Goal: Information Seeking & Learning: Find specific page/section

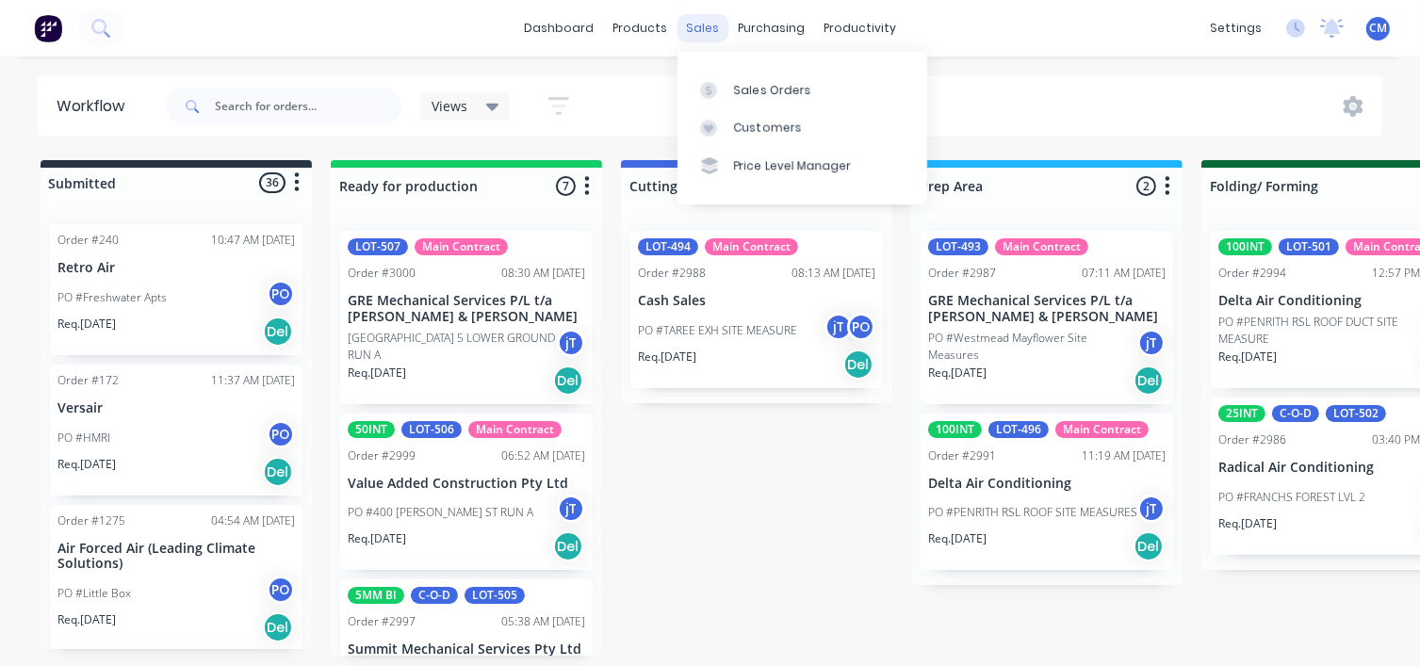
click at [697, 31] on div "sales" at bounding box center [702, 28] width 52 height 28
click at [721, 88] on div at bounding box center [714, 90] width 28 height 17
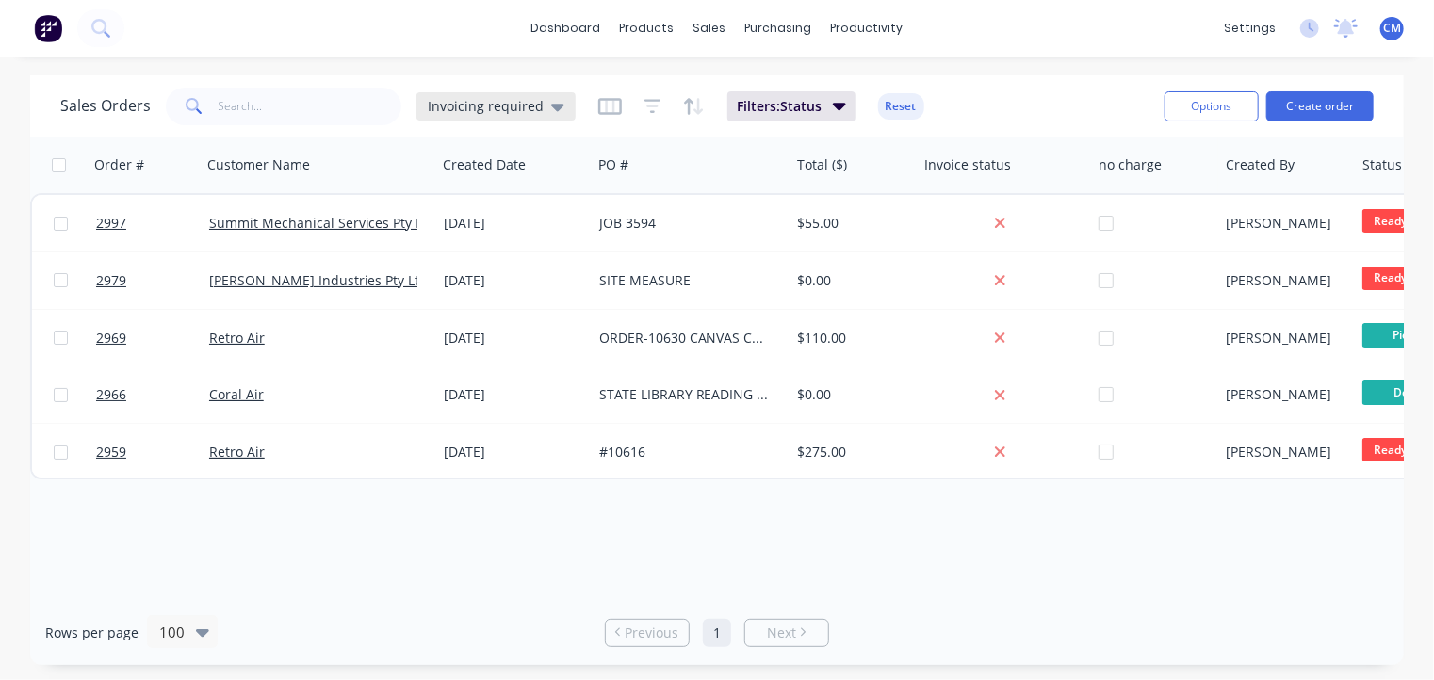
click at [462, 106] on span "Invoicing required" at bounding box center [486, 106] width 116 height 20
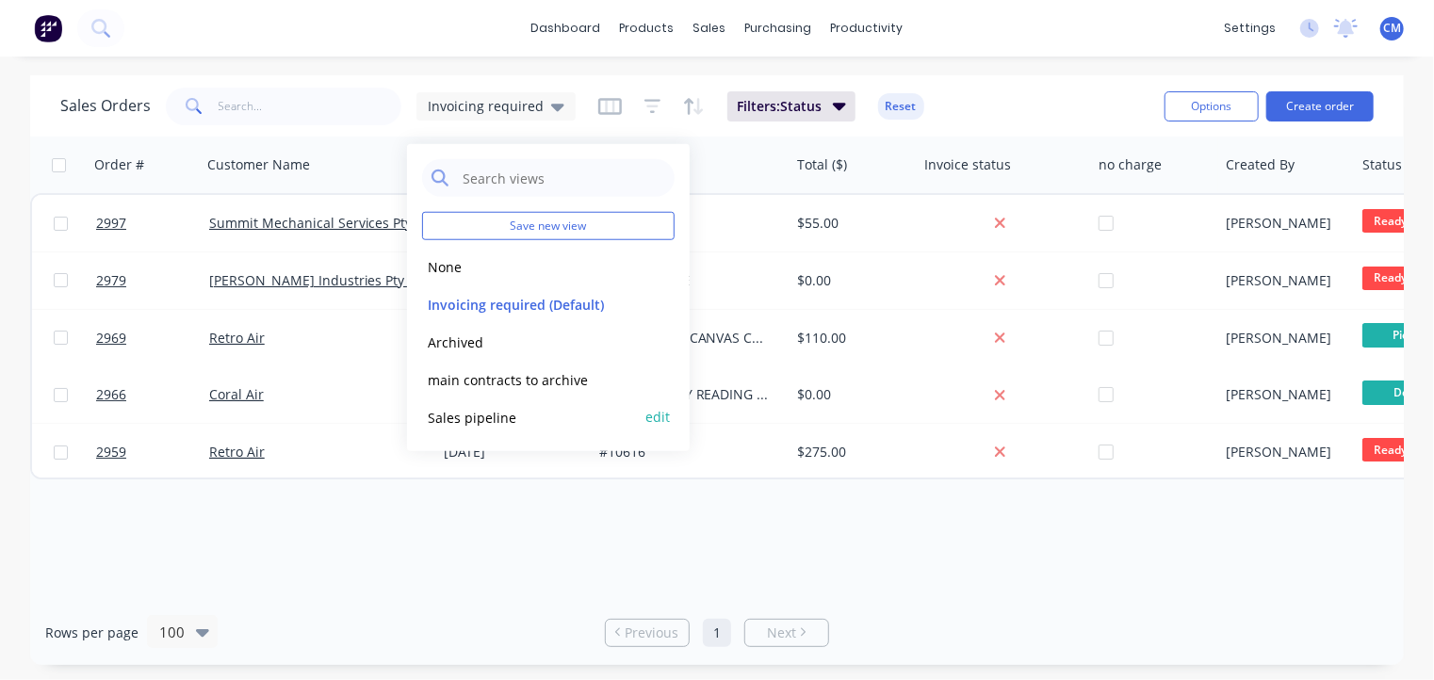
click at [493, 414] on button "Sales pipeline" at bounding box center [529, 417] width 215 height 22
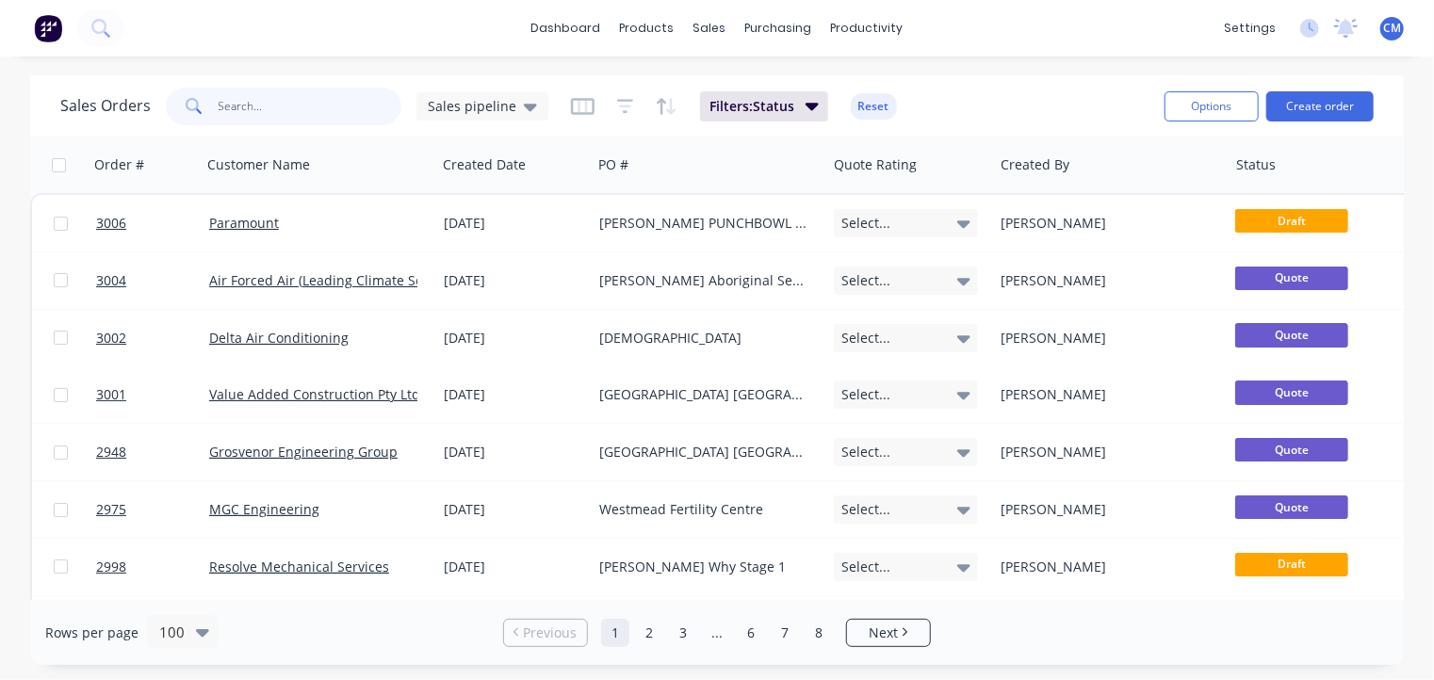
click at [274, 102] on input "text" at bounding box center [311, 107] width 184 height 38
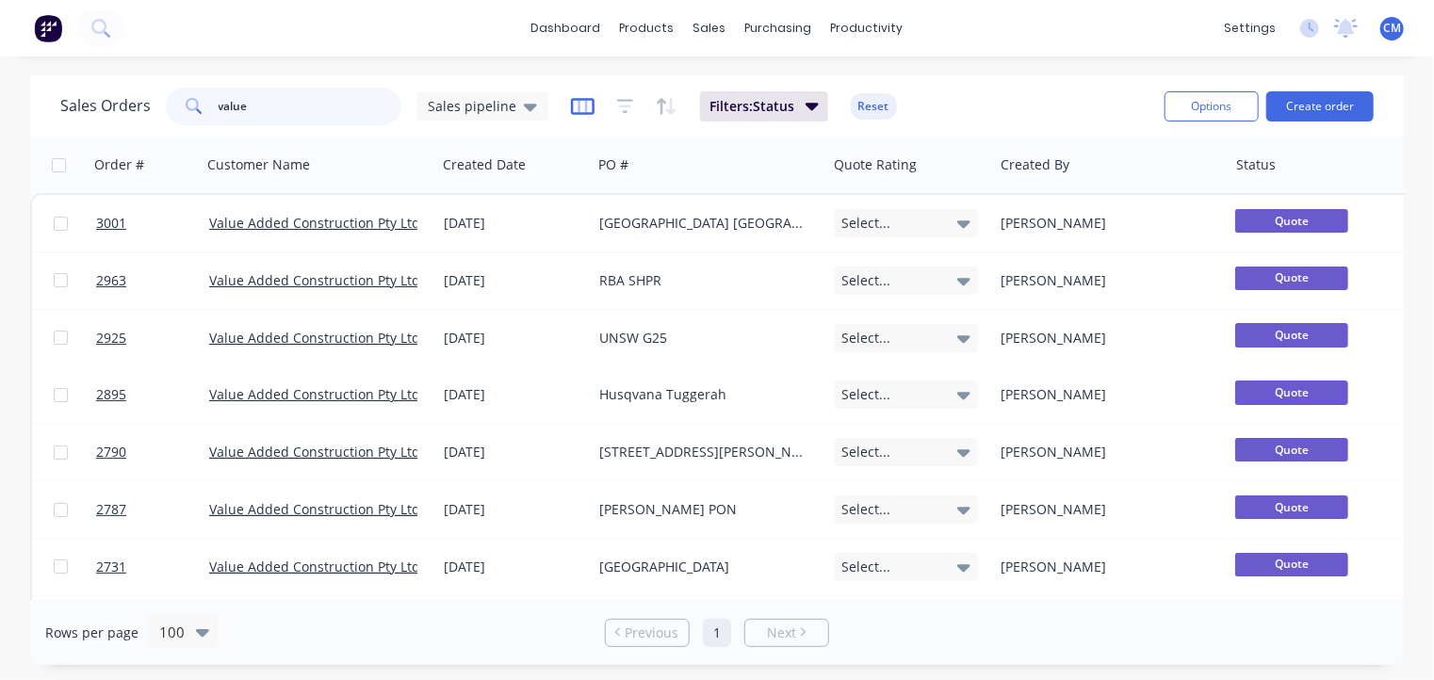
type input "value"
click at [578, 110] on icon "button" at bounding box center [582, 106] width 9 height 12
click at [1023, 41] on div "dashboard products sales purchasing productivity dashboard products Product Cat…" at bounding box center [717, 28] width 1434 height 57
click at [626, 108] on icon "button" at bounding box center [625, 106] width 17 height 19
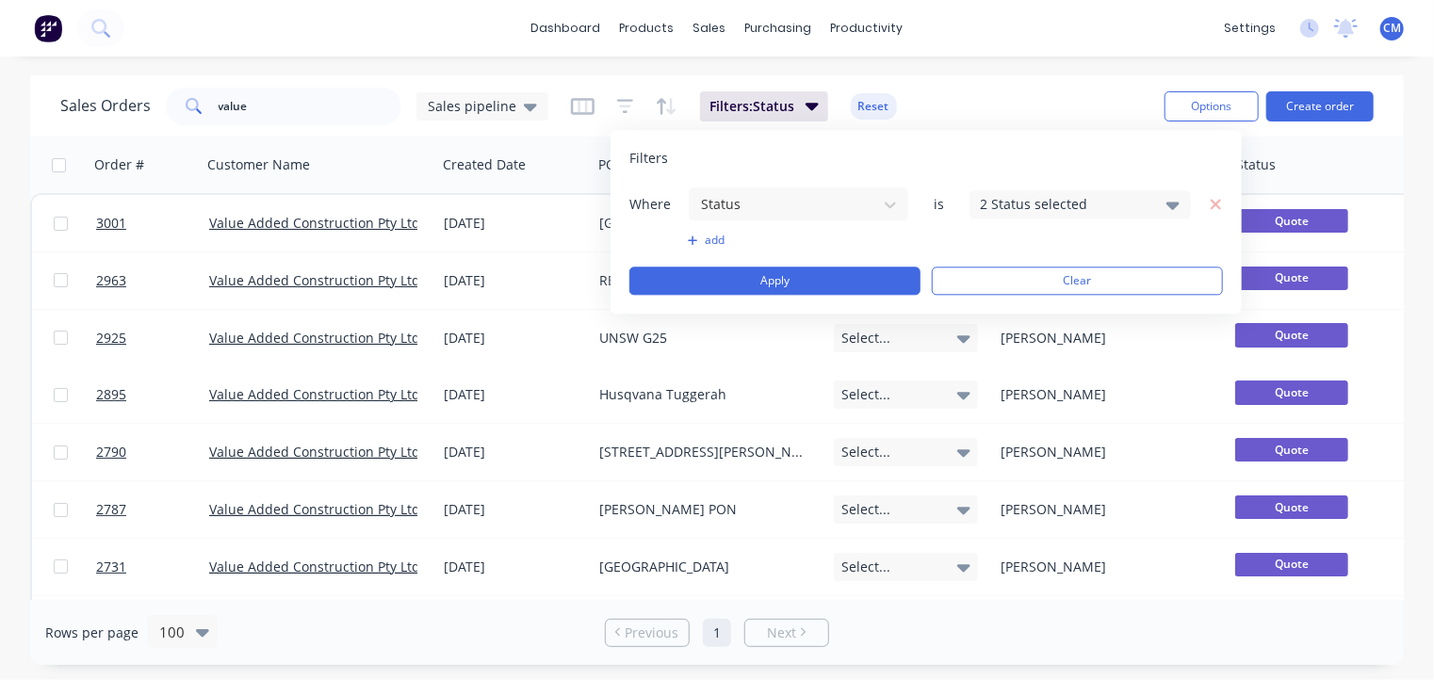
click at [716, 244] on button "add" at bounding box center [798, 240] width 221 height 15
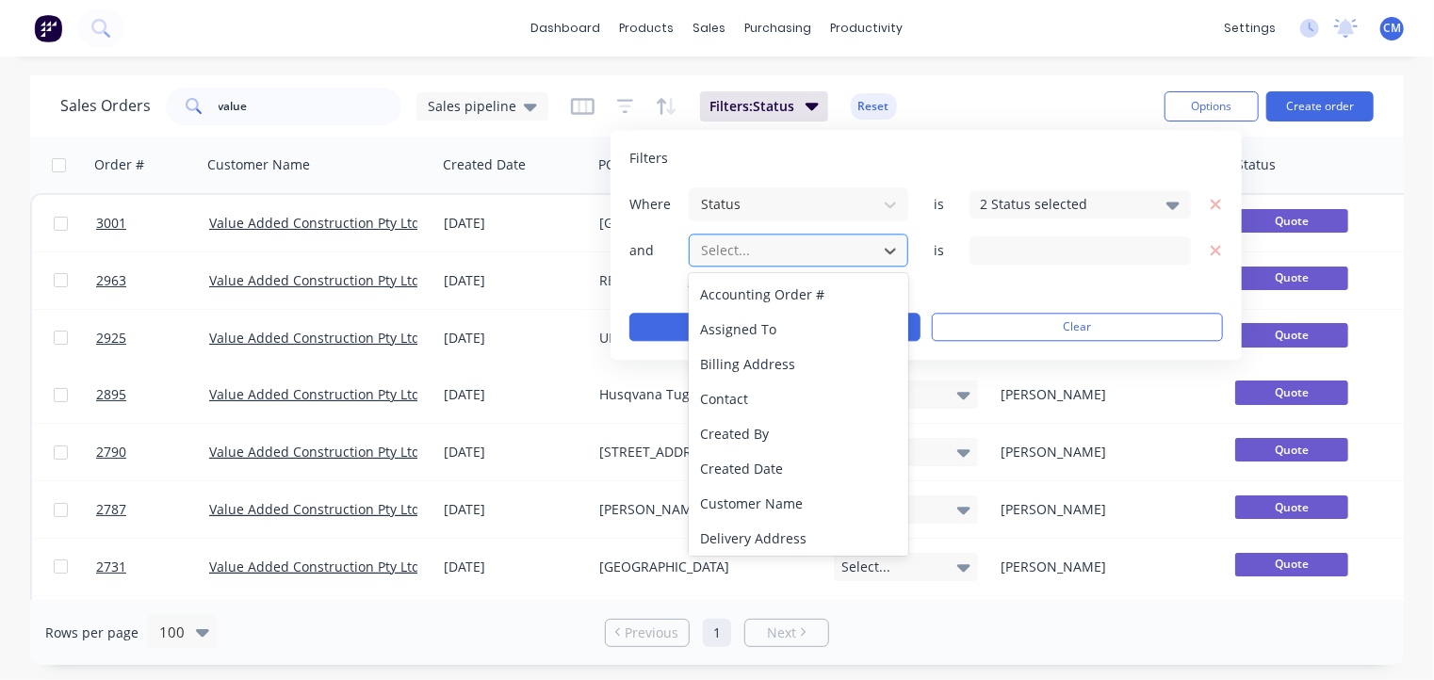
click at [742, 254] on div at bounding box center [783, 250] width 169 height 24
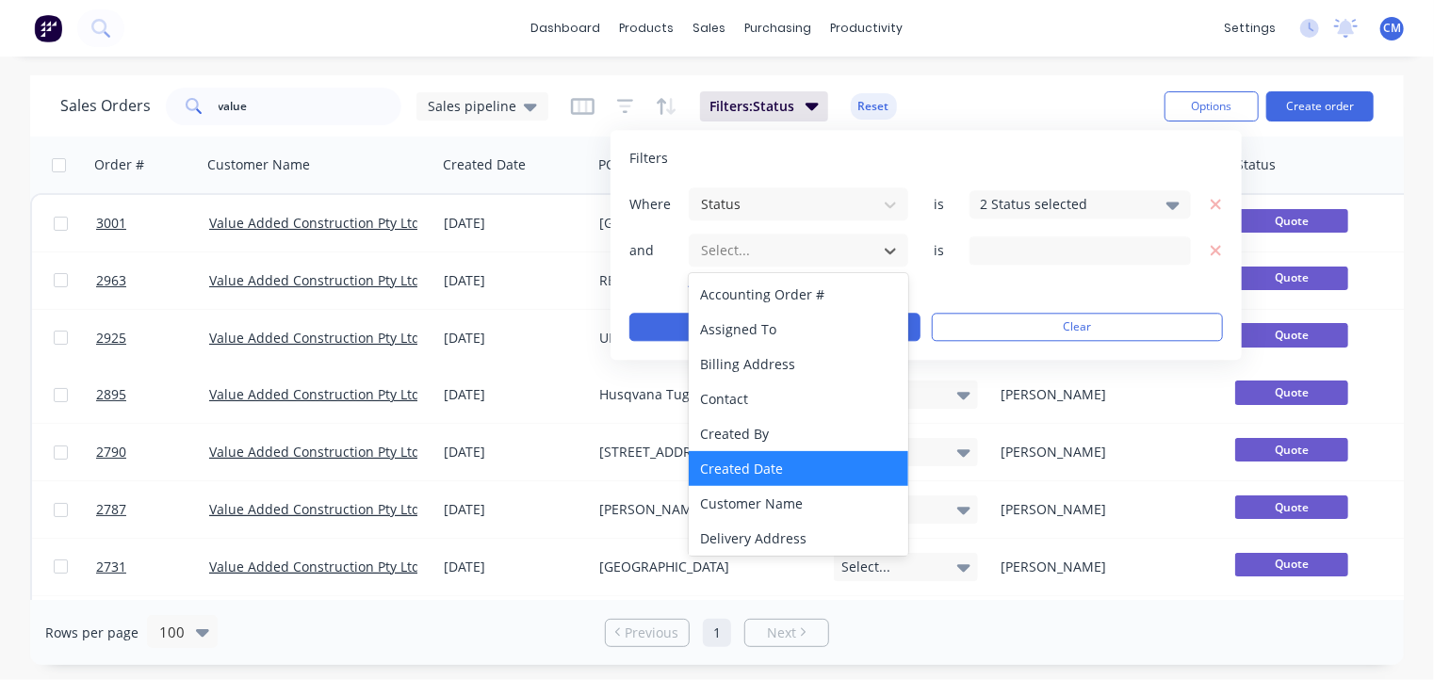
click at [782, 471] on div "Created Date" at bounding box center [799, 468] width 220 height 35
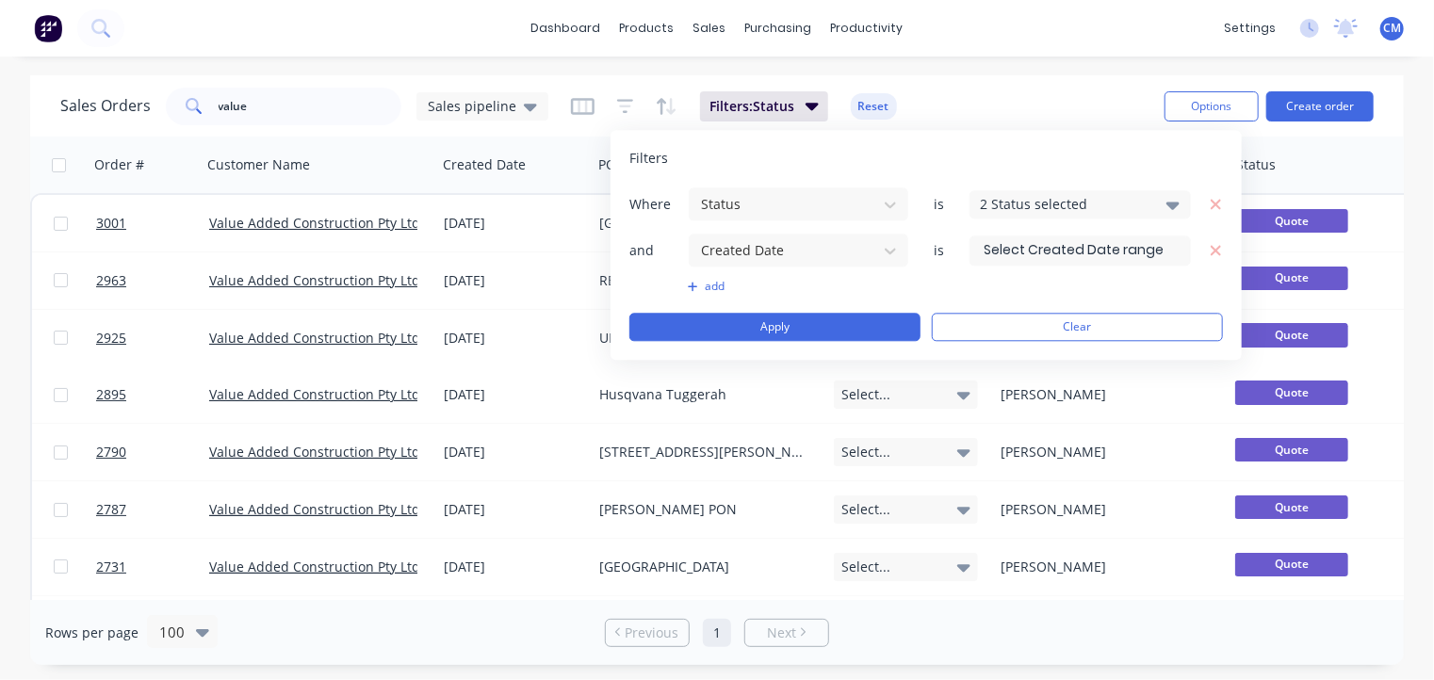
click at [1088, 243] on input at bounding box center [1080, 250] width 220 height 28
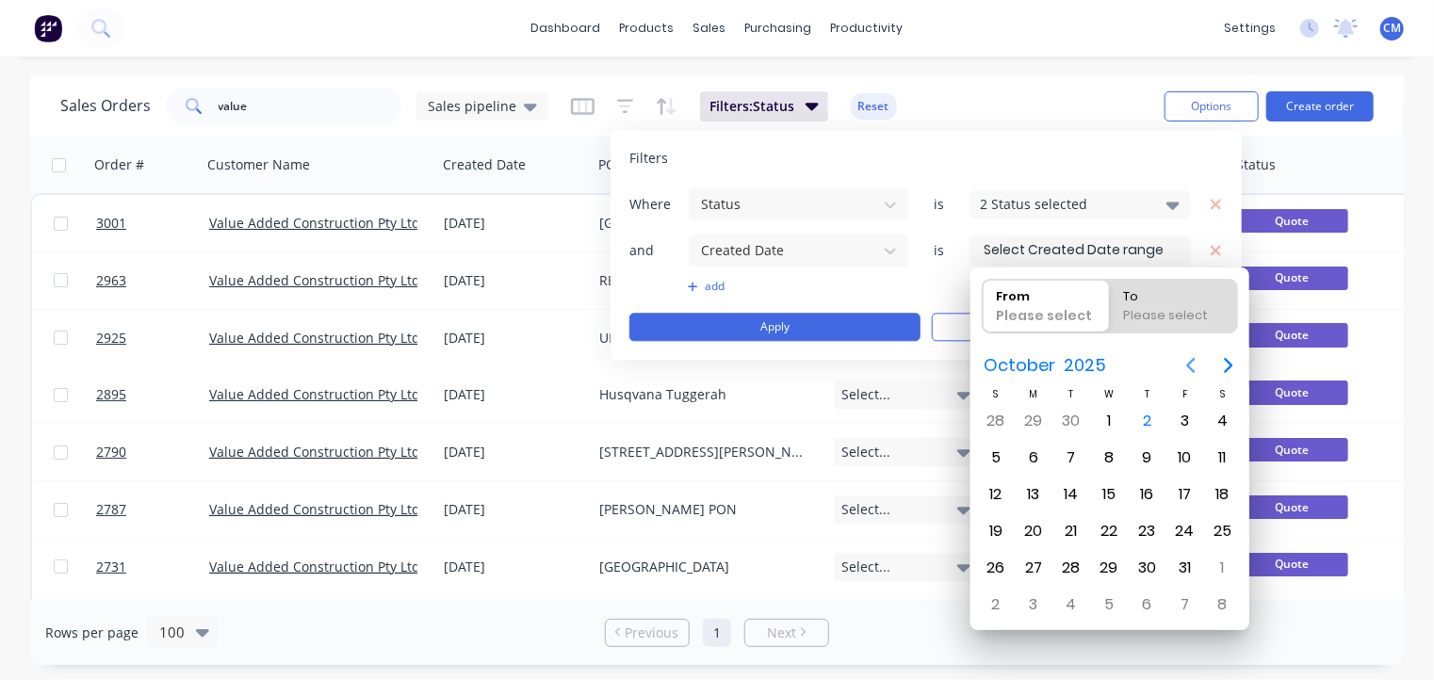
click at [1190, 365] on icon "Previous page" at bounding box center [1191, 365] width 23 height 23
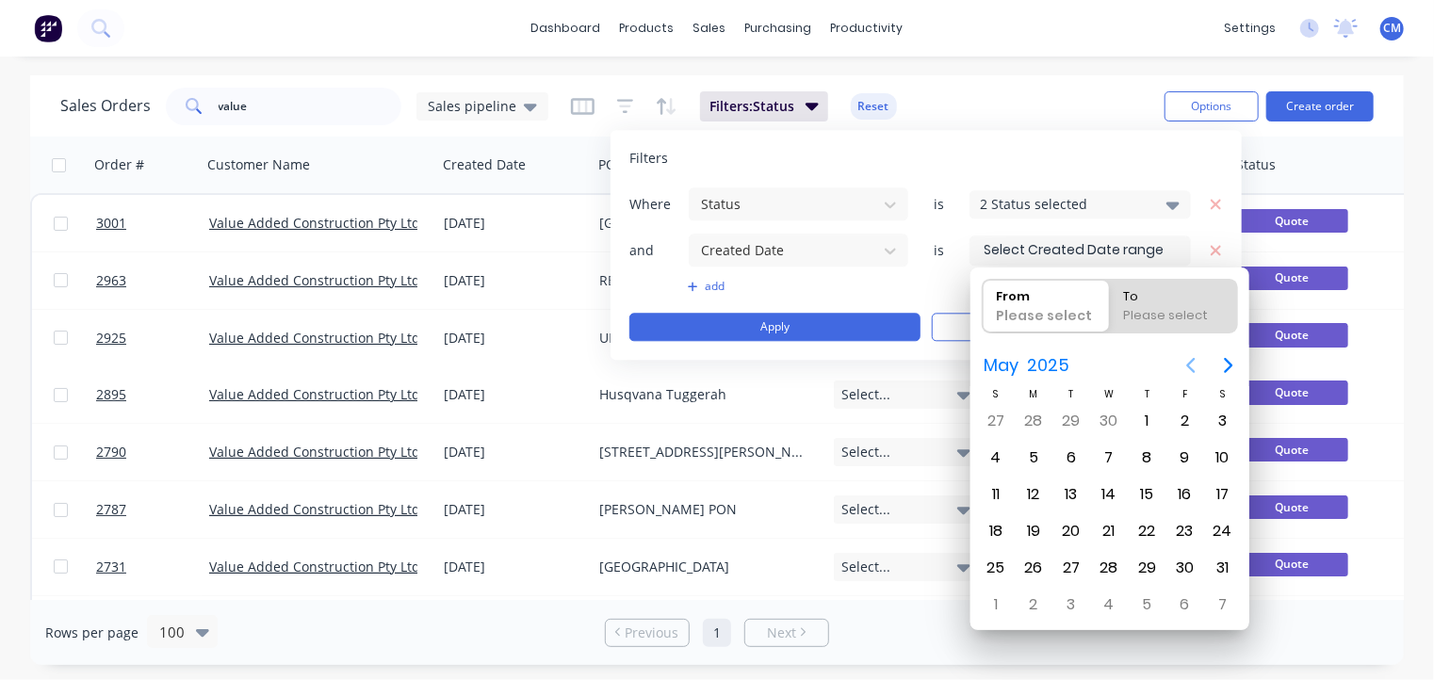
click at [1190, 365] on icon "Previous page" at bounding box center [1191, 365] width 23 height 23
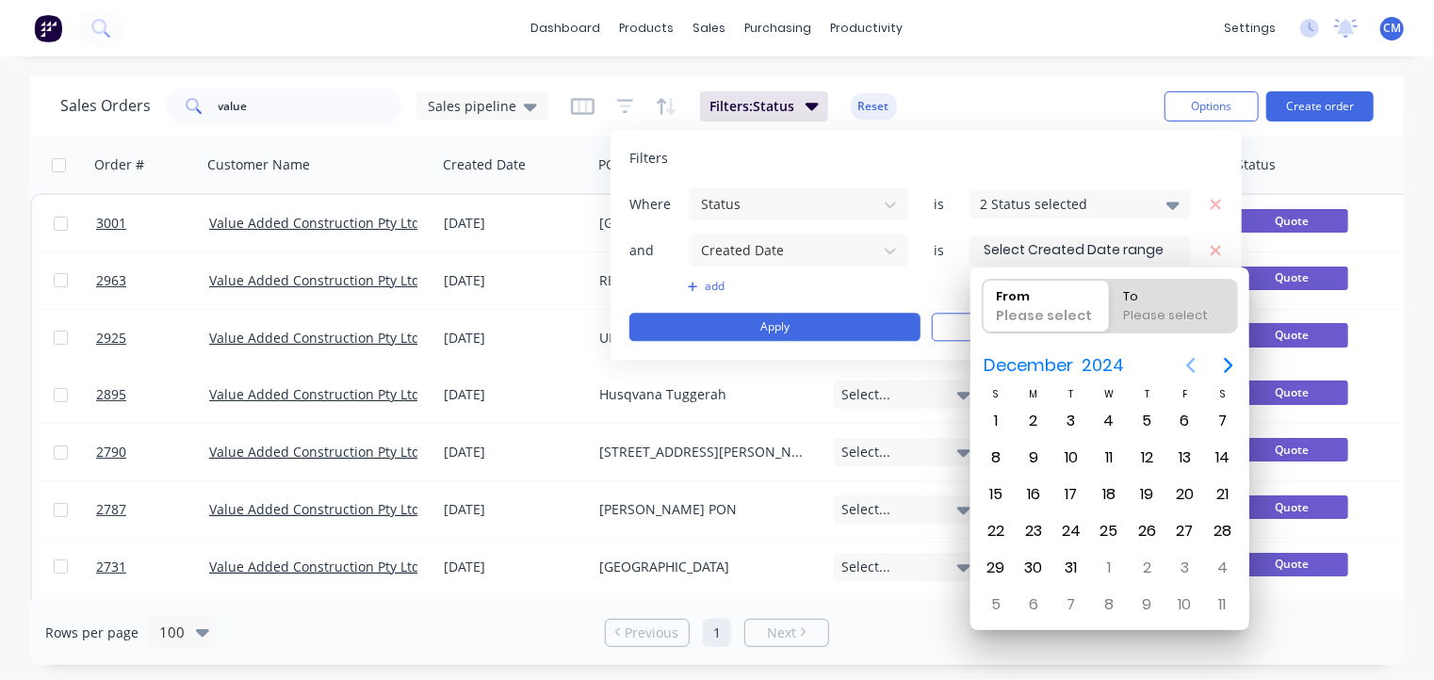
click at [1190, 365] on icon "Previous page" at bounding box center [1191, 365] width 23 height 23
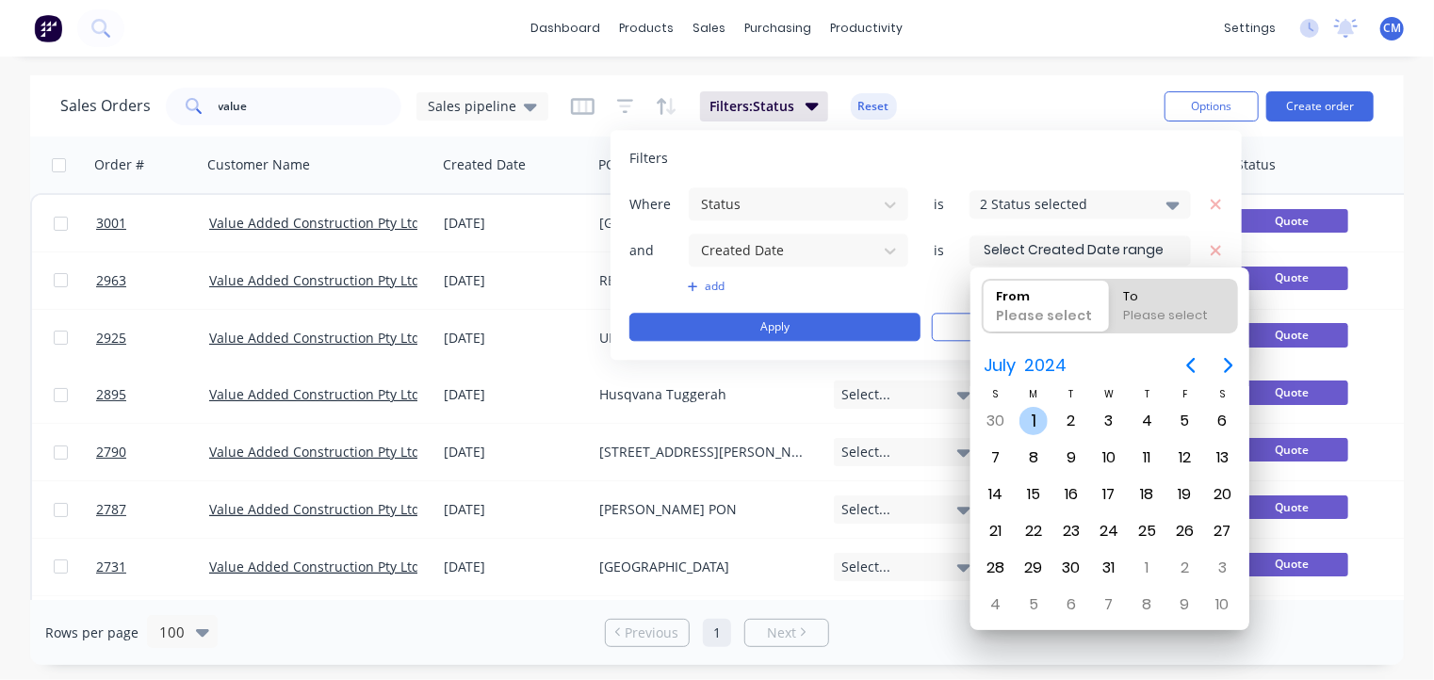
click at [1034, 423] on div "1" at bounding box center [1033, 421] width 28 height 28
type input "[DATE]"
radio input "false"
radio input "true"
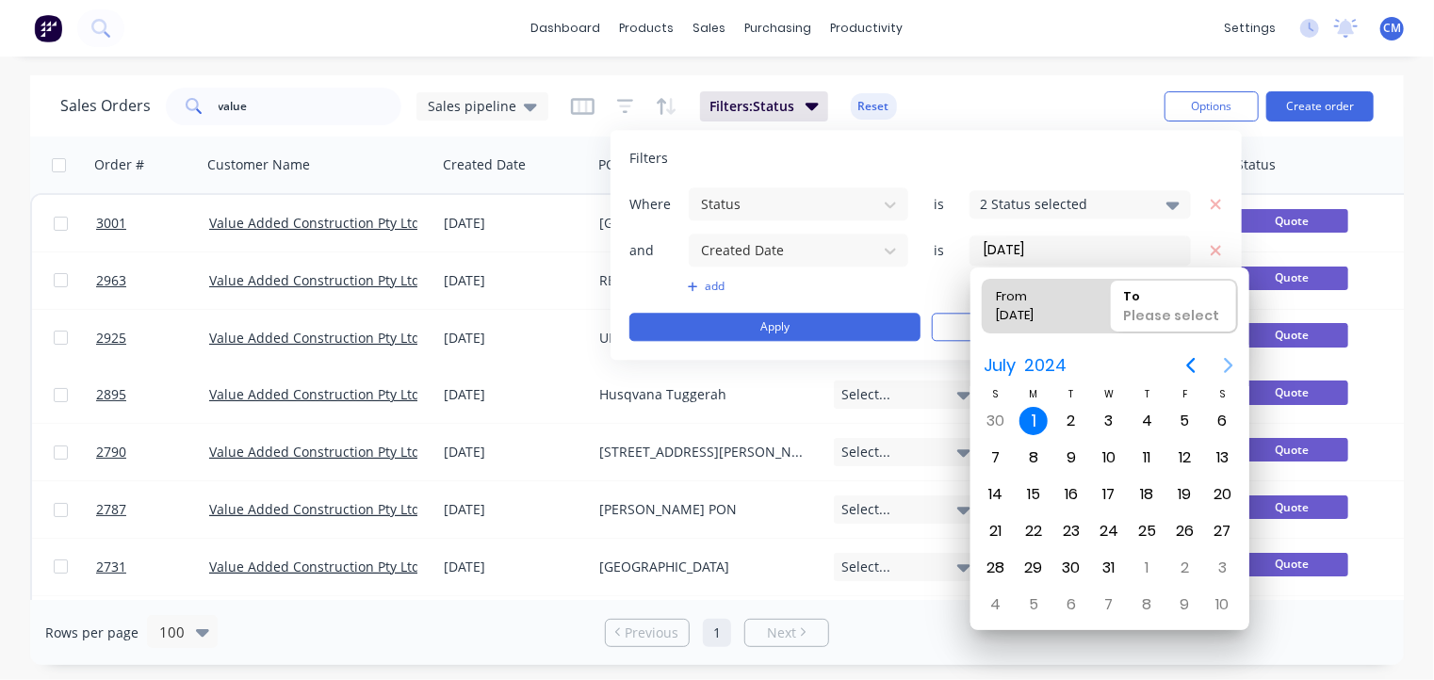
click at [1228, 366] on icon "Next page" at bounding box center [1228, 365] width 23 height 23
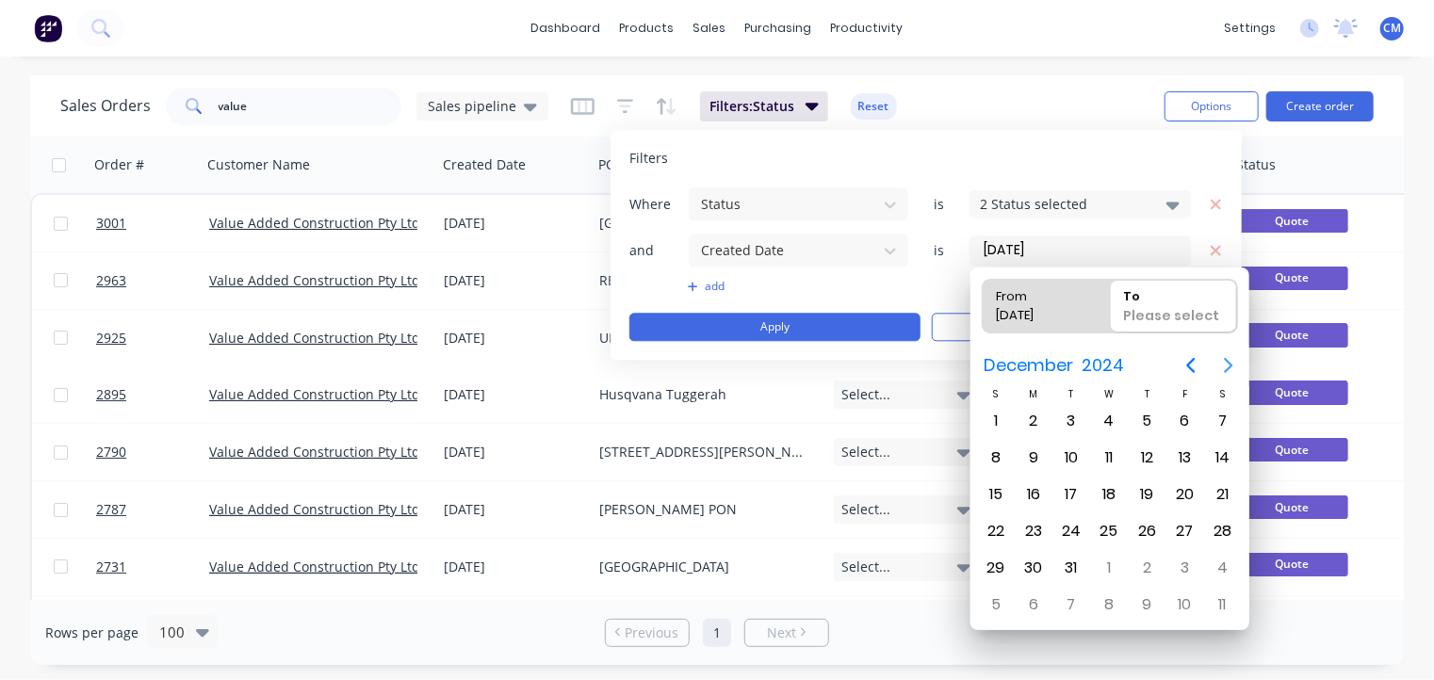
click at [1228, 366] on icon "Next page" at bounding box center [1228, 365] width 23 height 23
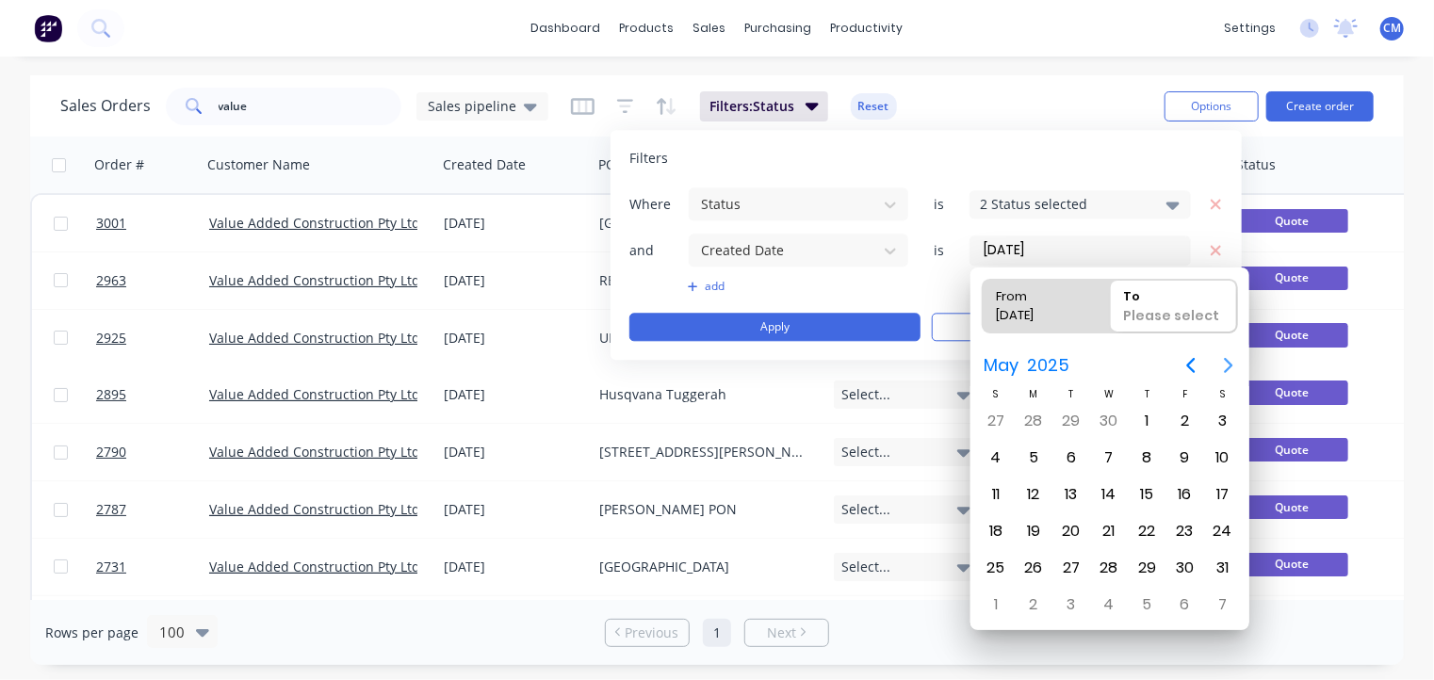
click at [1228, 366] on icon "Next page" at bounding box center [1228, 365] width 23 height 23
click at [1040, 566] on div "30" at bounding box center [1033, 568] width 28 height 28
type input "[DATE] - [DATE]"
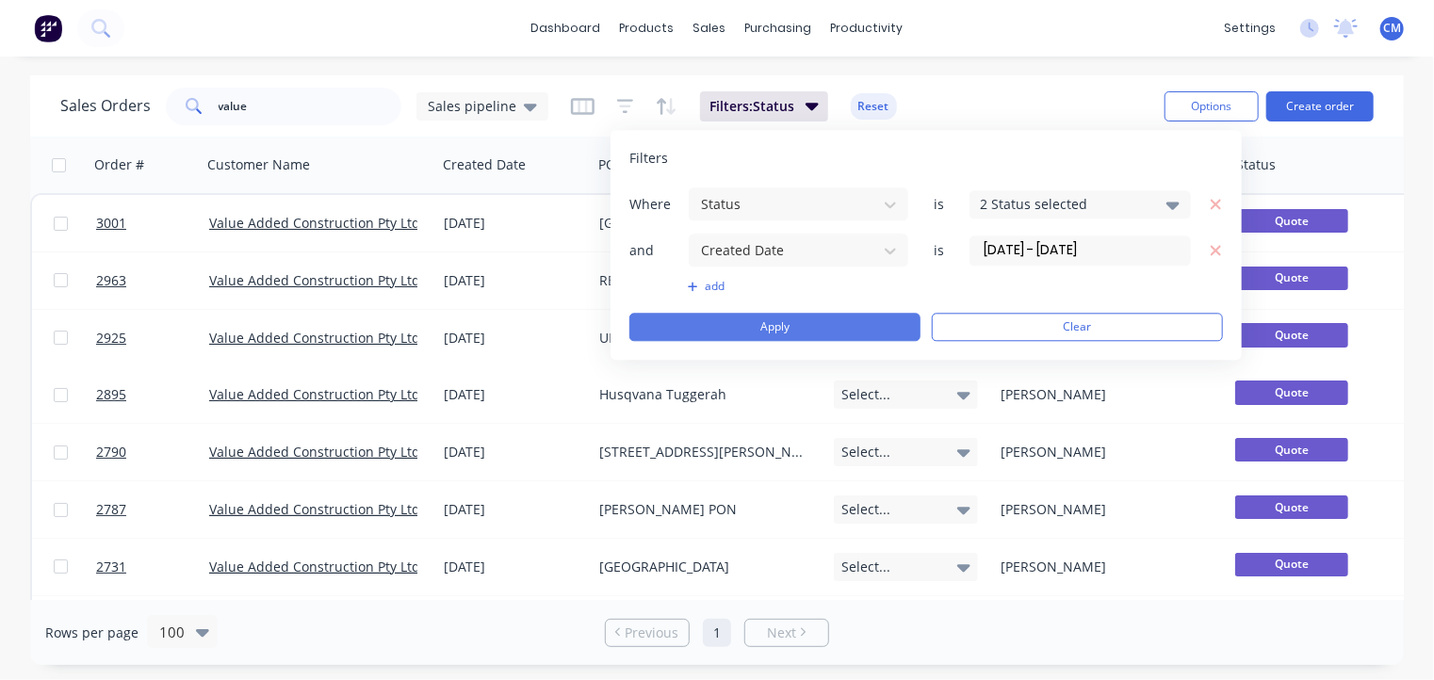
click at [747, 320] on button "Apply" at bounding box center [774, 327] width 291 height 28
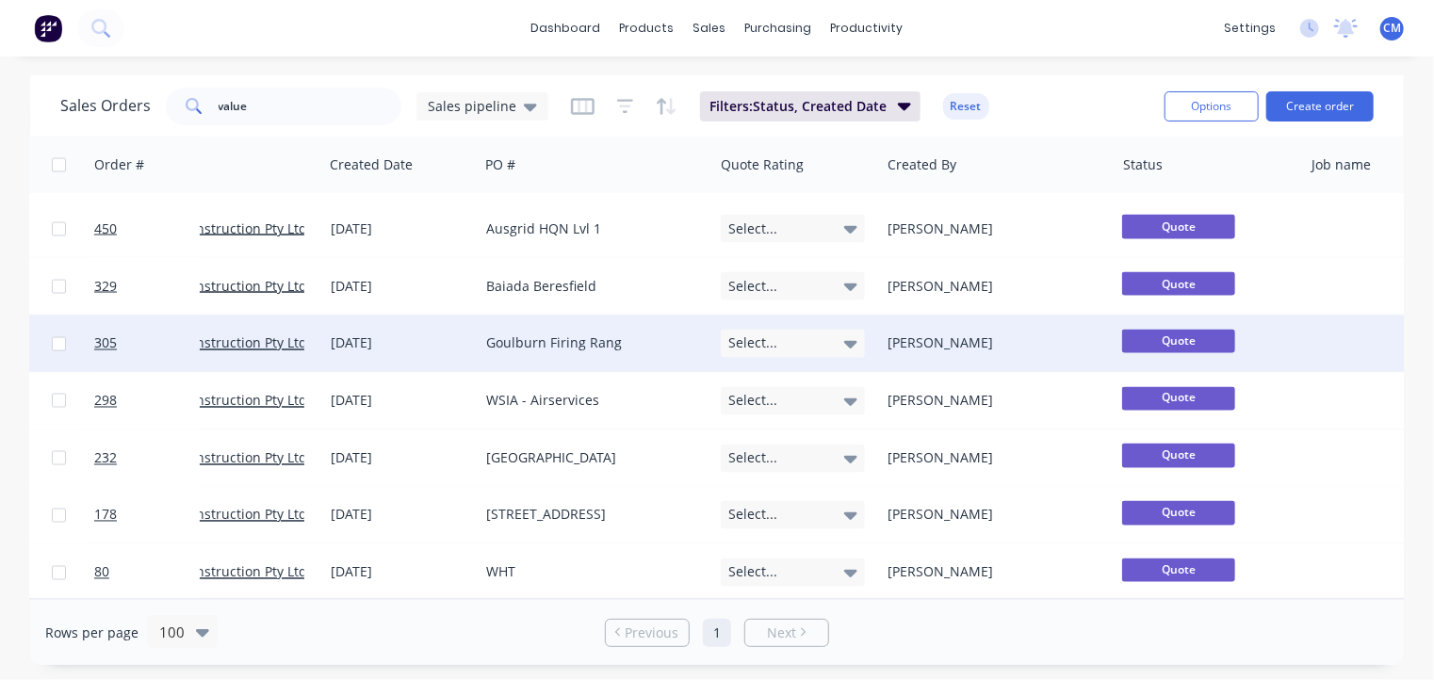
scroll to position [1605, 0]
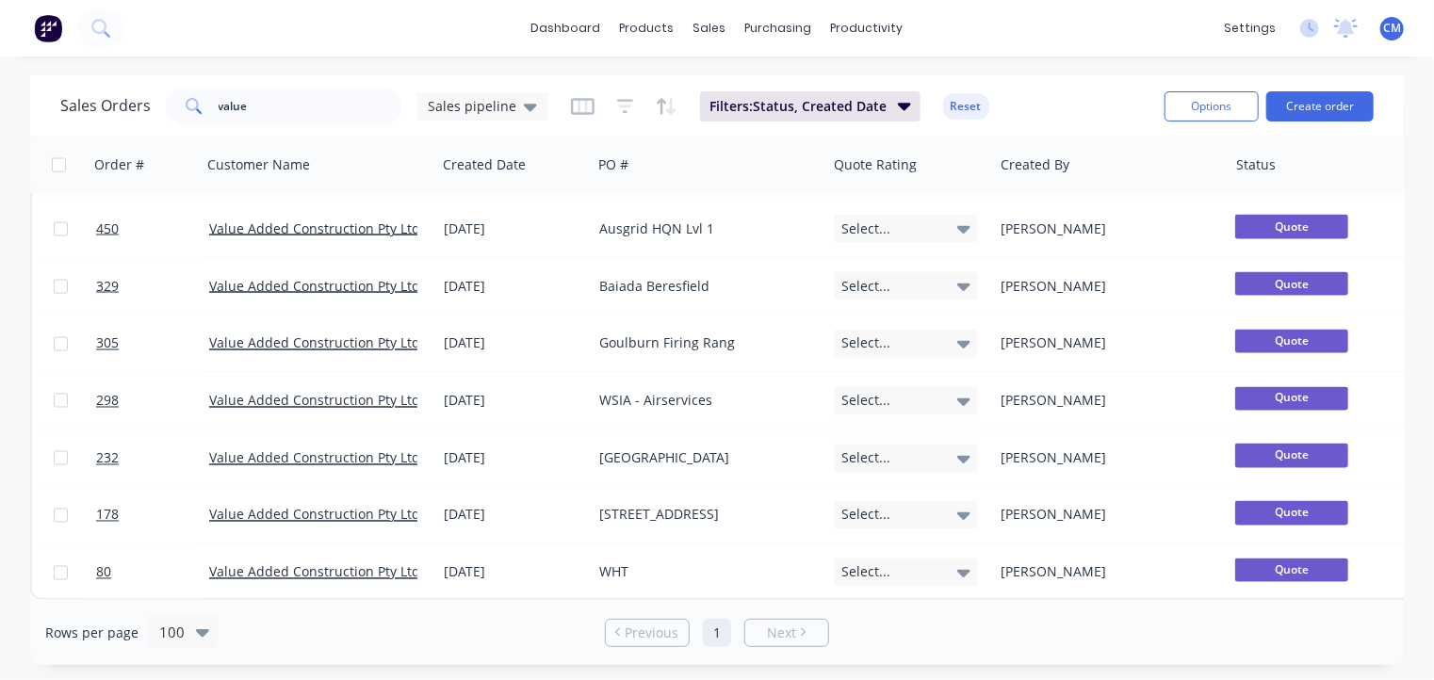
click at [58, 163] on input "checkbox" at bounding box center [59, 165] width 14 height 14
checkbox input "true"
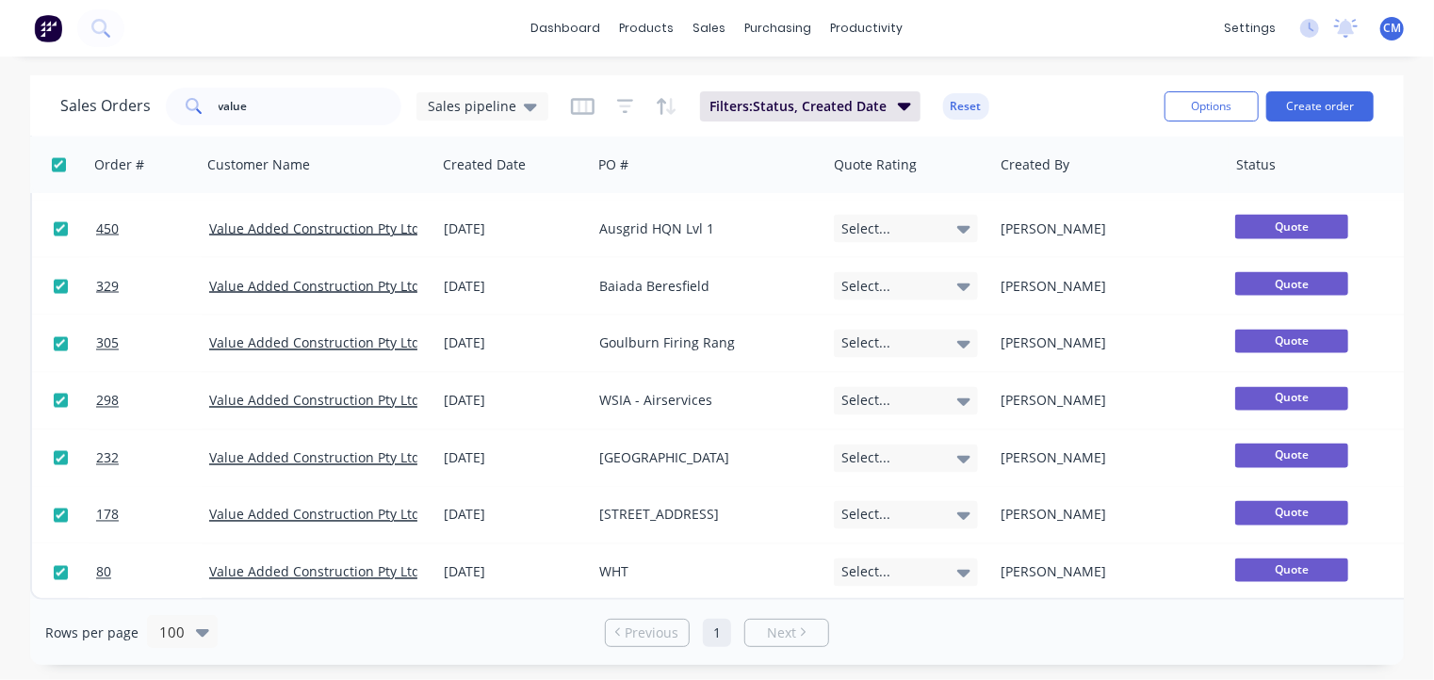
checkbox input "true"
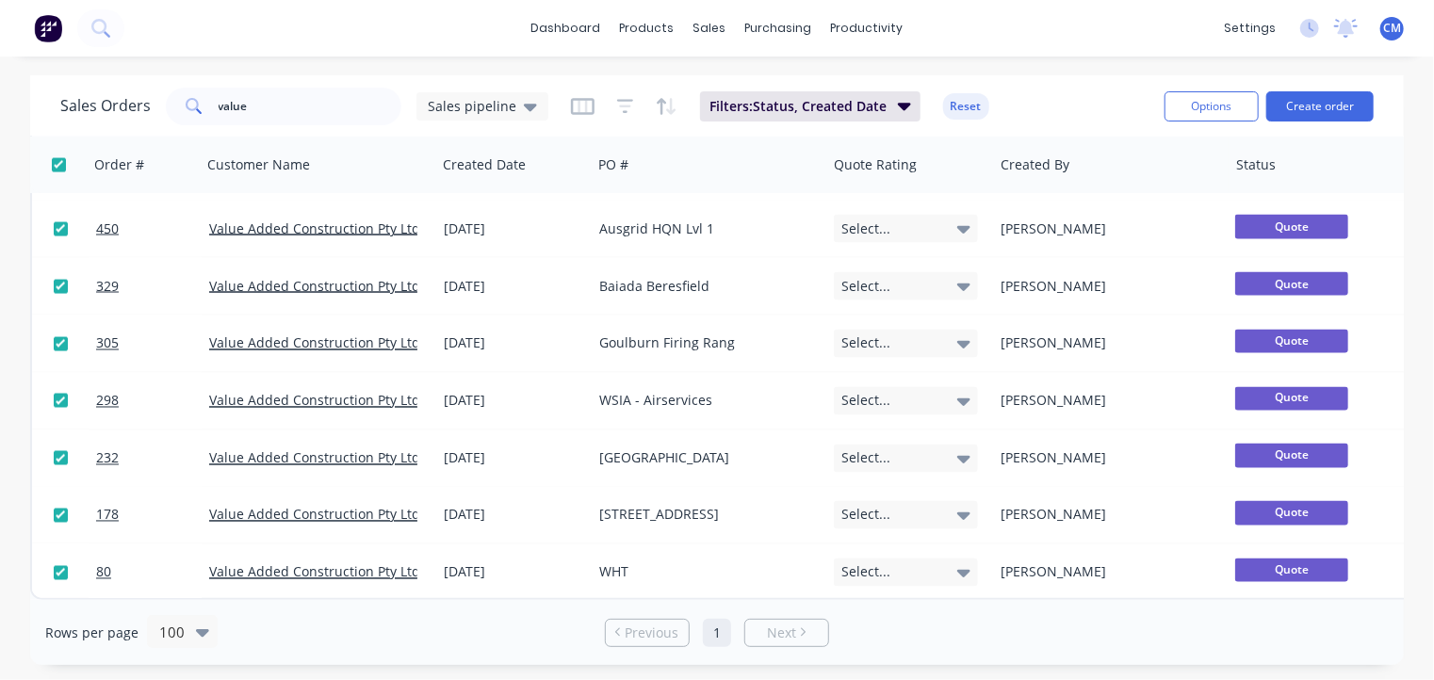
checkbox input "true"
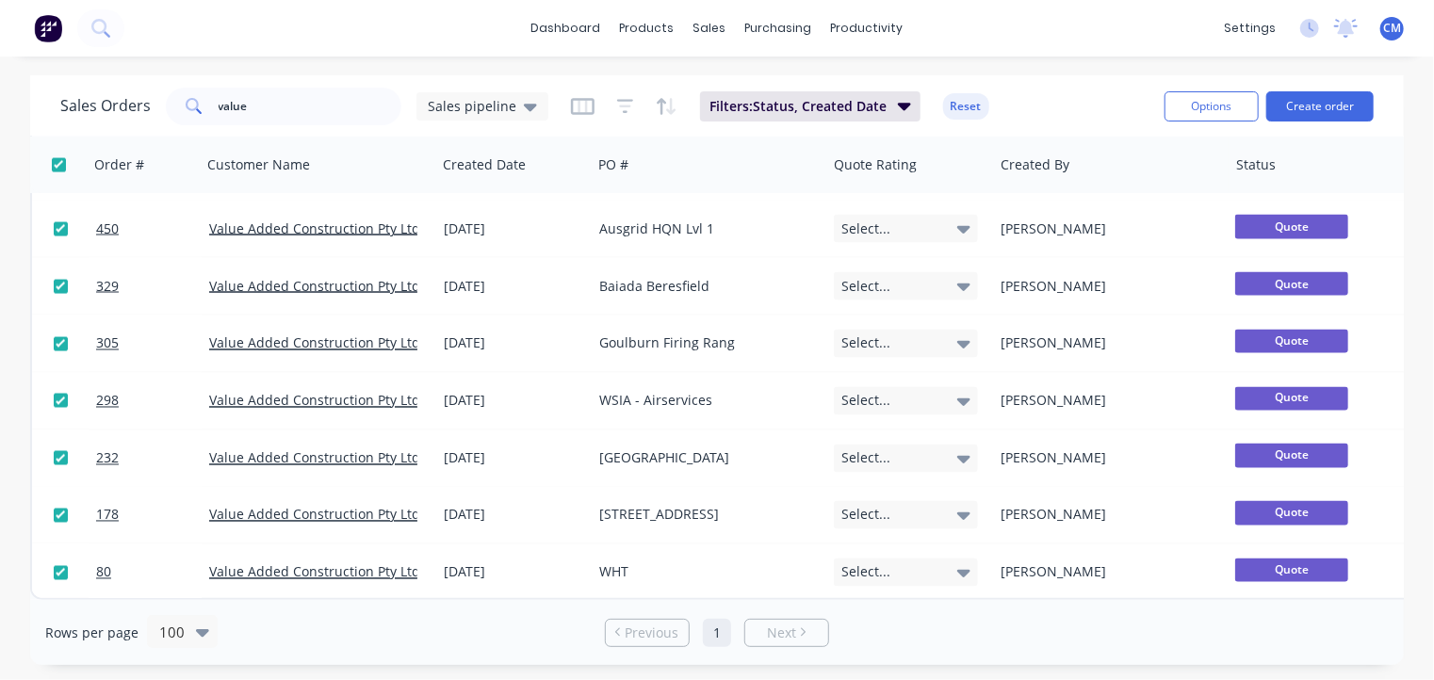
checkbox input "true"
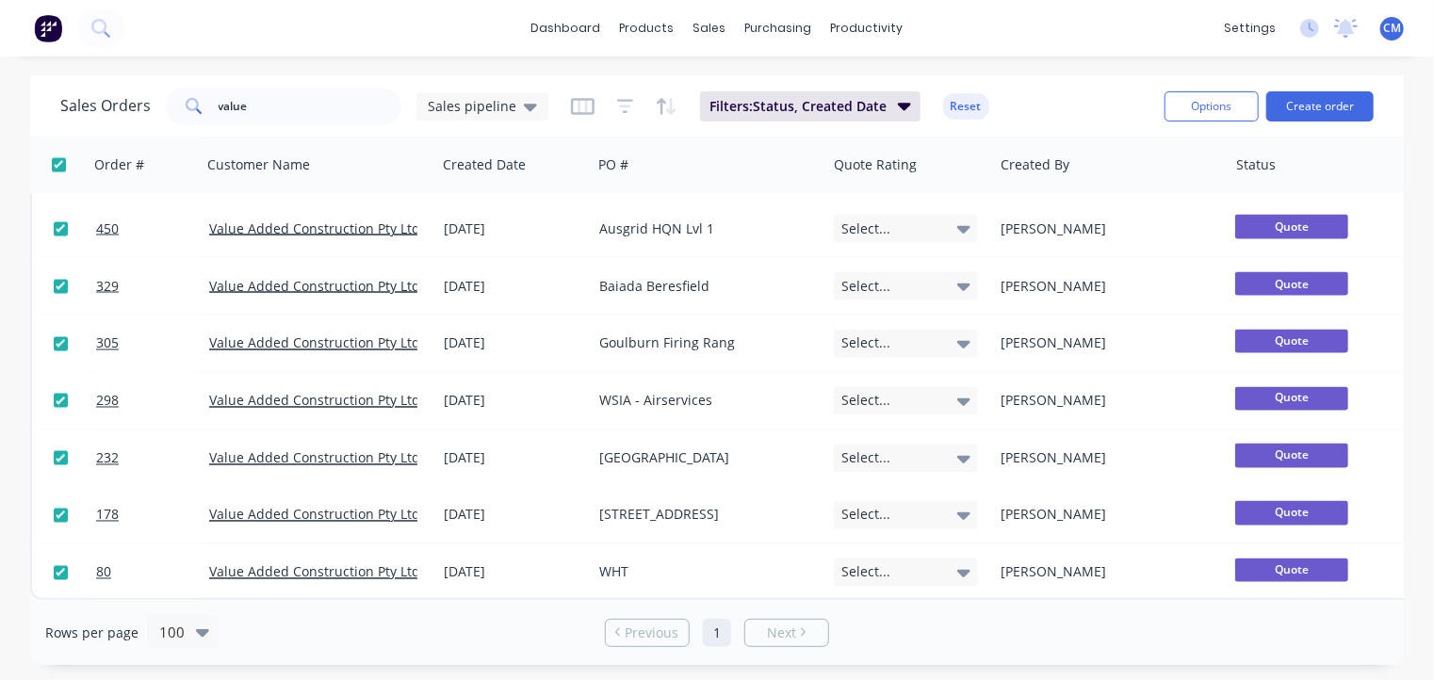
checkbox input "true"
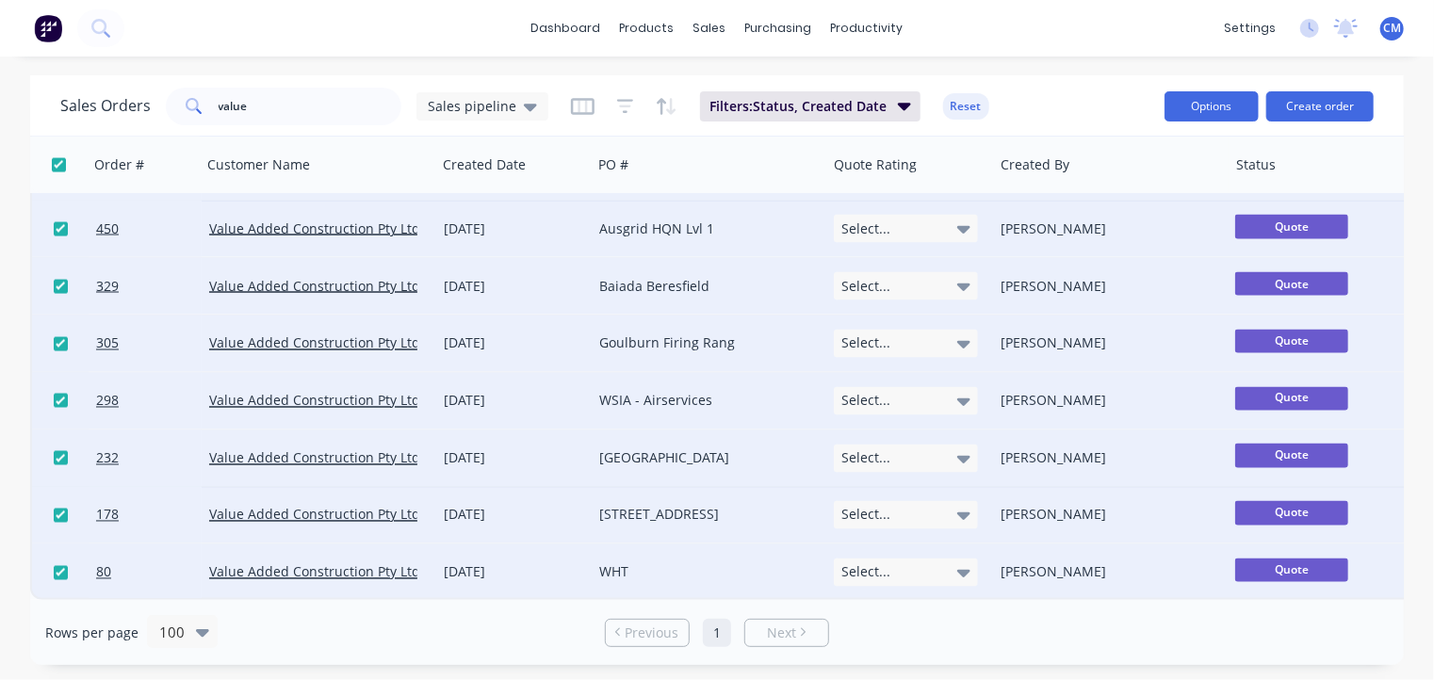
click at [1245, 109] on button "Options" at bounding box center [1211, 106] width 94 height 30
click at [1134, 223] on div "Export" at bounding box center [1154, 229] width 173 height 27
click at [271, 107] on input "value" at bounding box center [311, 107] width 184 height 38
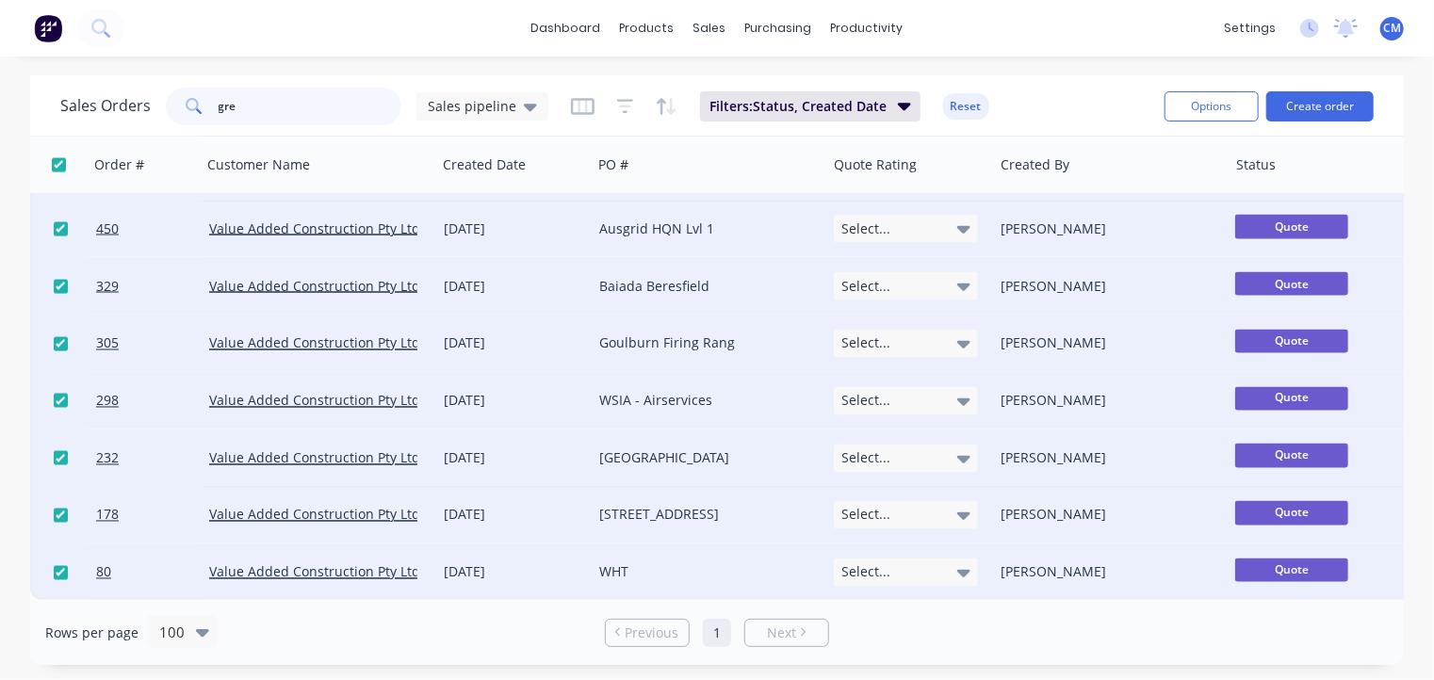
type input "gre"
checkbox input "false"
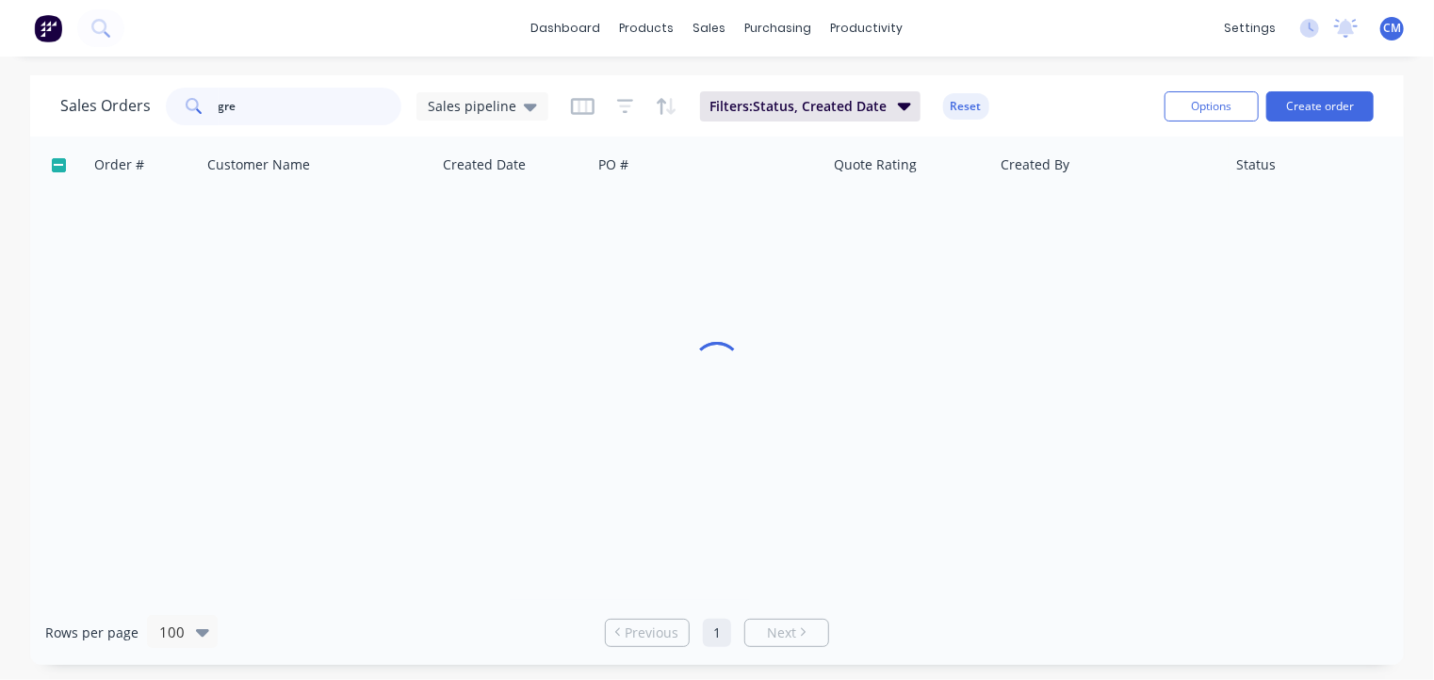
scroll to position [0, 0]
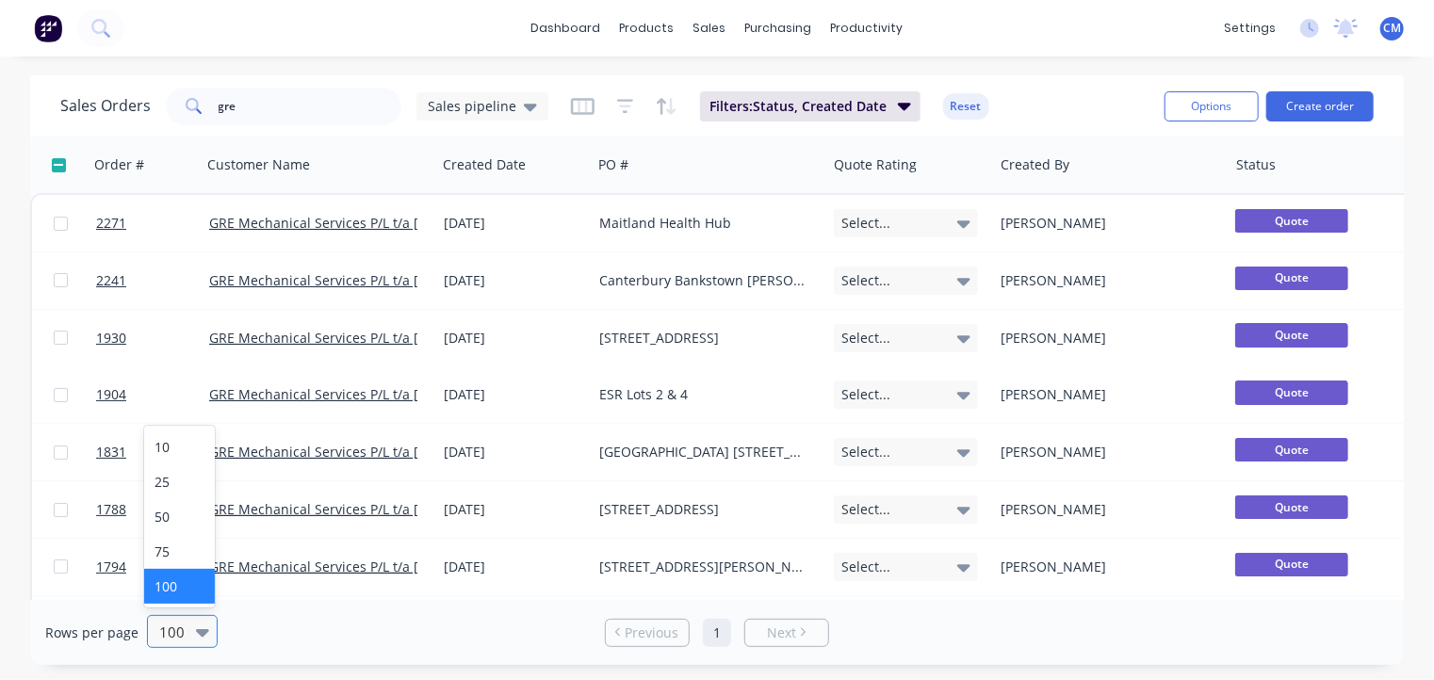
click at [196, 635] on icon at bounding box center [202, 632] width 13 height 21
click at [172, 478] on div "25" at bounding box center [179, 481] width 71 height 35
click at [196, 643] on div at bounding box center [206, 631] width 21 height 31
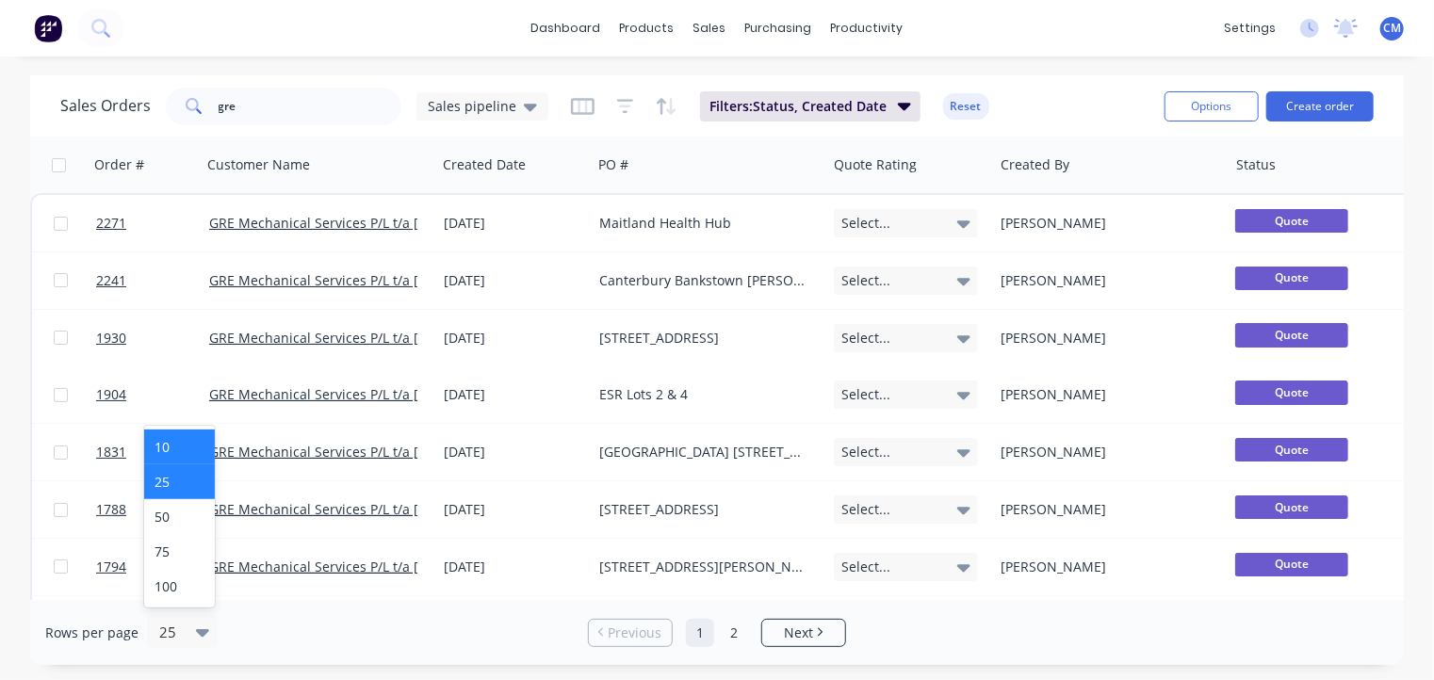
click at [179, 447] on div "10" at bounding box center [179, 447] width 71 height 35
click at [785, 627] on link "5" at bounding box center [785, 633] width 28 height 28
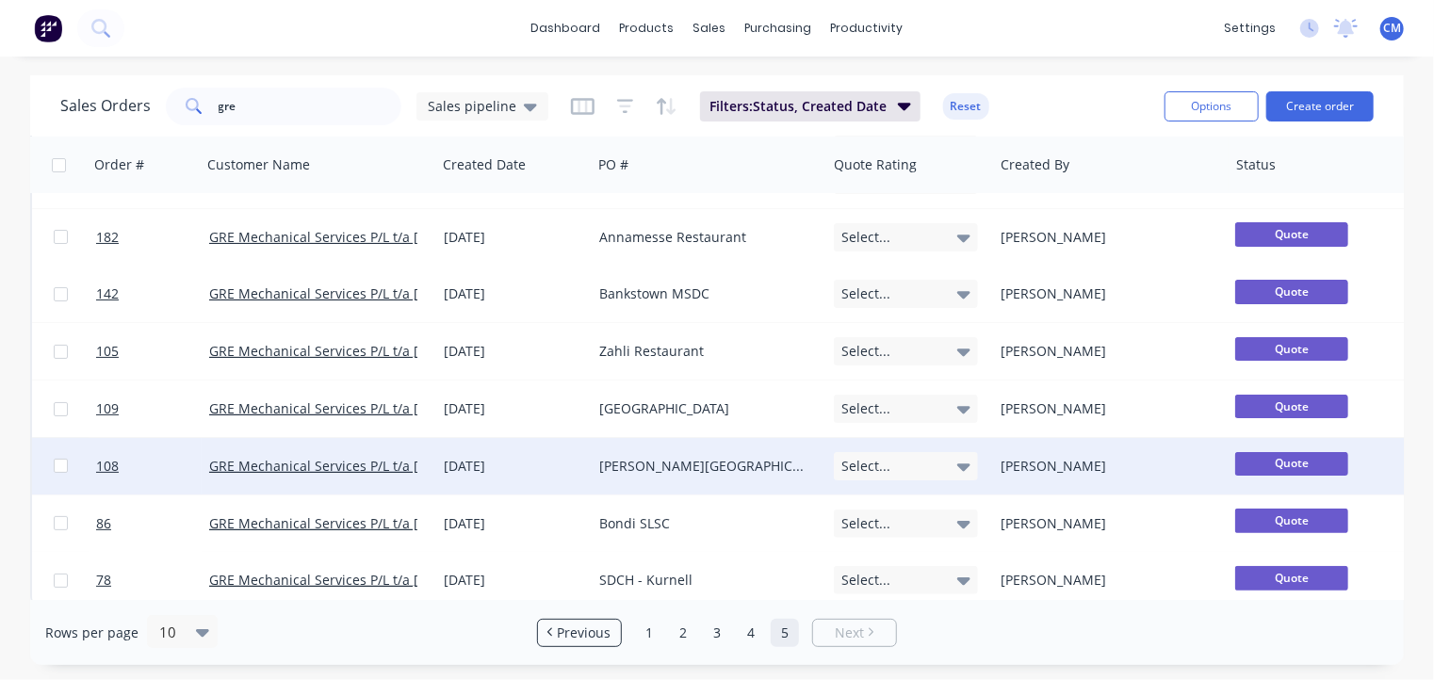
scroll to position [117, 0]
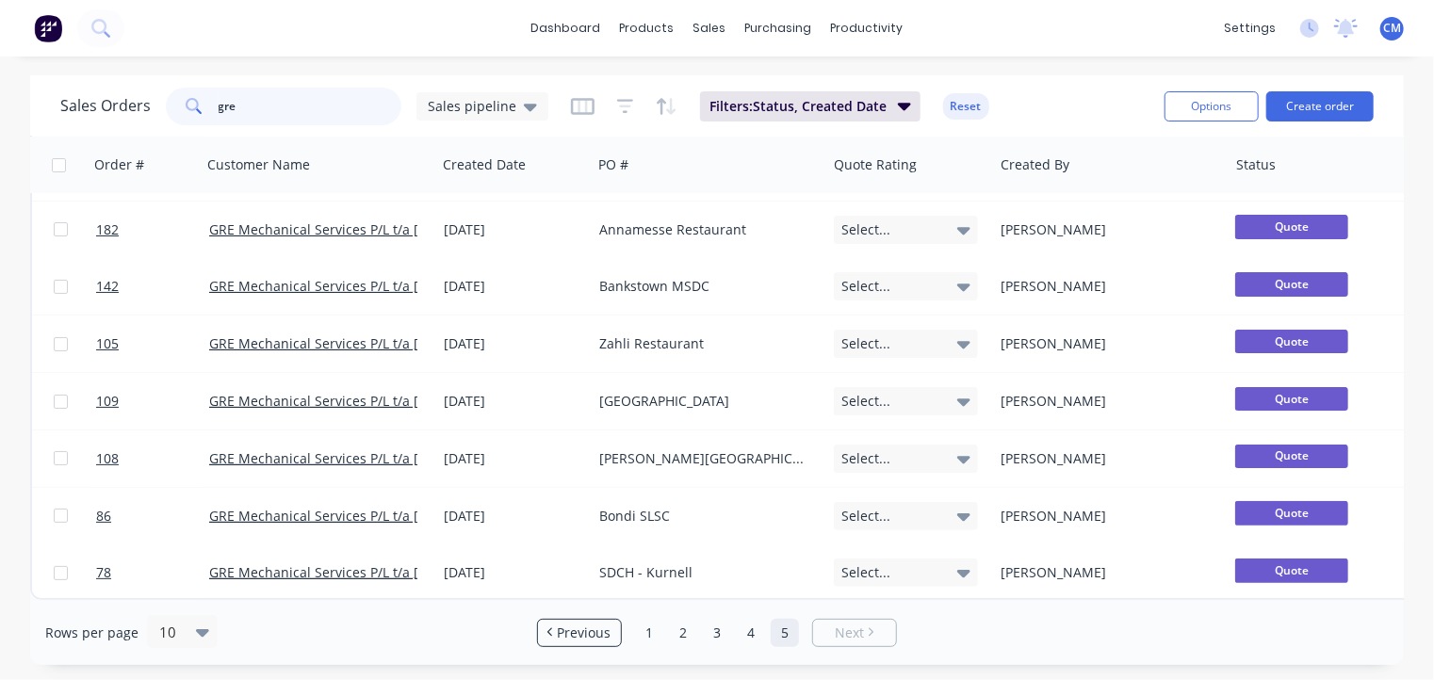
click at [285, 111] on input "gre" at bounding box center [311, 107] width 184 height 38
type input "vae"
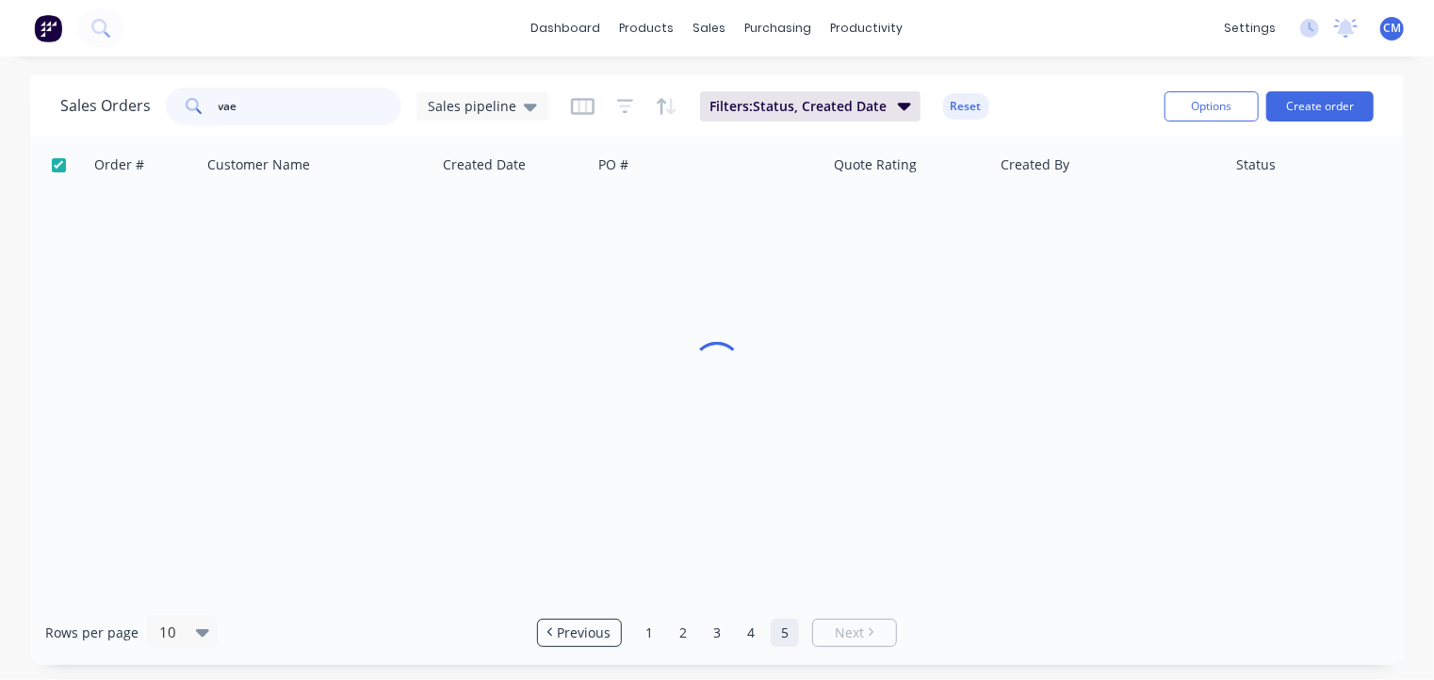
scroll to position [0, 0]
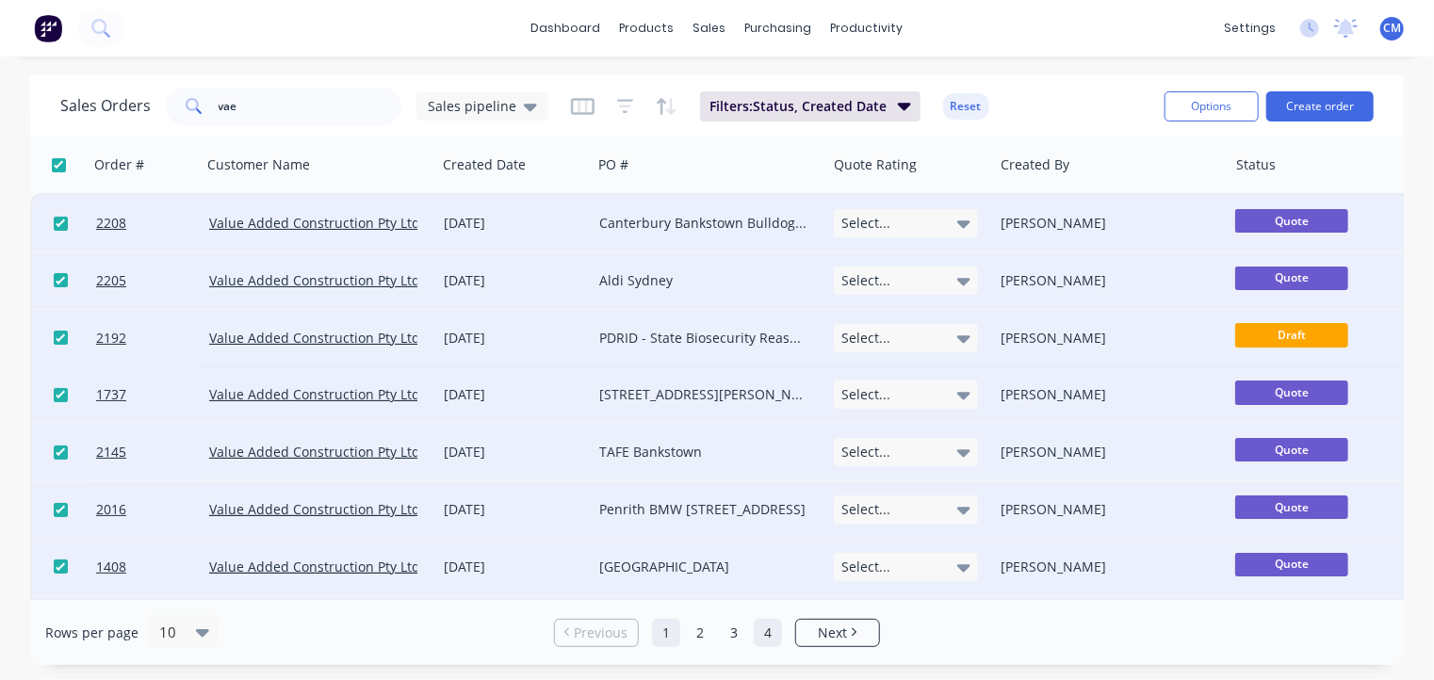
click at [767, 635] on link "4" at bounding box center [768, 633] width 28 height 28
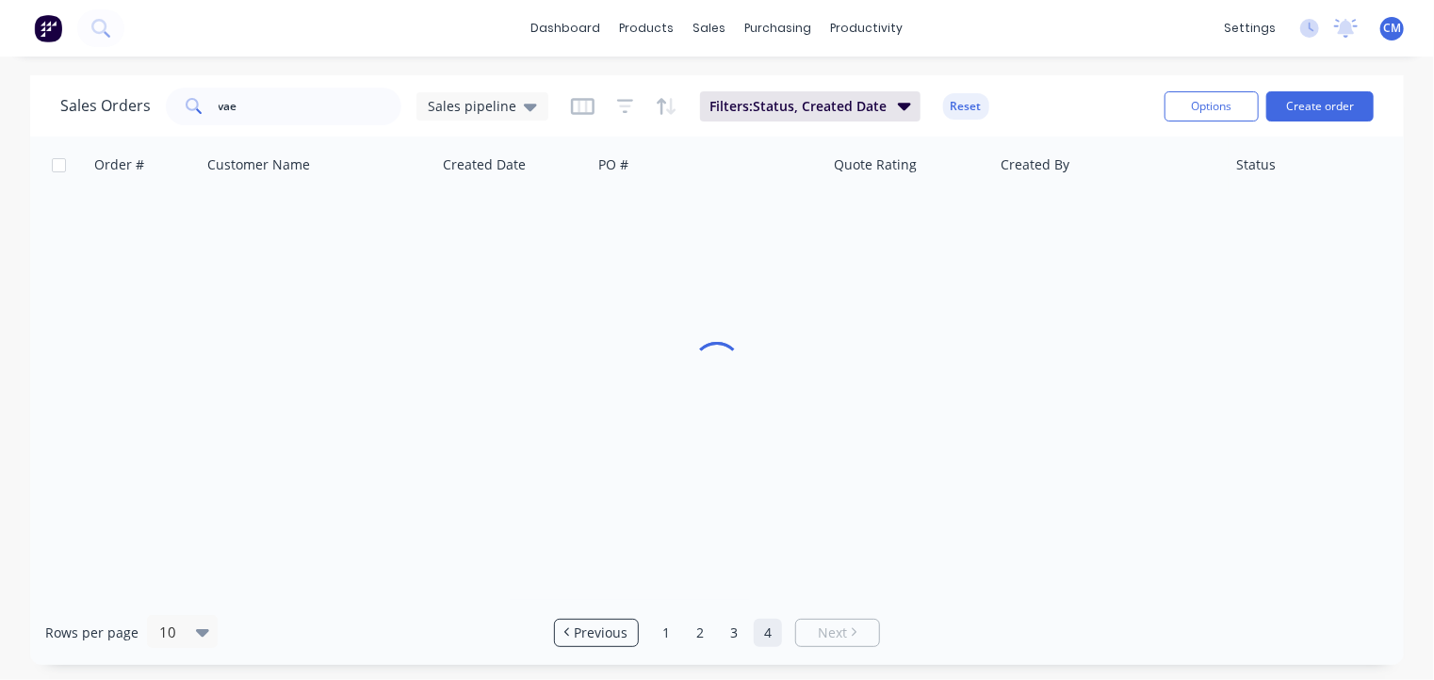
checkbox input "true"
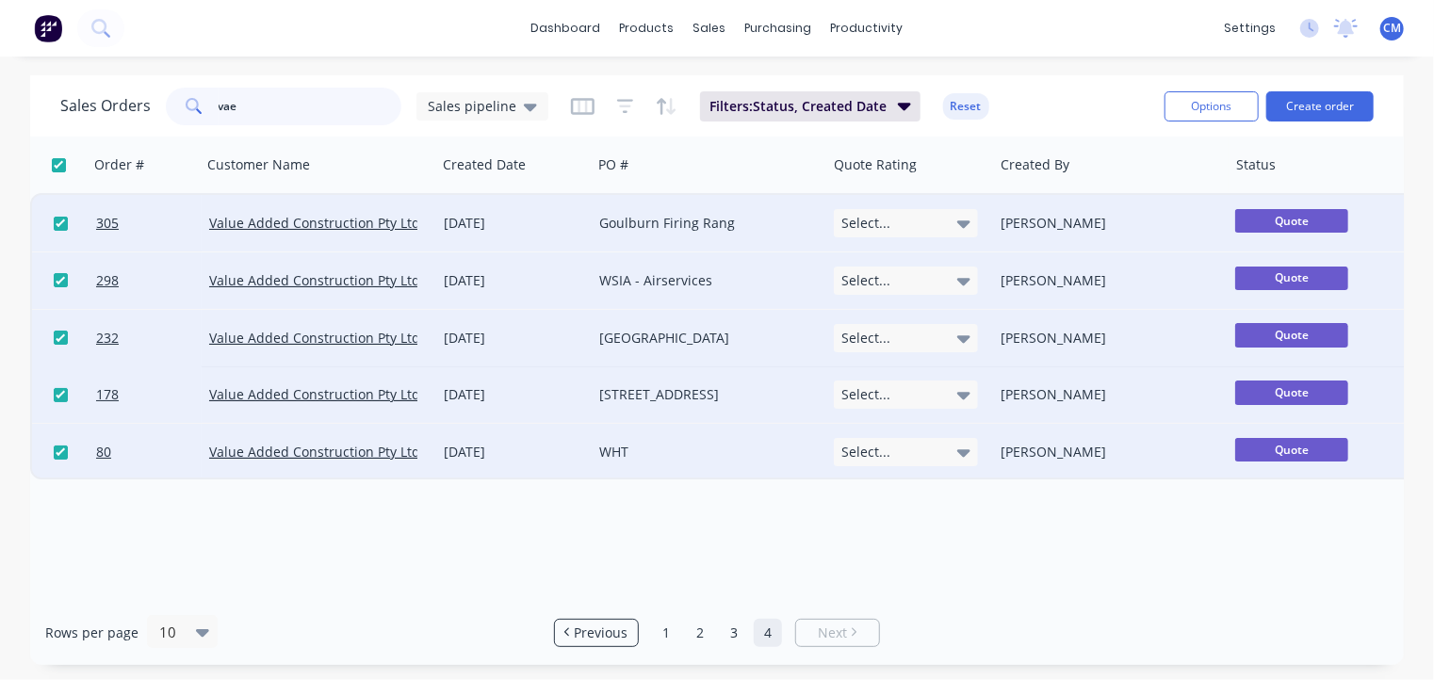
click at [319, 99] on input "vae" at bounding box center [311, 107] width 184 height 38
type input "delta"
checkbox input "false"
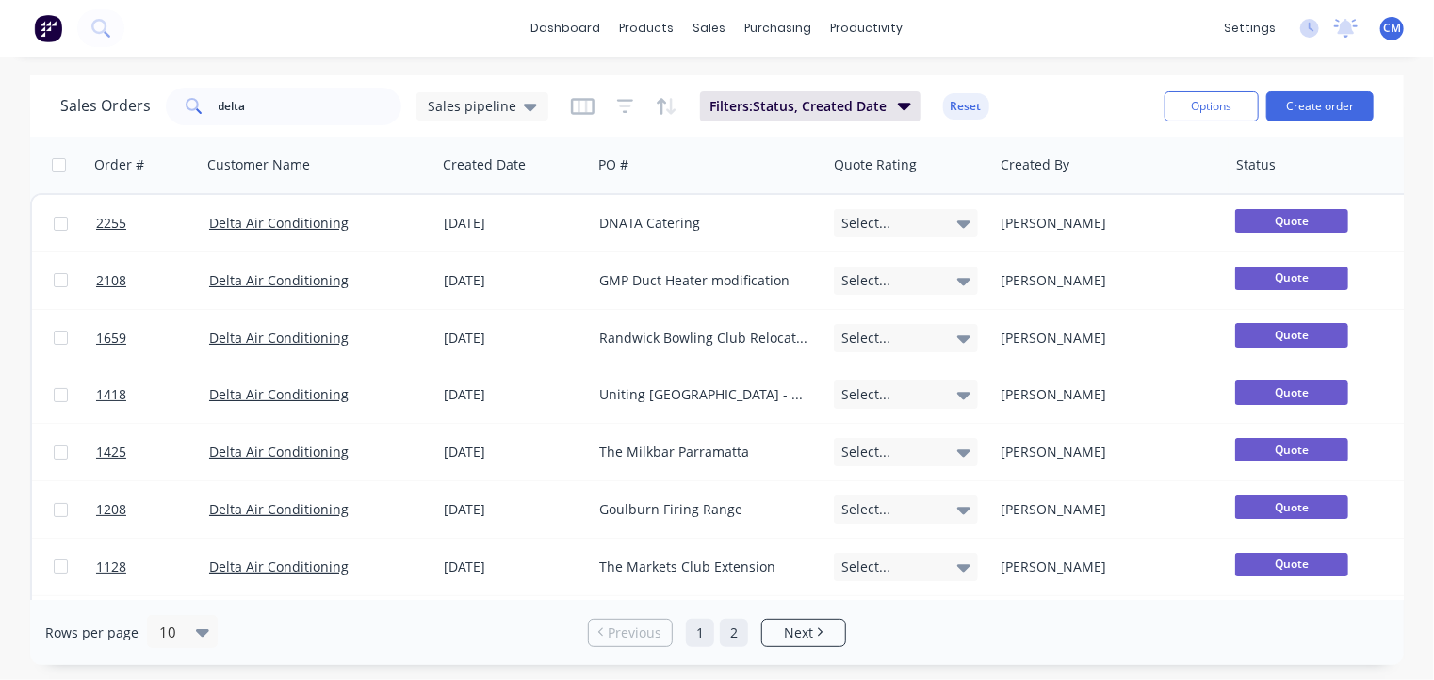
click at [737, 634] on link "2" at bounding box center [734, 633] width 28 height 28
click at [296, 106] on input "delta" at bounding box center [311, 107] width 184 height 38
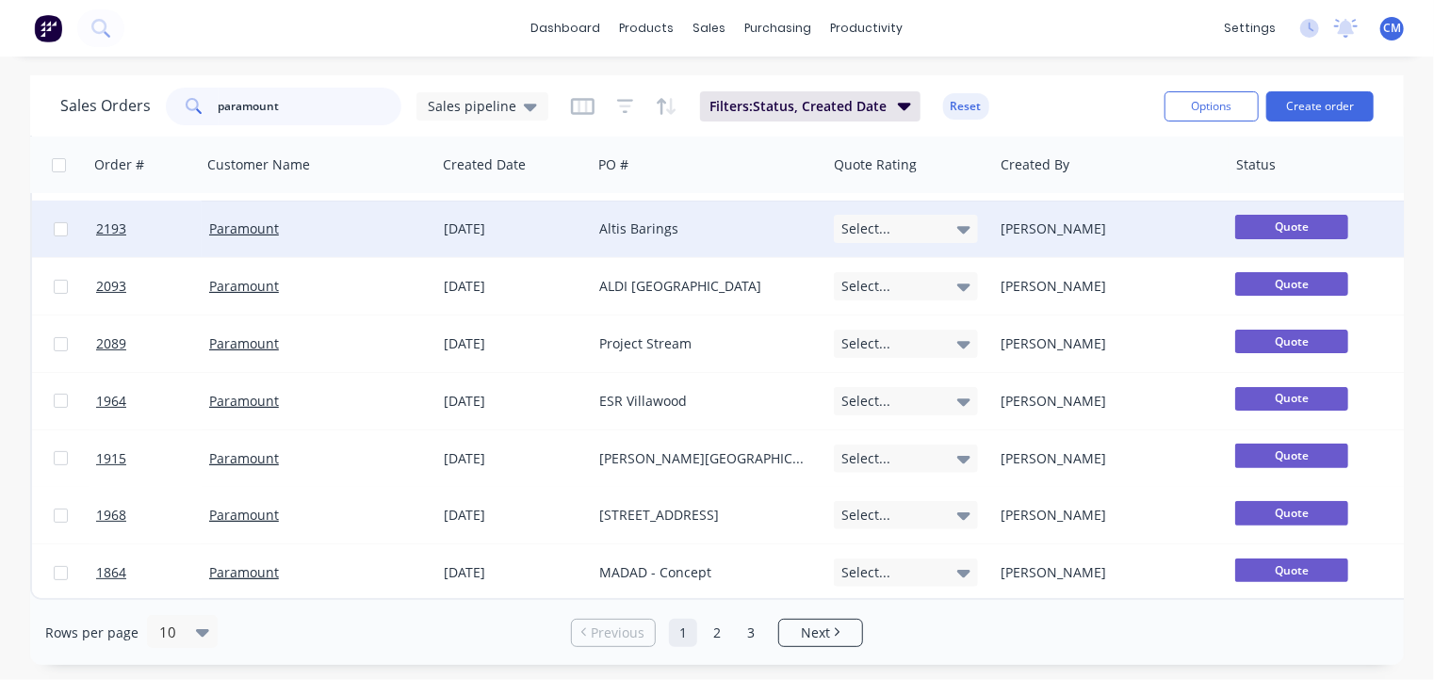
scroll to position [173, 0]
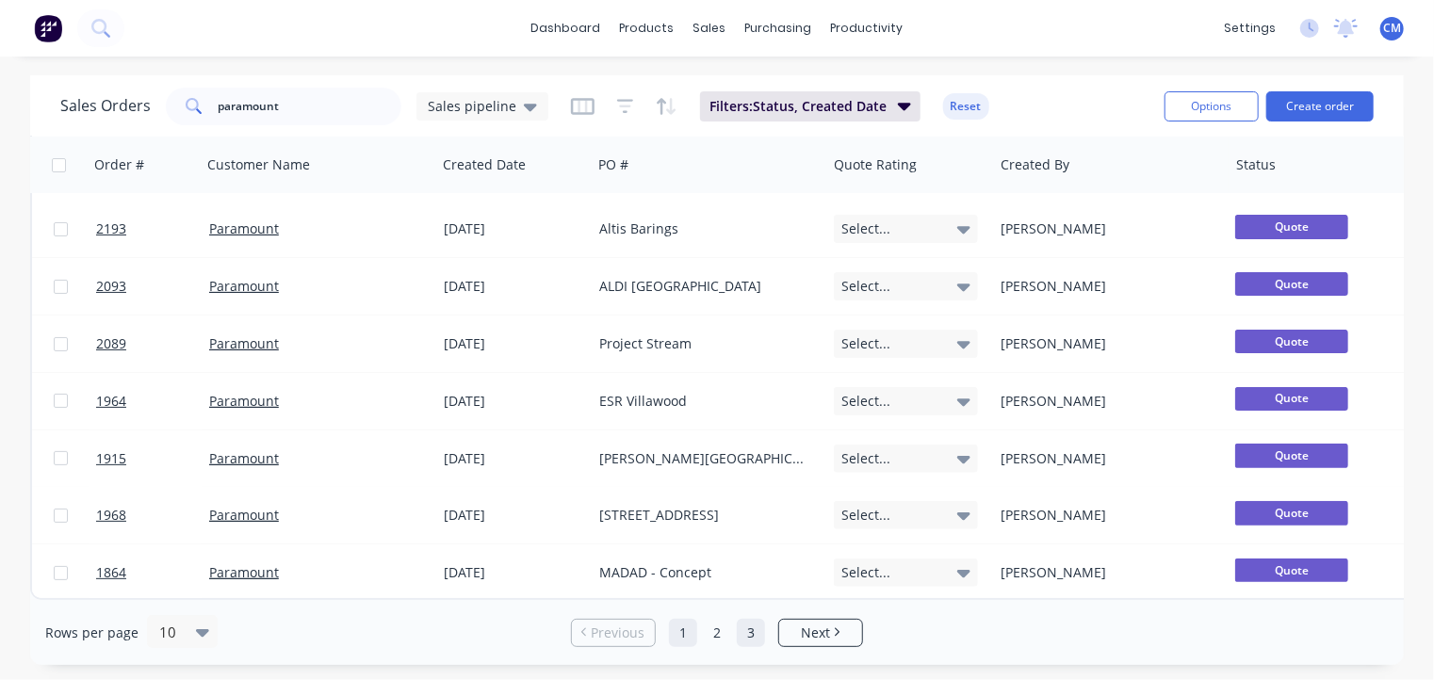
click at [747, 633] on link "3" at bounding box center [751, 633] width 28 height 28
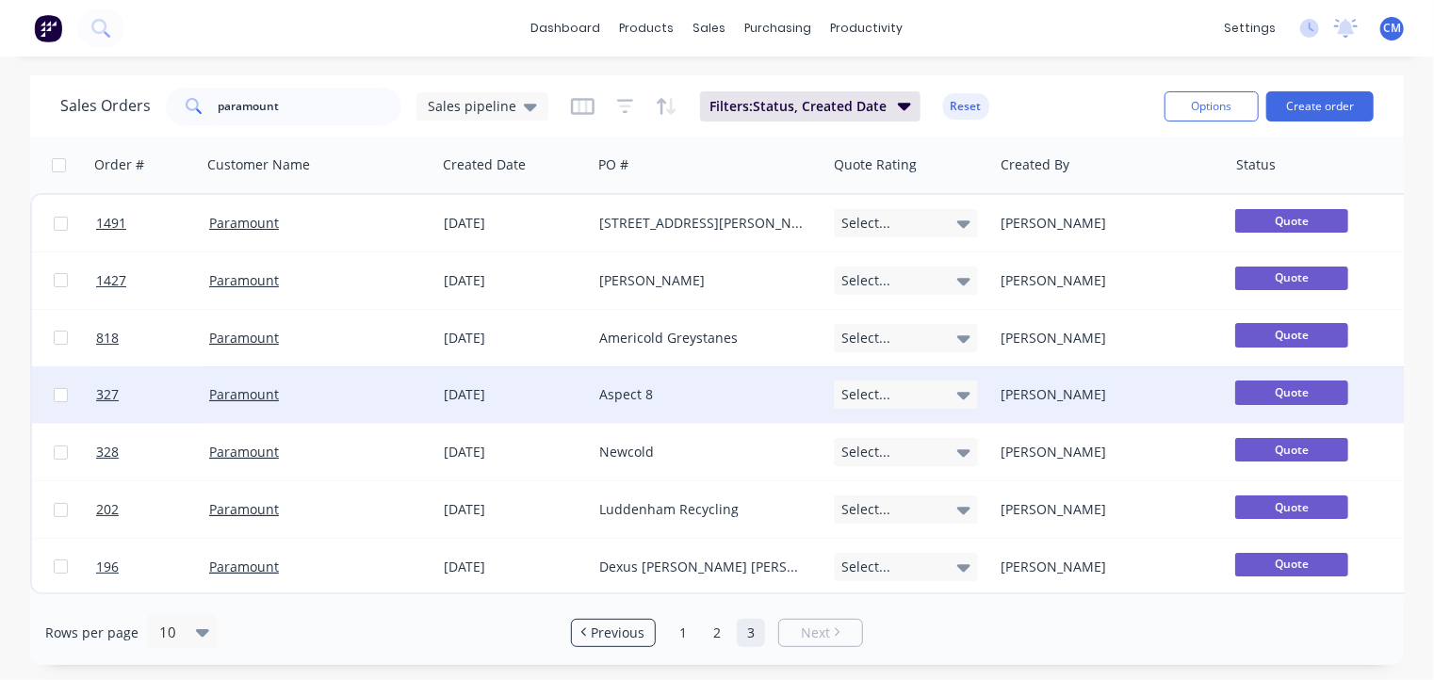
scroll to position [2, 0]
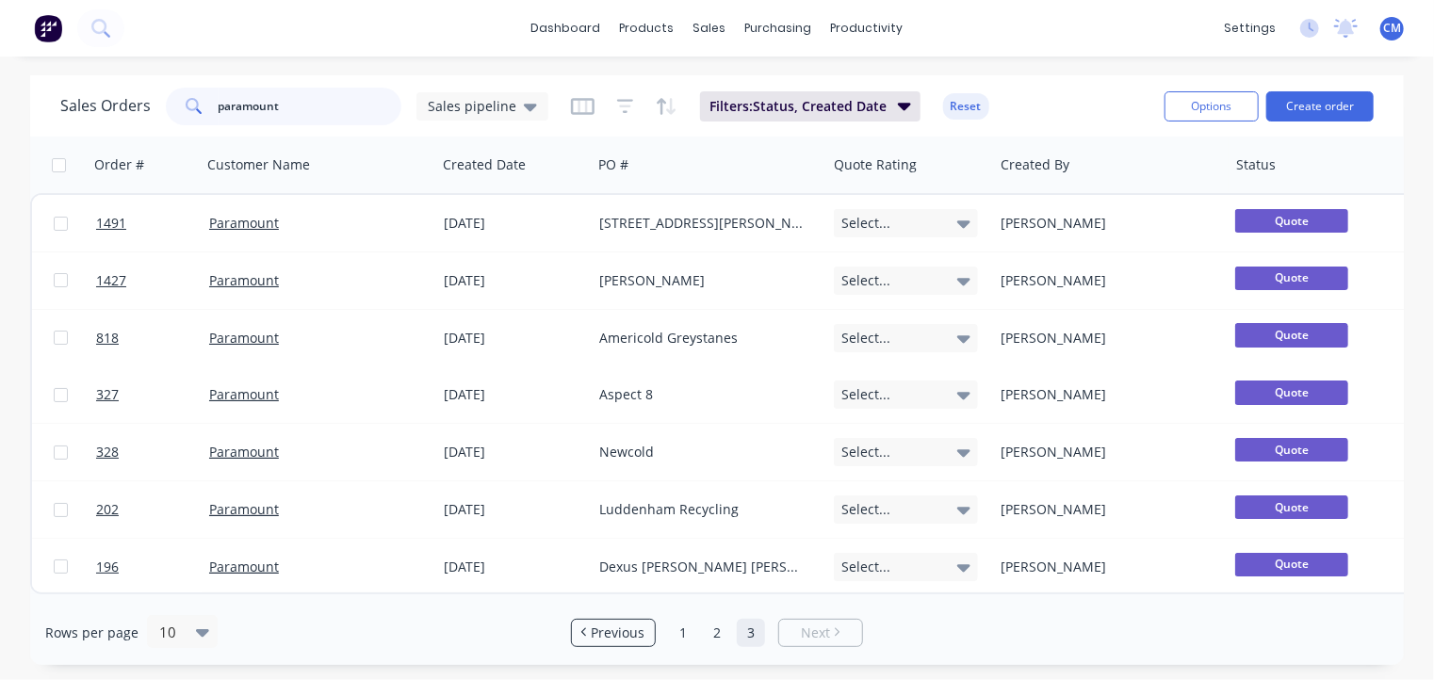
click at [289, 106] on input "paramount" at bounding box center [311, 107] width 184 height 38
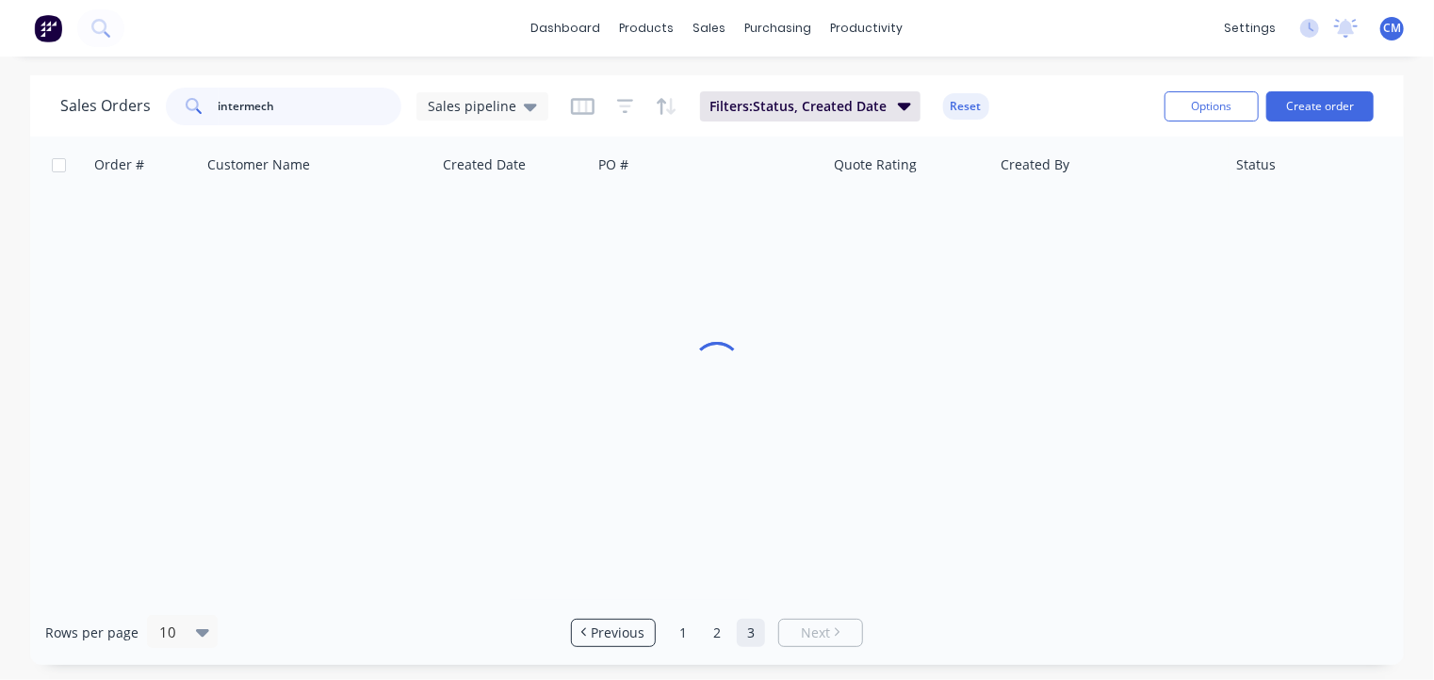
scroll to position [0, 0]
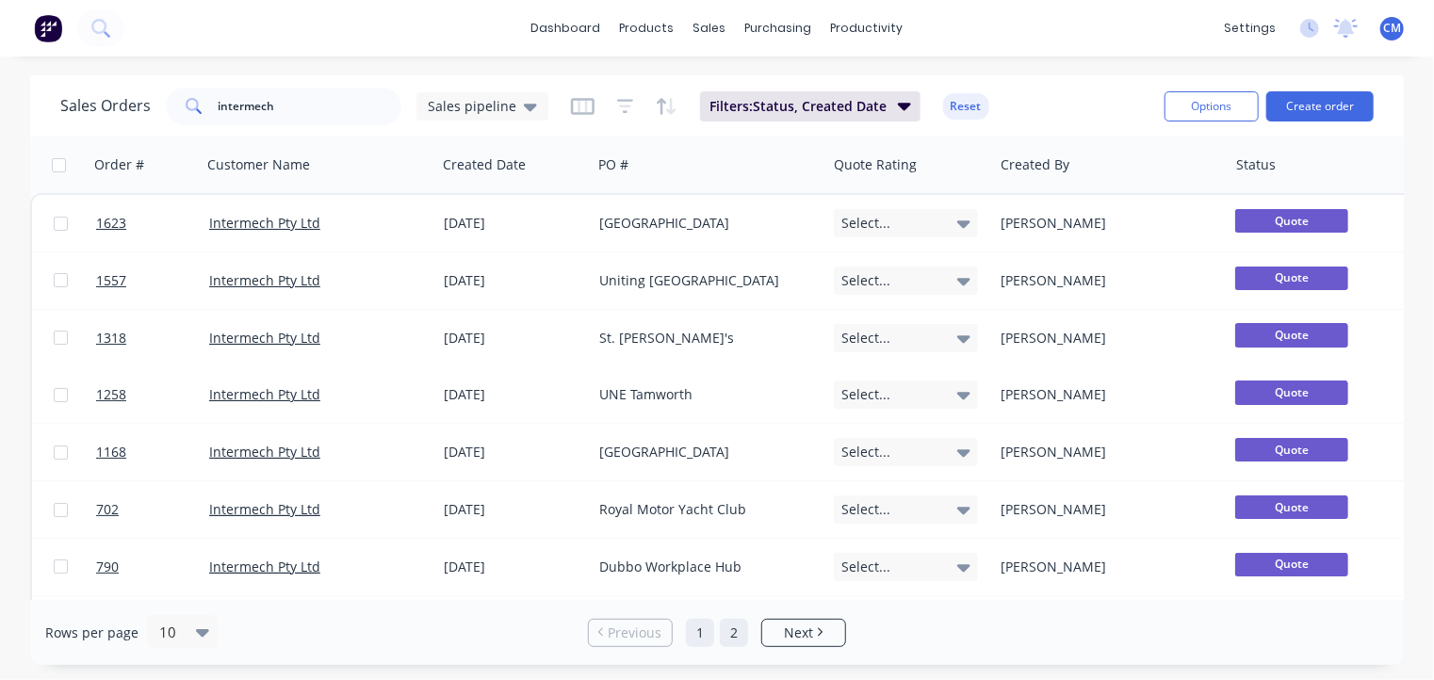
click at [735, 633] on link "2" at bounding box center [734, 633] width 28 height 28
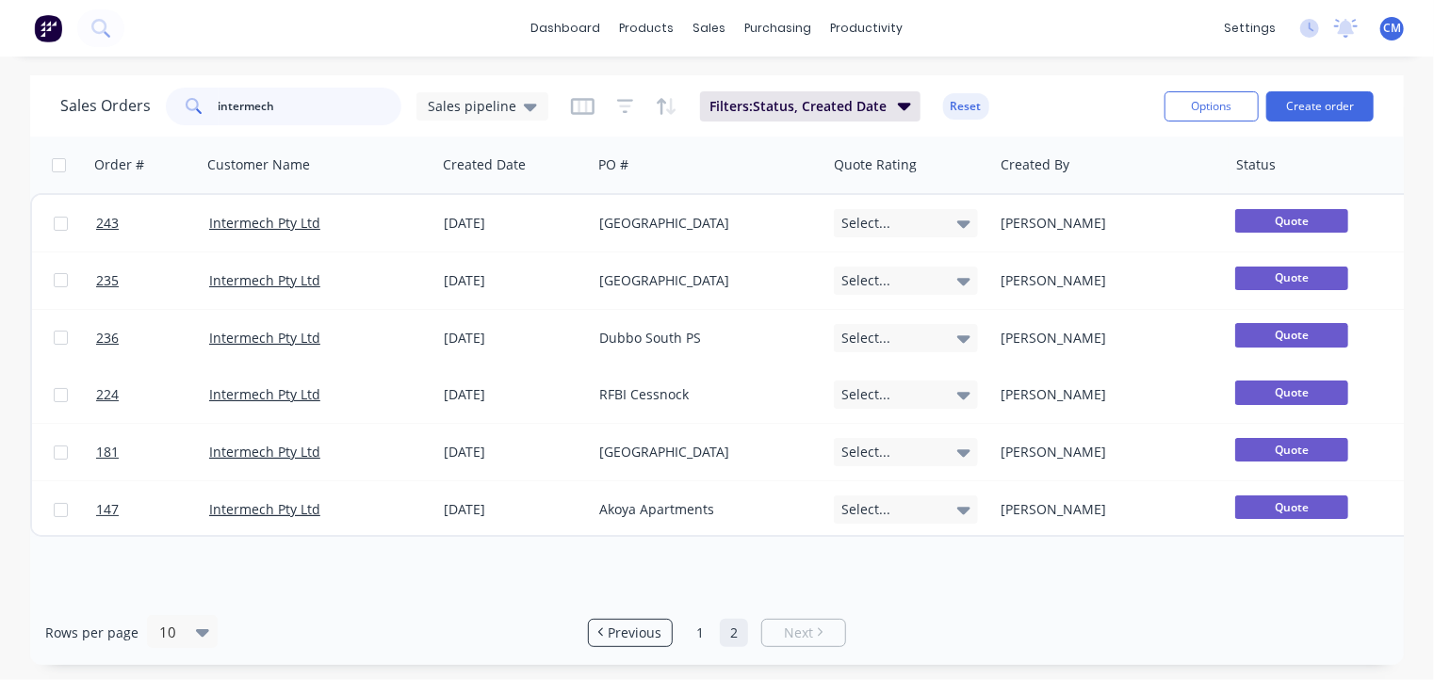
click at [292, 104] on input "intermech" at bounding box center [311, 107] width 184 height 38
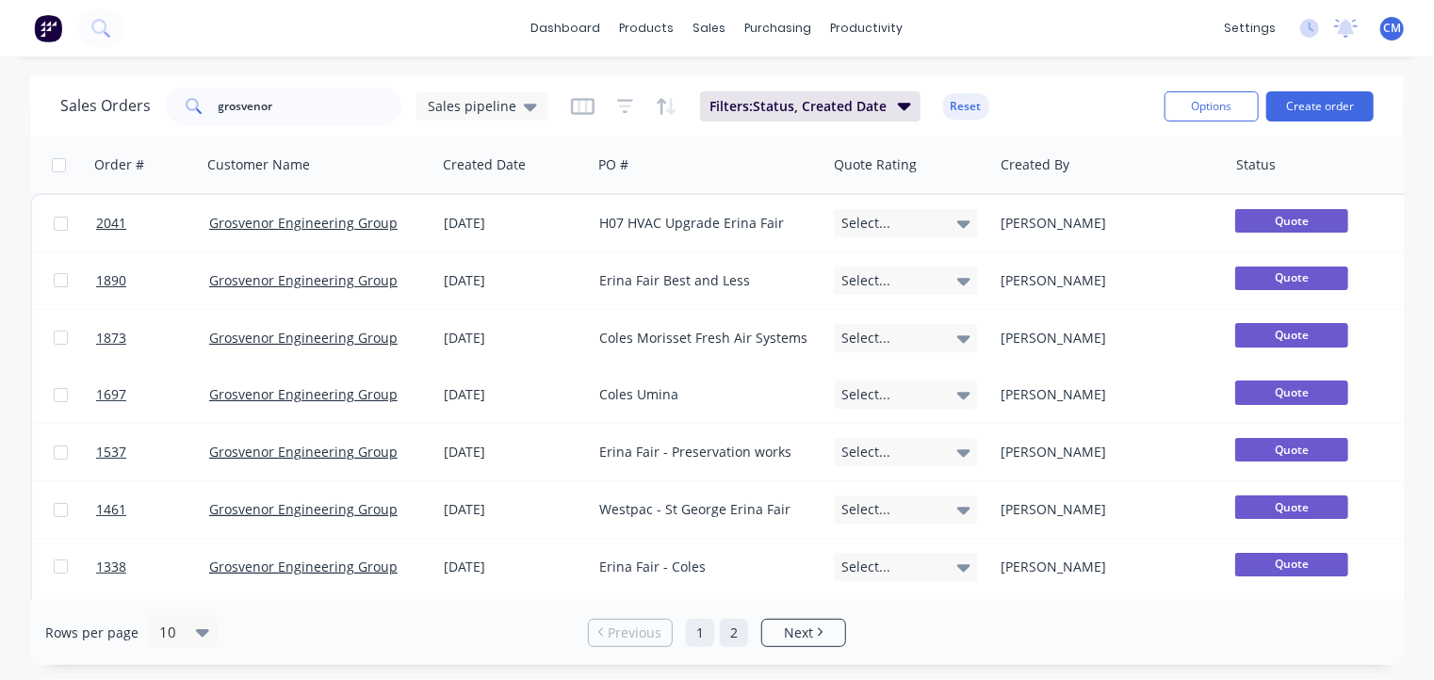
click at [742, 635] on link "2" at bounding box center [734, 633] width 28 height 28
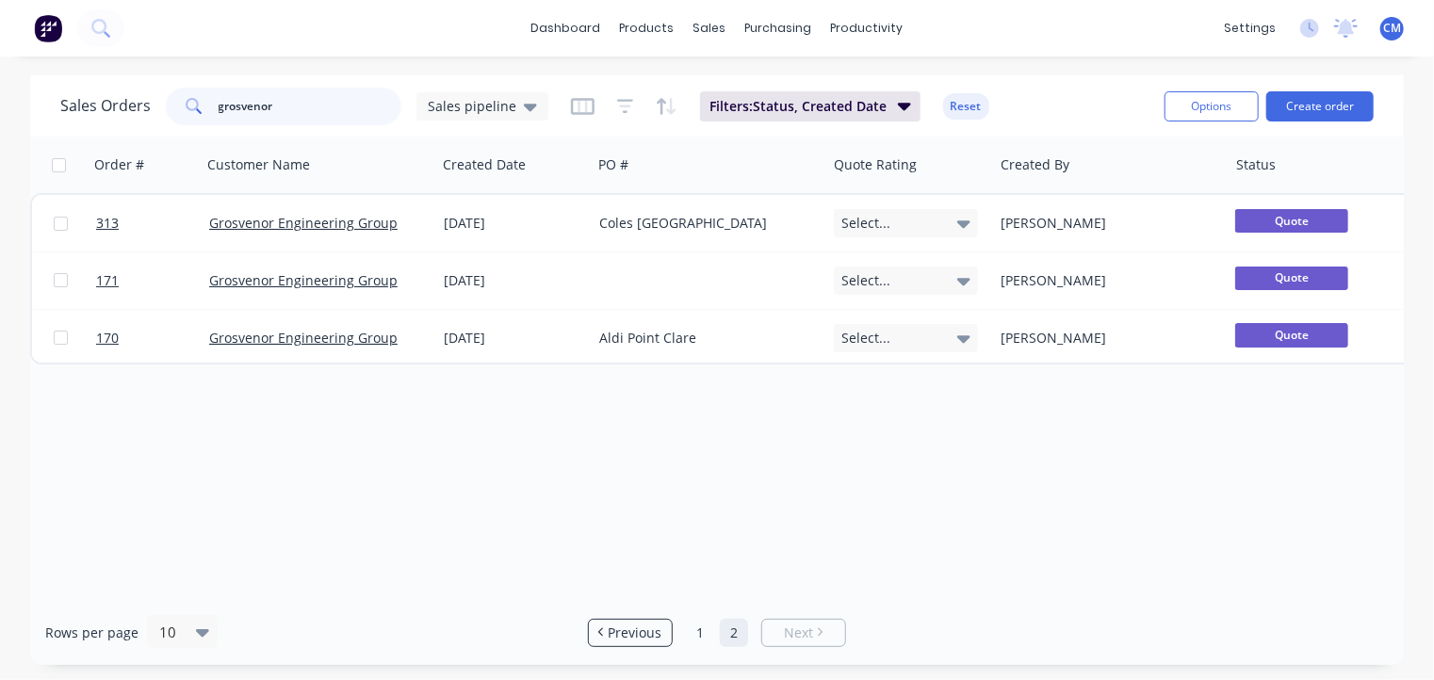
click at [263, 104] on input "grosvenor" at bounding box center [311, 107] width 184 height 38
type input "benmax"
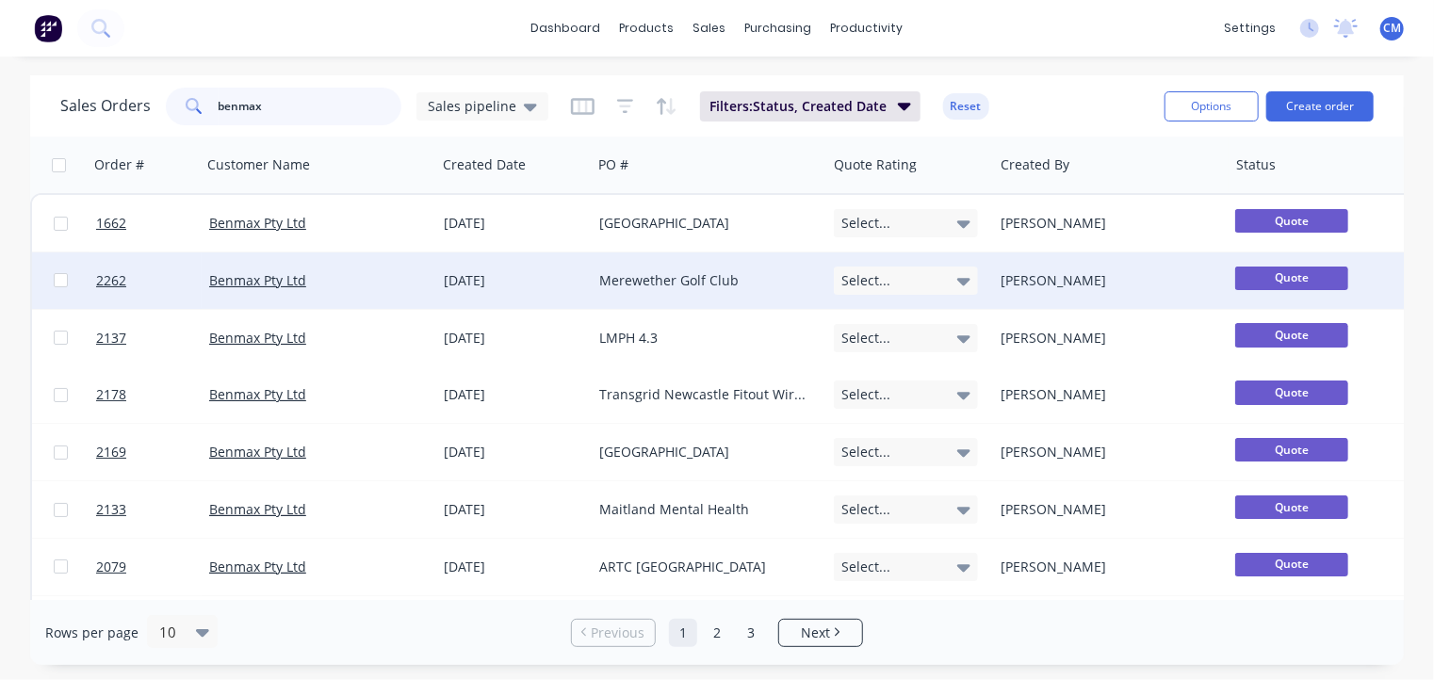
scroll to position [173, 0]
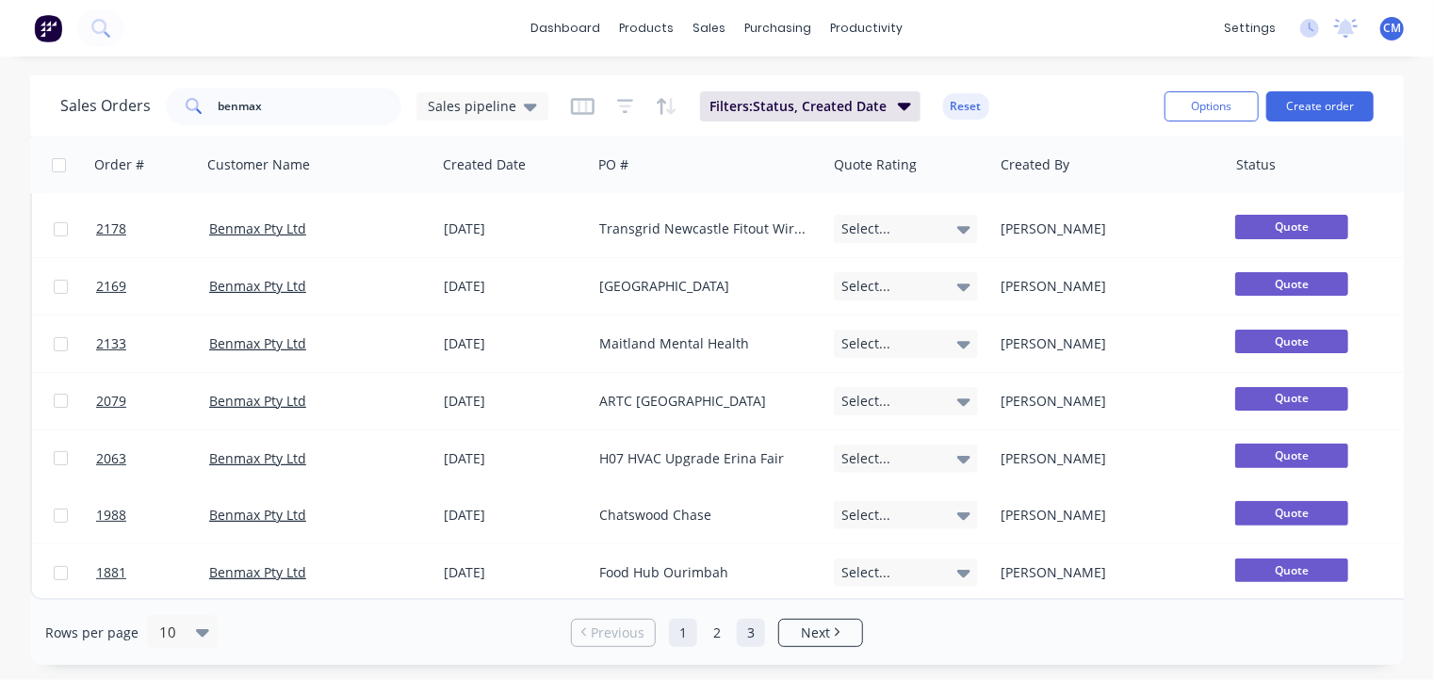
click at [759, 627] on link "3" at bounding box center [751, 633] width 28 height 28
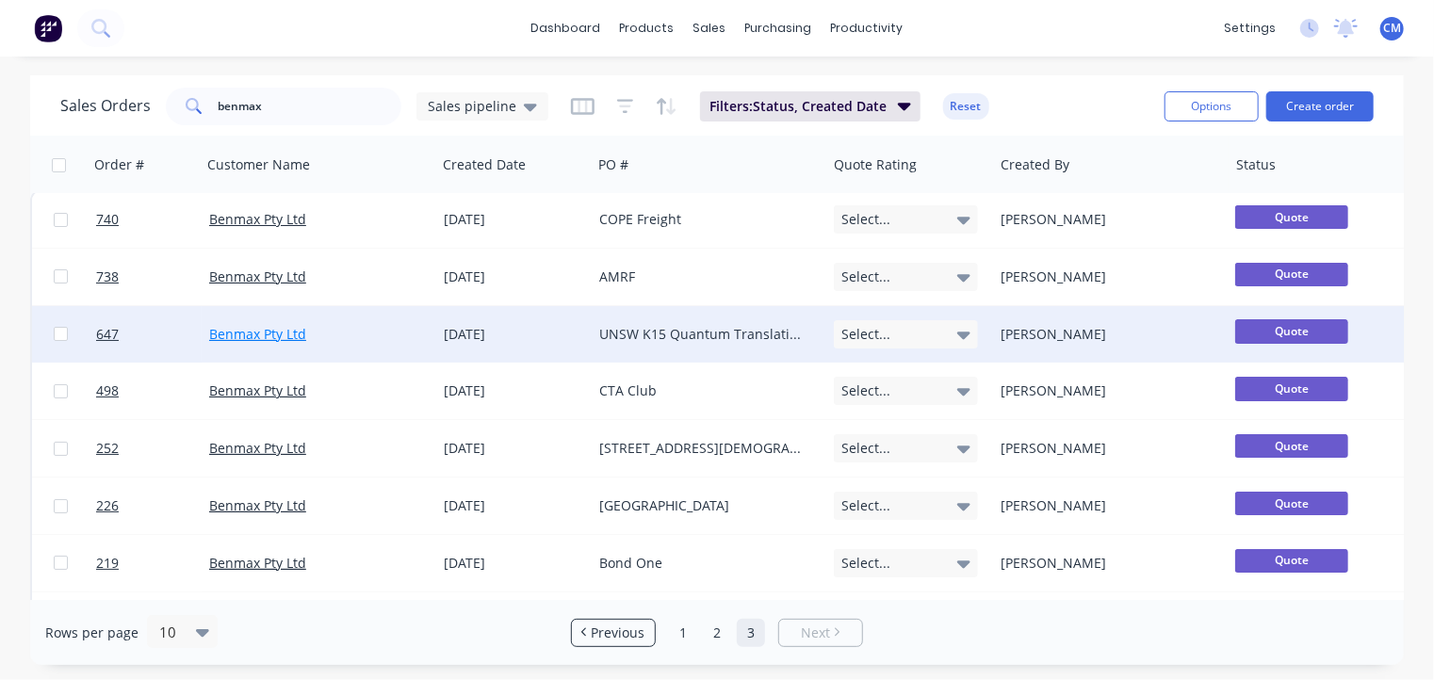
scroll to position [0, 0]
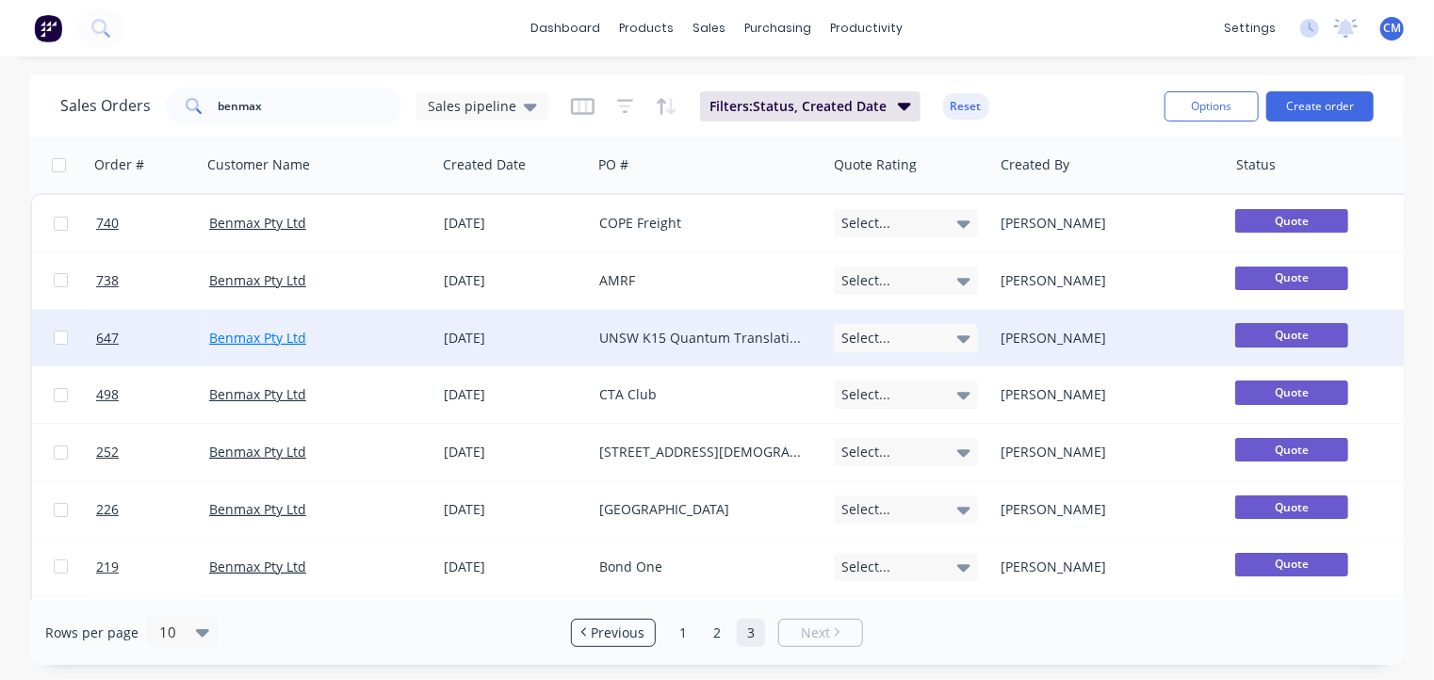
click at [249, 221] on link "Benmax Pty Ltd" at bounding box center [257, 223] width 97 height 18
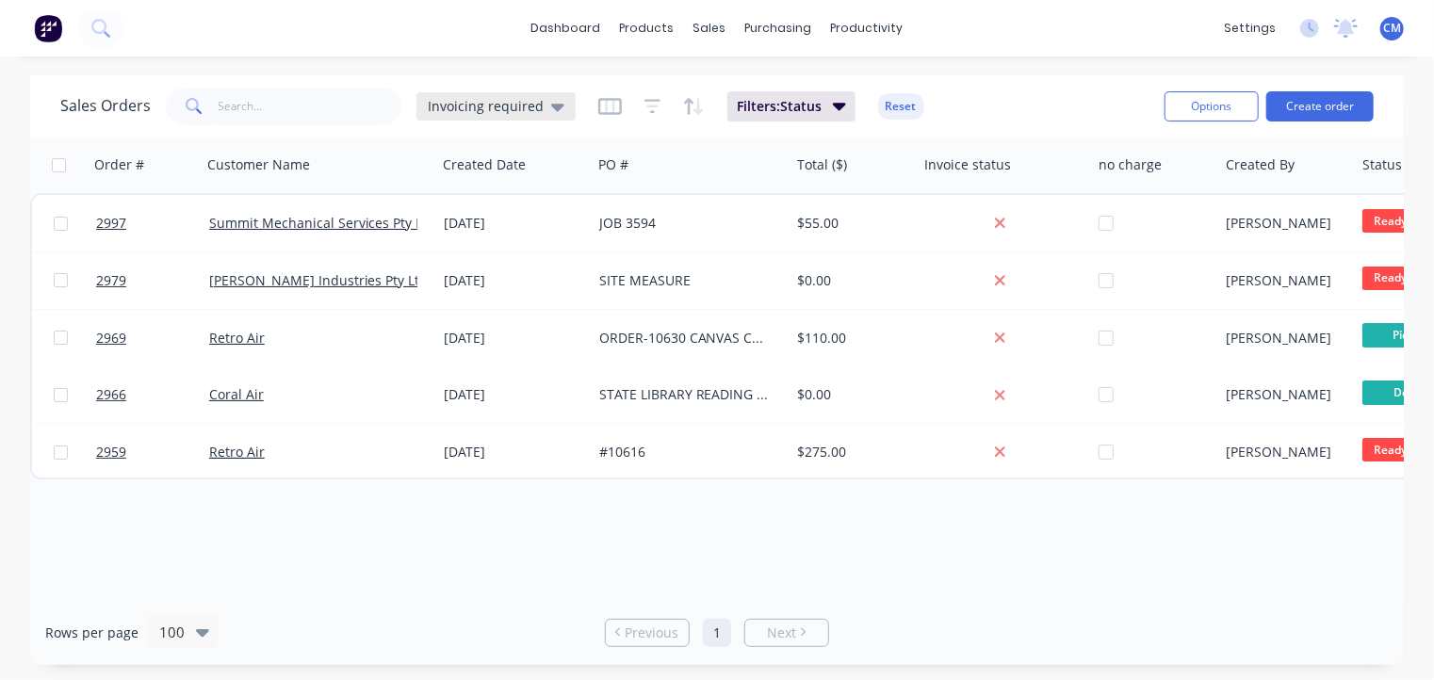
click at [553, 112] on icon at bounding box center [557, 106] width 13 height 21
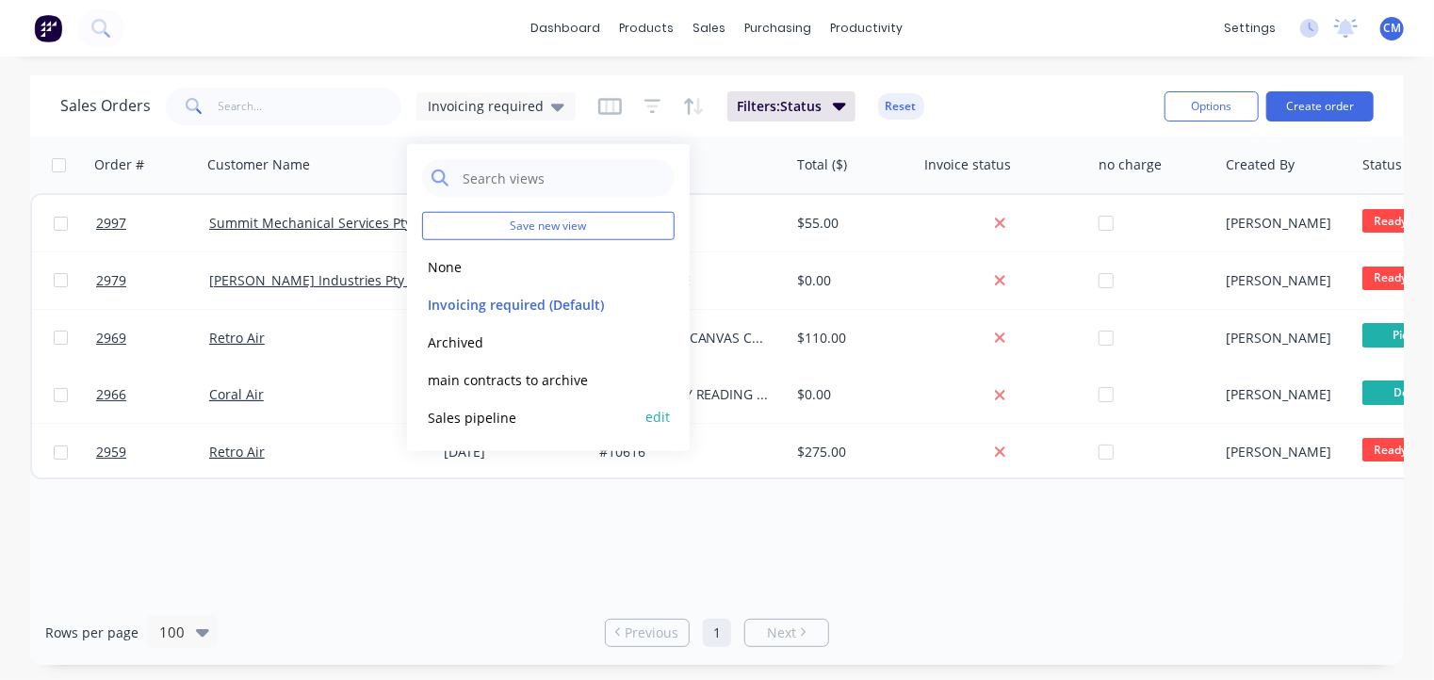
click at [498, 407] on button "Sales pipeline" at bounding box center [529, 417] width 215 height 22
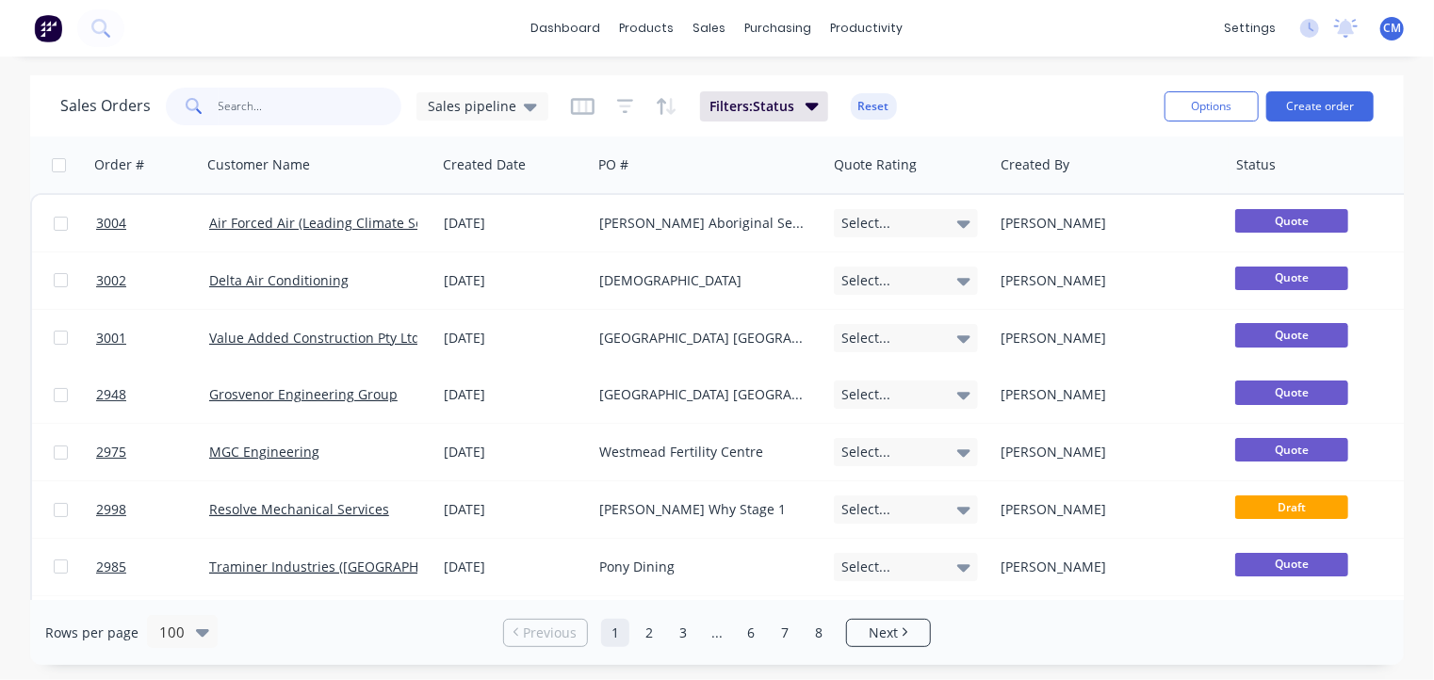
click at [290, 109] on input "text" at bounding box center [311, 107] width 184 height 38
type input "benmax"
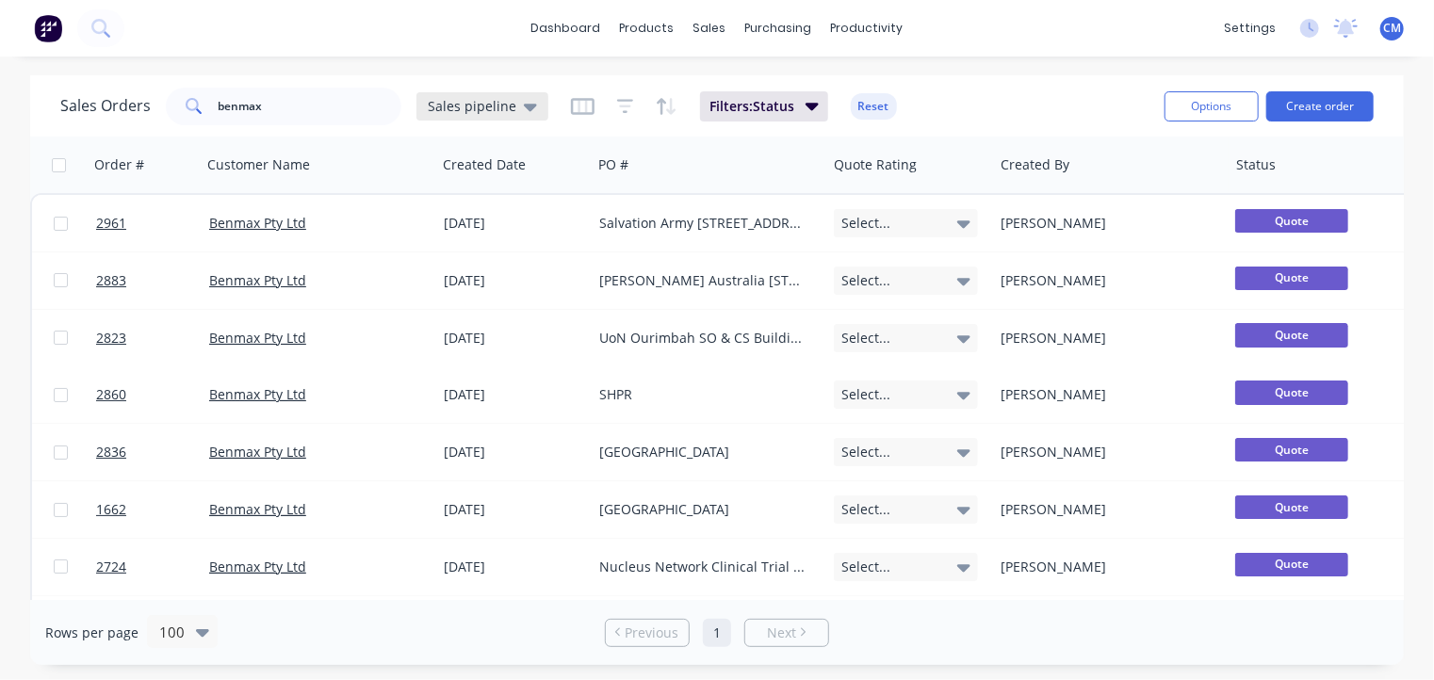
click at [524, 104] on icon at bounding box center [530, 108] width 13 height 8
click at [617, 106] on icon "button" at bounding box center [625, 106] width 17 height 19
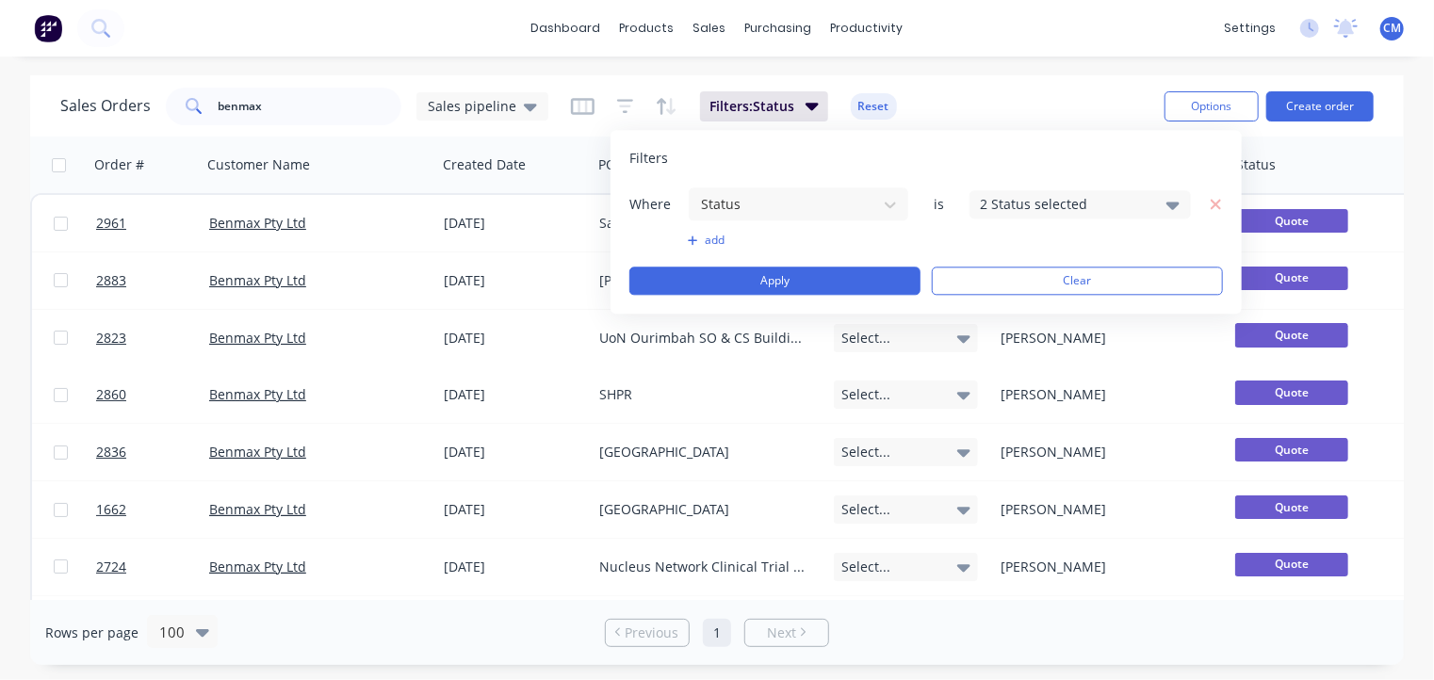
click at [1176, 203] on icon at bounding box center [1172, 206] width 13 height 8
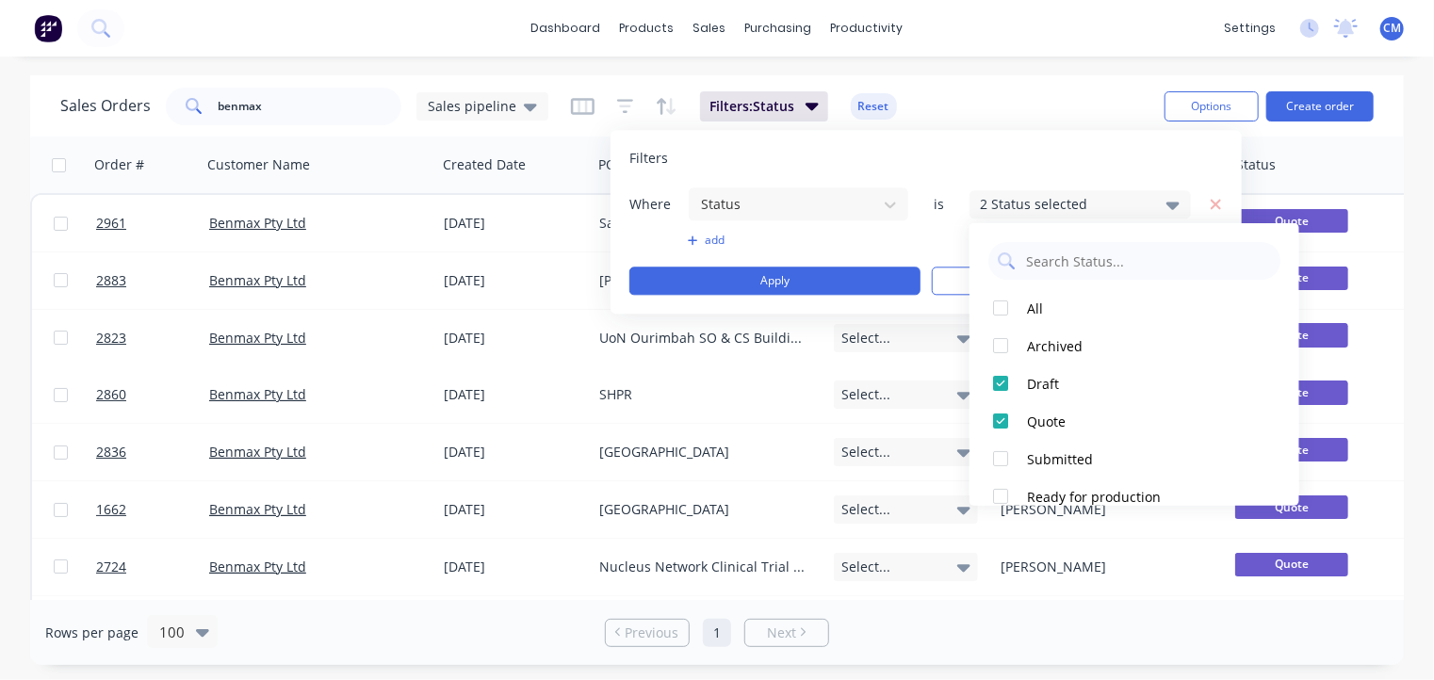
click at [1176, 203] on icon at bounding box center [1172, 206] width 13 height 8
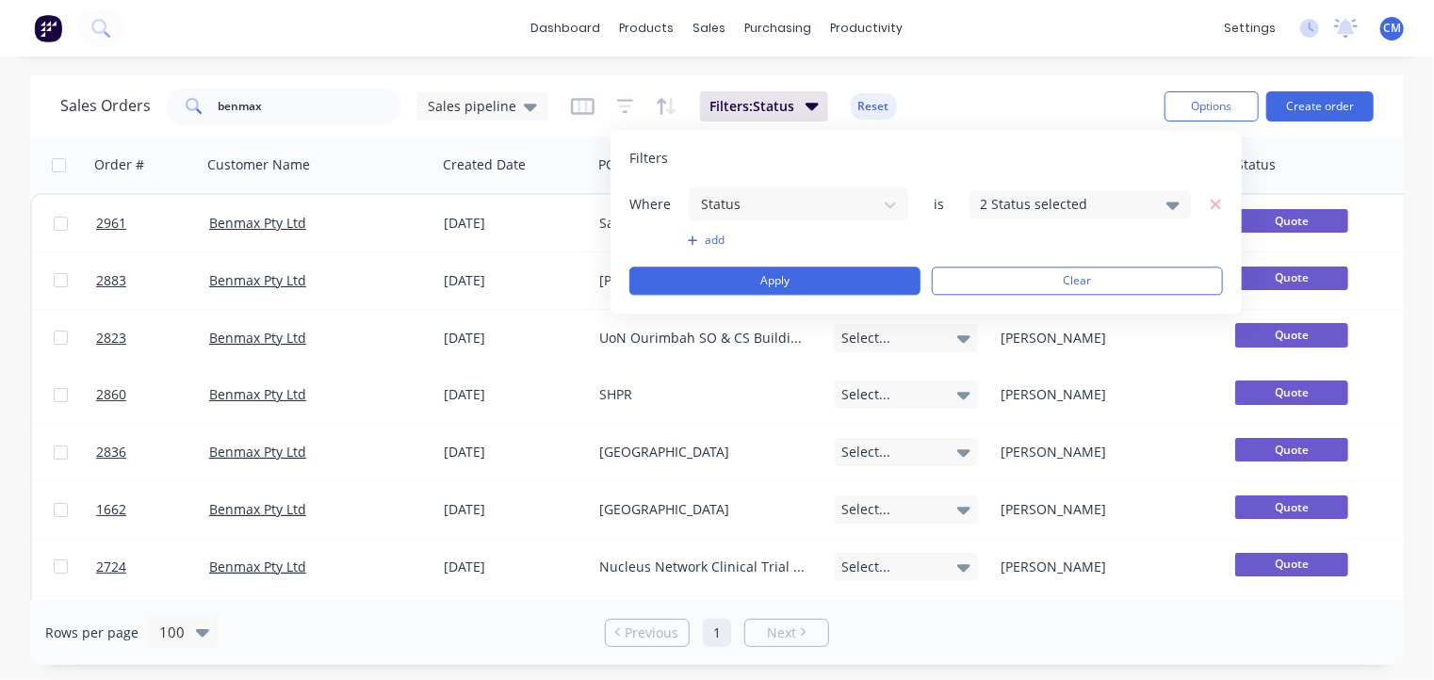
click at [721, 236] on button "add" at bounding box center [798, 240] width 221 height 15
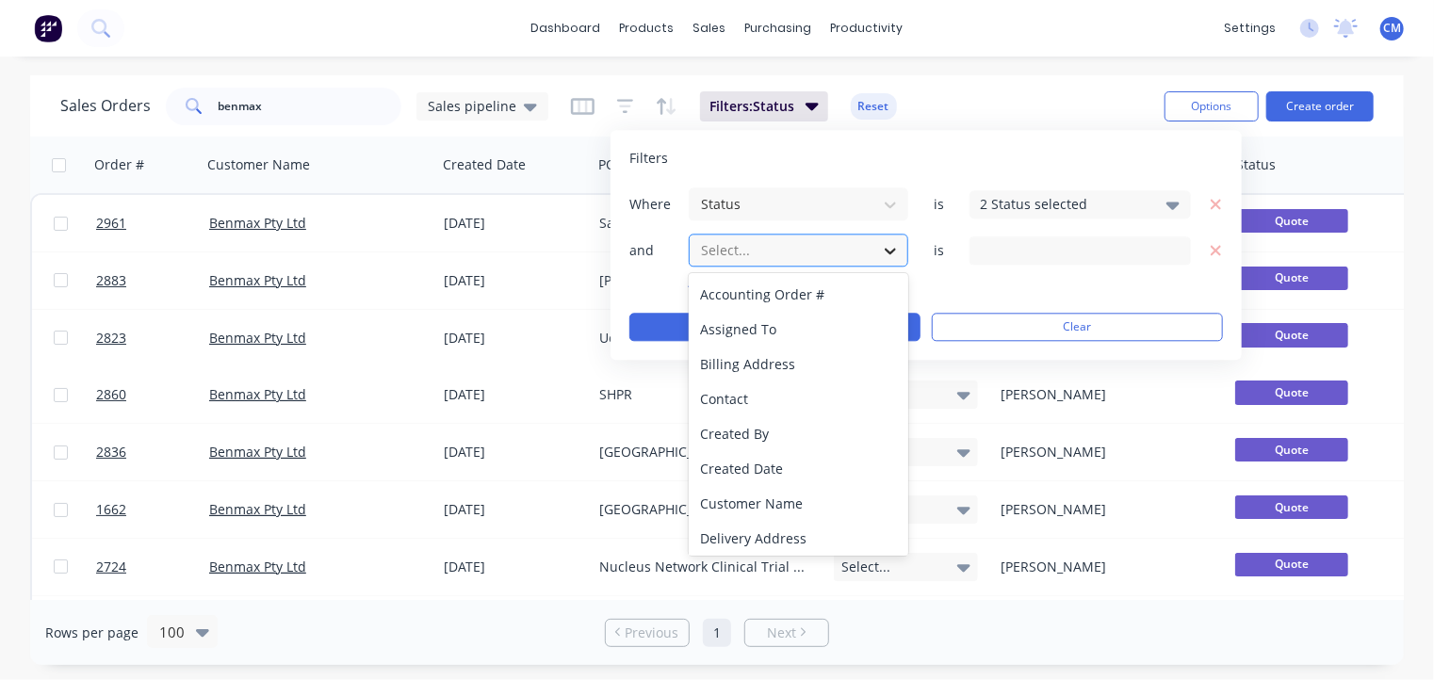
click at [888, 248] on icon at bounding box center [890, 250] width 19 height 19
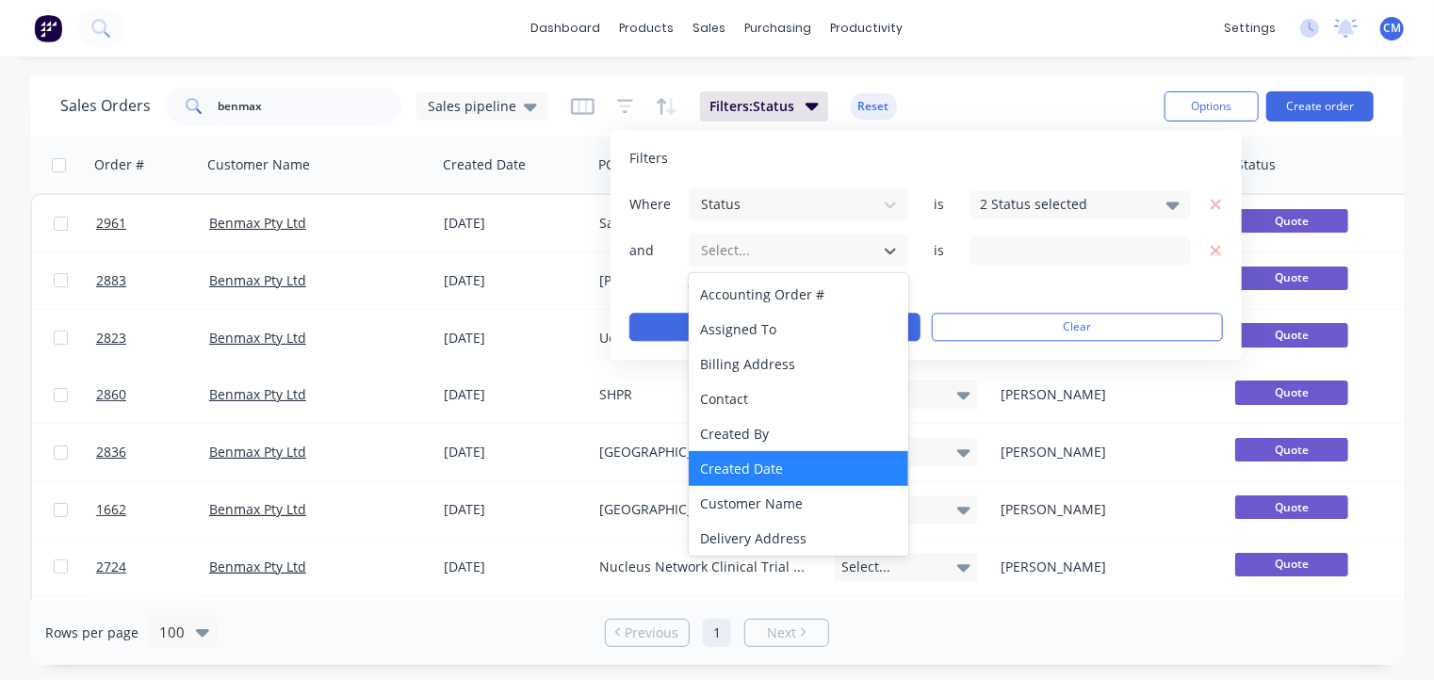
click at [789, 469] on div "Created Date" at bounding box center [799, 468] width 220 height 35
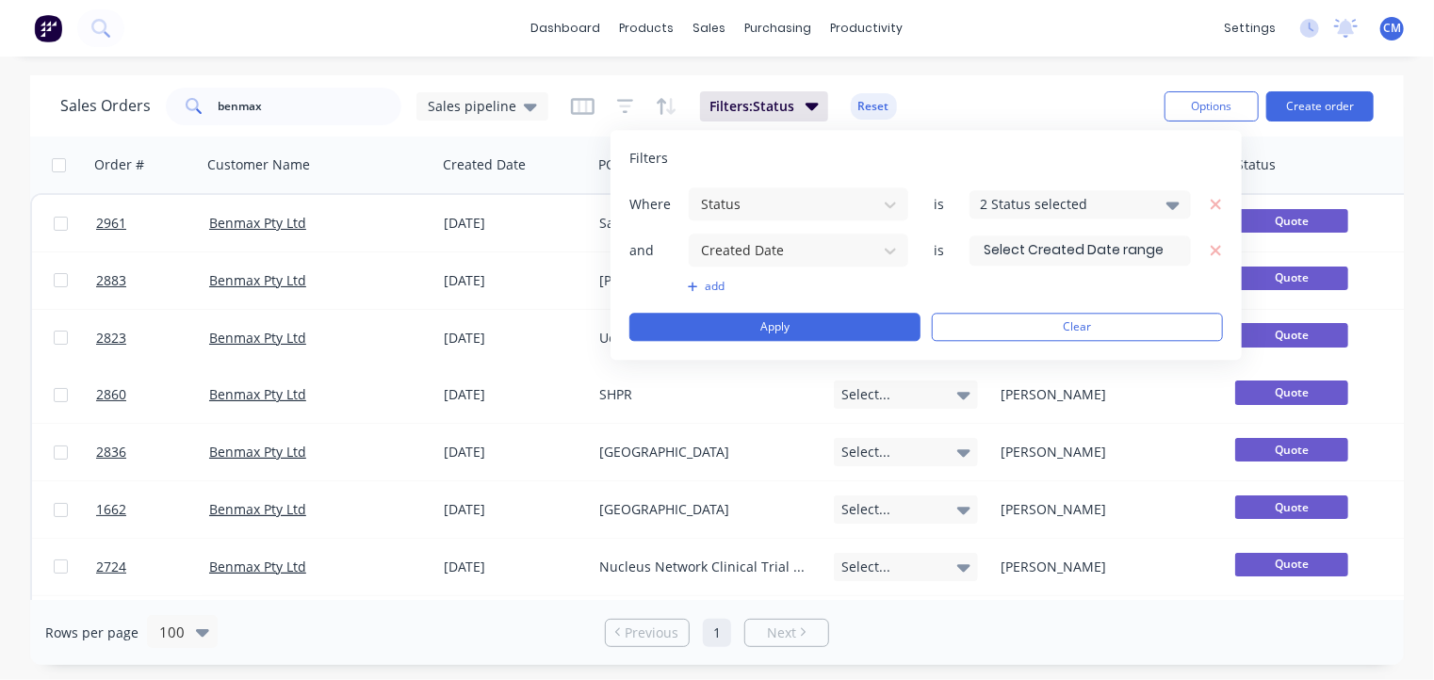
click at [1174, 240] on input at bounding box center [1080, 250] width 220 height 28
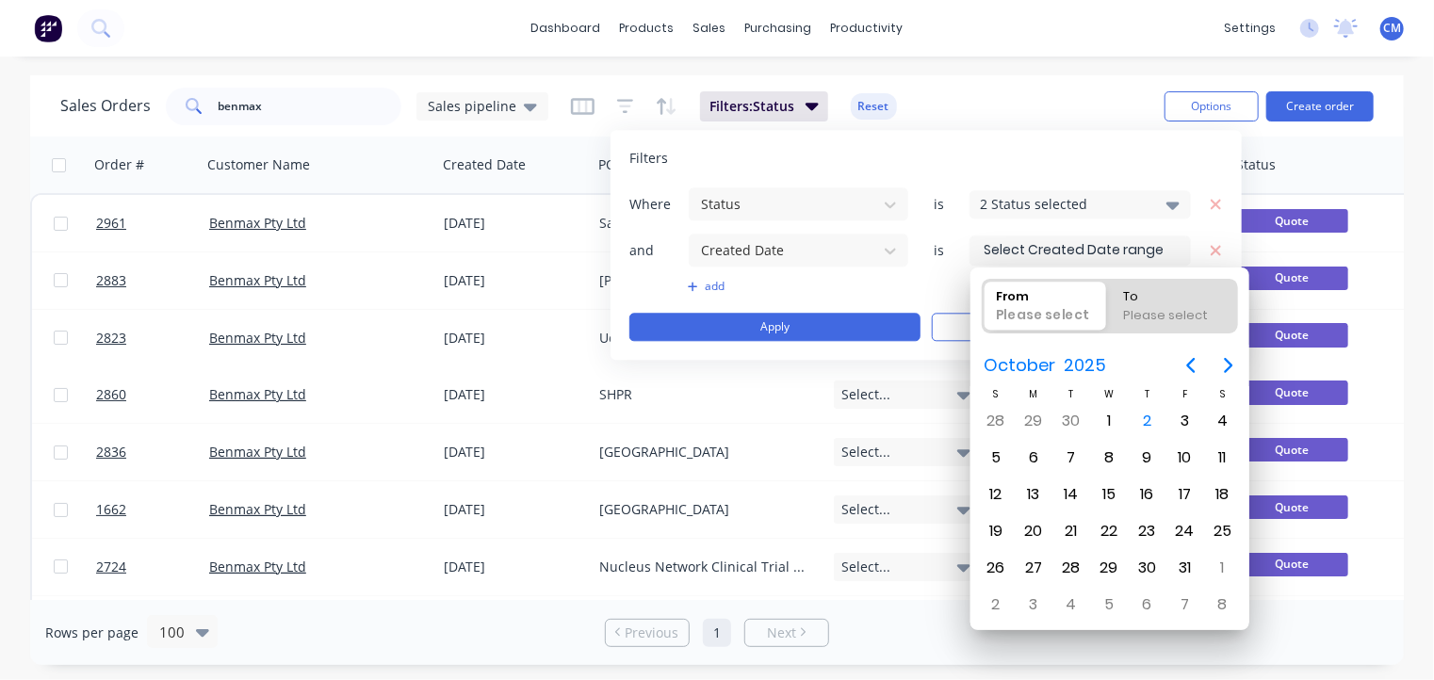
click at [1066, 300] on div "From" at bounding box center [1043, 293] width 111 height 25
click at [984, 300] on input "From Please select" at bounding box center [983, 306] width 1 height 53
click at [1192, 366] on icon "Previous page" at bounding box center [1191, 365] width 23 height 23
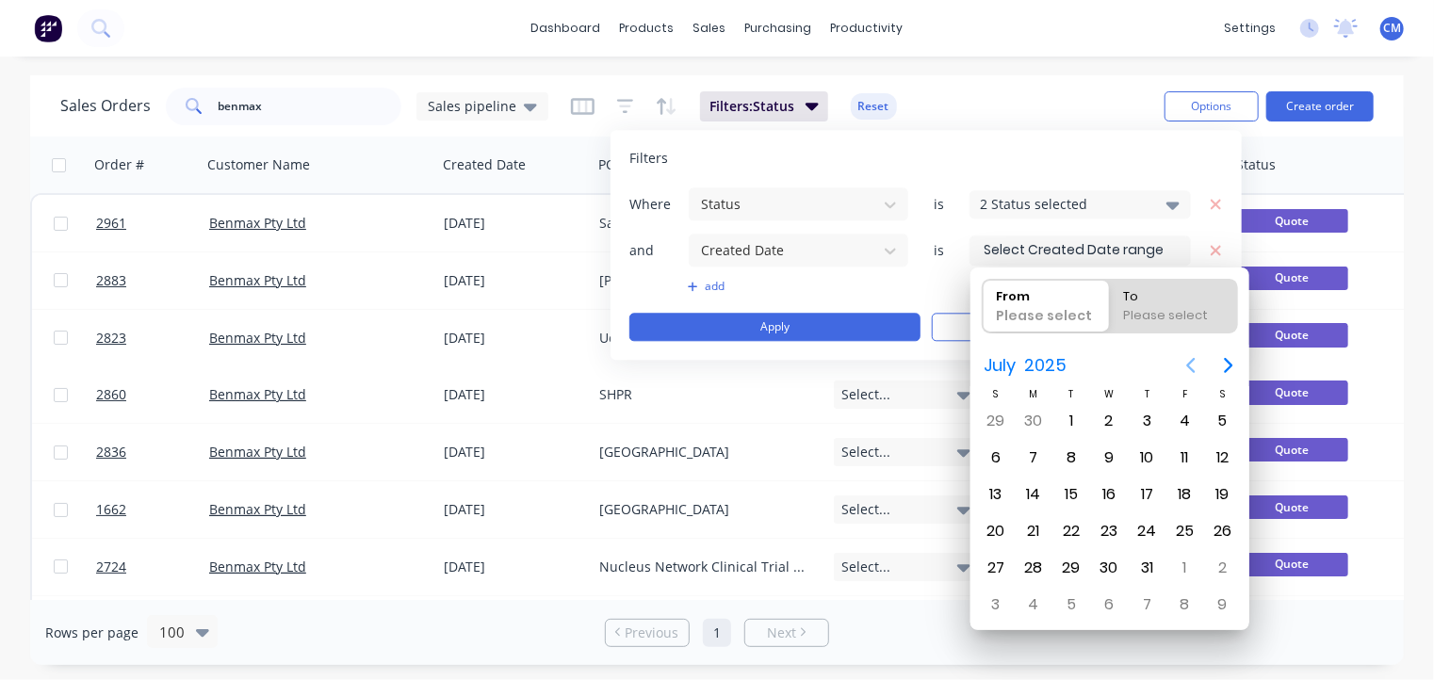
click at [1192, 366] on icon "Previous page" at bounding box center [1191, 365] width 23 height 23
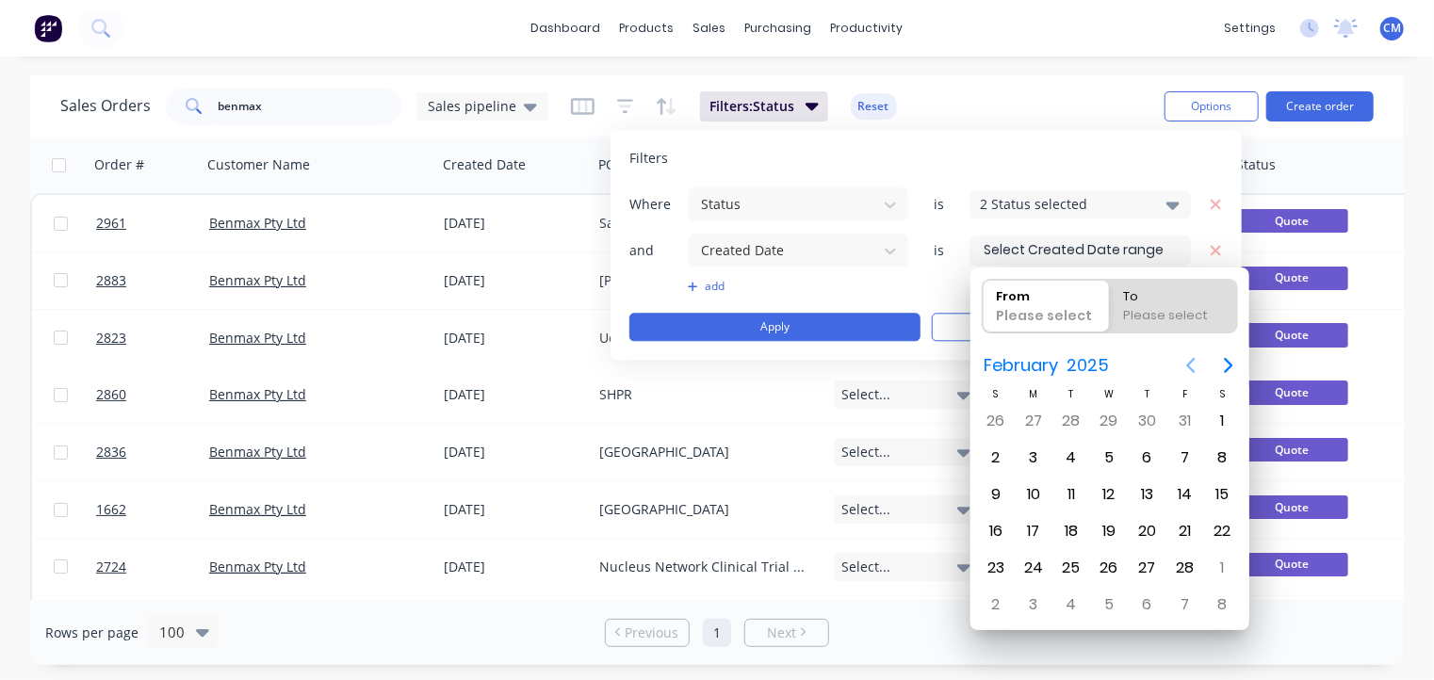
click at [1192, 366] on icon "Previous page" at bounding box center [1191, 365] width 23 height 23
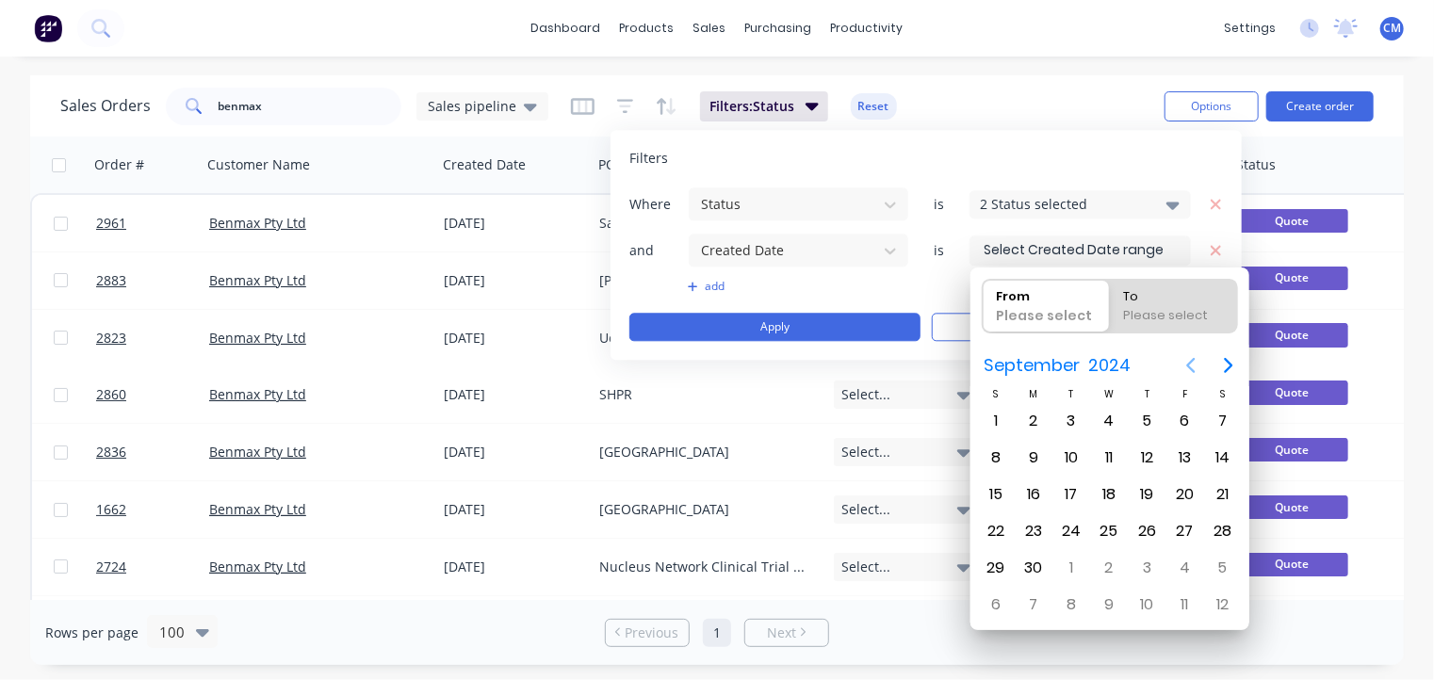
click at [1192, 366] on icon "Previous page" at bounding box center [1191, 365] width 23 height 23
click at [1221, 417] on div "1" at bounding box center [1223, 421] width 28 height 28
type input "[DATE]"
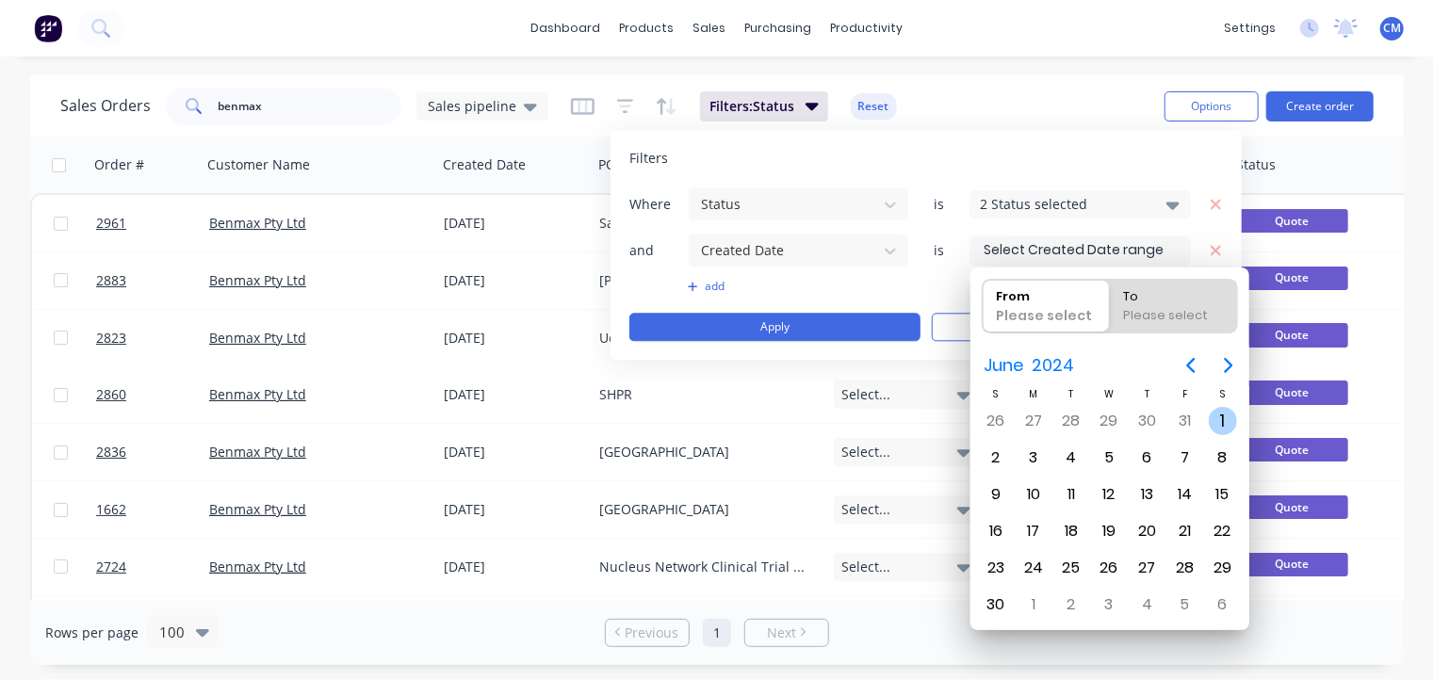
radio input "false"
radio input "true"
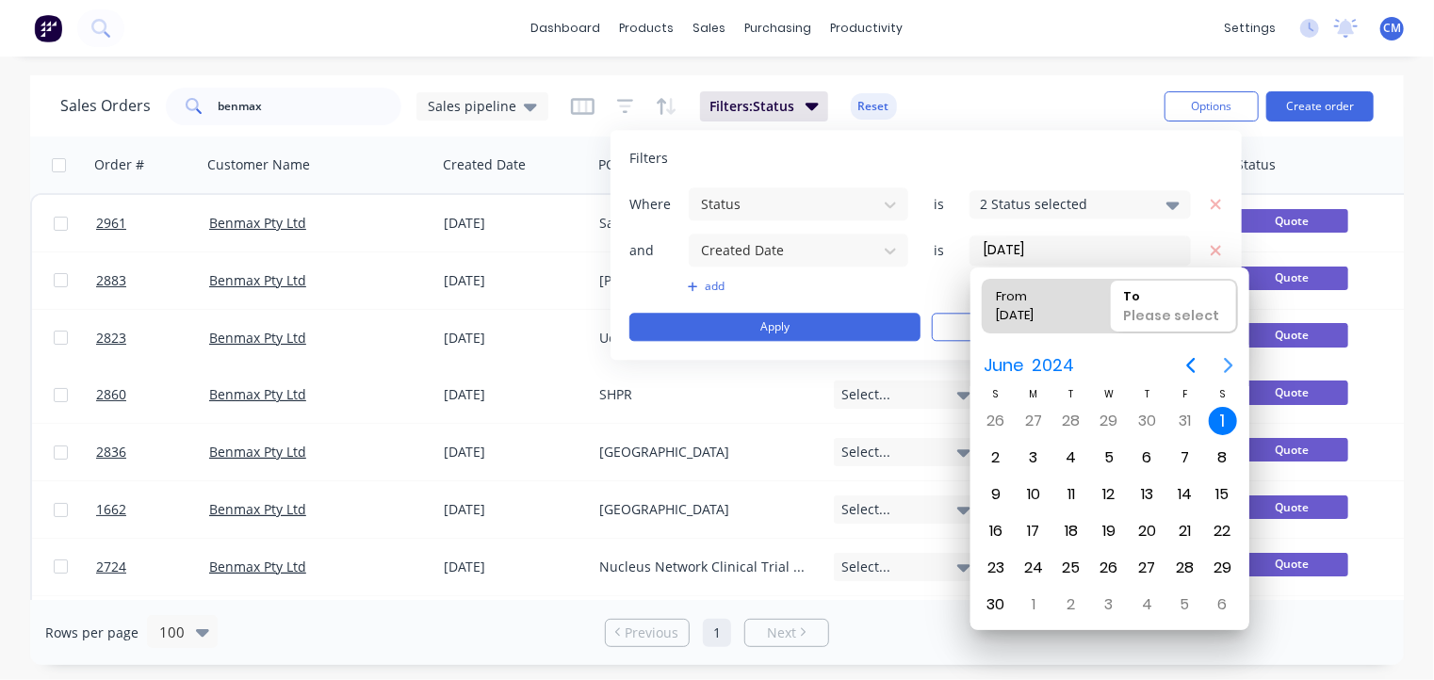
click at [1229, 363] on icon "Next page" at bounding box center [1228, 365] width 8 height 15
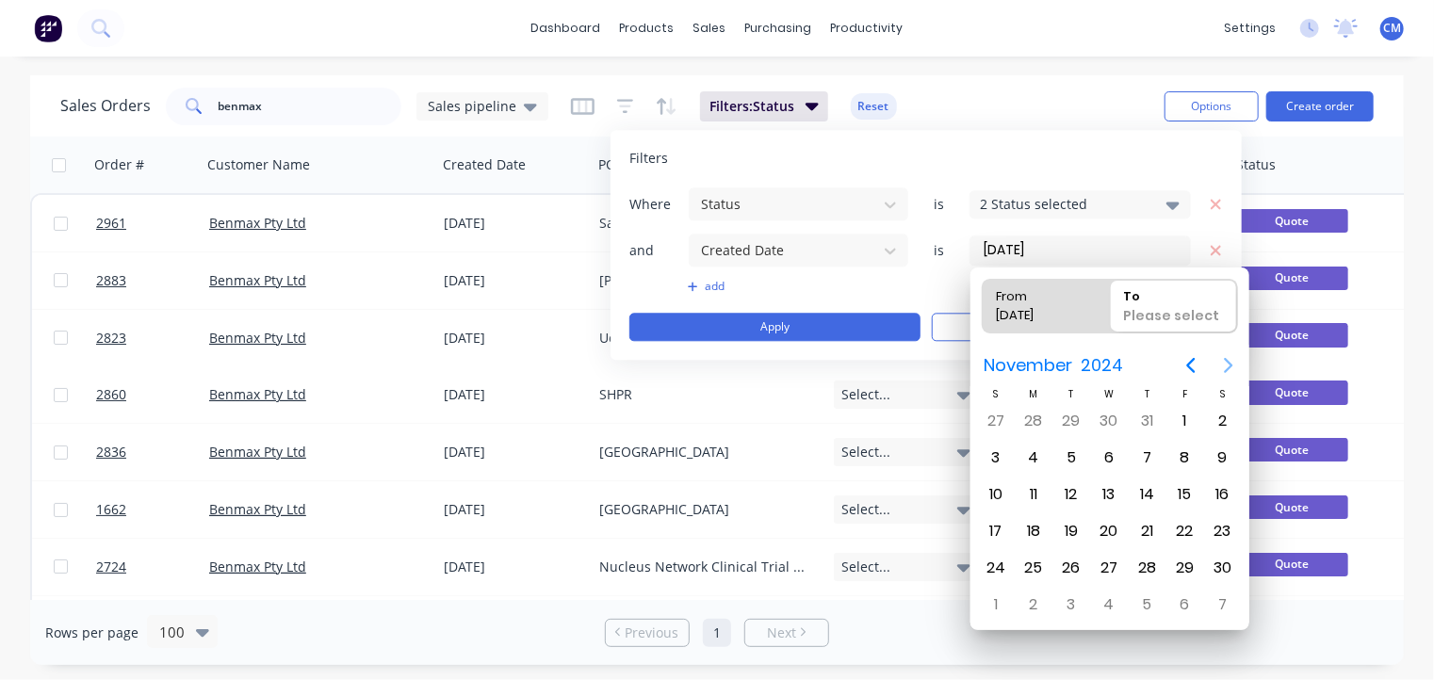
click at [1229, 363] on icon "Next page" at bounding box center [1228, 365] width 8 height 15
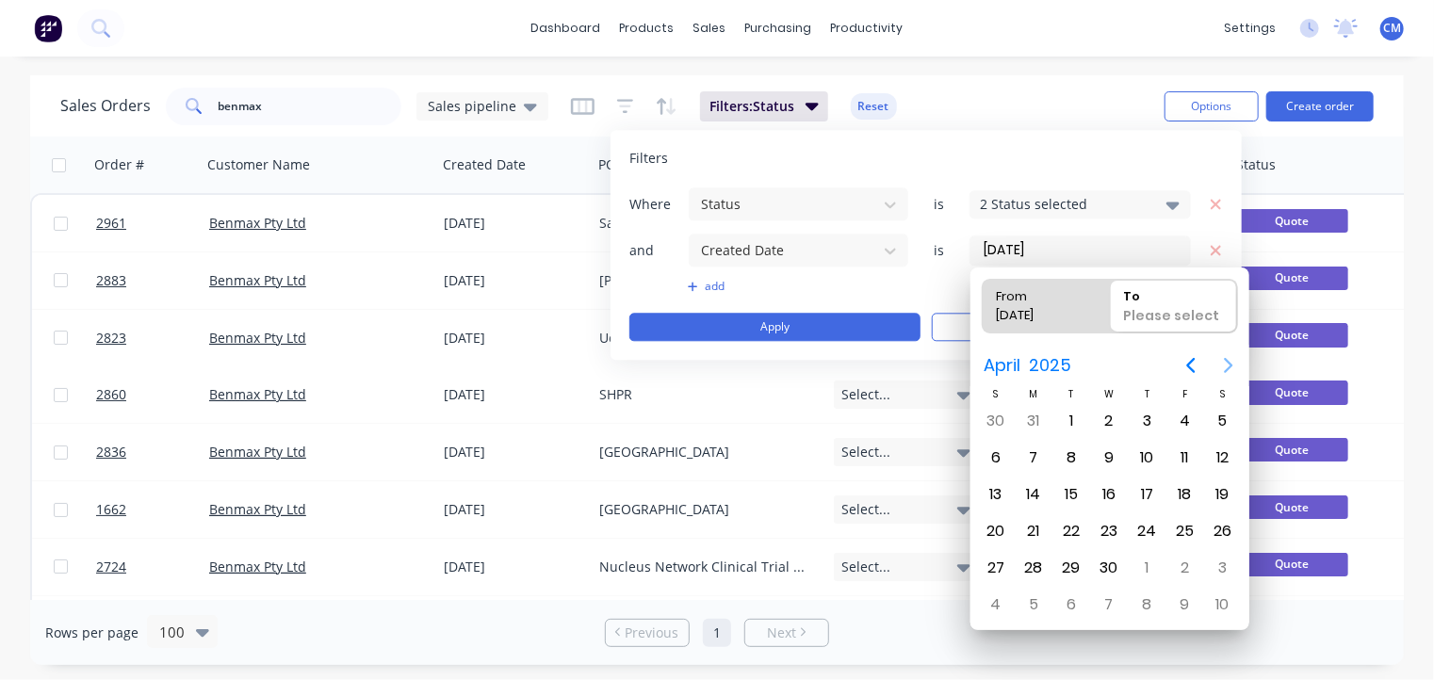
click at [1229, 363] on icon "Next page" at bounding box center [1228, 365] width 8 height 15
click at [1028, 567] on div "30" at bounding box center [1033, 568] width 28 height 28
type input "[DATE] - [DATE]"
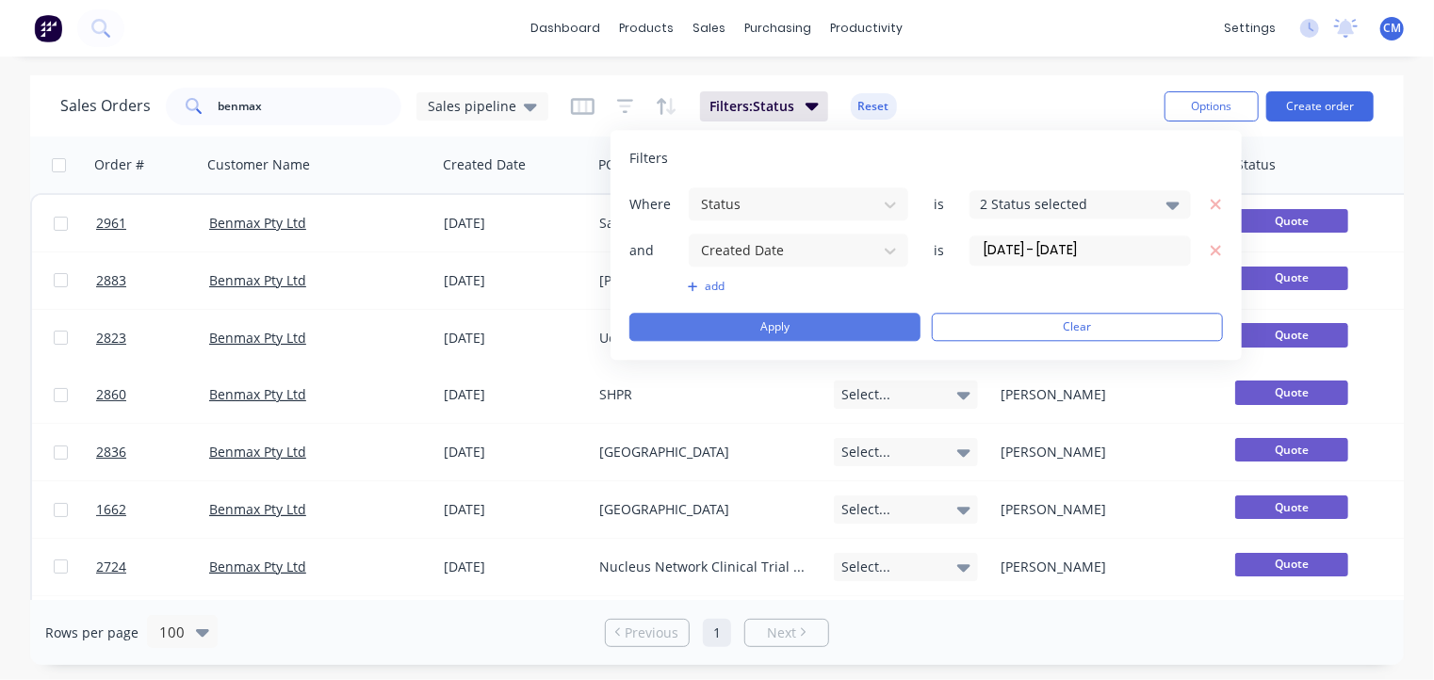
click at [838, 325] on button "Apply" at bounding box center [774, 327] width 291 height 28
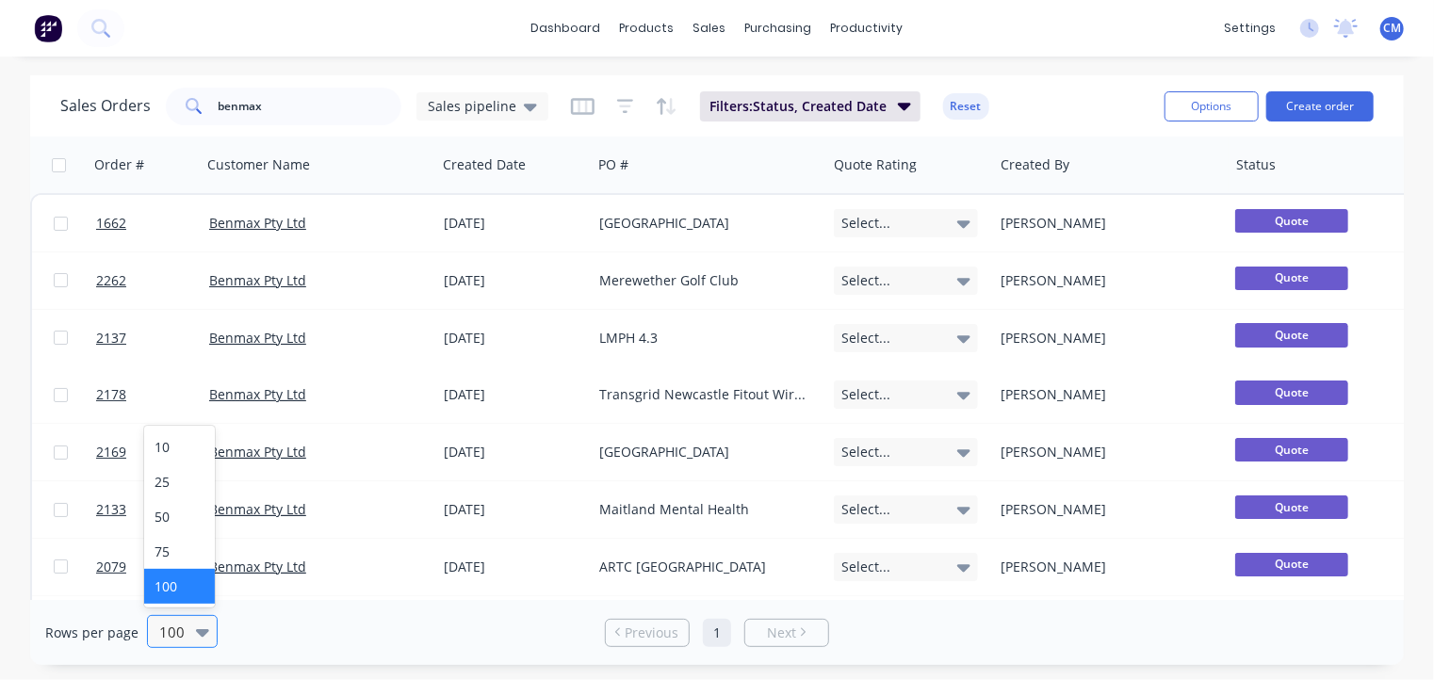
click at [198, 630] on icon at bounding box center [202, 633] width 13 height 8
click at [175, 457] on div "10" at bounding box center [179, 447] width 71 height 35
click at [770, 634] on link "4" at bounding box center [768, 633] width 28 height 28
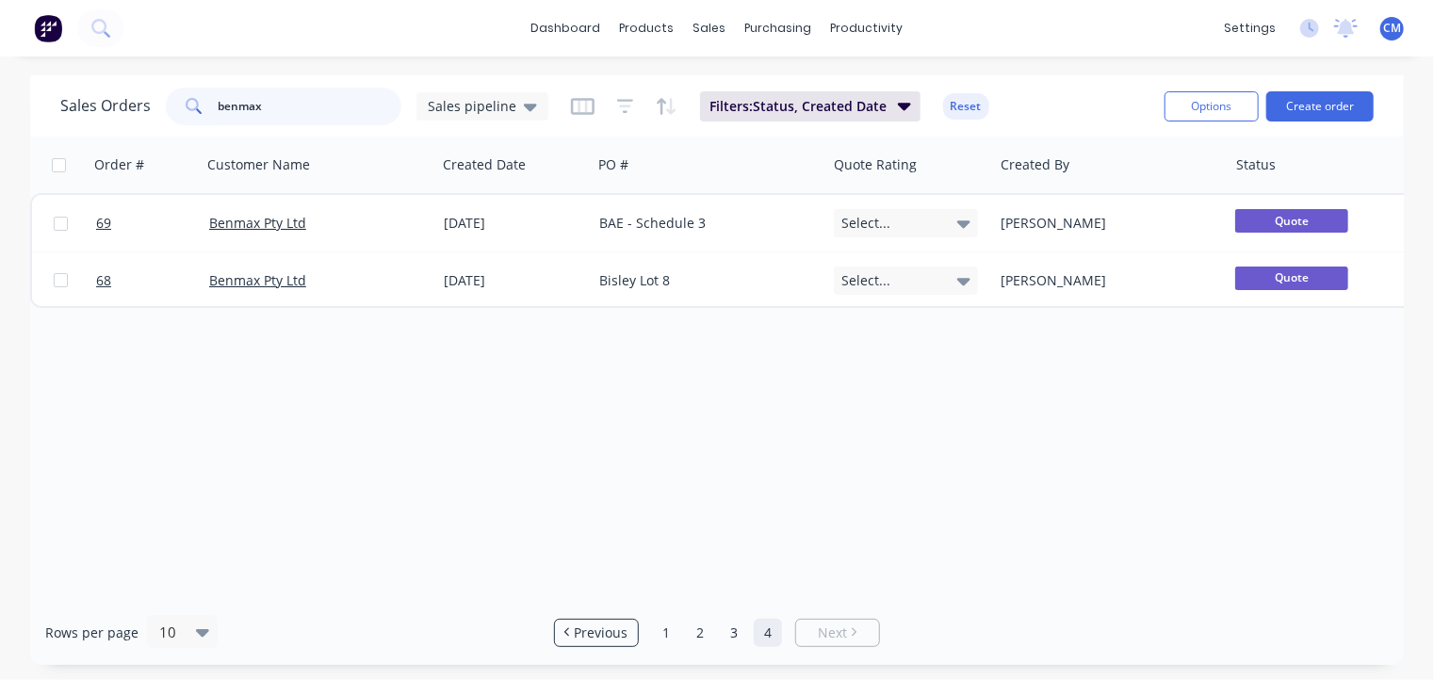
click at [284, 104] on input "benmax" at bounding box center [311, 107] width 184 height 38
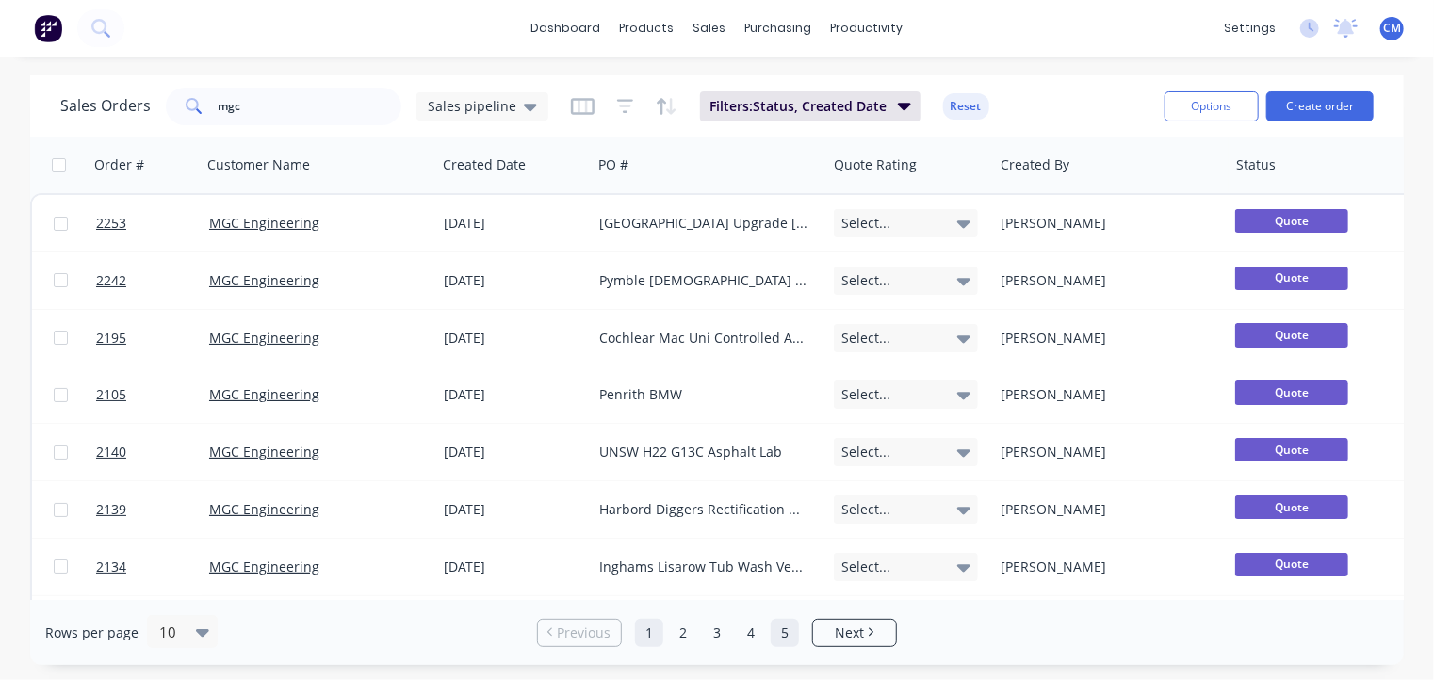
click at [775, 642] on link "5" at bounding box center [785, 633] width 28 height 28
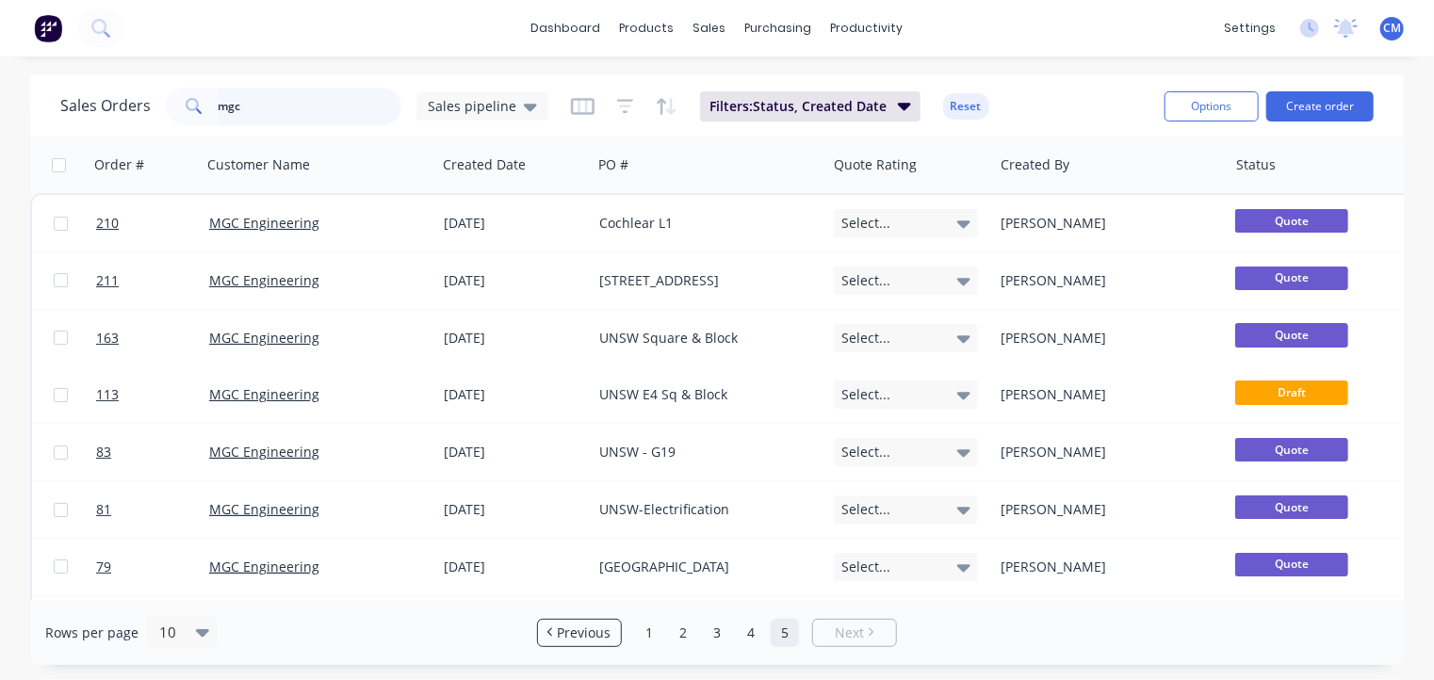
click at [286, 99] on input "mgc" at bounding box center [311, 107] width 184 height 38
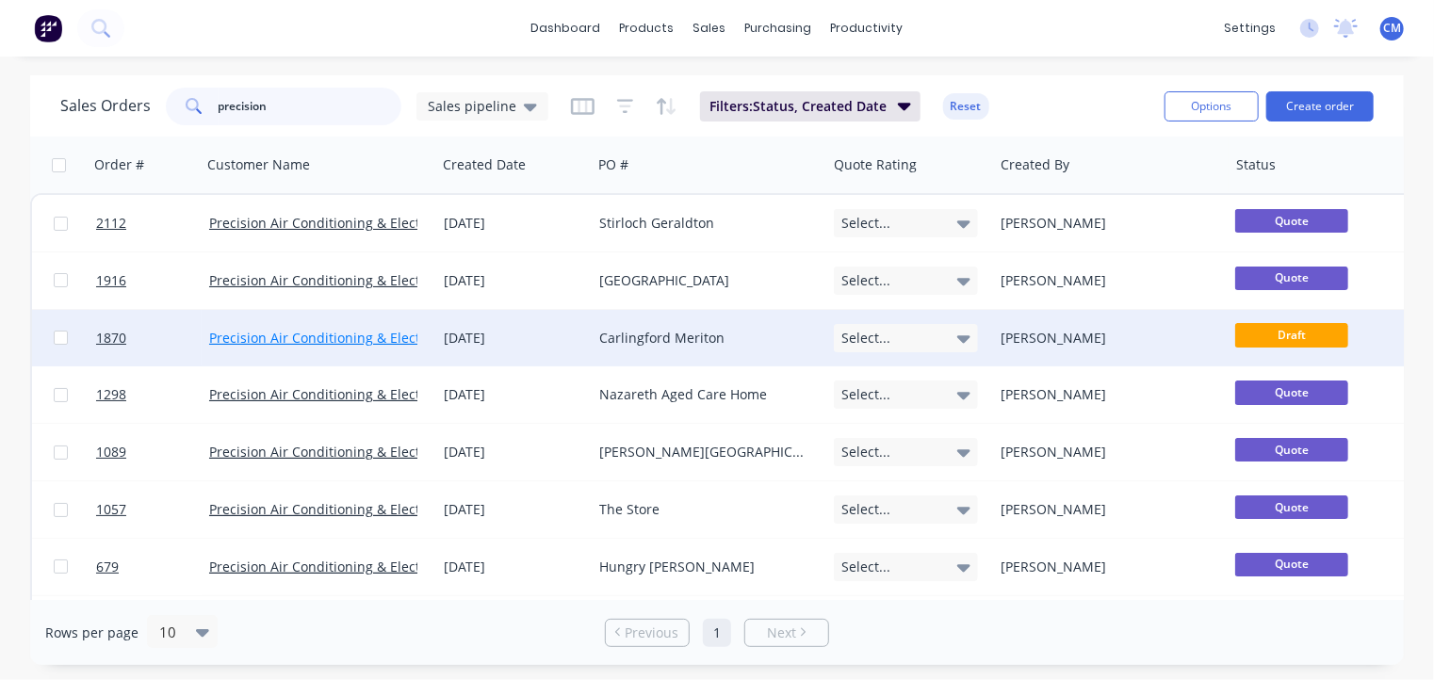
scroll to position [117, 0]
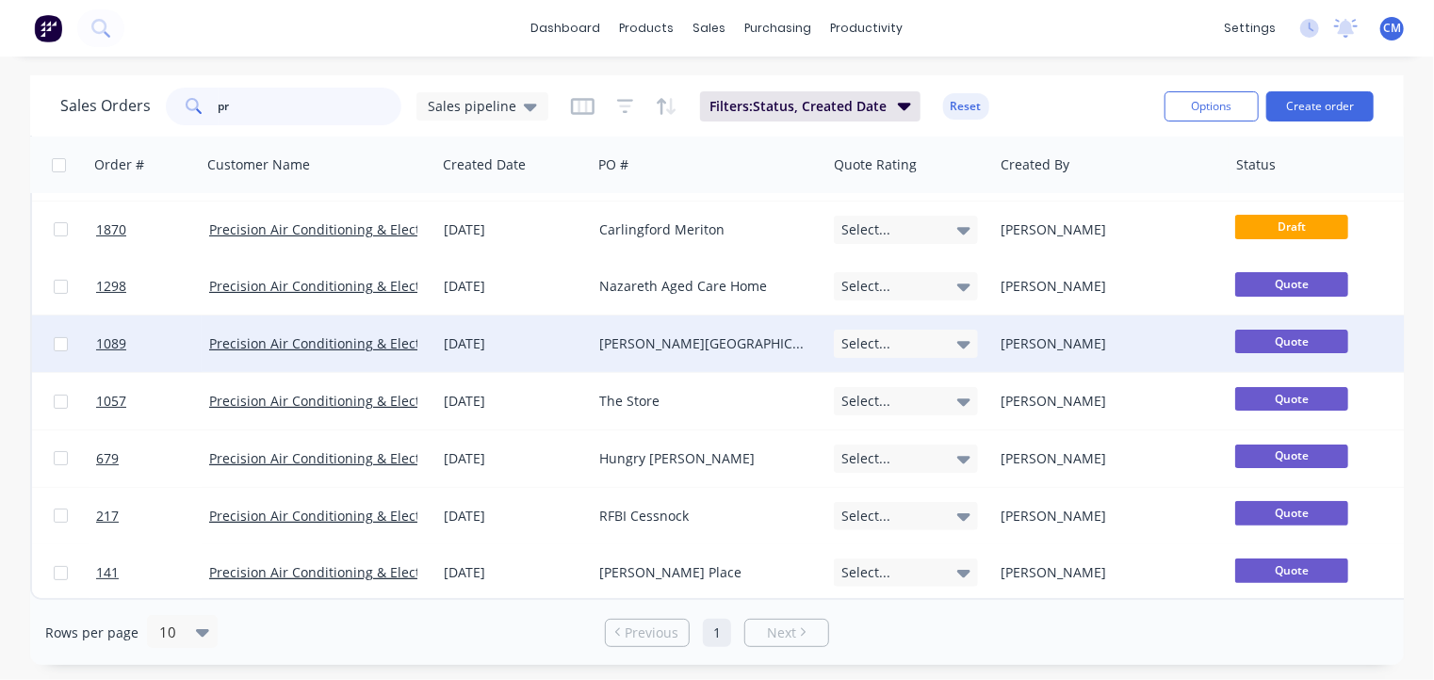
type input "p"
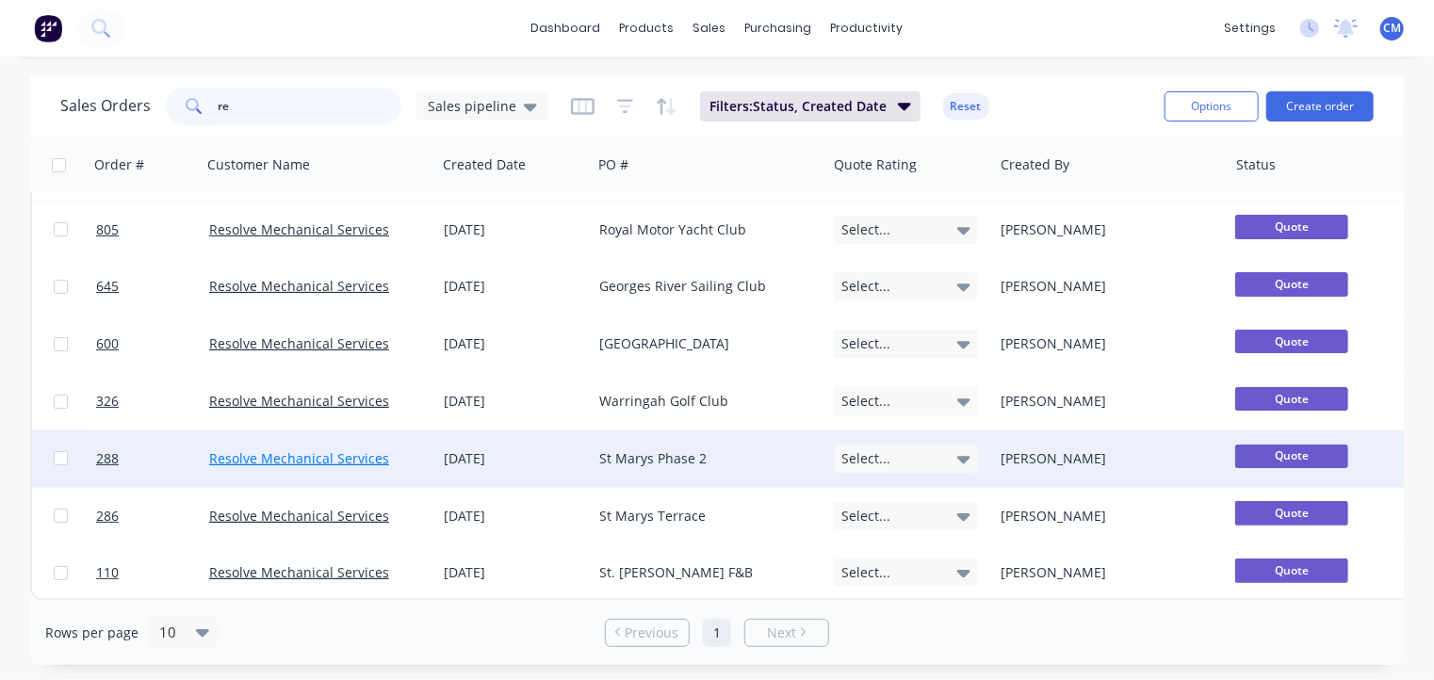
type input "r"
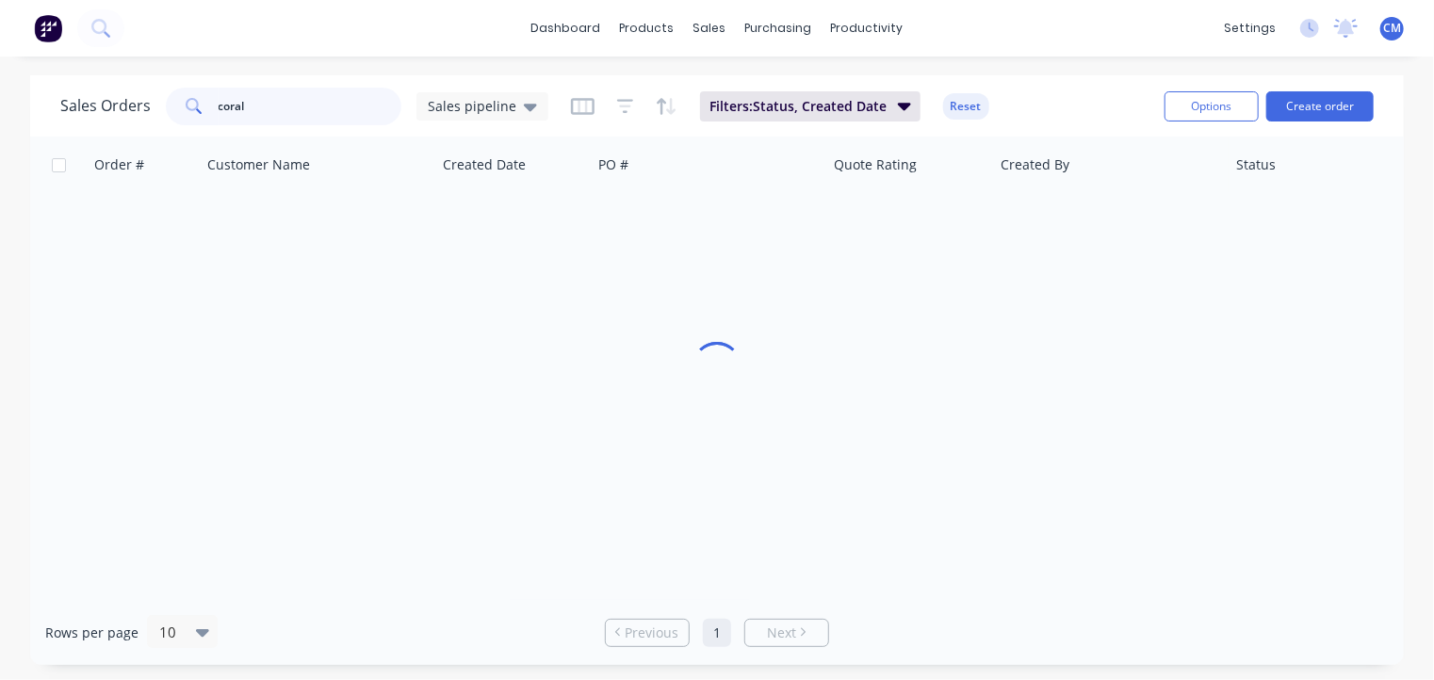
scroll to position [0, 0]
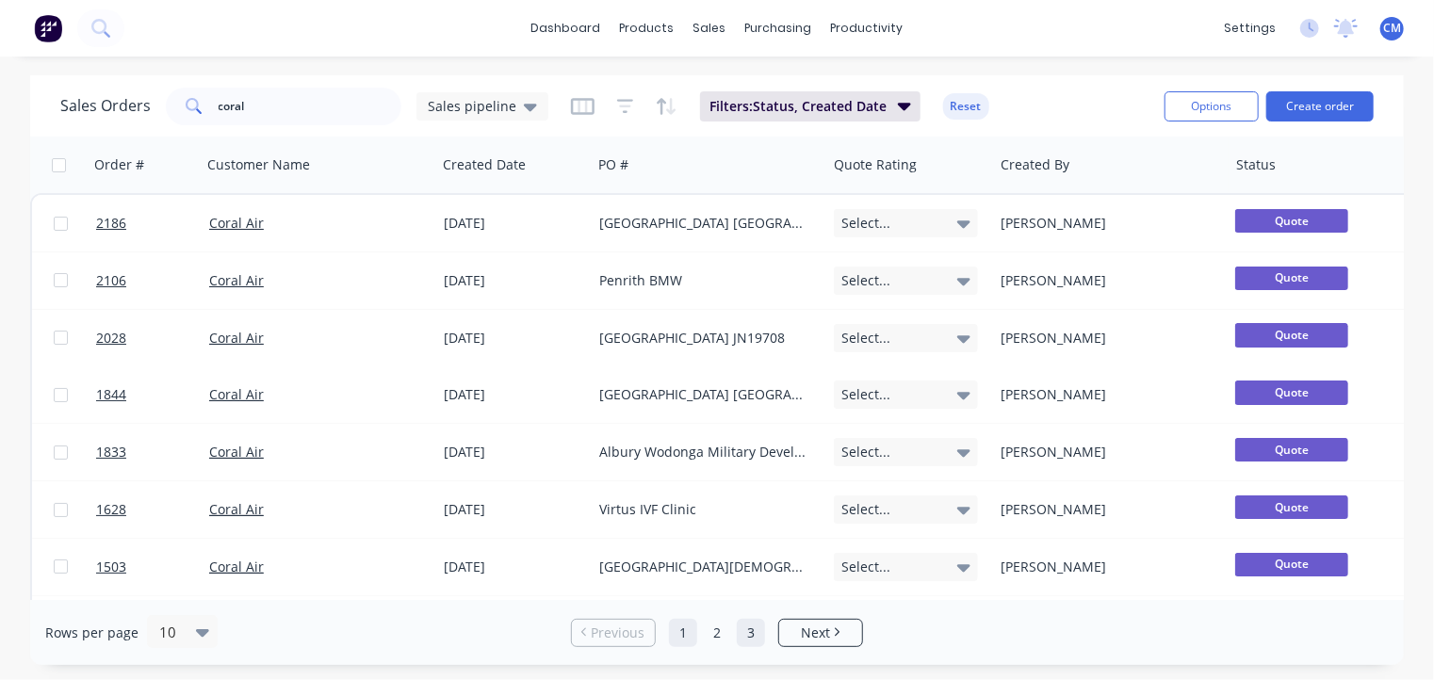
click at [754, 630] on link "3" at bounding box center [751, 633] width 28 height 28
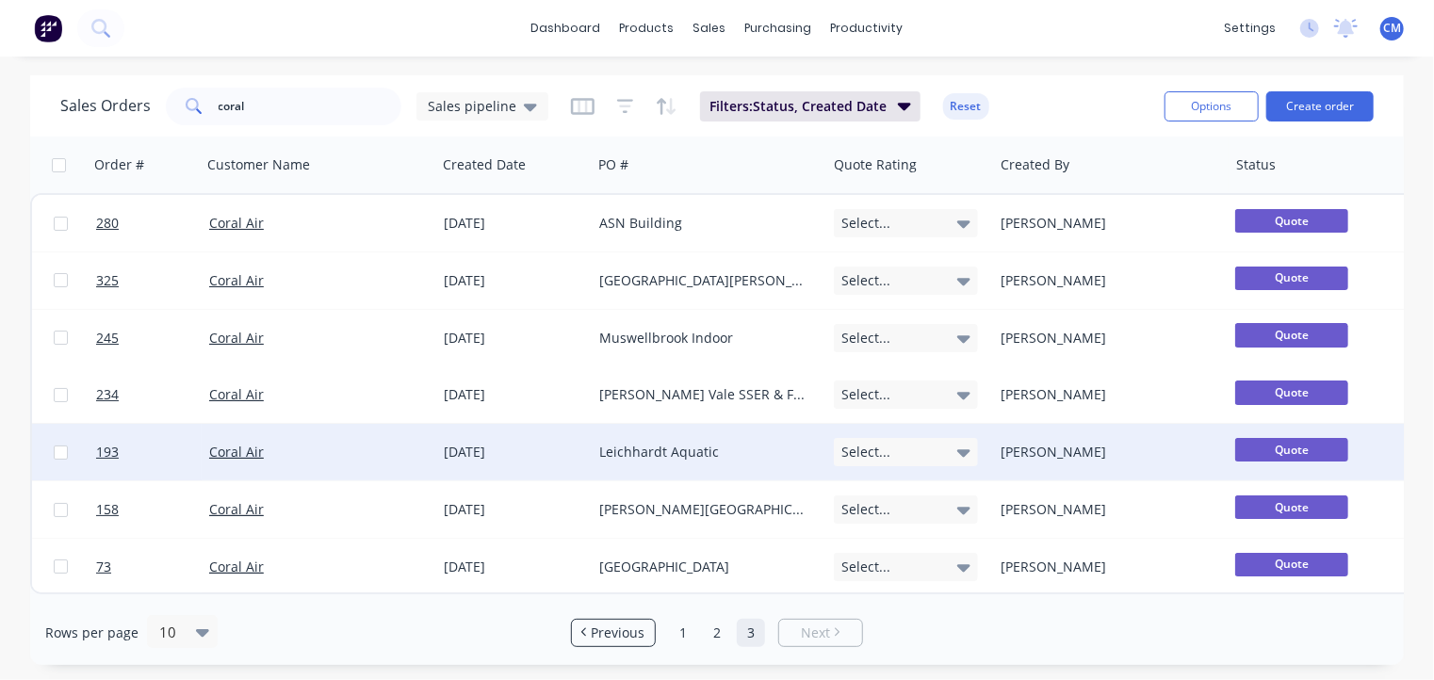
scroll to position [2, 0]
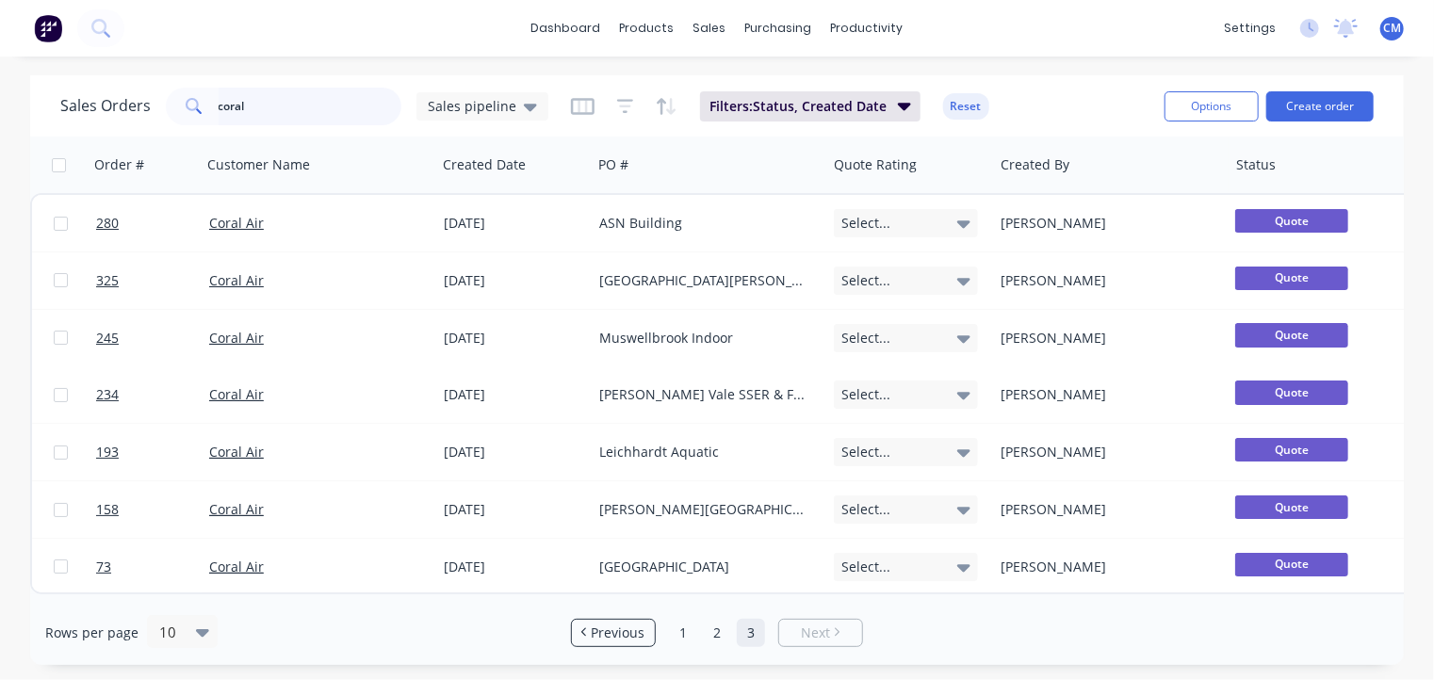
click at [287, 100] on input "coral" at bounding box center [311, 107] width 184 height 38
type input "commercial"
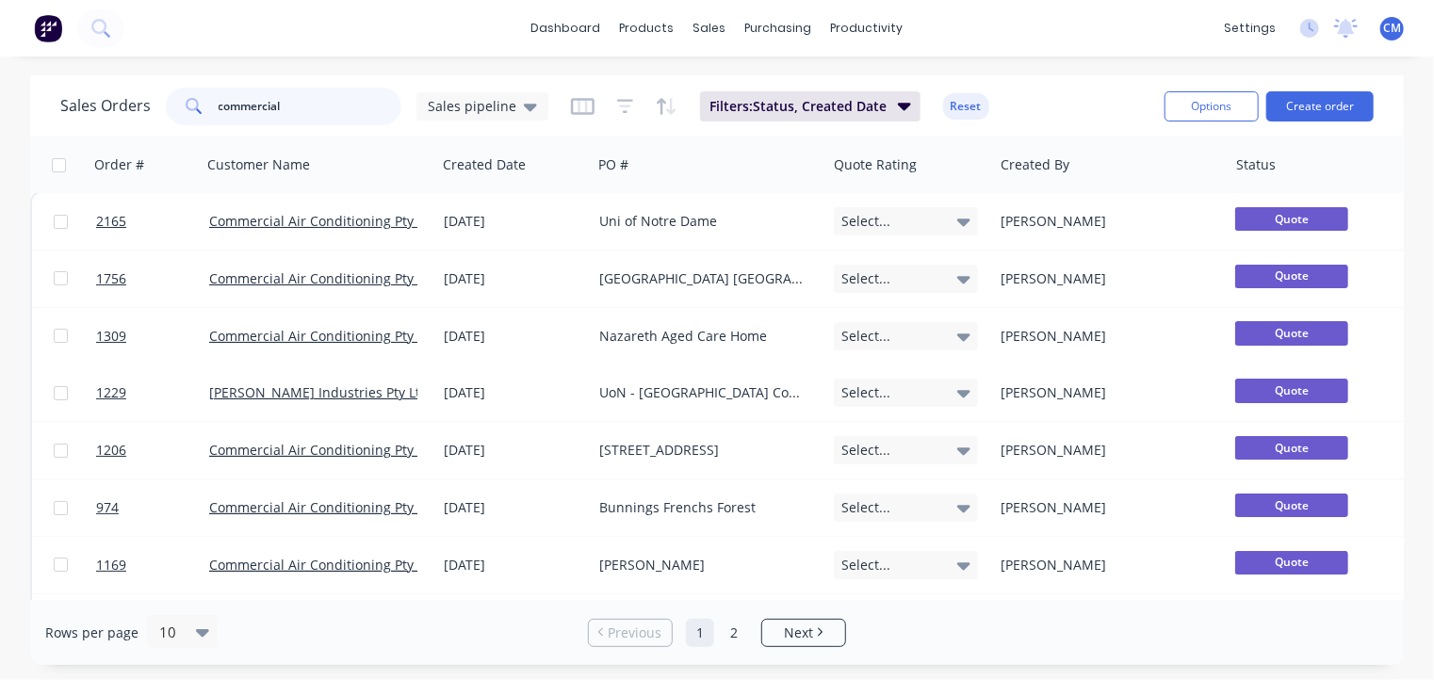
scroll to position [0, 0]
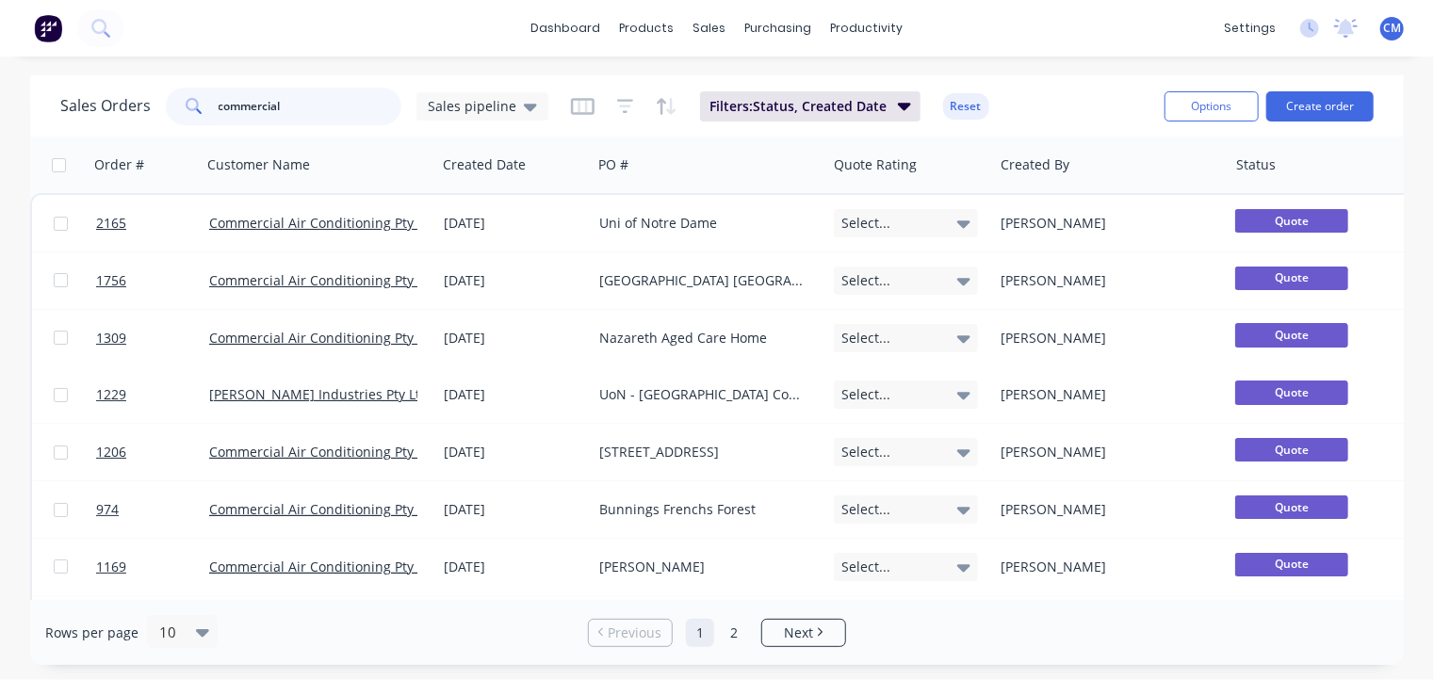
click at [321, 118] on input "commercial" at bounding box center [311, 107] width 184 height 38
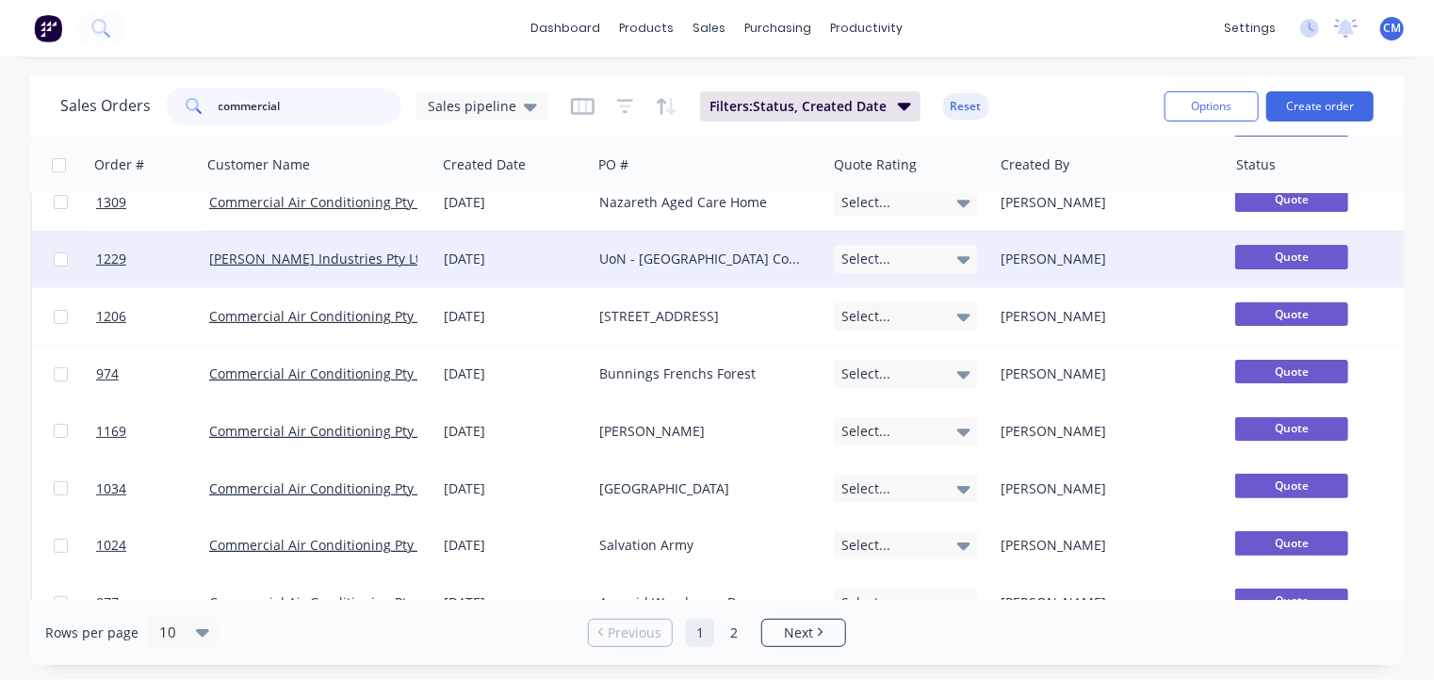
scroll to position [173, 0]
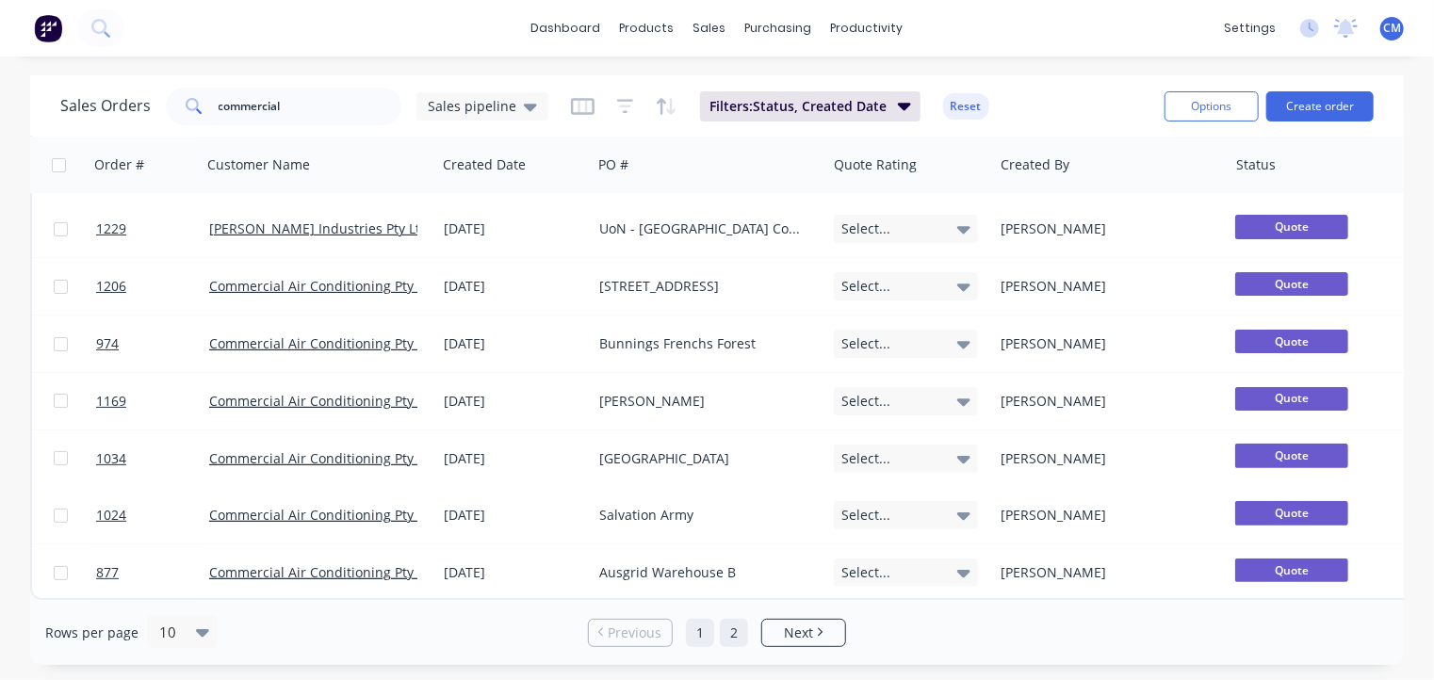
click at [740, 636] on link "2" at bounding box center [734, 633] width 28 height 28
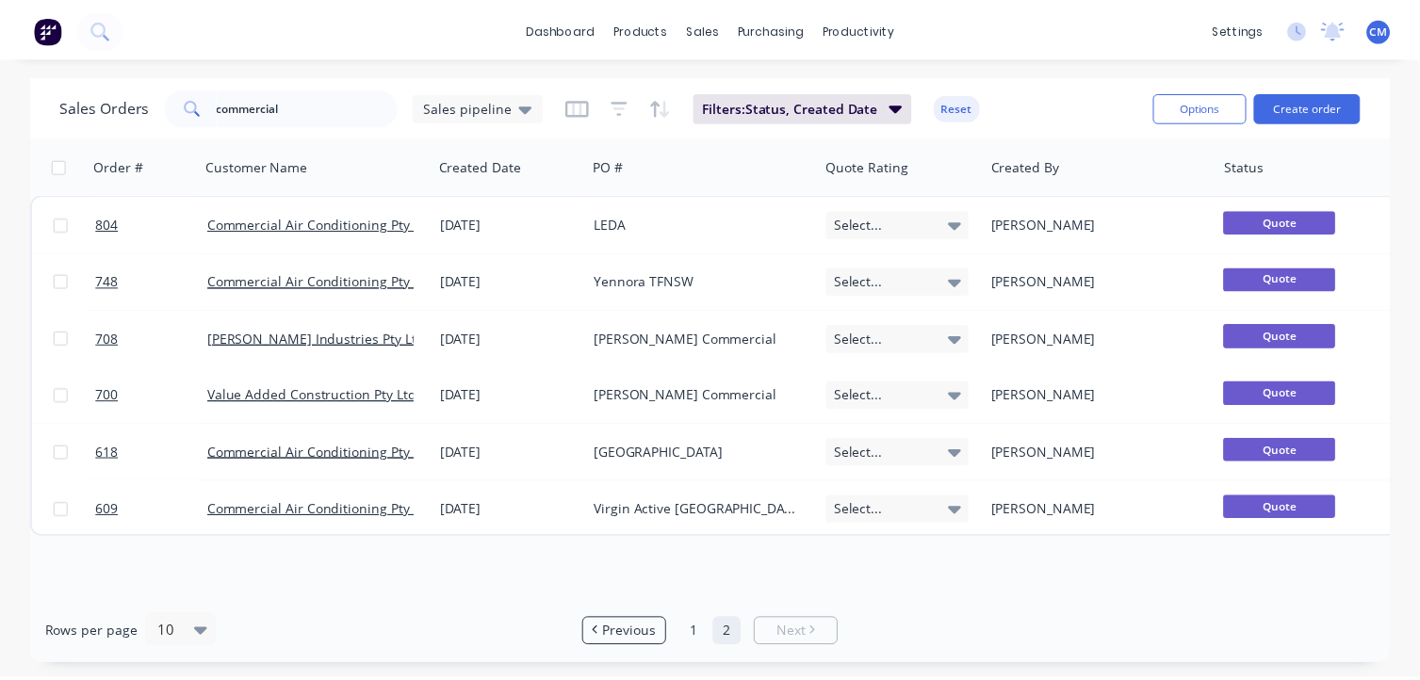
scroll to position [0, 0]
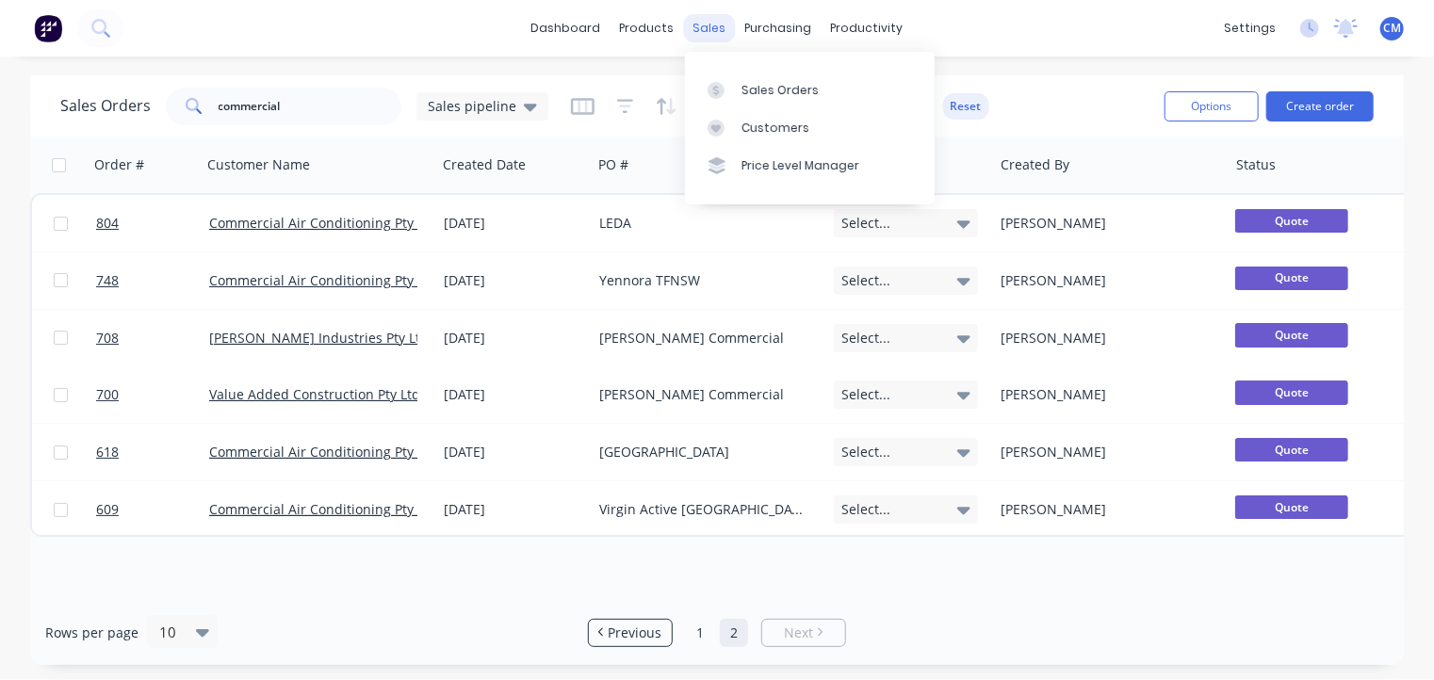
click at [721, 20] on div "sales" at bounding box center [710, 28] width 52 height 28
click at [763, 88] on div "Sales Orders" at bounding box center [779, 90] width 77 height 17
click at [723, 24] on div "sales" at bounding box center [710, 28] width 52 height 28
click at [746, 80] on link "Sales Orders" at bounding box center [810, 90] width 250 height 38
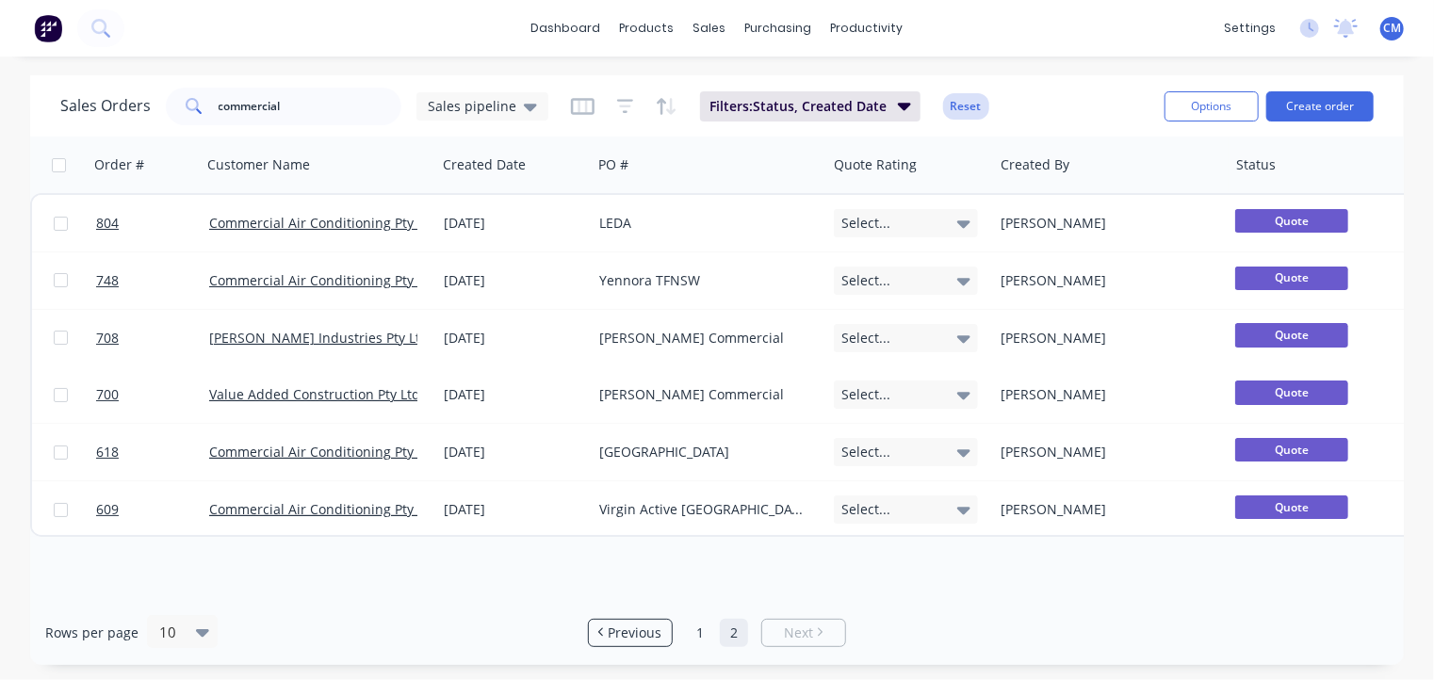
click at [953, 99] on button "Reset" at bounding box center [966, 106] width 46 height 26
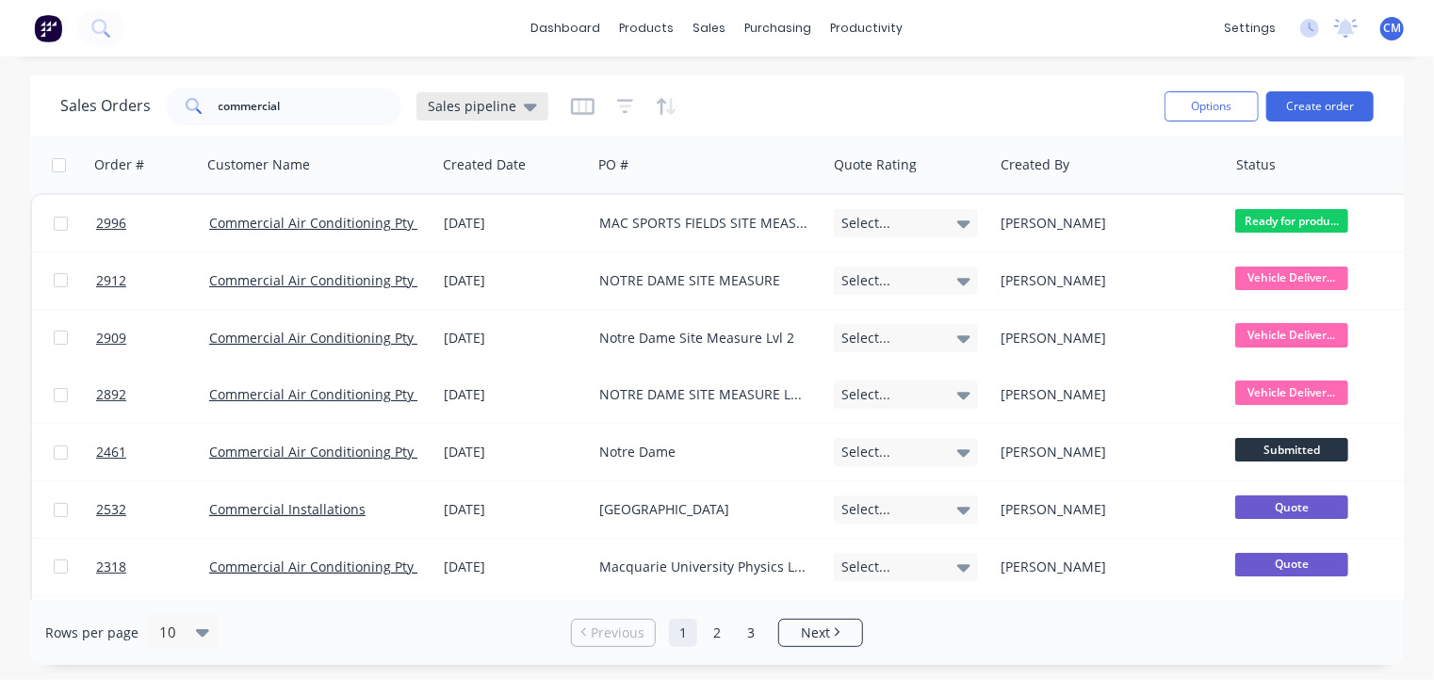
click at [507, 103] on span "Sales pipeline" at bounding box center [472, 106] width 89 height 20
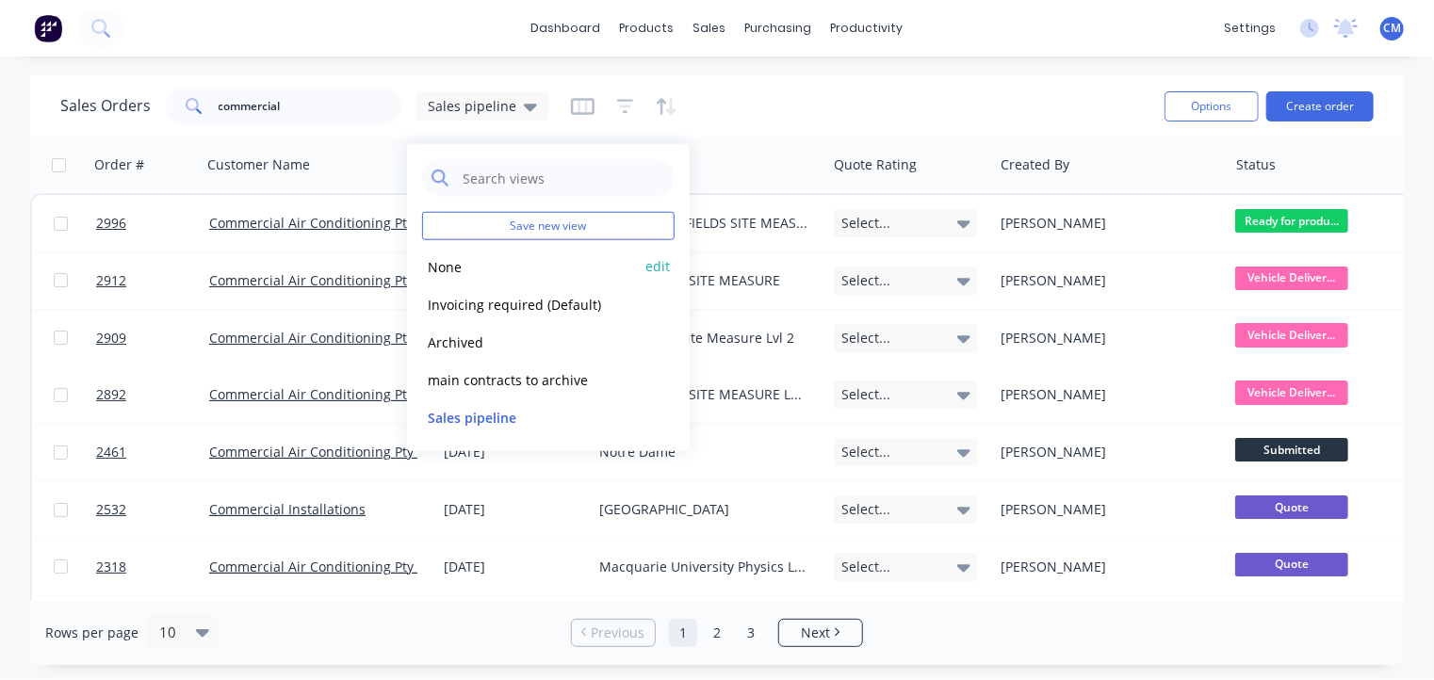
click at [509, 265] on button "None" at bounding box center [529, 266] width 215 height 22
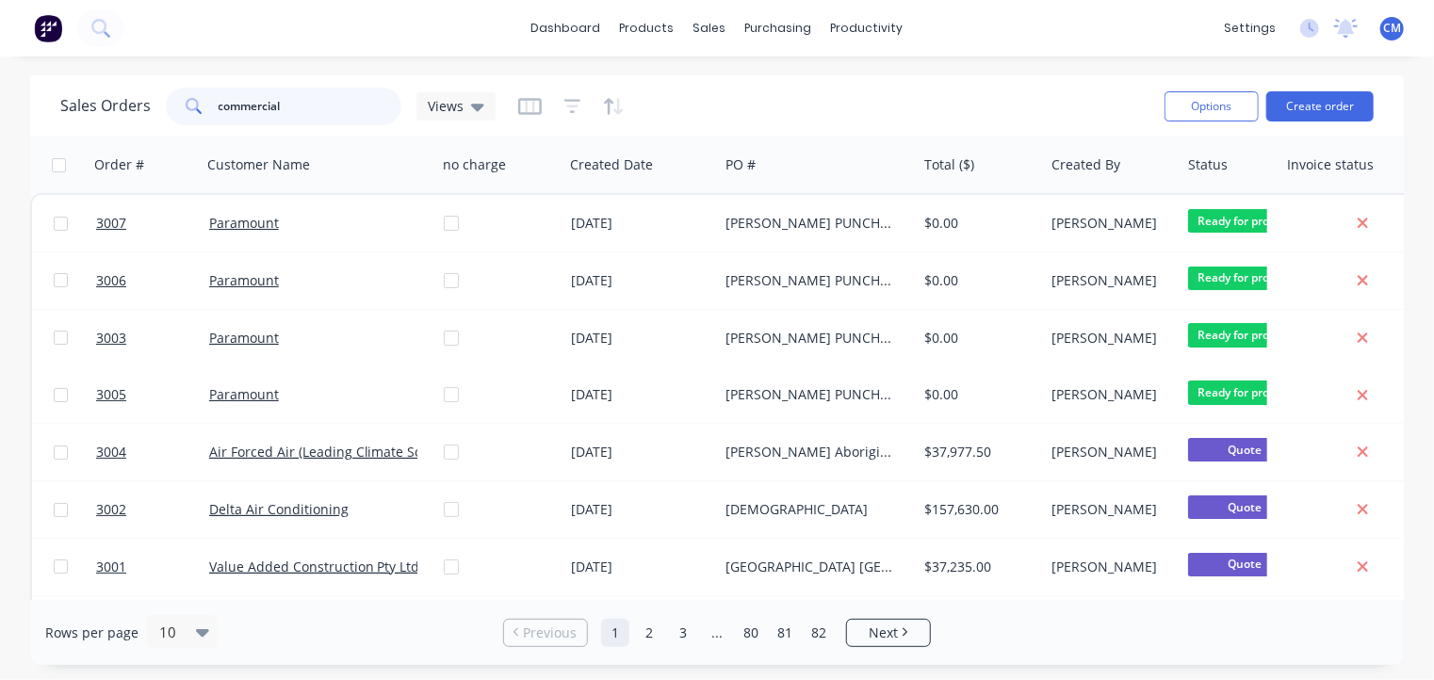
click at [347, 99] on input "commercial" at bounding box center [311, 107] width 184 height 38
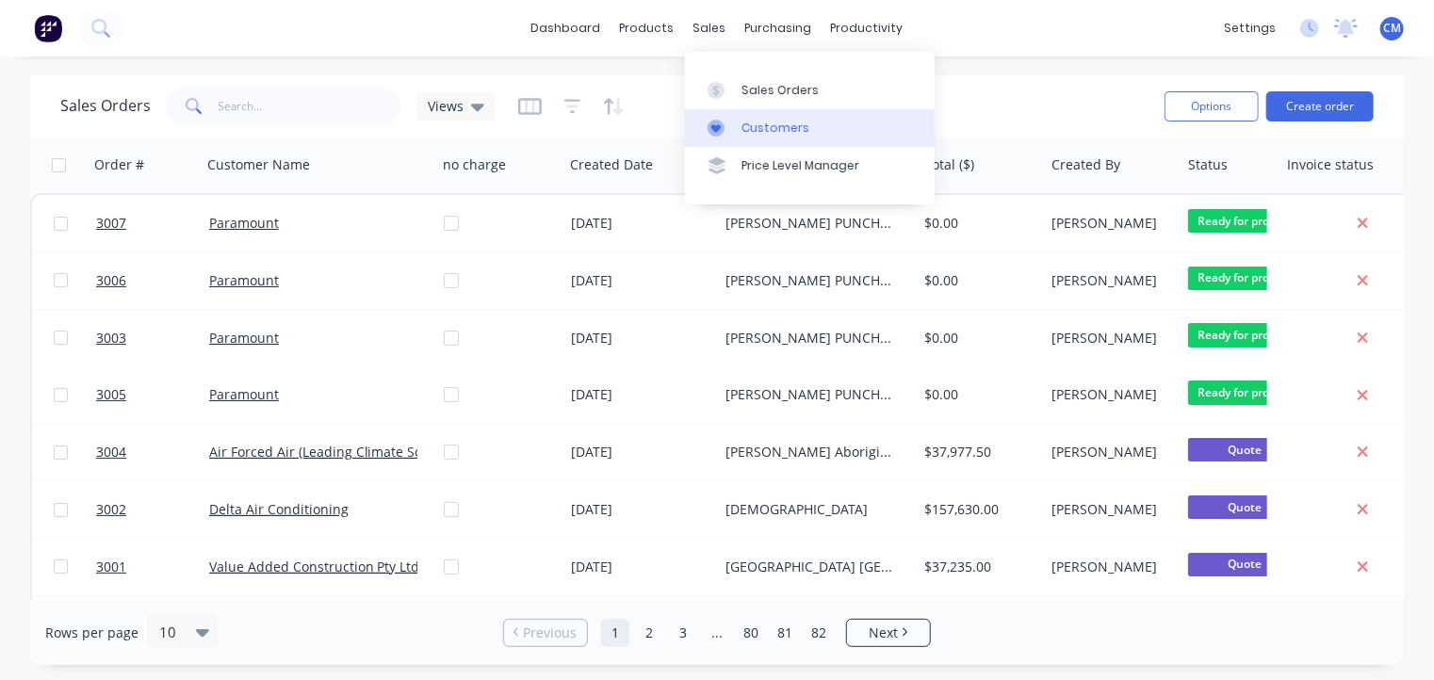
click at [760, 134] on div "Customers" at bounding box center [775, 128] width 68 height 17
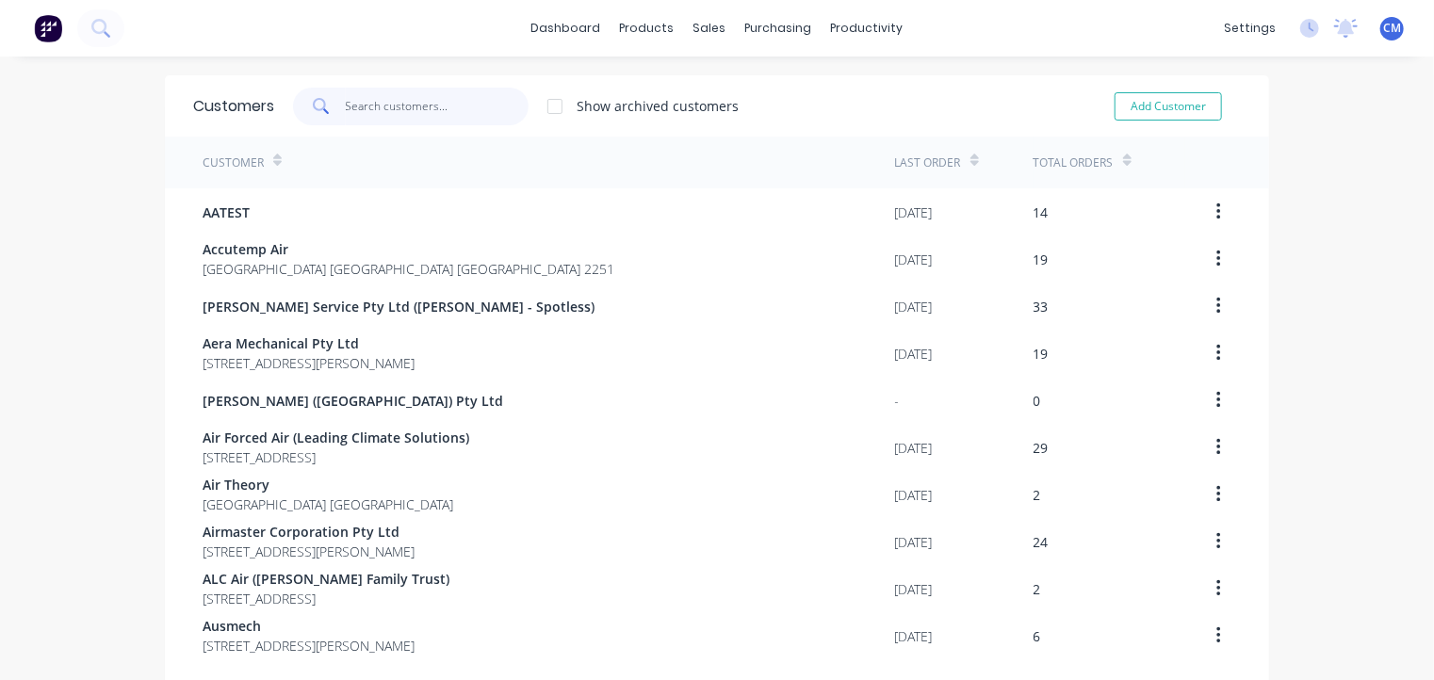
click at [432, 106] on input "text" at bounding box center [438, 107] width 184 height 38
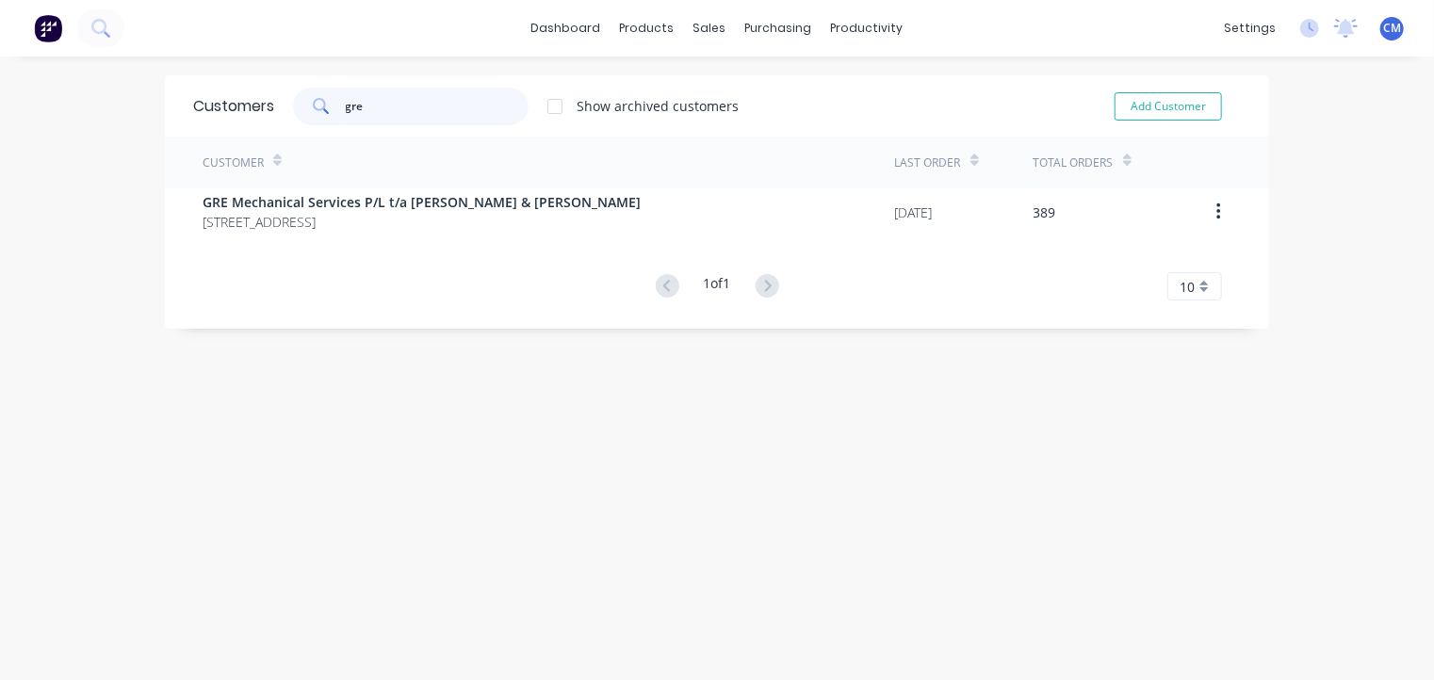
type input "gre"
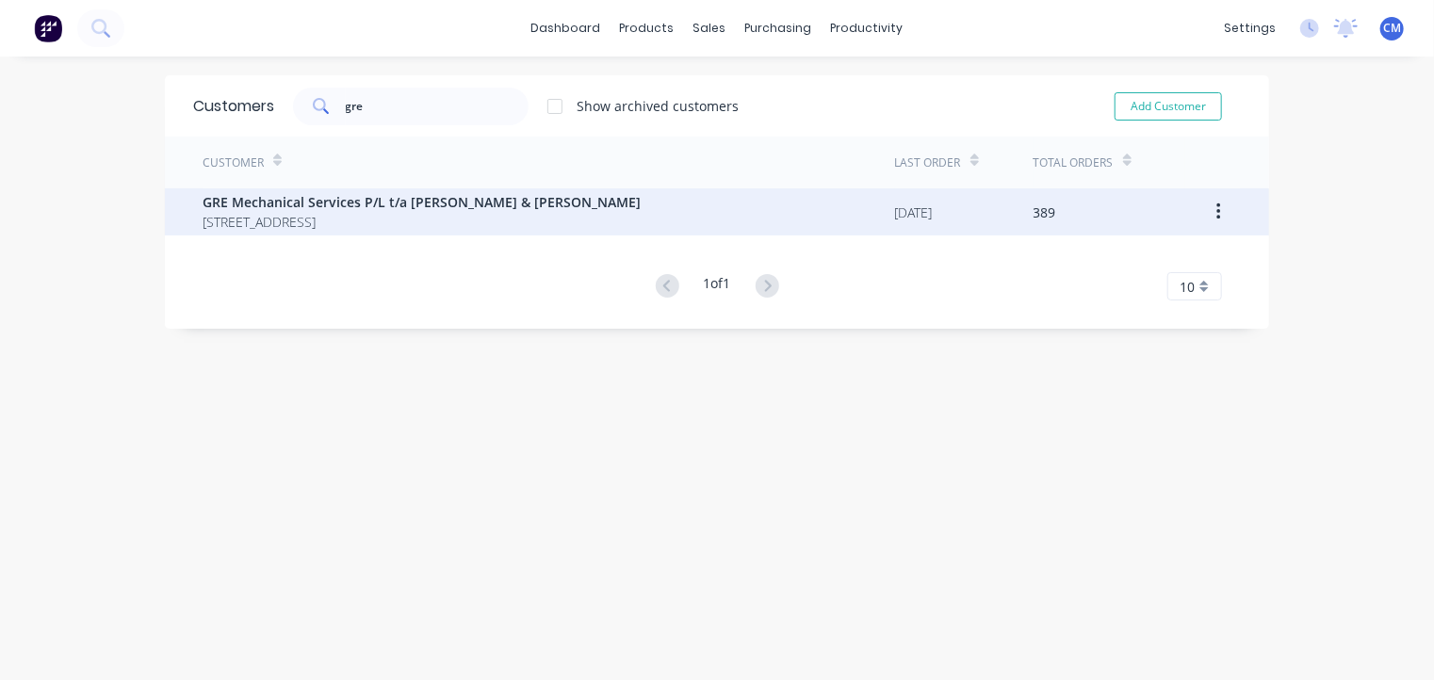
click at [379, 204] on span "GRE Mechanical Services P/L t/a [PERSON_NAME] & [PERSON_NAME]" at bounding box center [422, 202] width 438 height 20
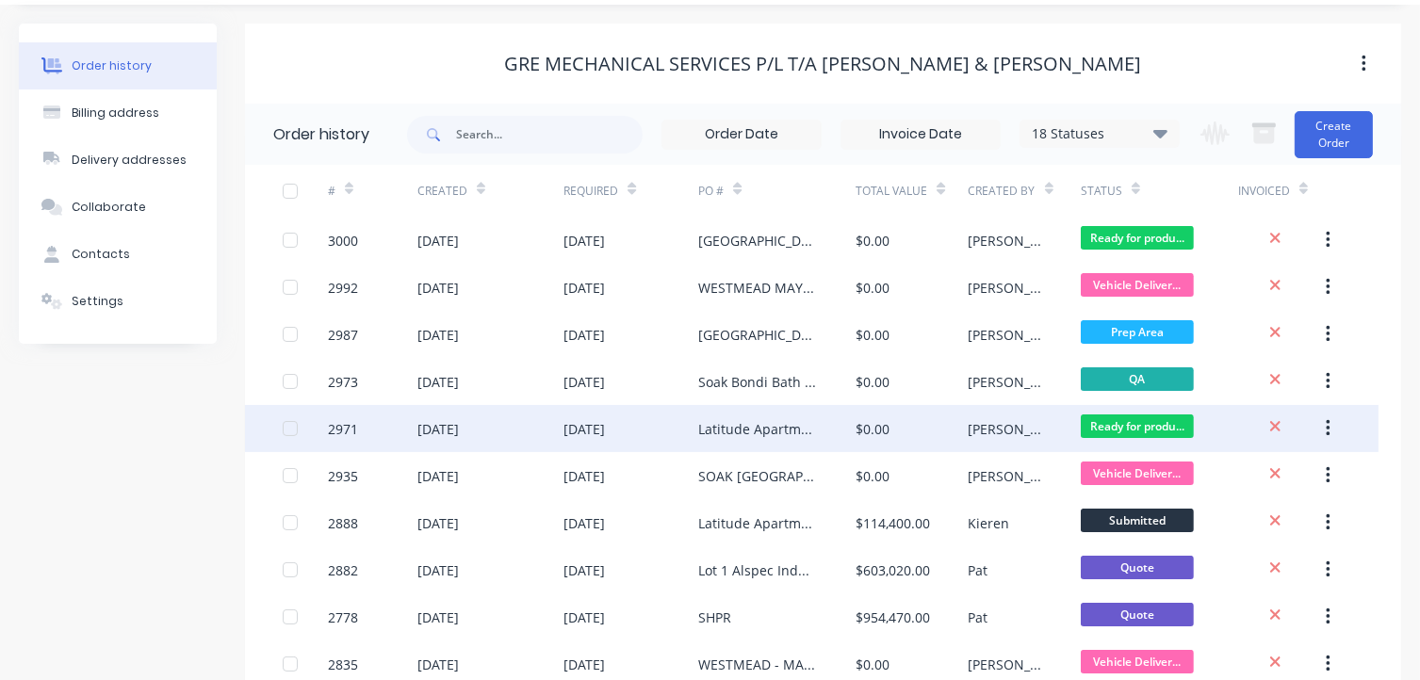
scroll to position [63, 0]
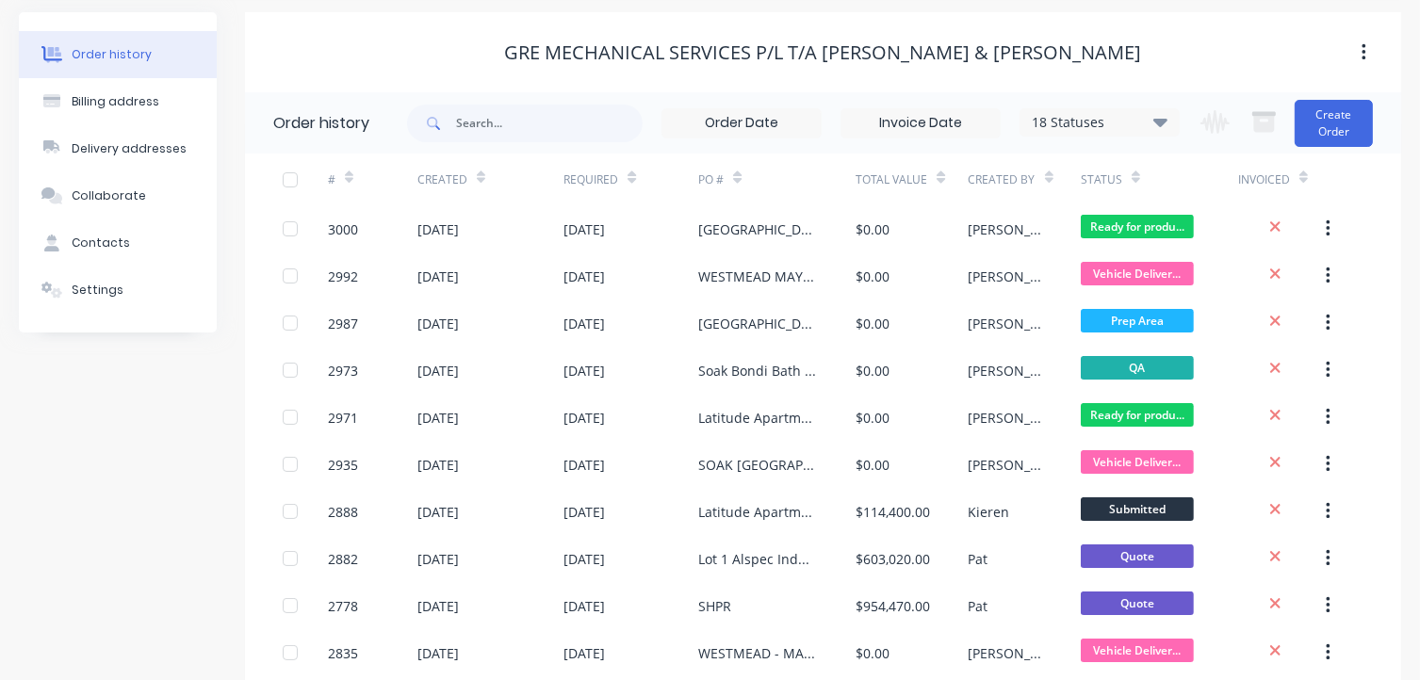
click at [1048, 185] on div at bounding box center [1049, 177] width 8 height 28
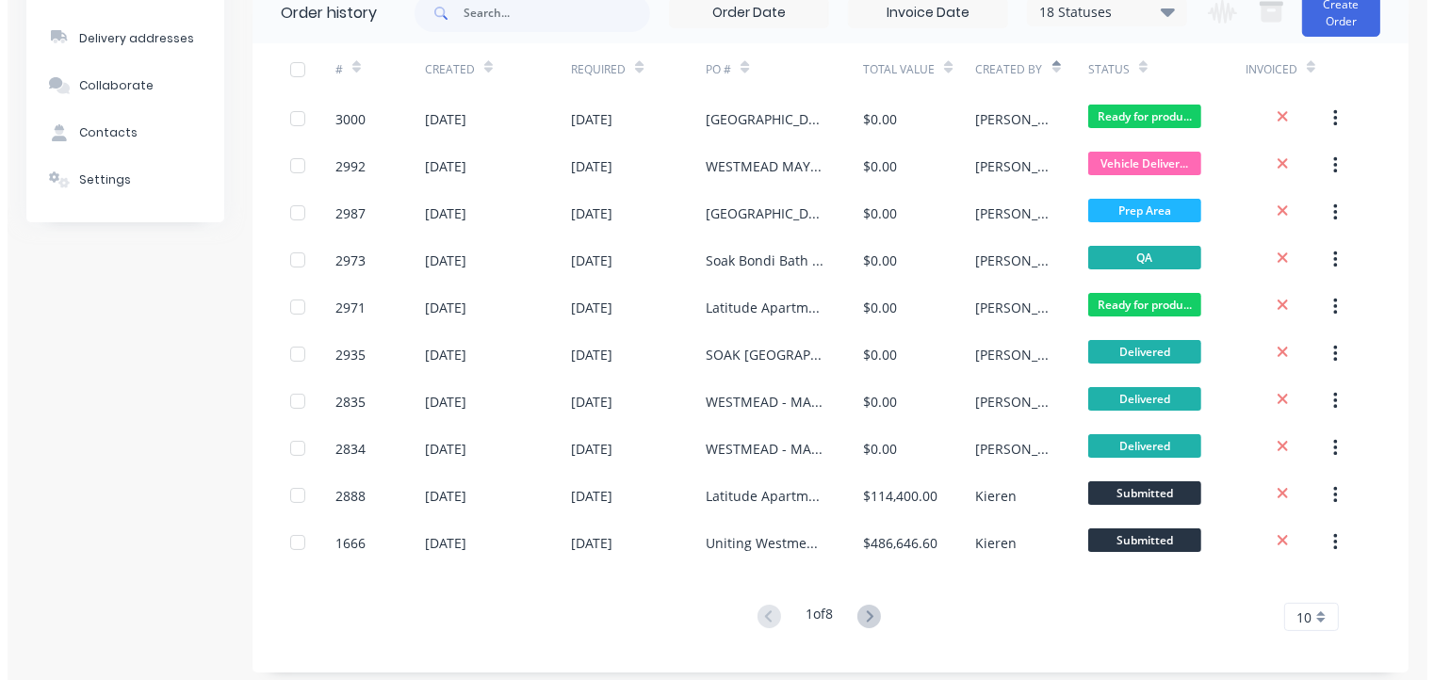
scroll to position [0, 0]
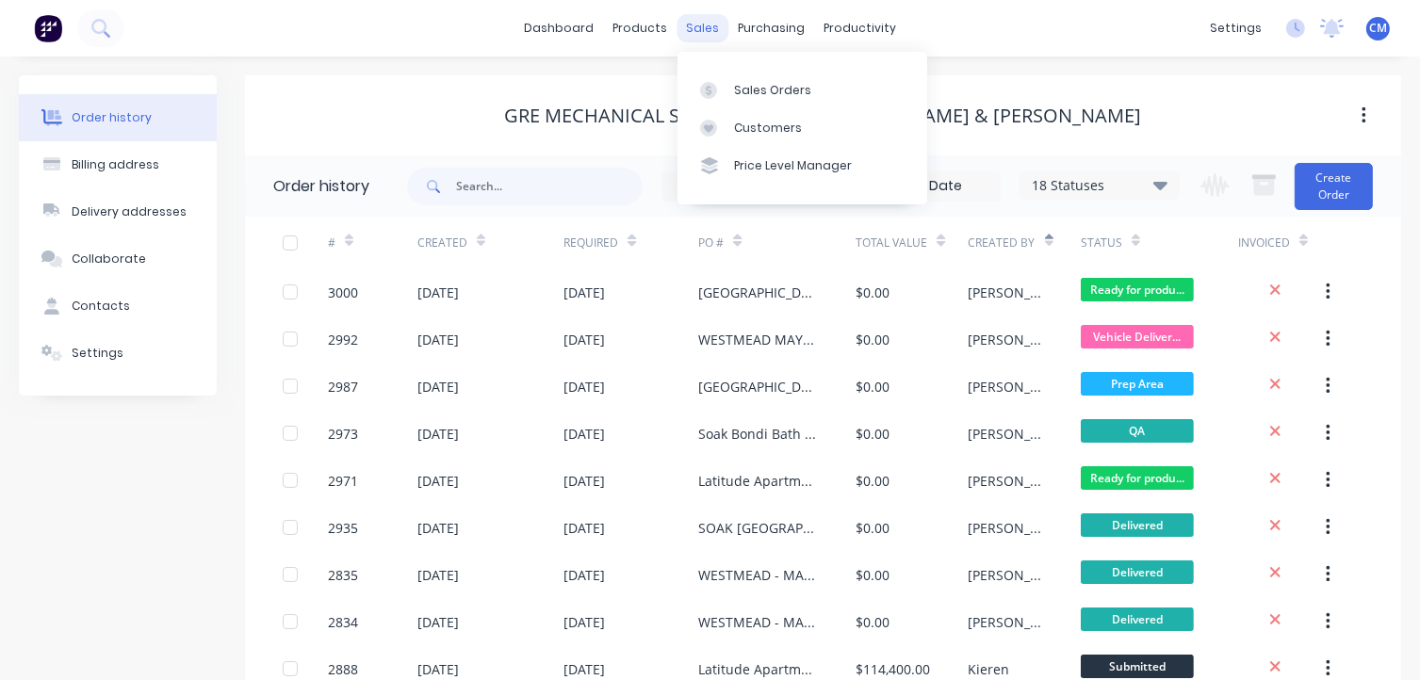
click at [699, 27] on div "sales" at bounding box center [702, 28] width 52 height 28
click at [734, 84] on div "Sales Orders" at bounding box center [772, 90] width 77 height 17
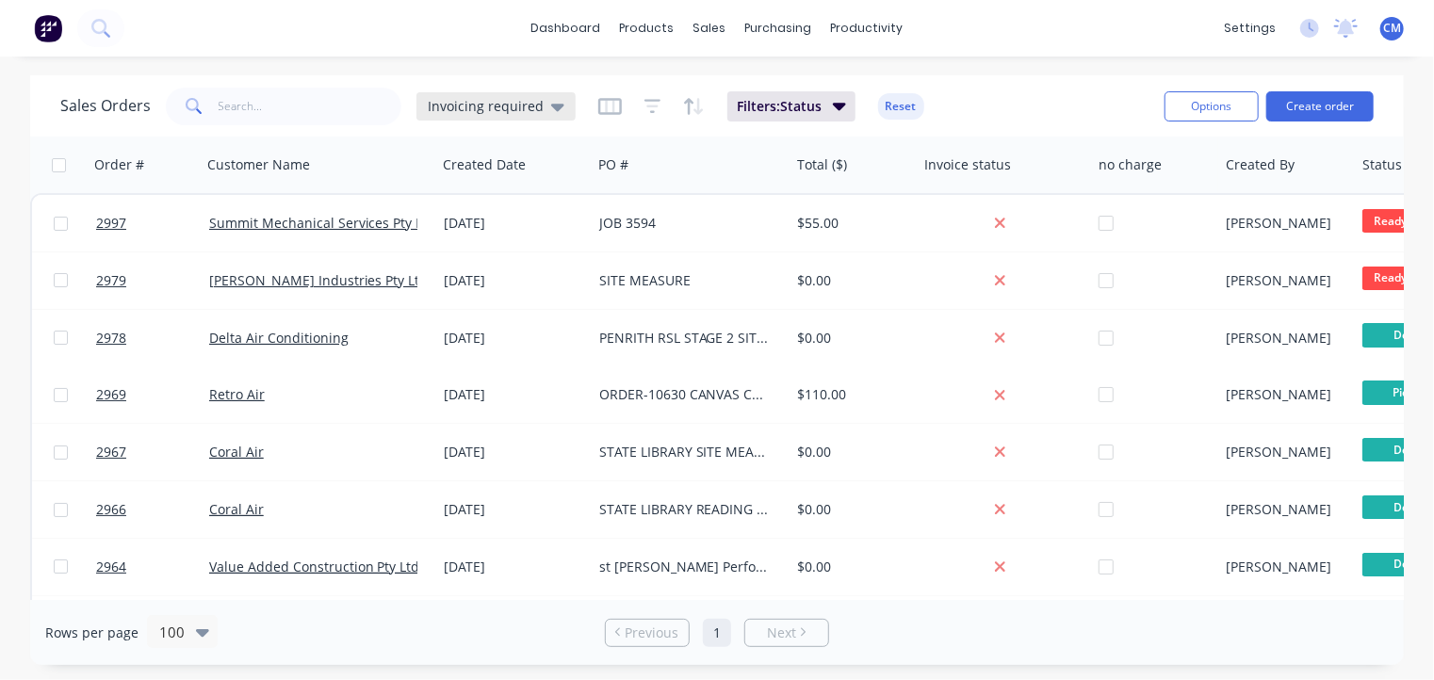
click at [563, 115] on div "Invoicing required" at bounding box center [495, 106] width 159 height 28
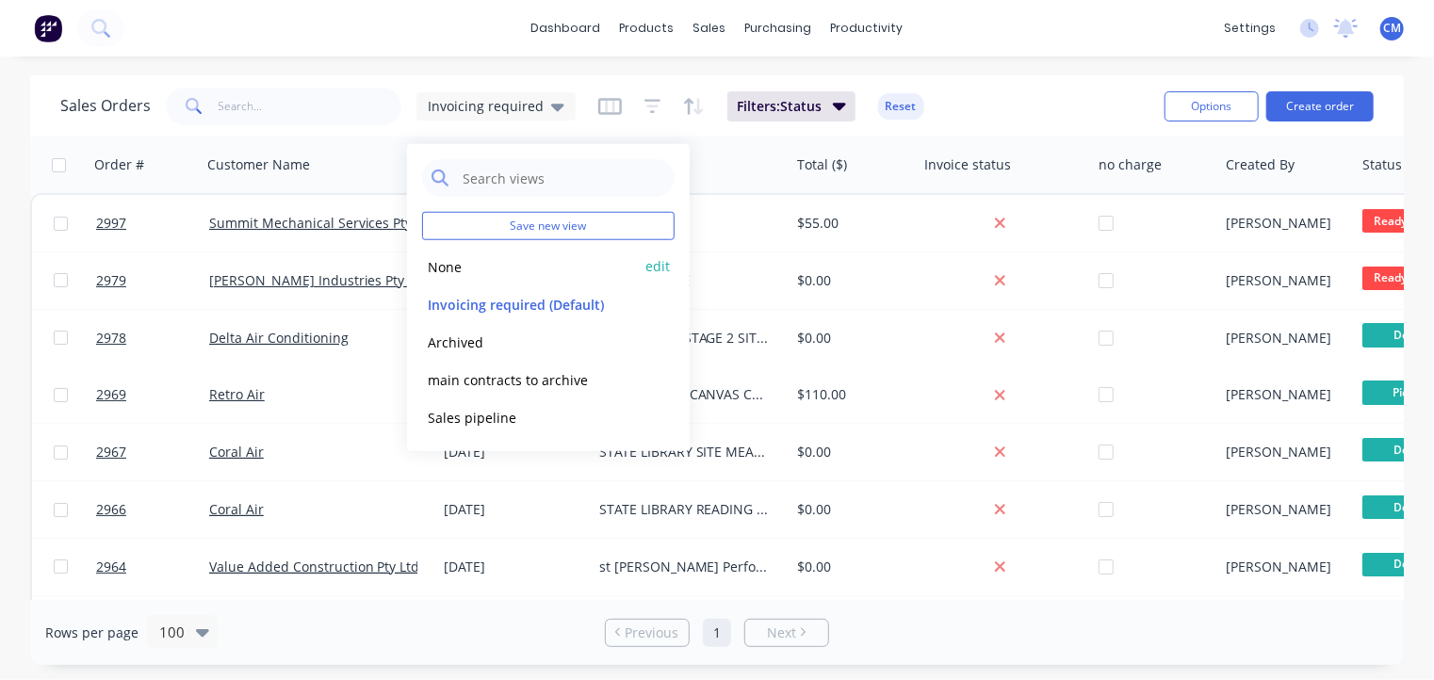
click at [500, 274] on button "None" at bounding box center [529, 266] width 215 height 22
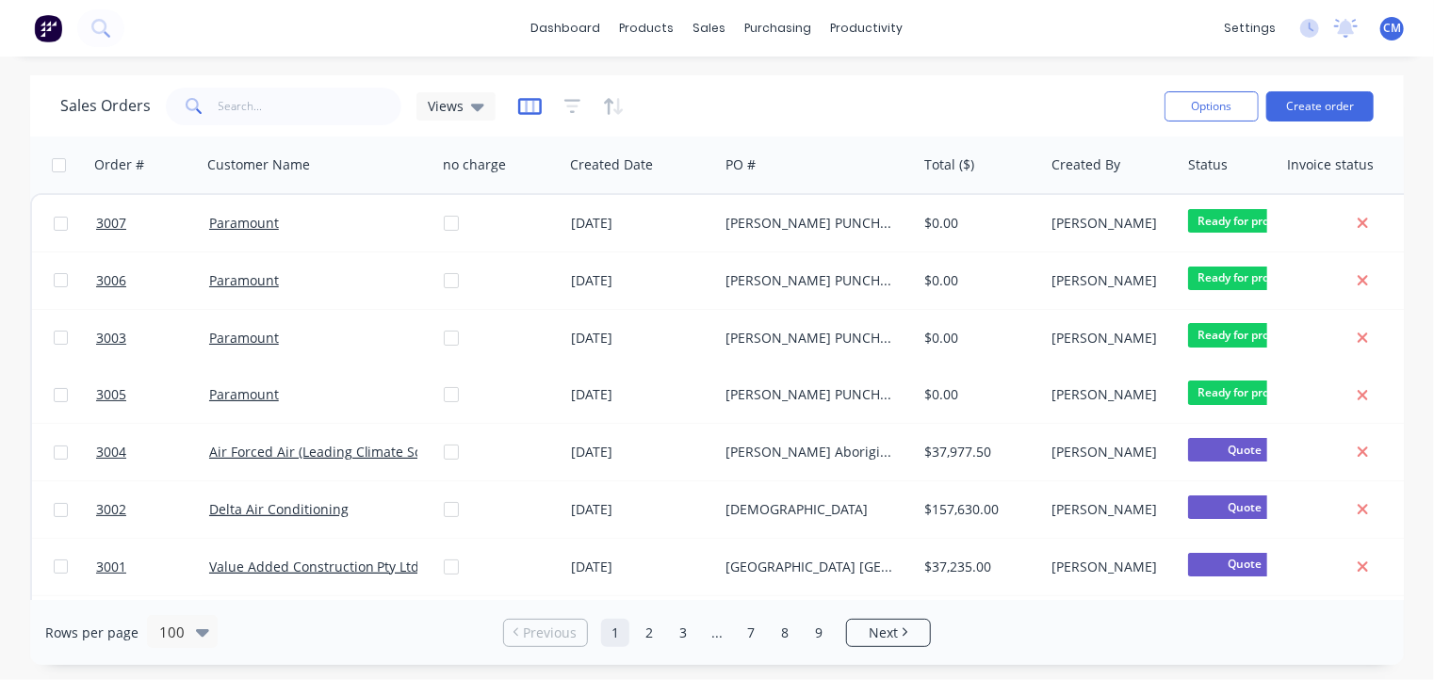
click at [520, 109] on icon "button" at bounding box center [530, 106] width 24 height 19
click at [1001, 90] on div "Sales Orders Views" at bounding box center [604, 106] width 1089 height 46
click at [567, 106] on icon "button" at bounding box center [572, 106] width 17 height 19
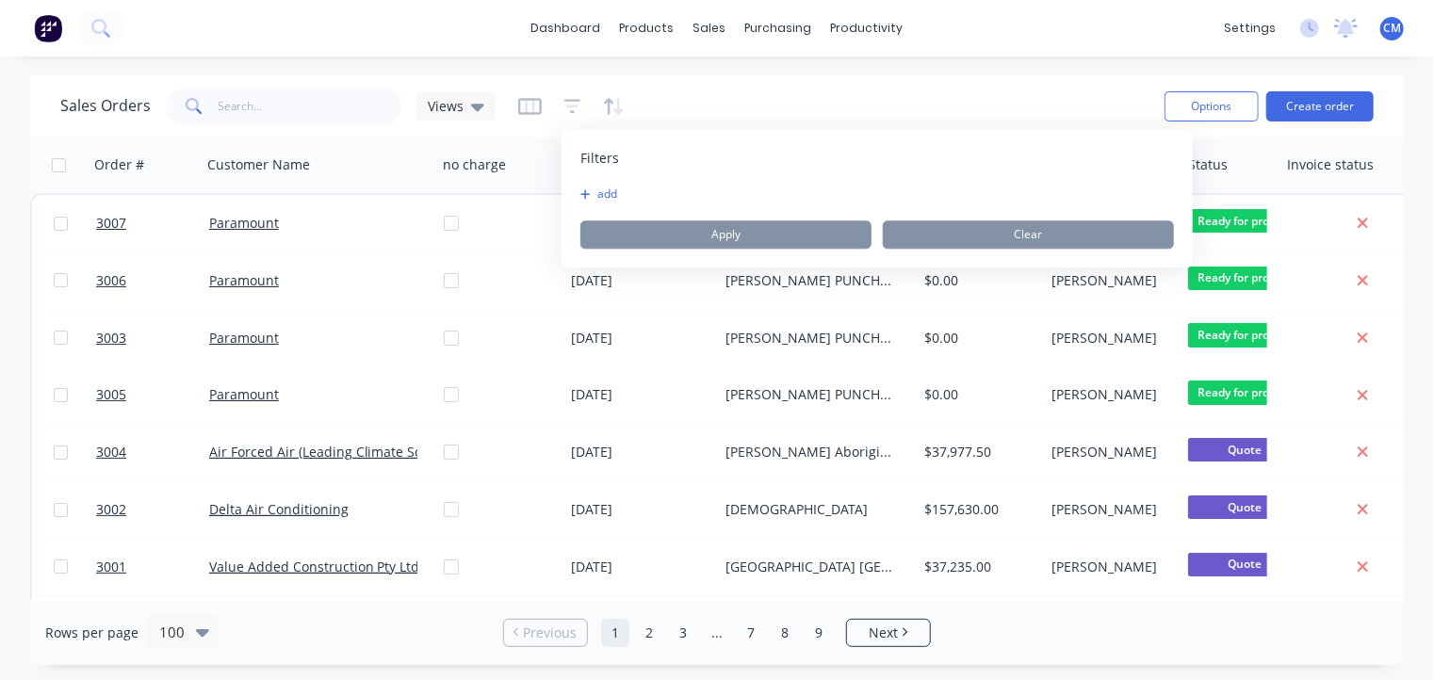
click at [610, 193] on button "add" at bounding box center [603, 194] width 47 height 15
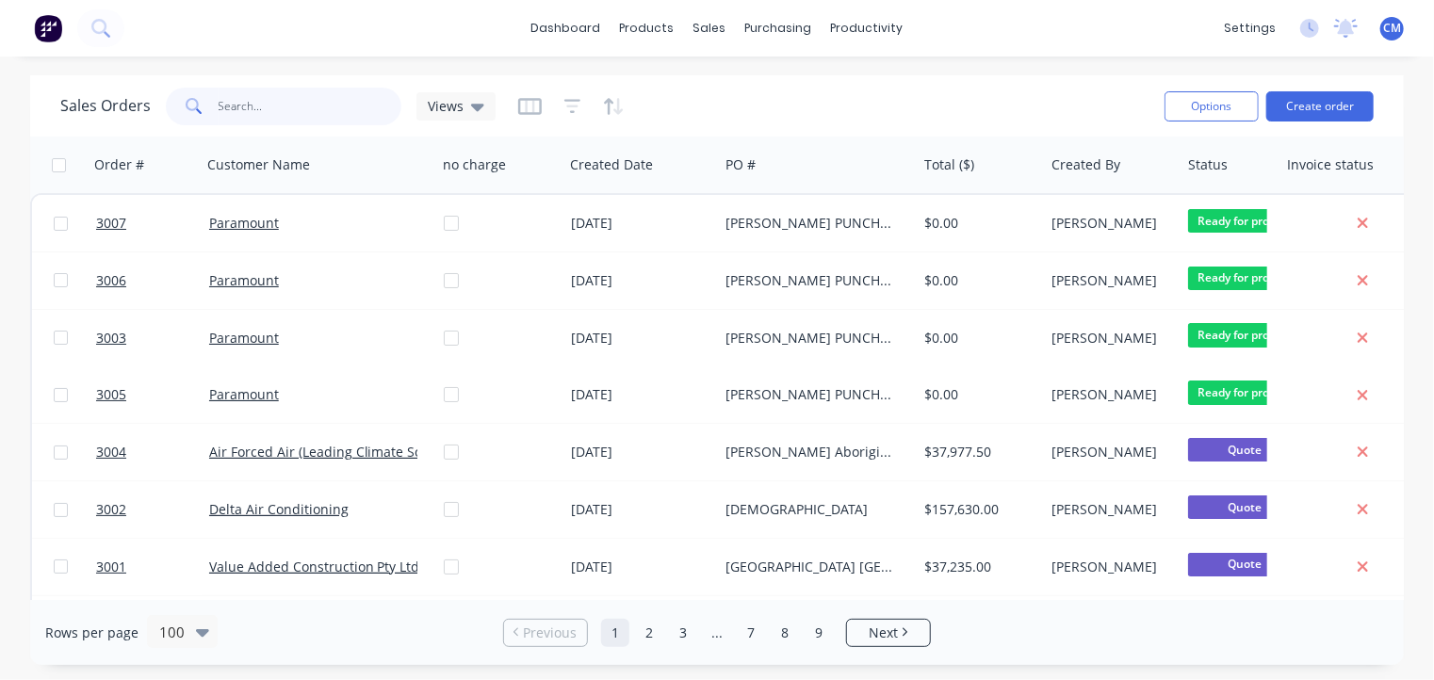
click at [264, 106] on input "text" at bounding box center [311, 107] width 184 height 38
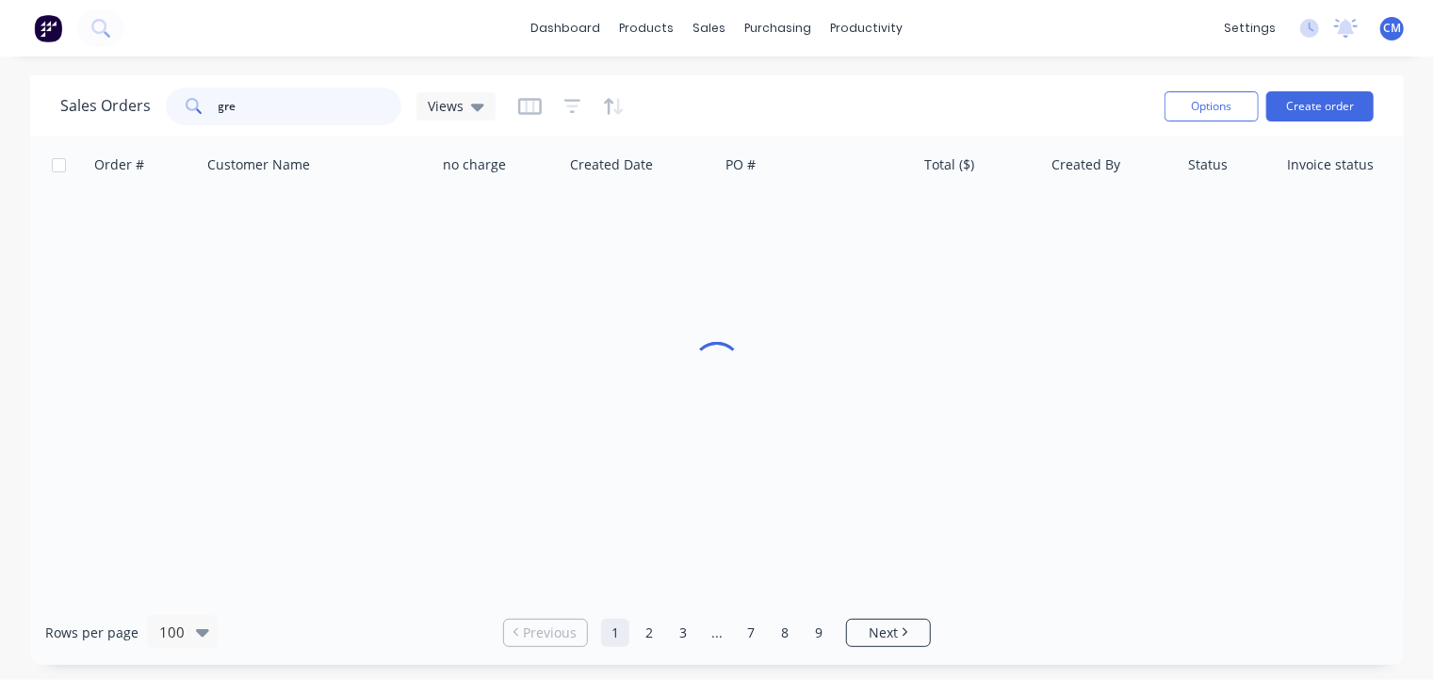
type input "gre"
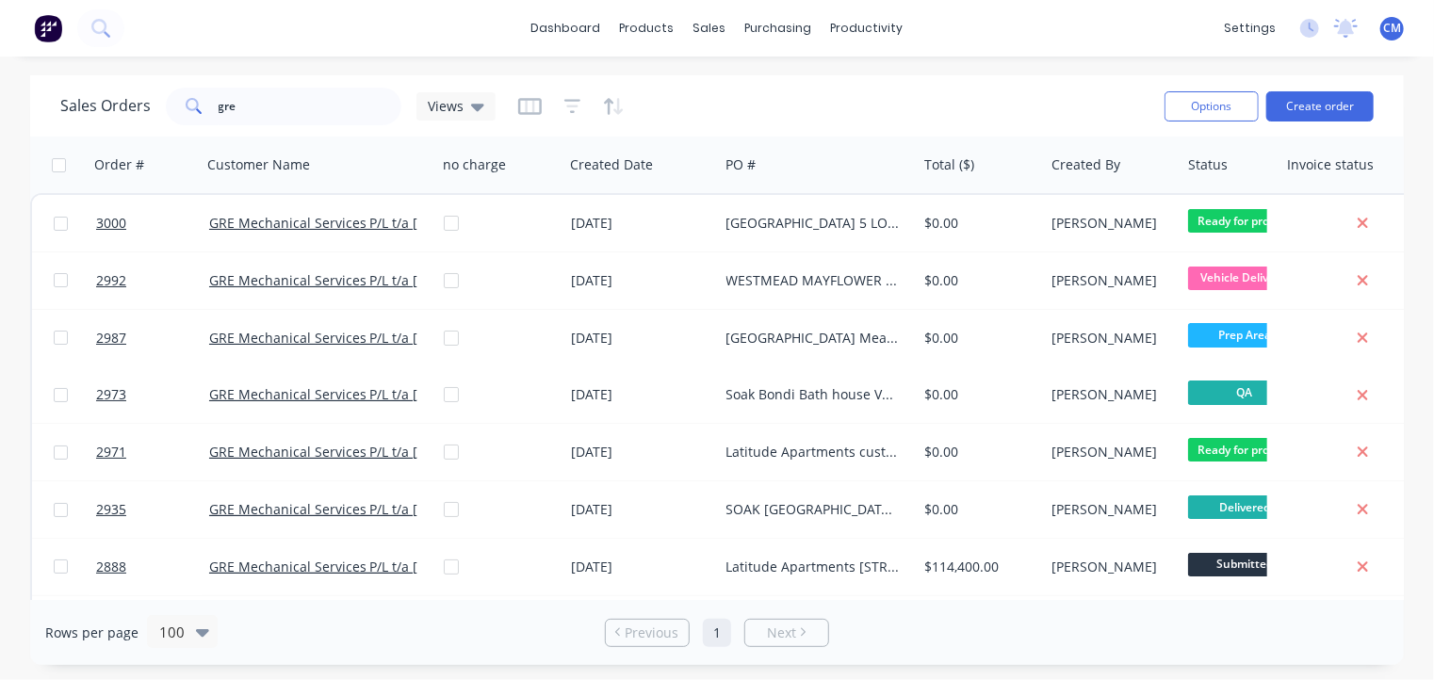
click at [578, 104] on div at bounding box center [571, 106] width 106 height 30
click at [564, 105] on icon "button" at bounding box center [572, 106] width 17 height 19
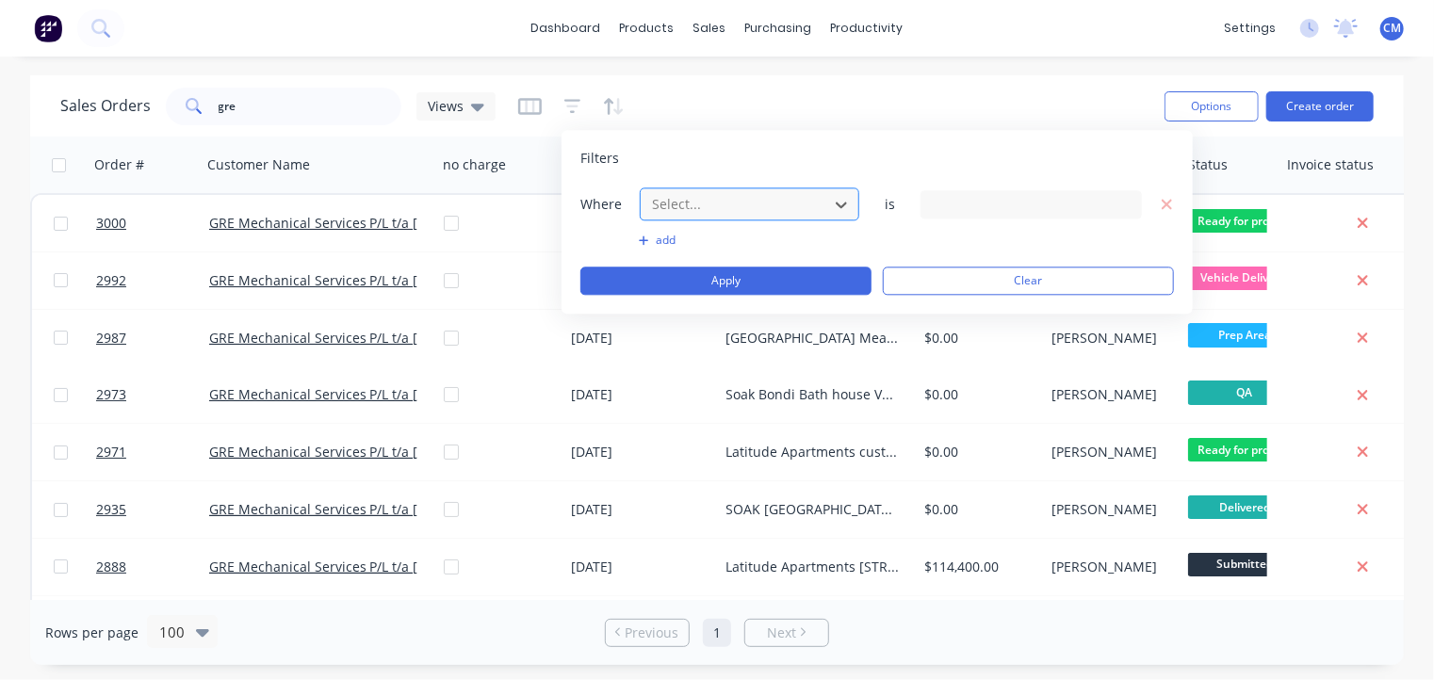
click at [736, 197] on div at bounding box center [734, 204] width 169 height 24
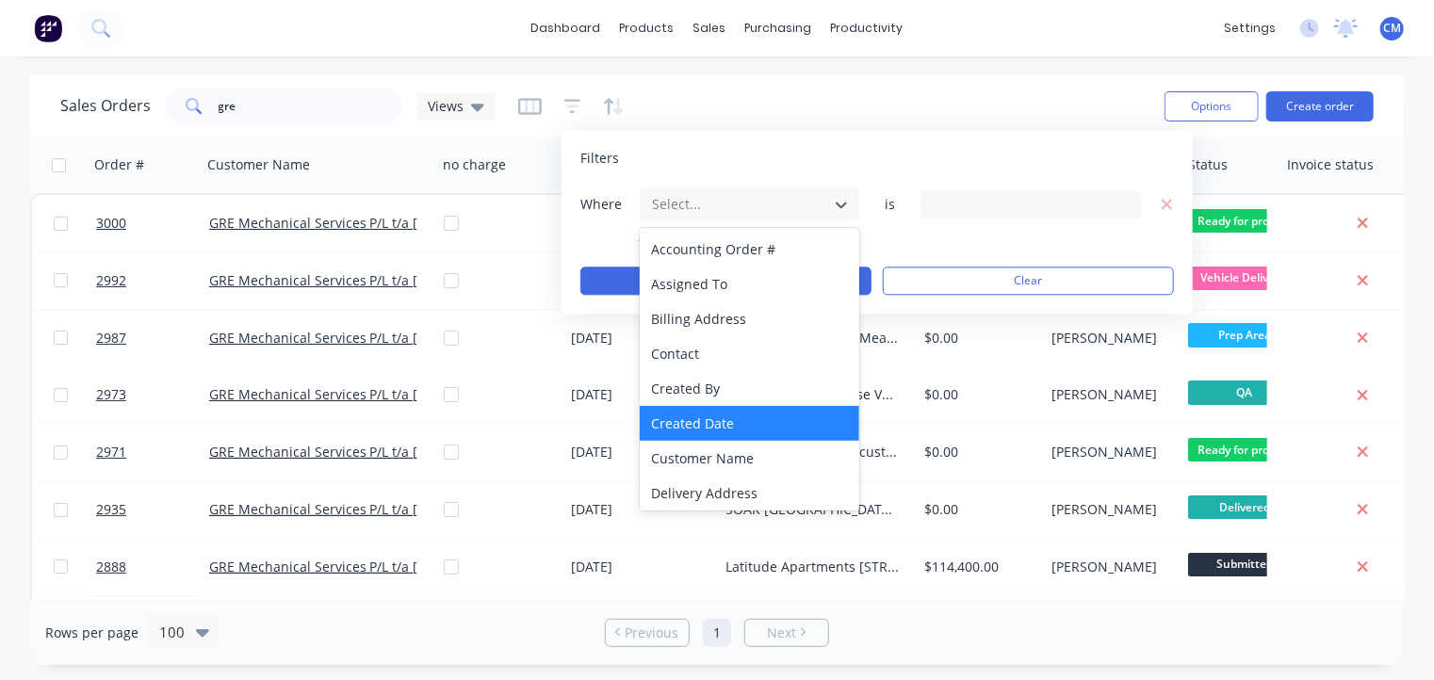
click at [756, 409] on div "Created Date" at bounding box center [750, 423] width 220 height 35
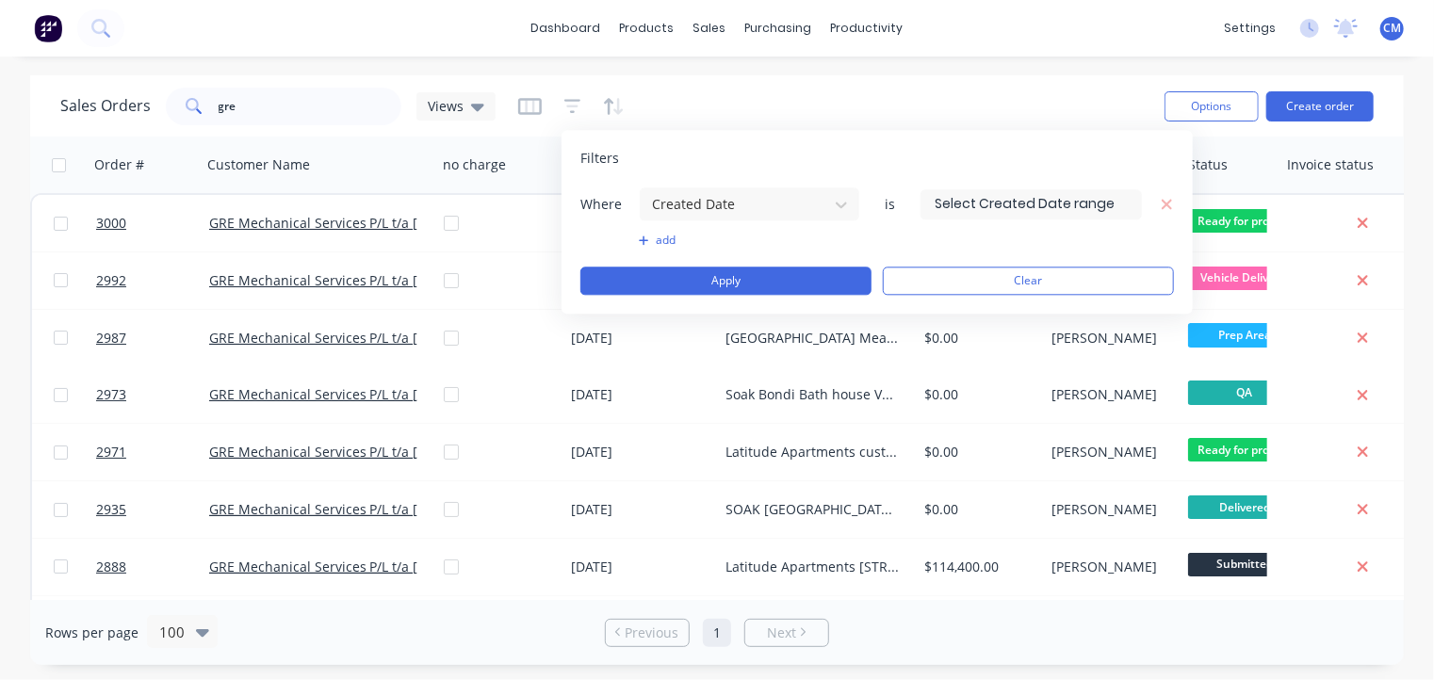
click at [1074, 193] on input at bounding box center [1031, 204] width 220 height 28
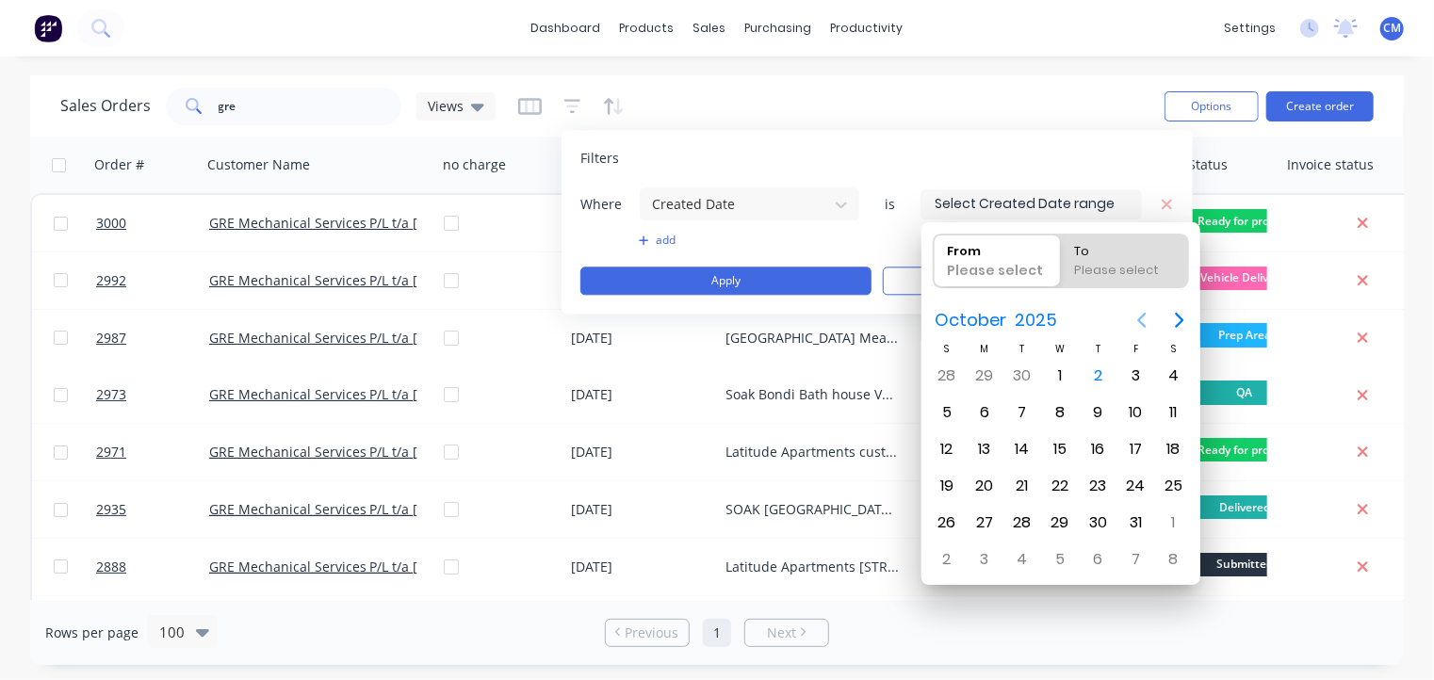
click at [1142, 323] on icon "Previous page" at bounding box center [1141, 320] width 8 height 15
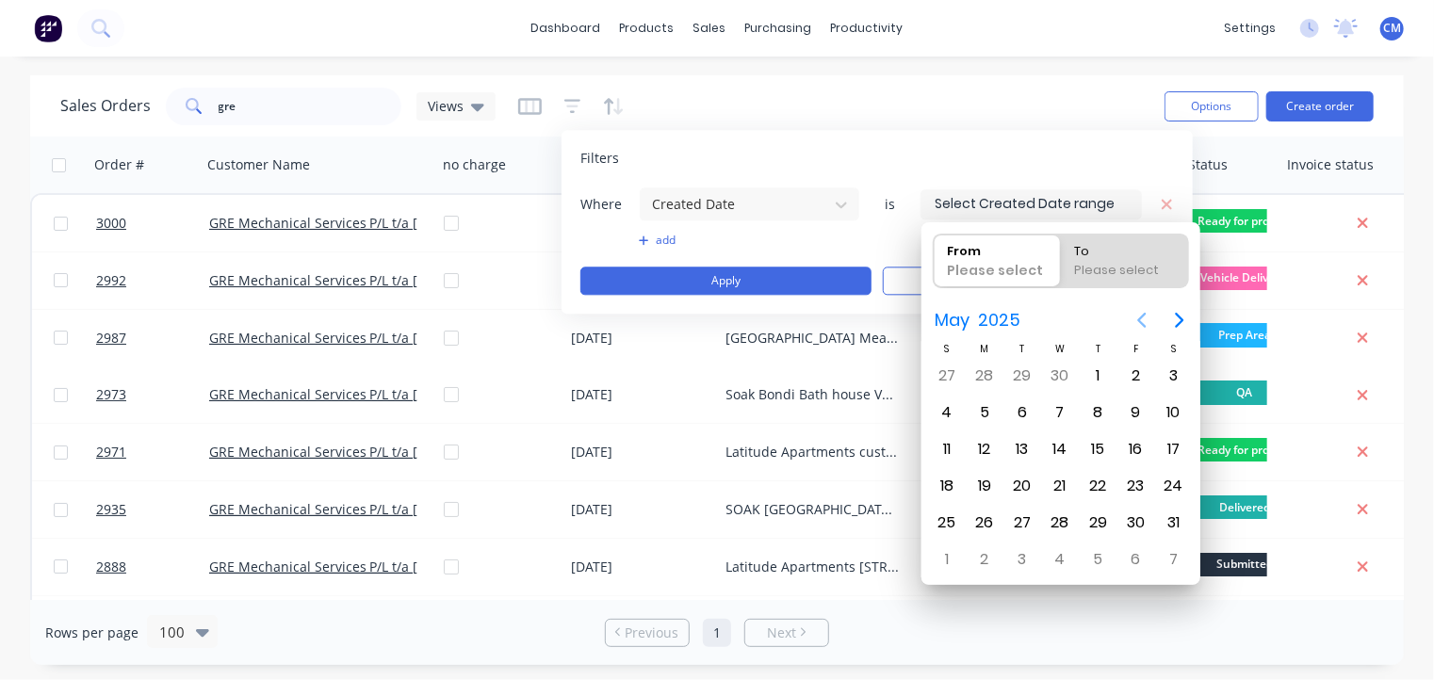
click at [1142, 323] on icon "Previous page" at bounding box center [1141, 320] width 8 height 15
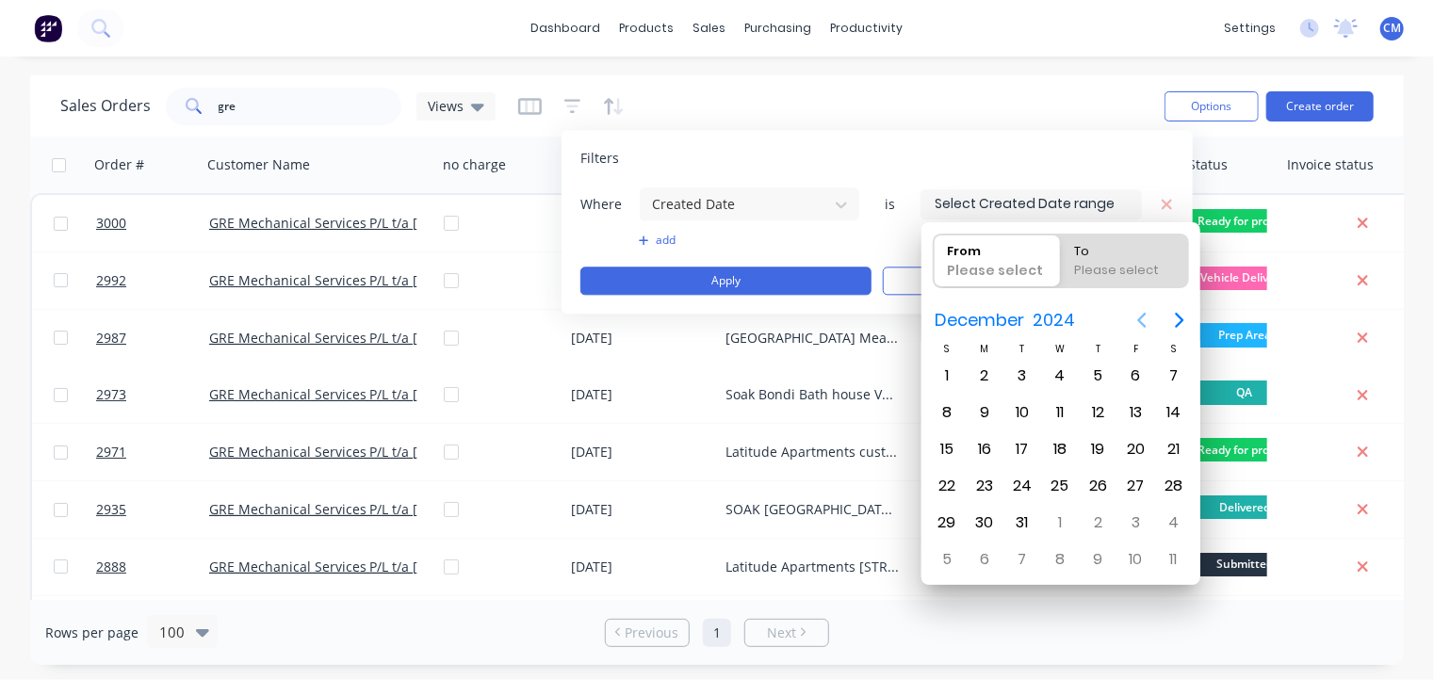
click at [1142, 323] on icon "Previous page" at bounding box center [1141, 320] width 8 height 15
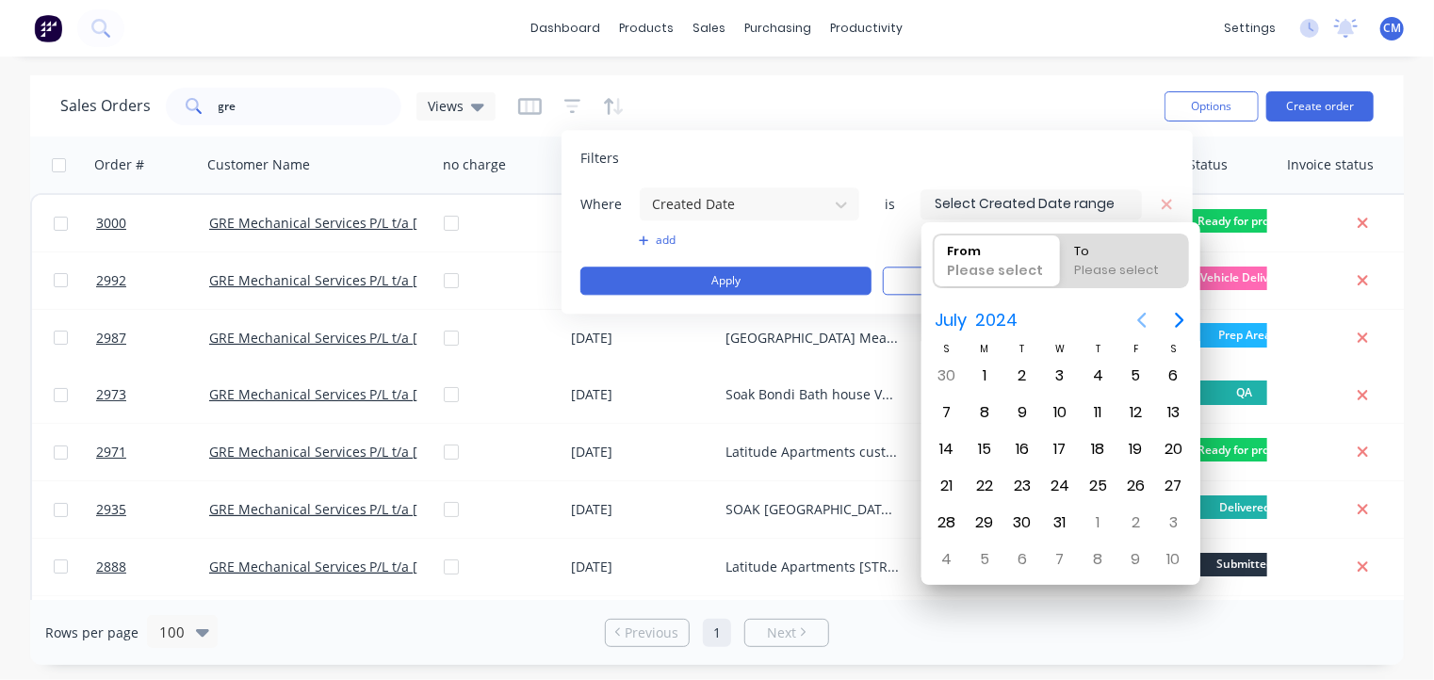
click at [1142, 323] on icon "Previous page" at bounding box center [1141, 320] width 8 height 15
click at [1172, 318] on icon "Next page" at bounding box center [1179, 320] width 23 height 23
click at [983, 374] on div "1" at bounding box center [984, 376] width 28 height 28
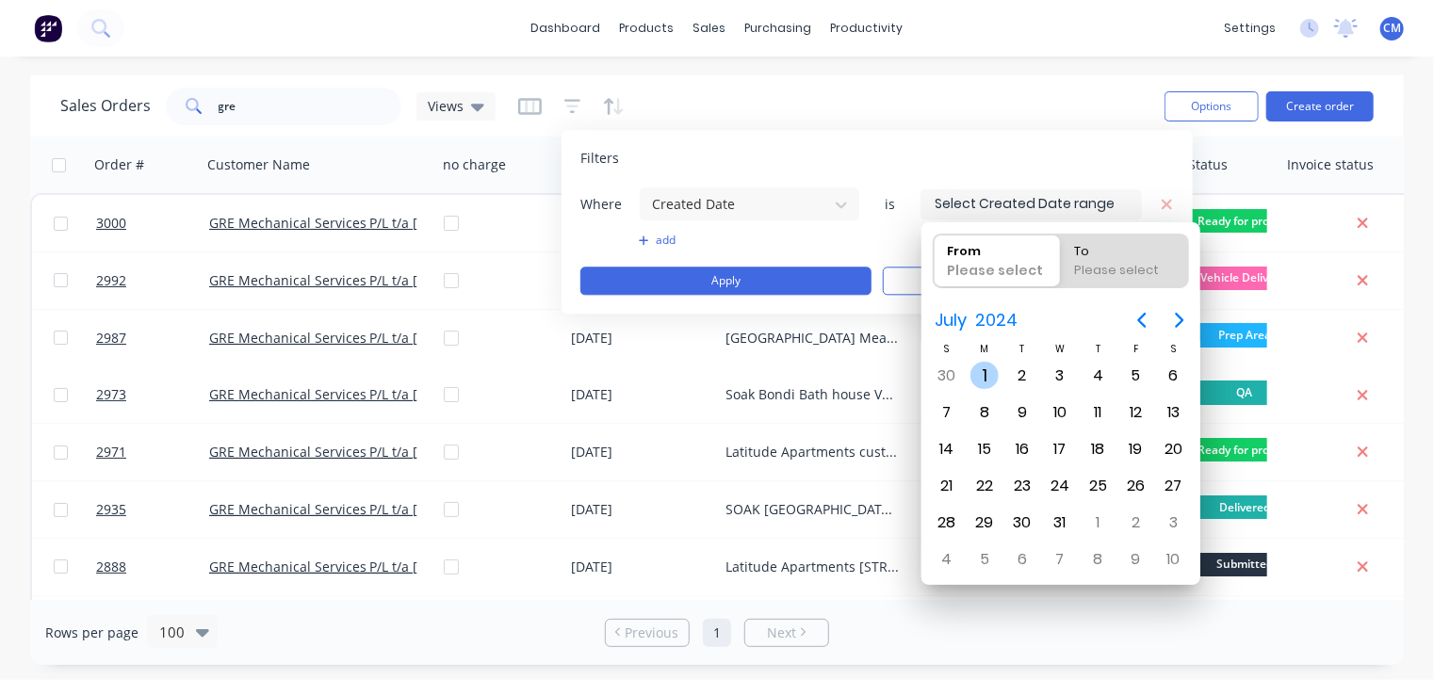
type input "[DATE]"
radio input "false"
radio input "true"
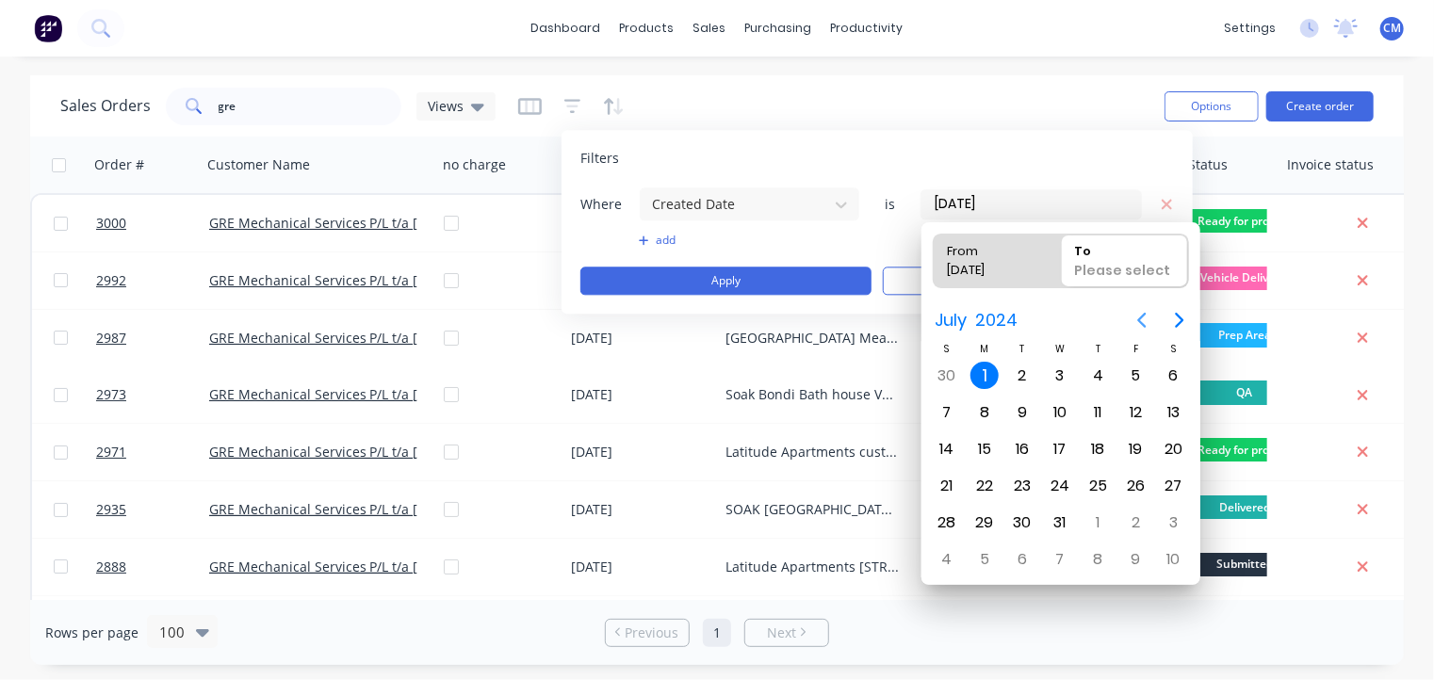
click at [1141, 323] on icon "Previous page" at bounding box center [1141, 320] width 8 height 15
click at [1178, 321] on icon "Next page" at bounding box center [1179, 320] width 23 height 23
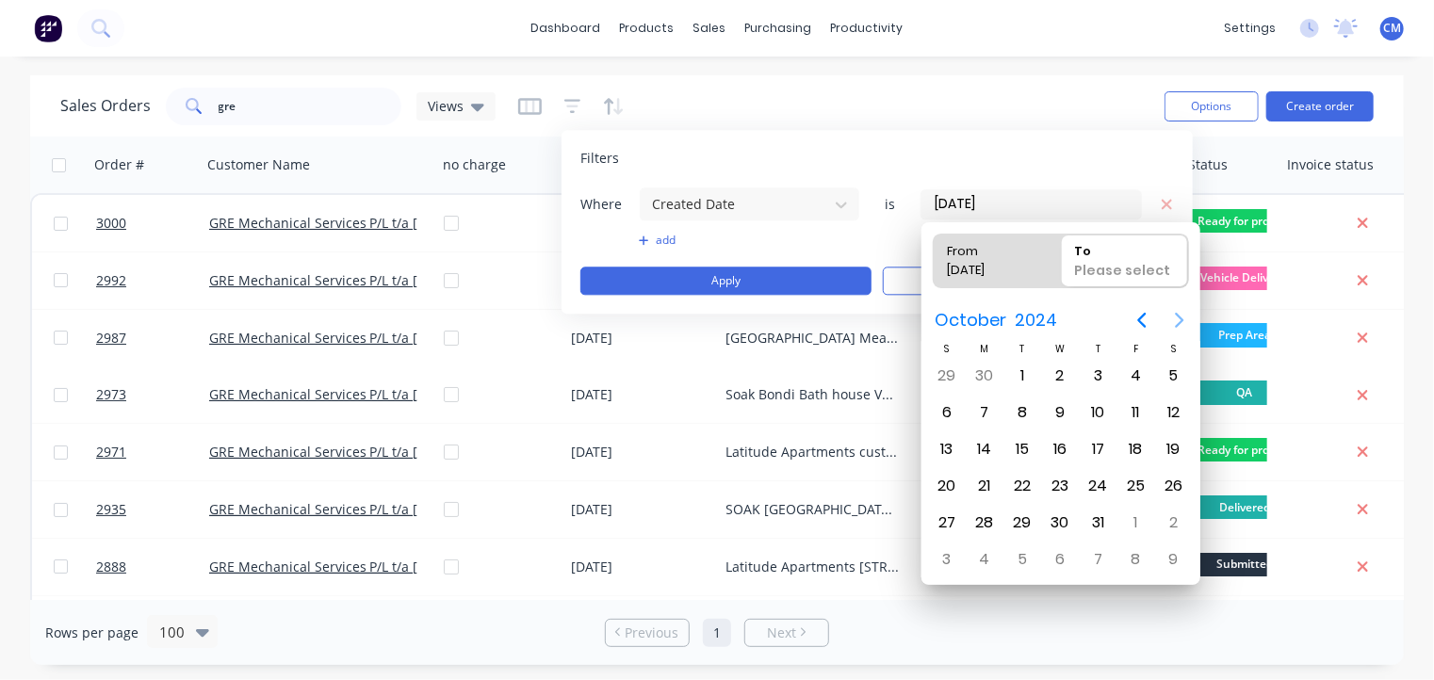
click at [1178, 321] on icon "Next page" at bounding box center [1179, 320] width 23 height 23
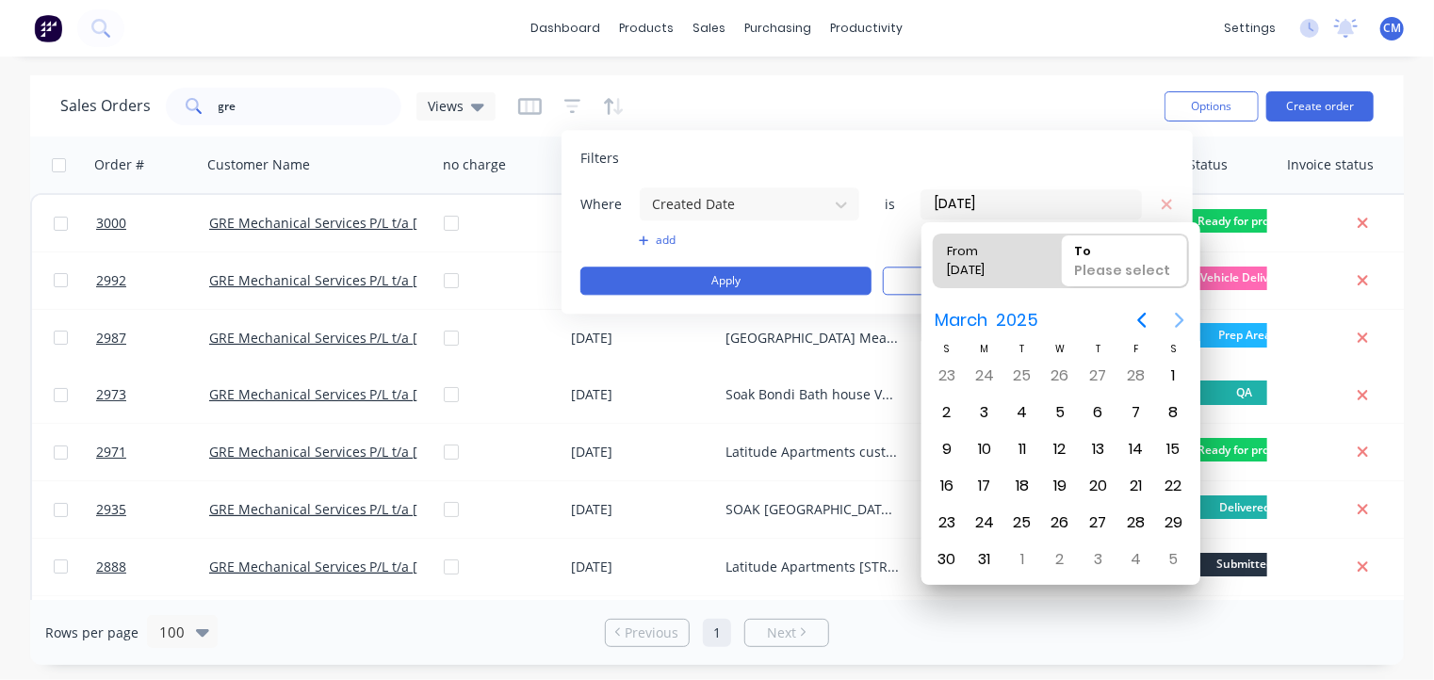
click at [1178, 321] on icon "Next page" at bounding box center [1179, 320] width 23 height 23
click at [987, 523] on div "30" at bounding box center [984, 523] width 28 height 28
type input "[DATE] - [DATE]"
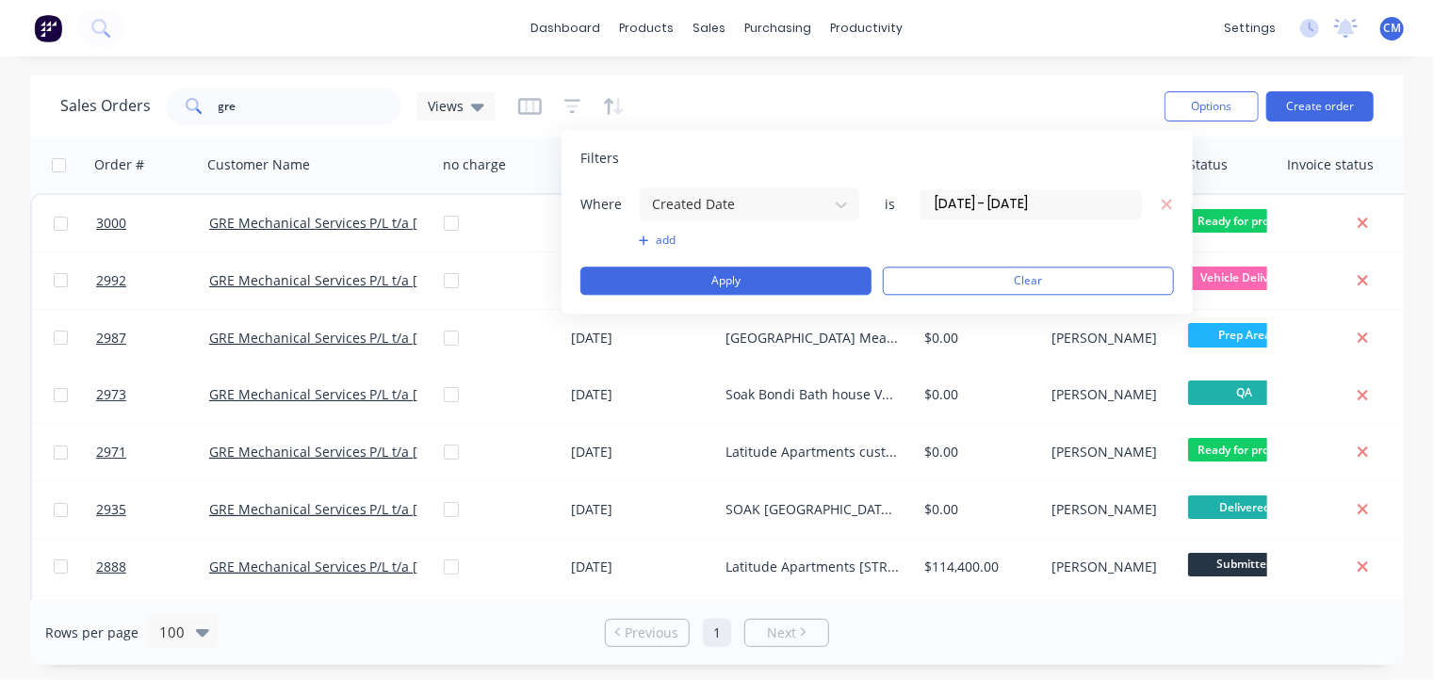
click at [654, 237] on button "add" at bounding box center [749, 240] width 221 height 15
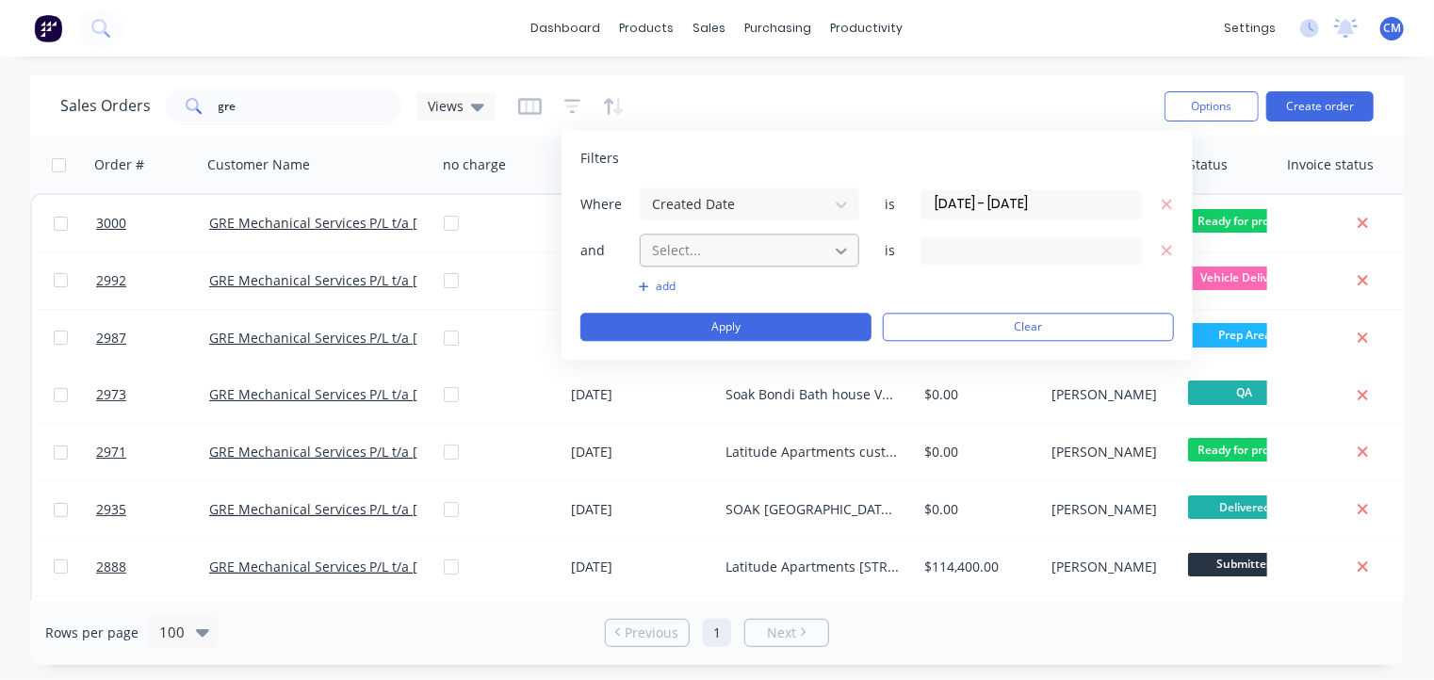
click at [834, 246] on icon at bounding box center [841, 250] width 19 height 19
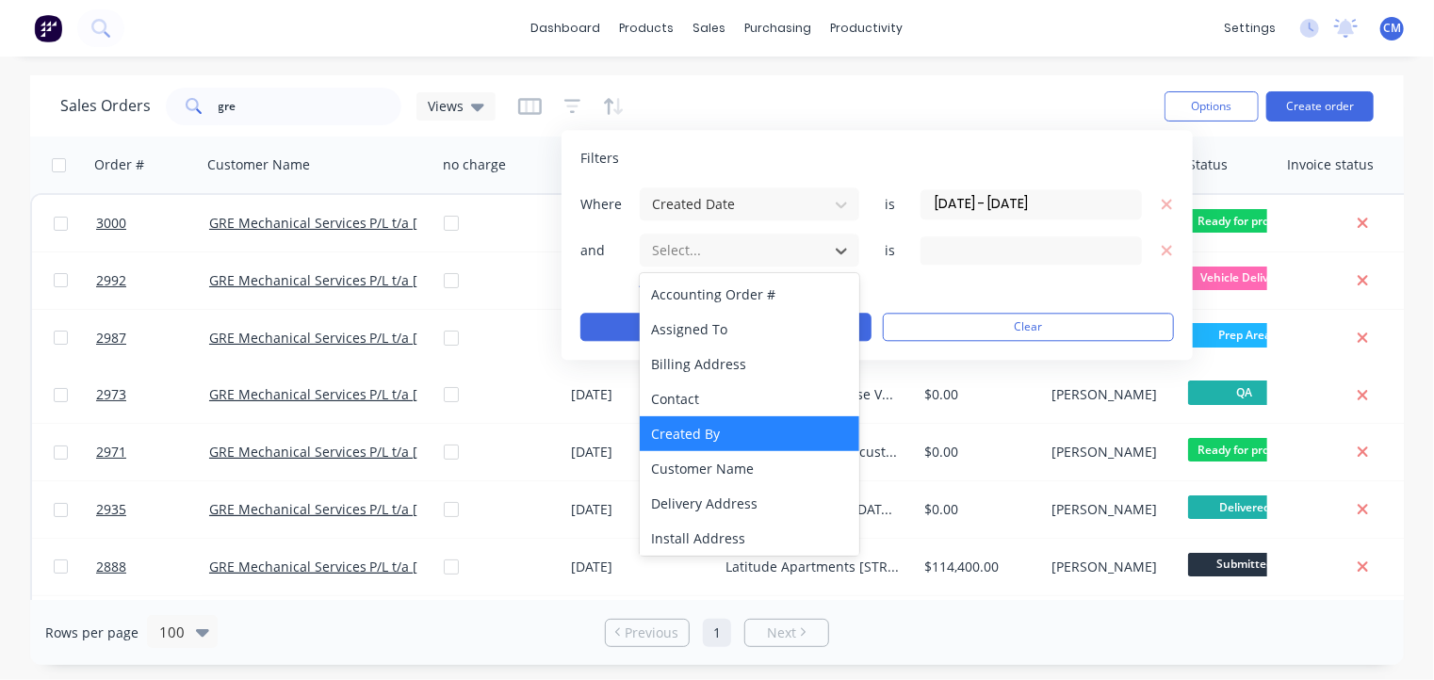
click at [770, 436] on div "Created By" at bounding box center [750, 433] width 220 height 35
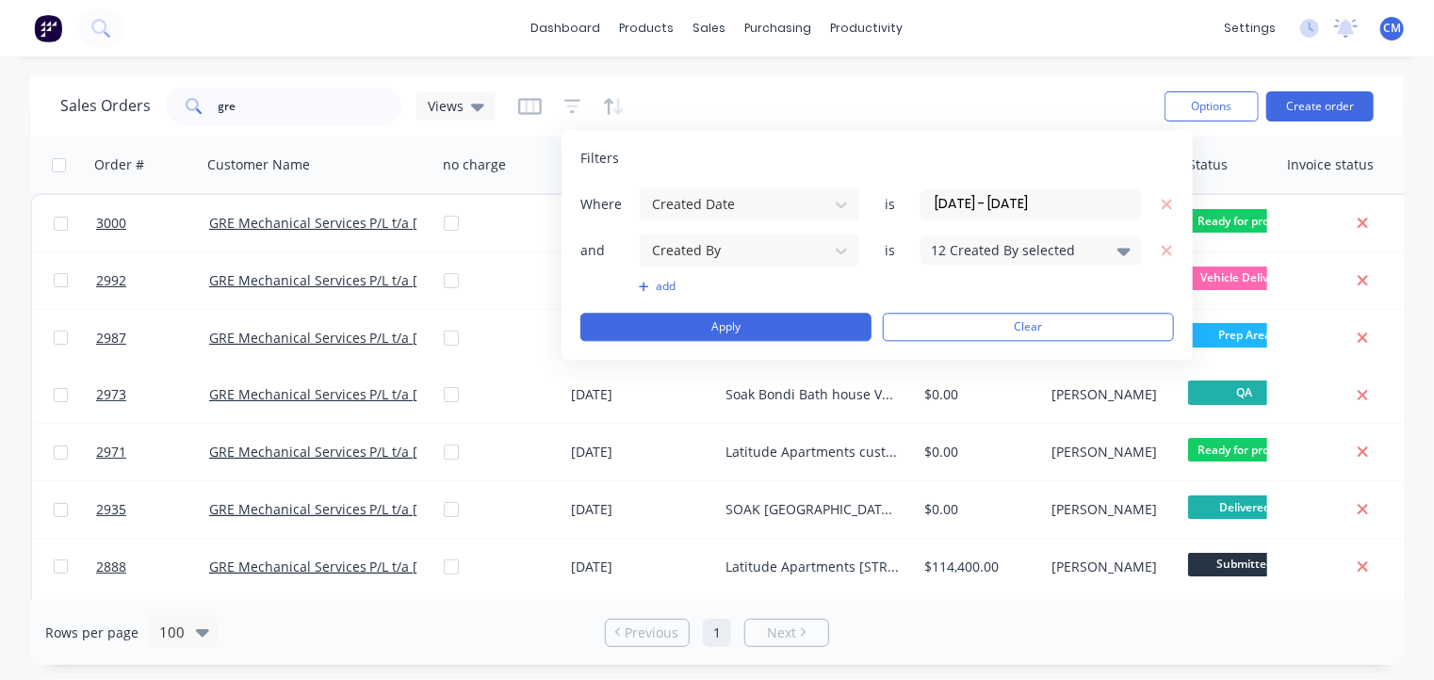
click at [1134, 250] on div "12 Created By selected" at bounding box center [1030, 250] width 221 height 28
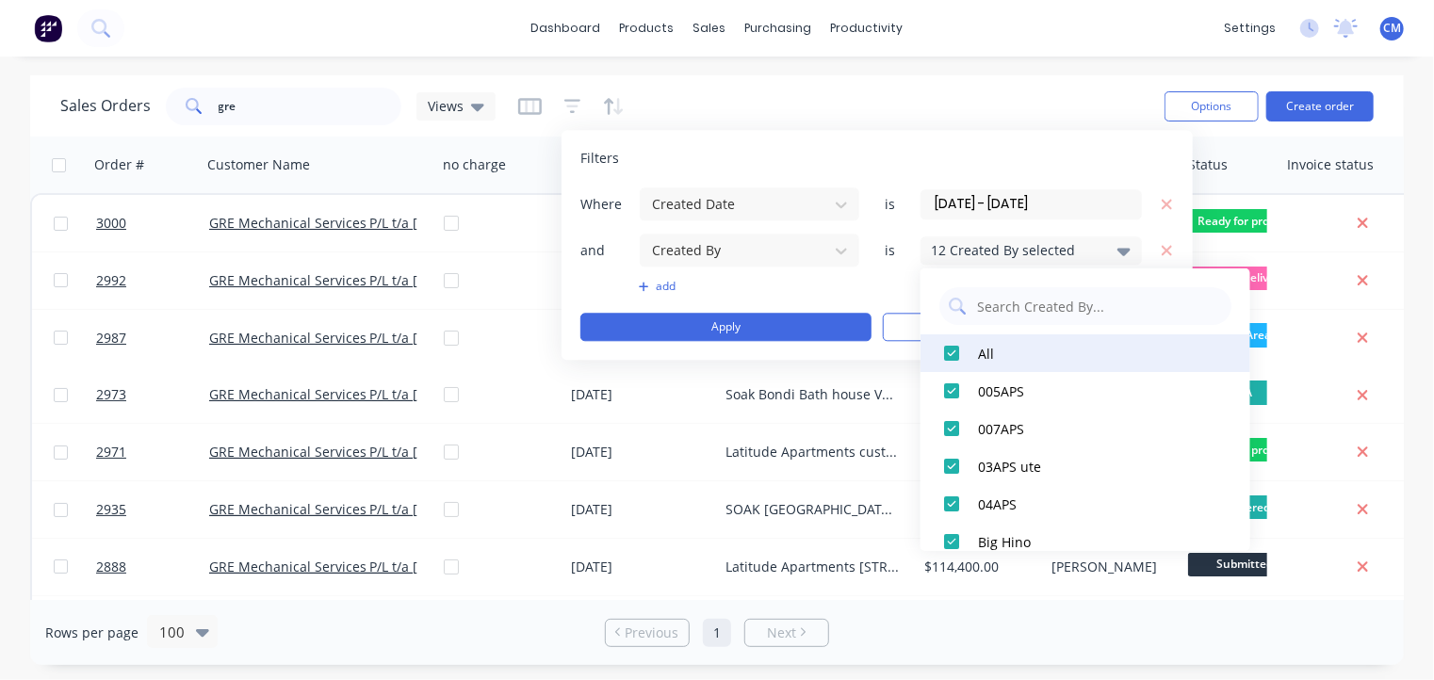
click at [947, 349] on div at bounding box center [952, 353] width 38 height 38
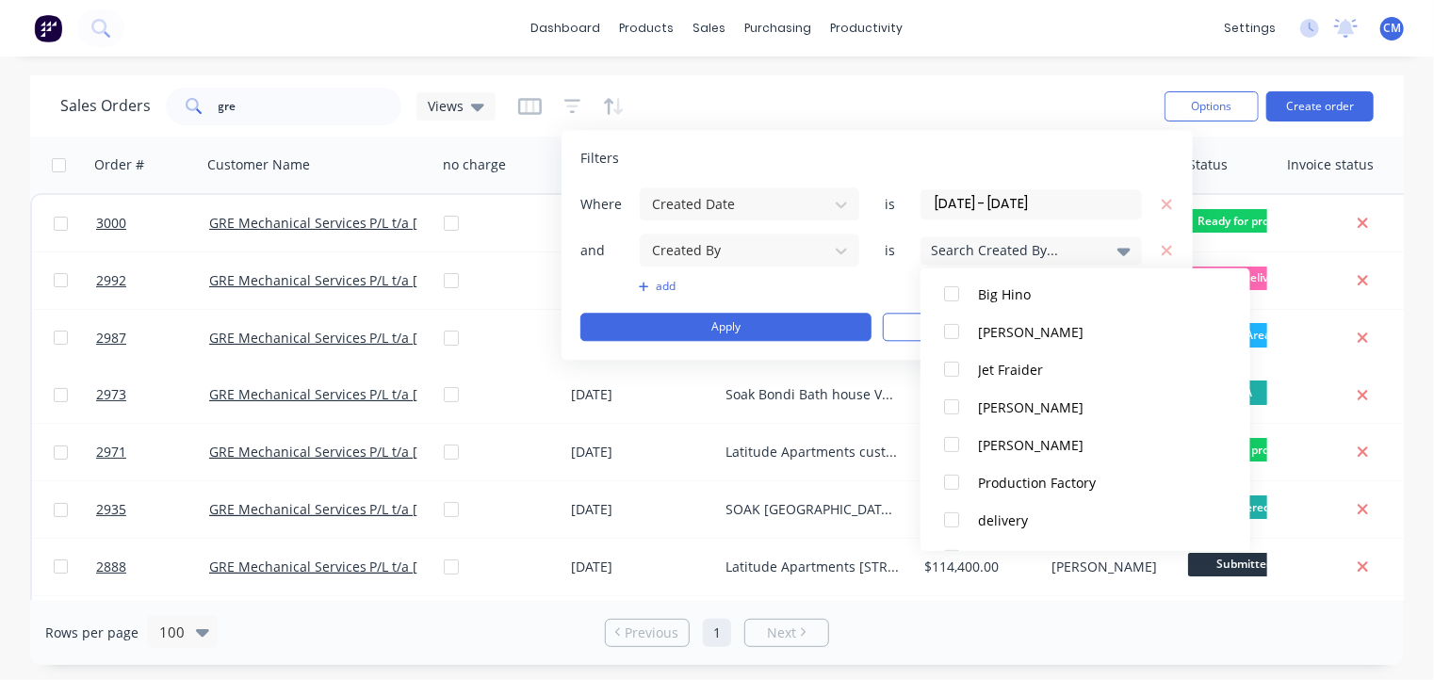
scroll to position [283, 0]
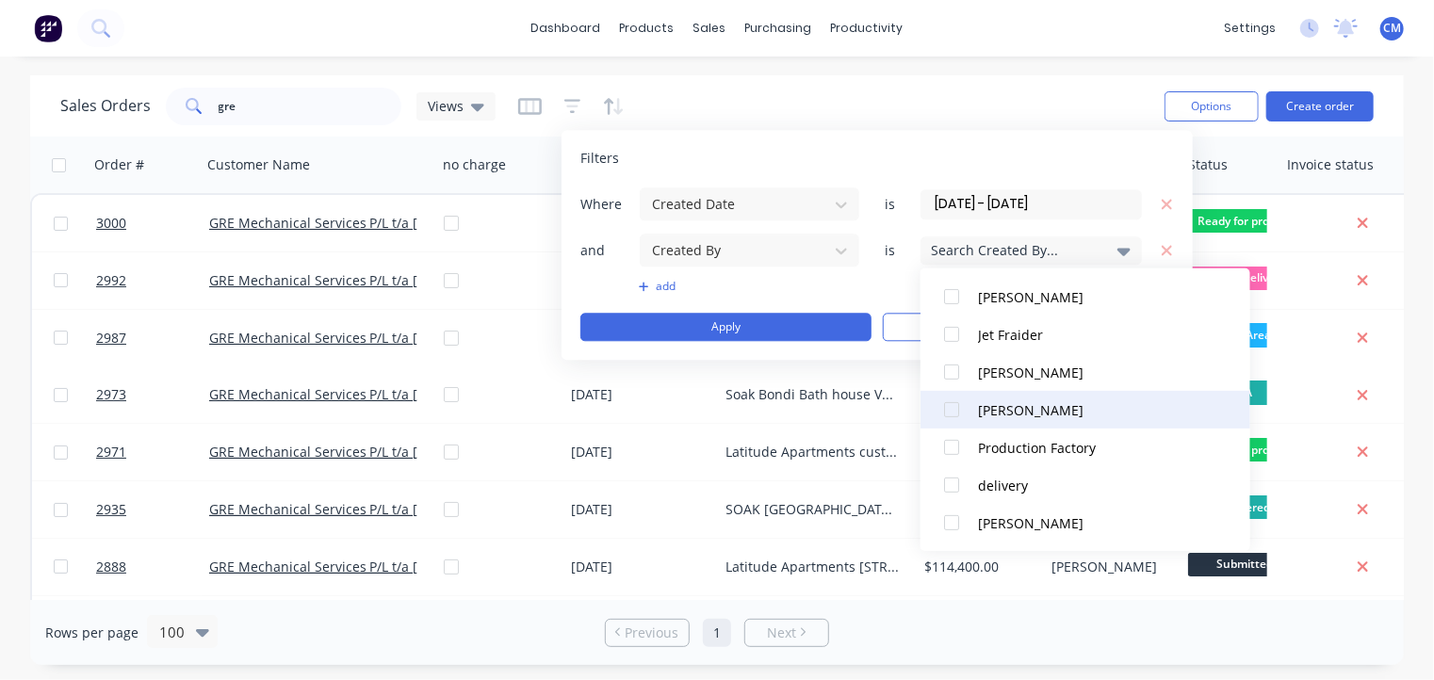
click at [953, 408] on div at bounding box center [952, 410] width 38 height 38
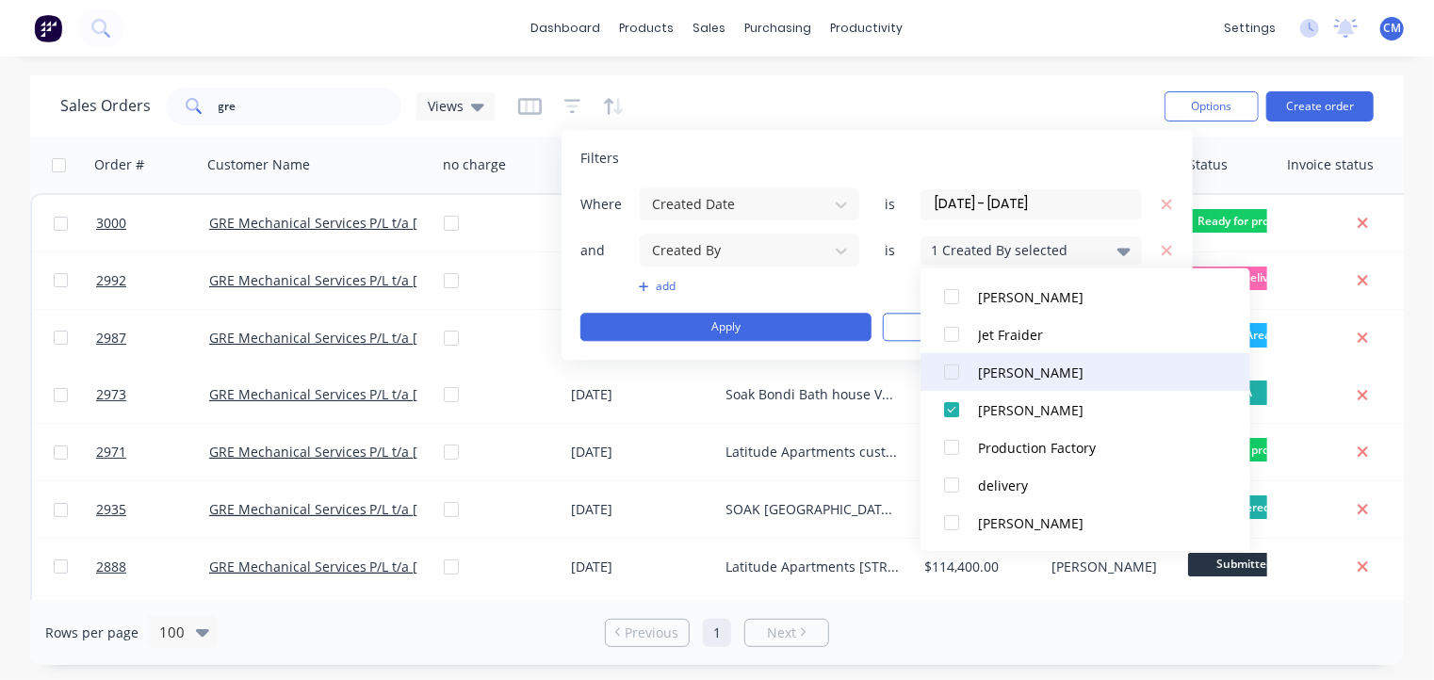
click at [951, 374] on div at bounding box center [952, 372] width 38 height 38
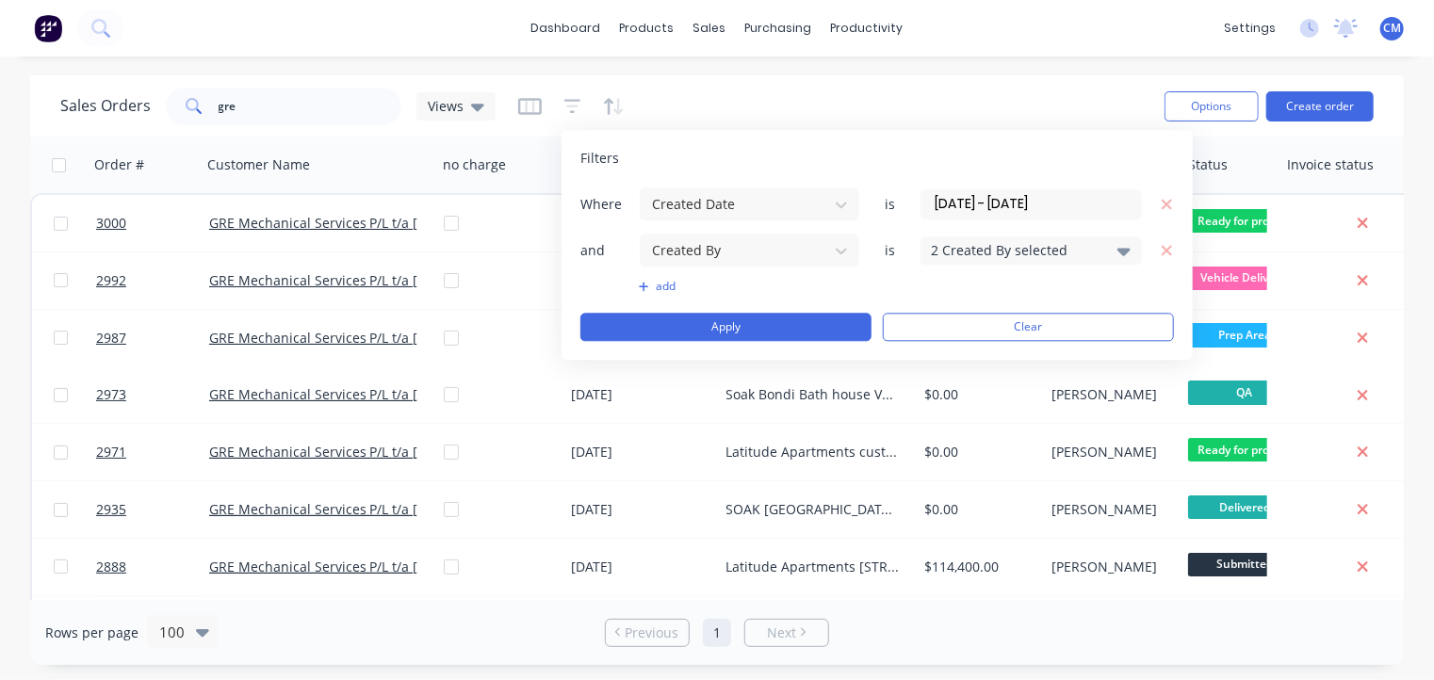
click at [837, 276] on div "Where Created Date is [DATE] - [DATE] and Created By is 2 Created By selected a…" at bounding box center [877, 264] width 594 height 155
click at [792, 329] on button "Apply" at bounding box center [725, 327] width 291 height 28
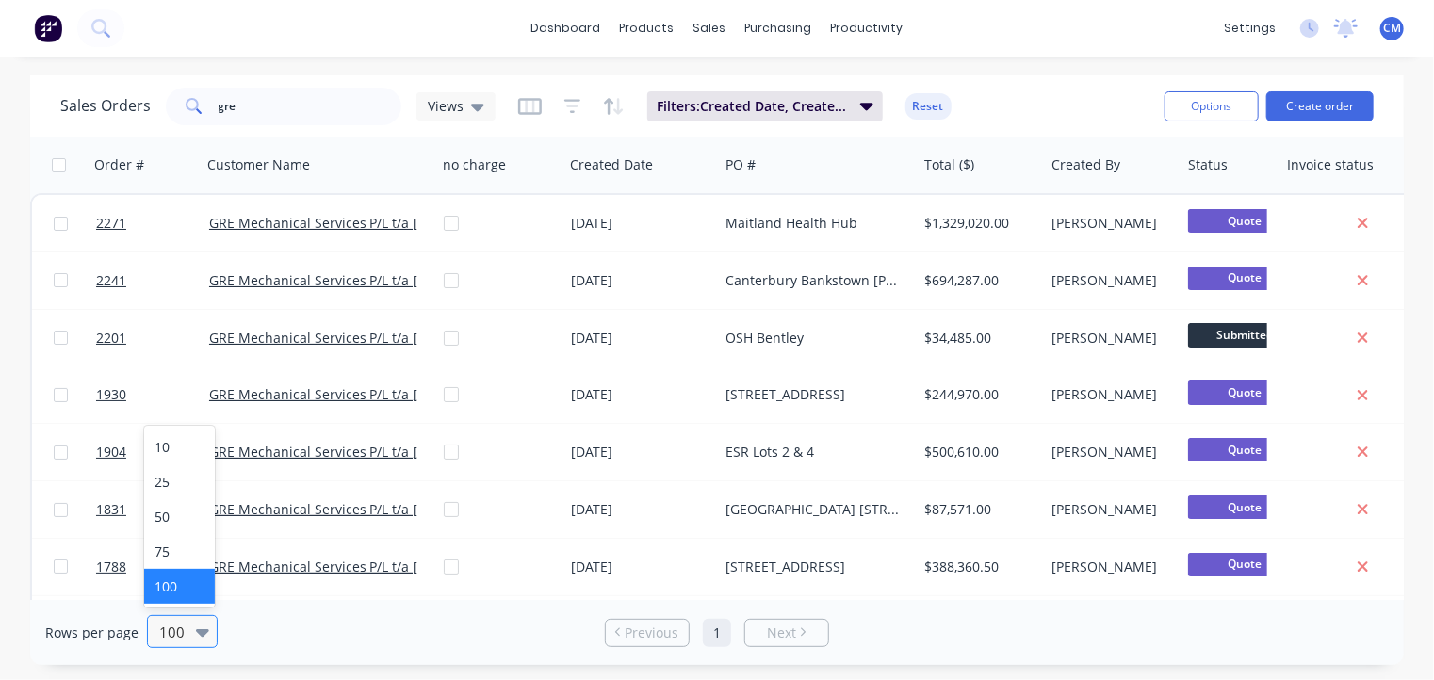
click at [198, 635] on icon at bounding box center [202, 633] width 13 height 8
click at [177, 455] on div "10" at bounding box center [179, 447] width 71 height 35
click at [786, 637] on link "5" at bounding box center [785, 633] width 28 height 28
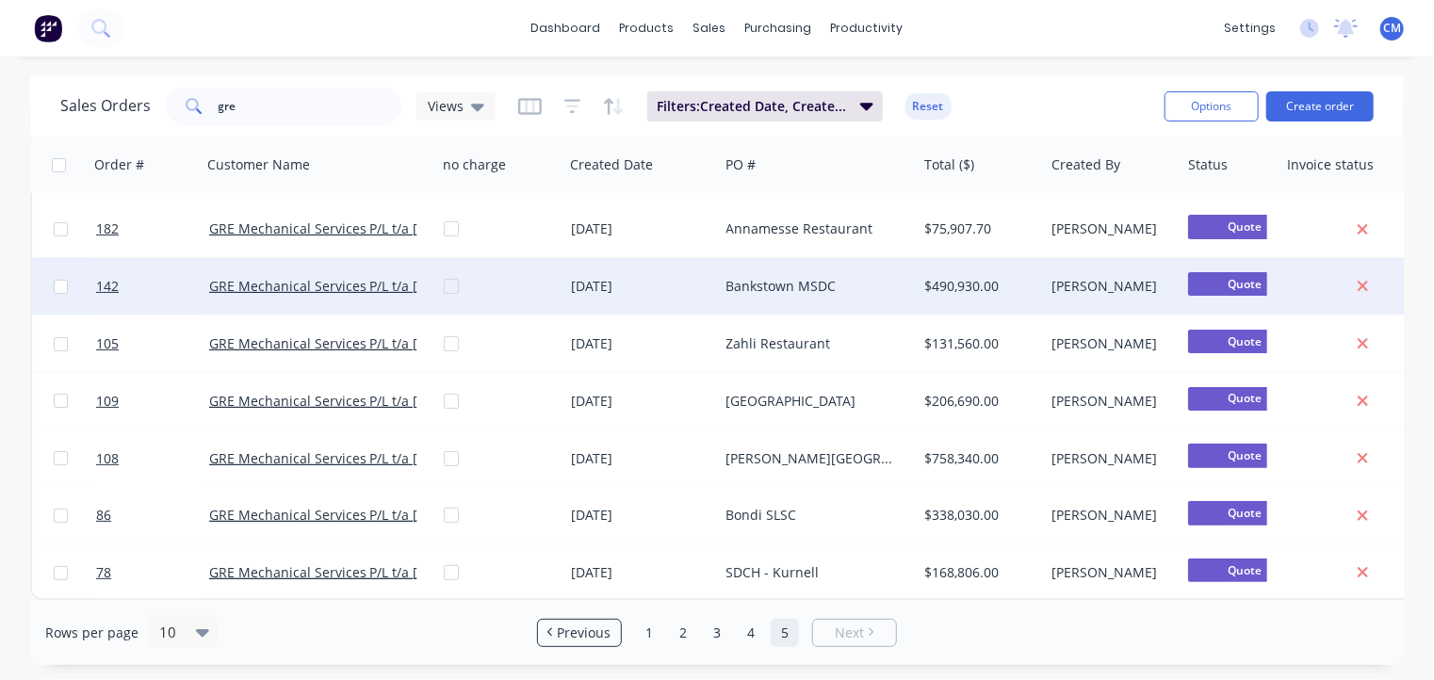
scroll to position [0, 0]
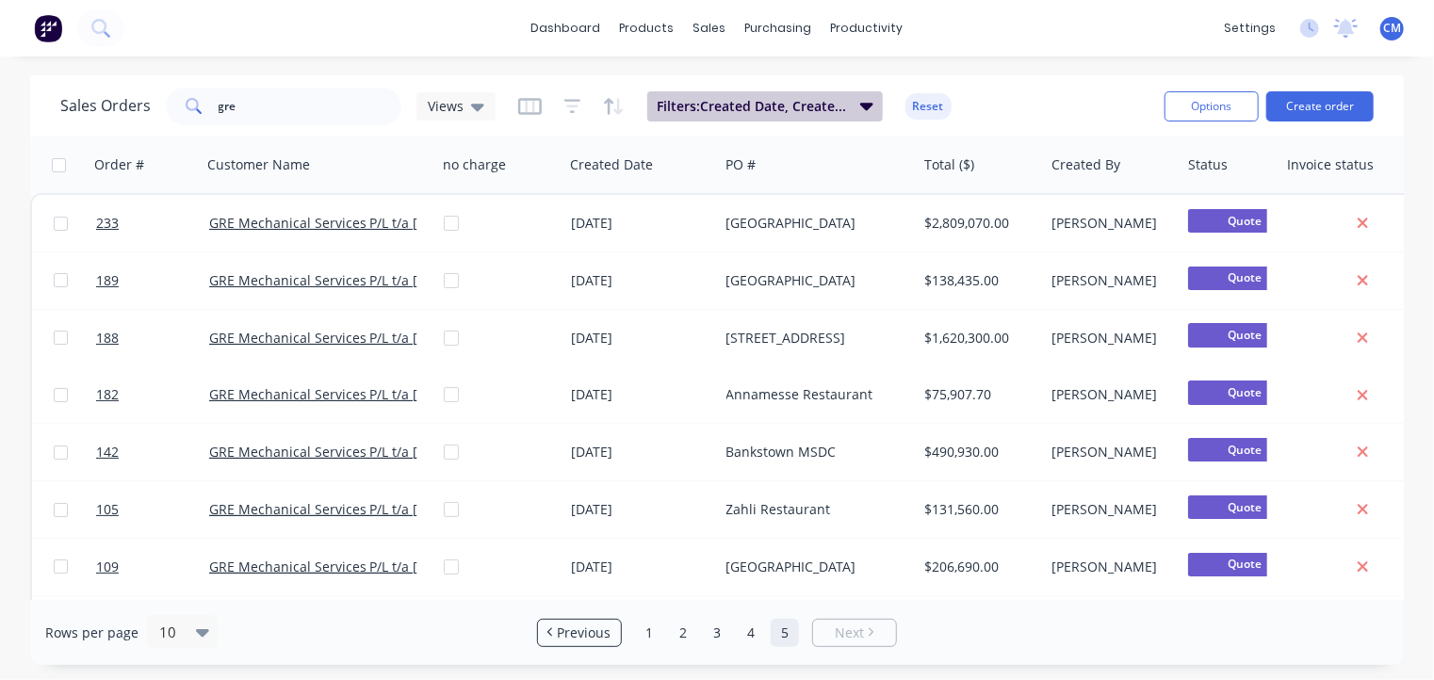
click at [843, 103] on span "Filters: Created Date, Created By" at bounding box center [753, 106] width 192 height 19
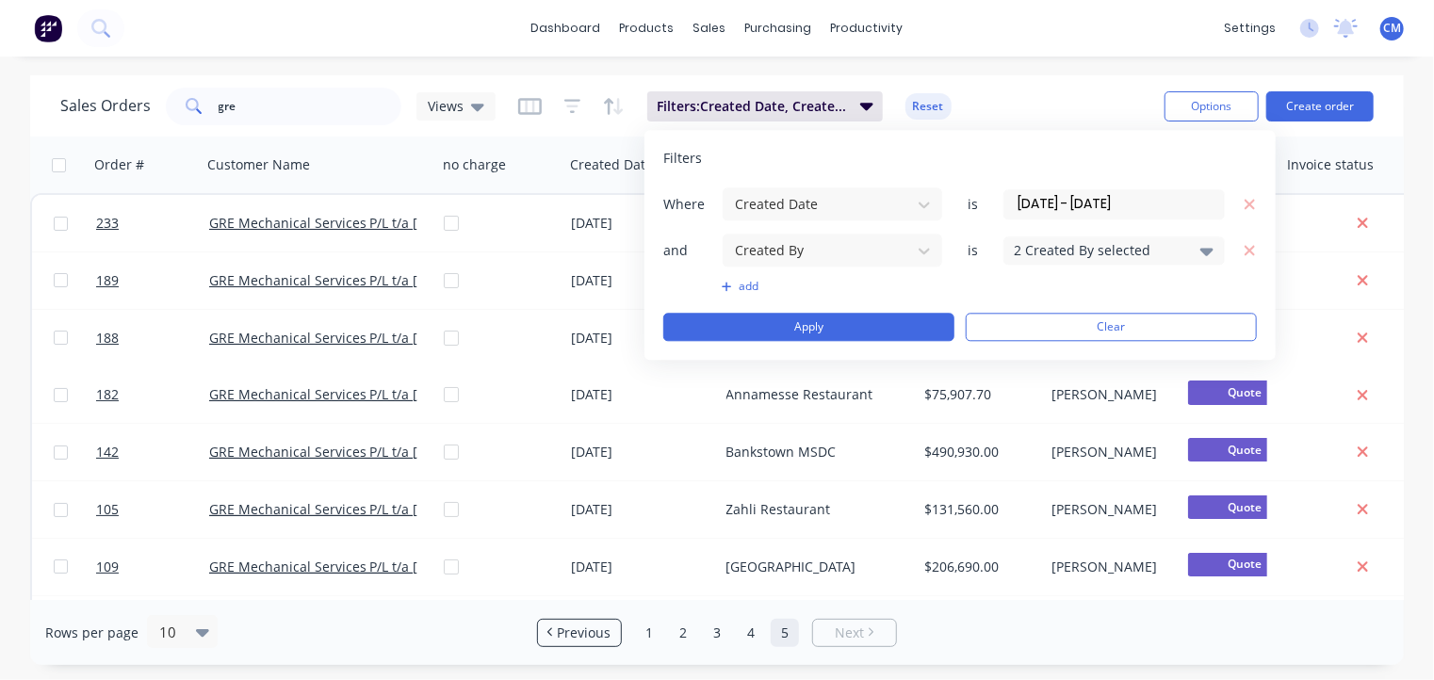
click at [742, 288] on button "add" at bounding box center [832, 286] width 221 height 15
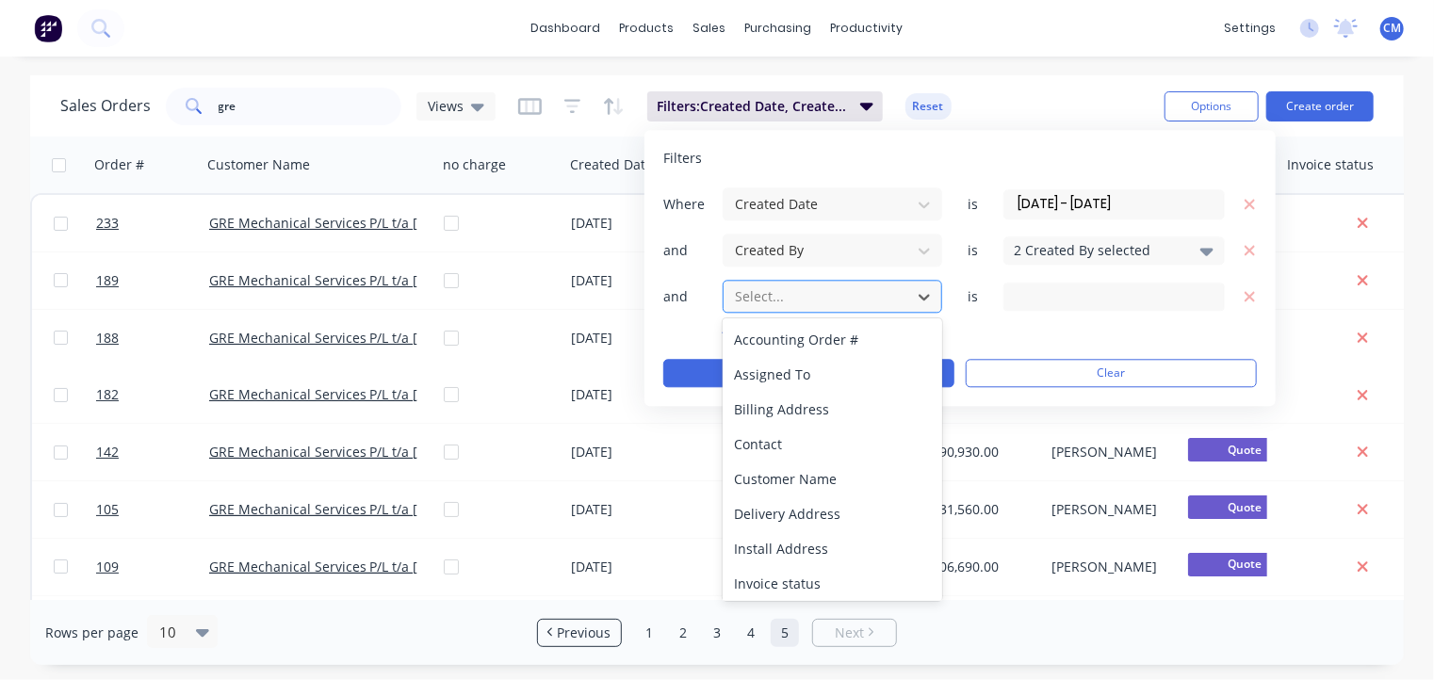
click at [825, 295] on div at bounding box center [817, 297] width 169 height 24
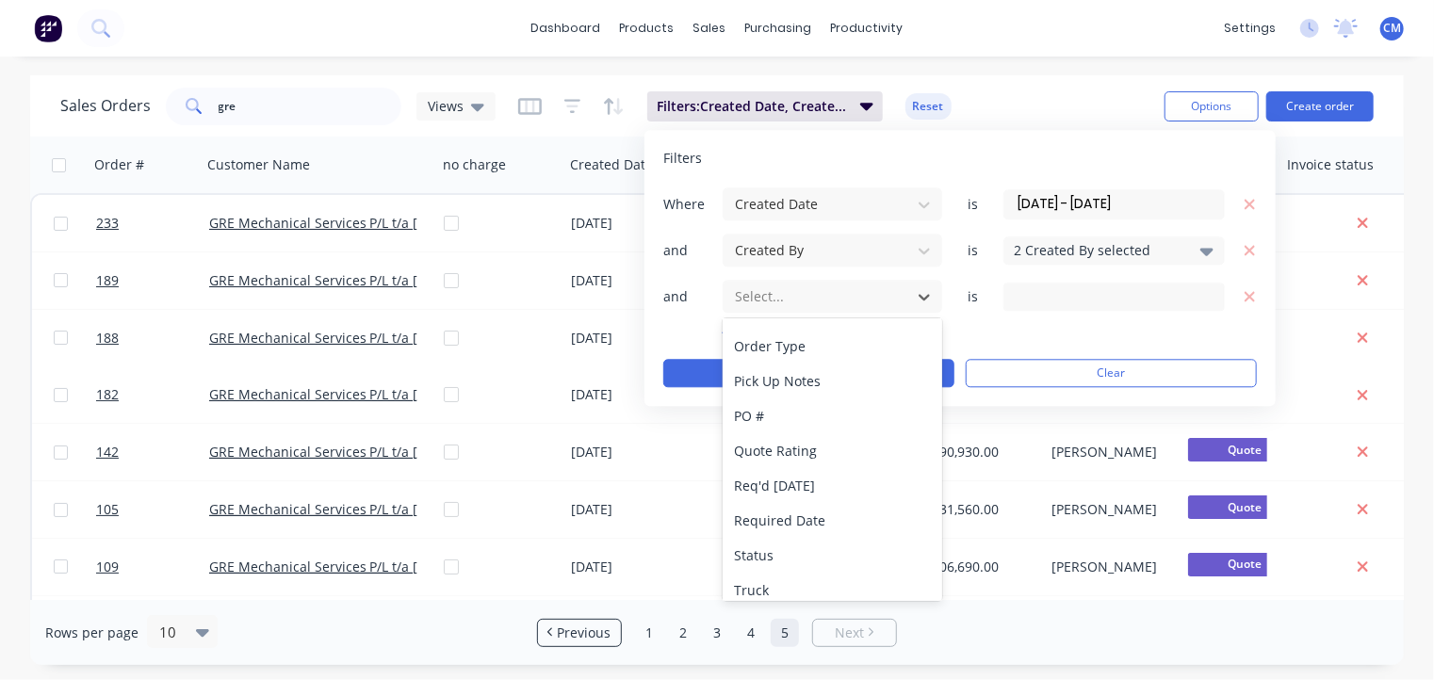
scroll to position [595, 0]
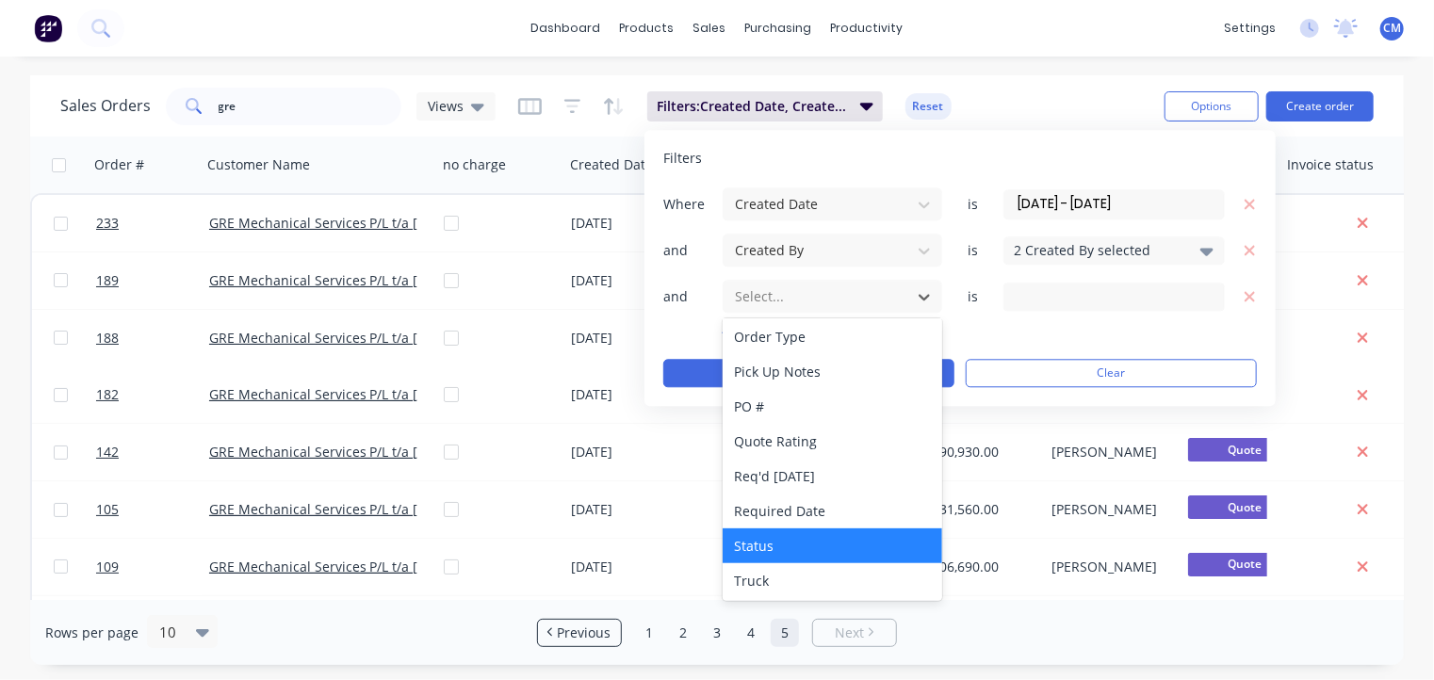
click at [803, 554] on div "Status" at bounding box center [833, 546] width 220 height 35
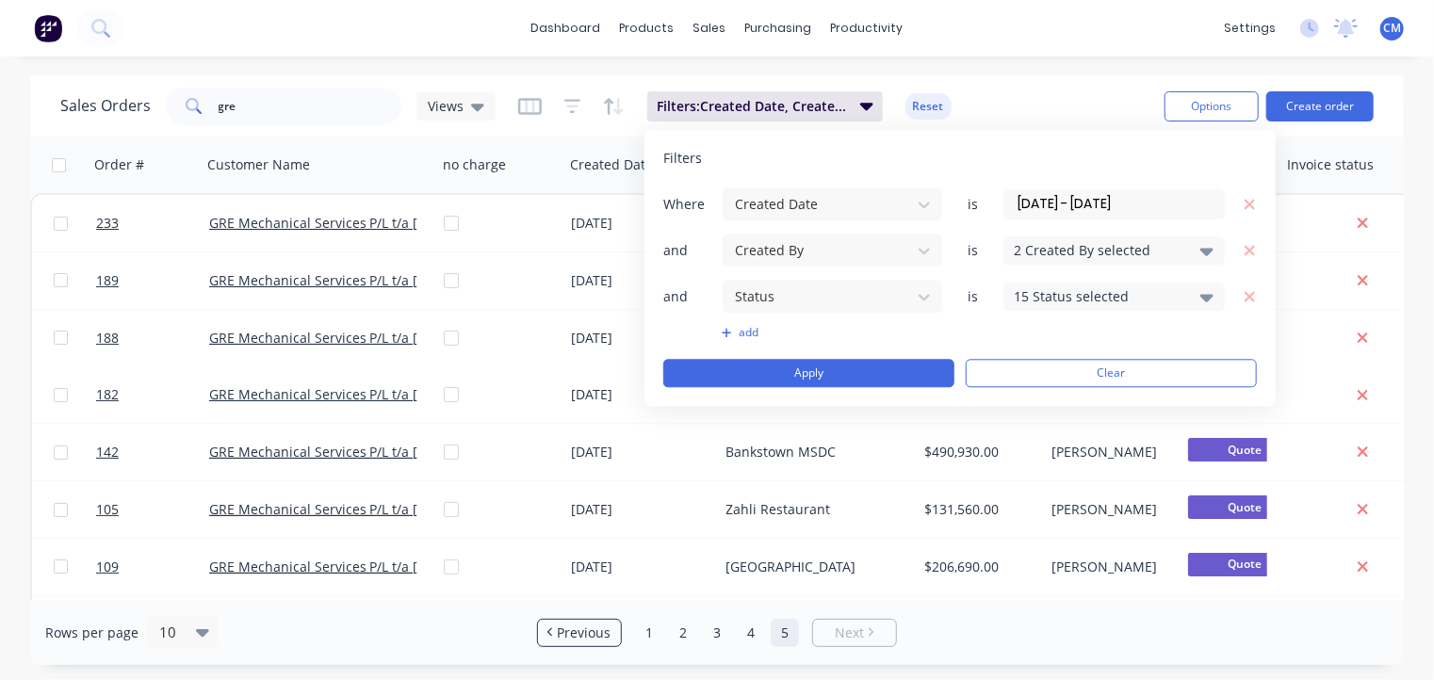
click at [1210, 296] on icon at bounding box center [1206, 298] width 13 height 8
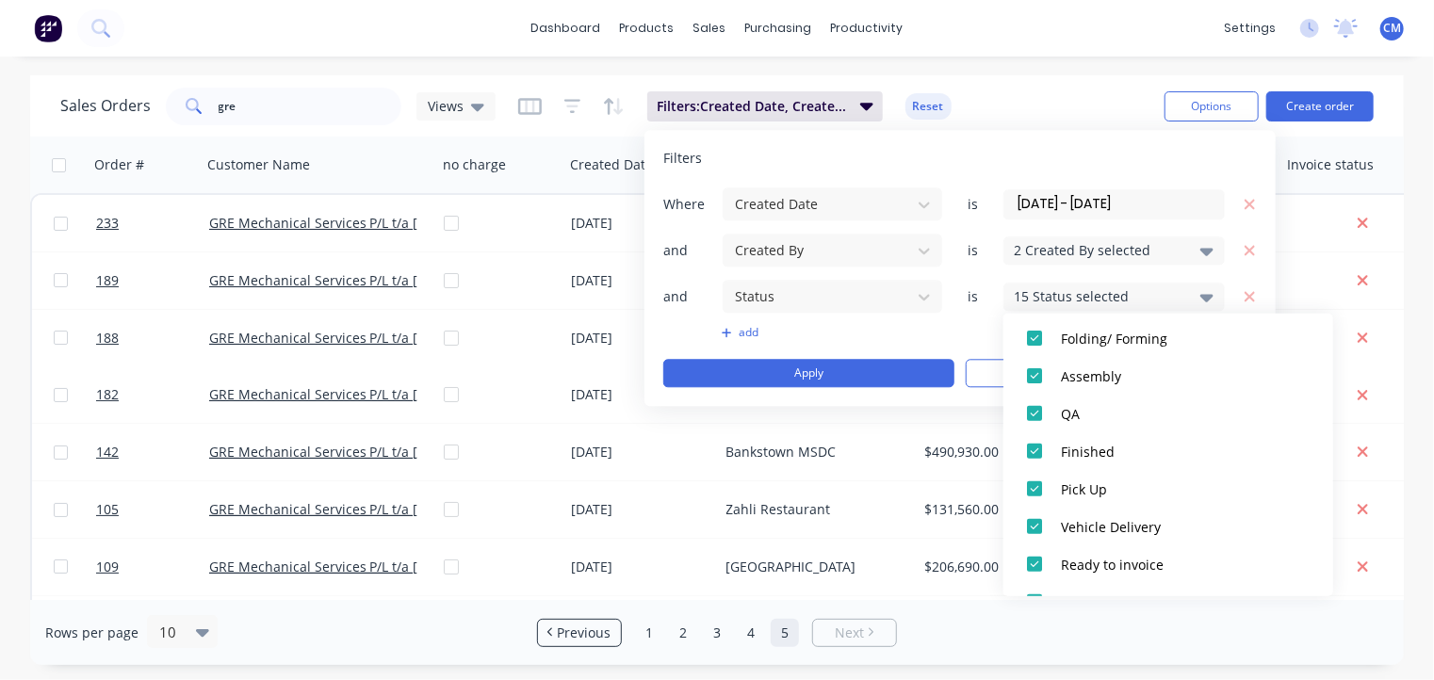
scroll to position [433, 0]
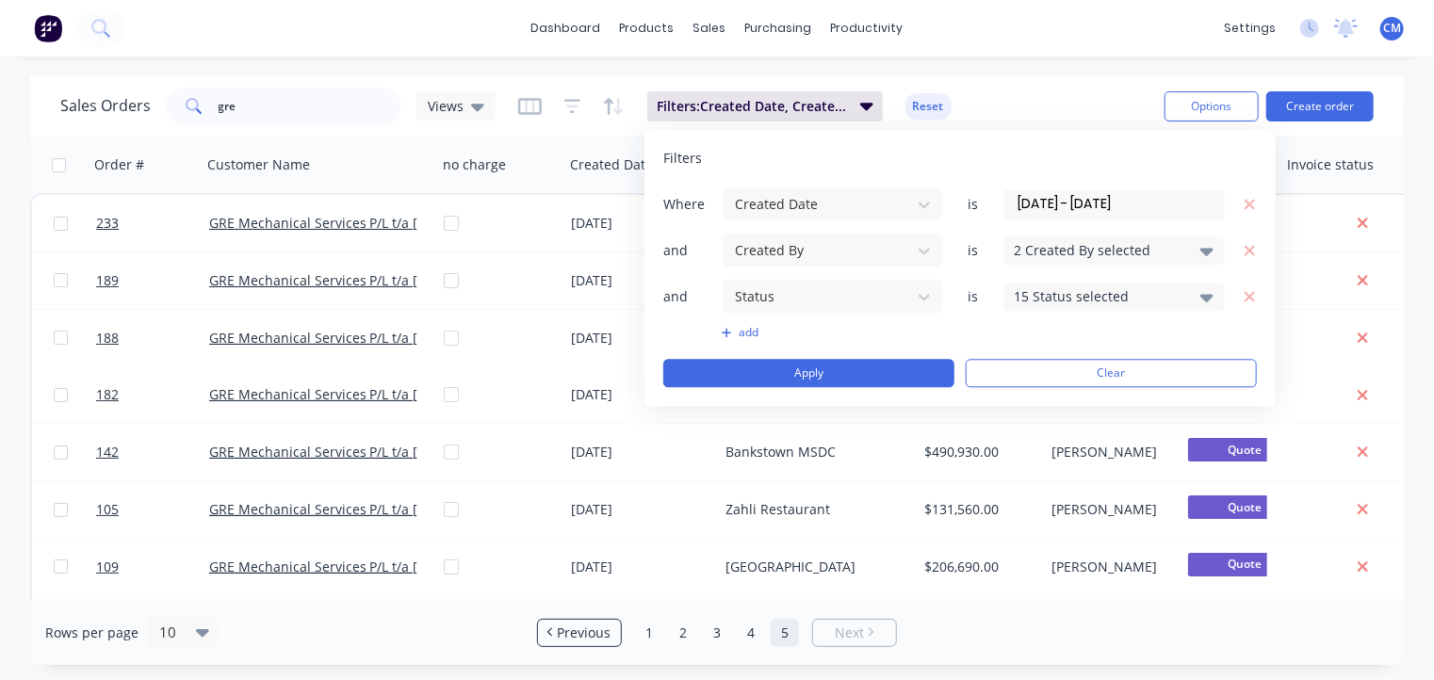
click at [952, 336] on div "add" at bounding box center [960, 332] width 594 height 15
click at [1251, 295] on icon "button" at bounding box center [1250, 296] width 13 height 17
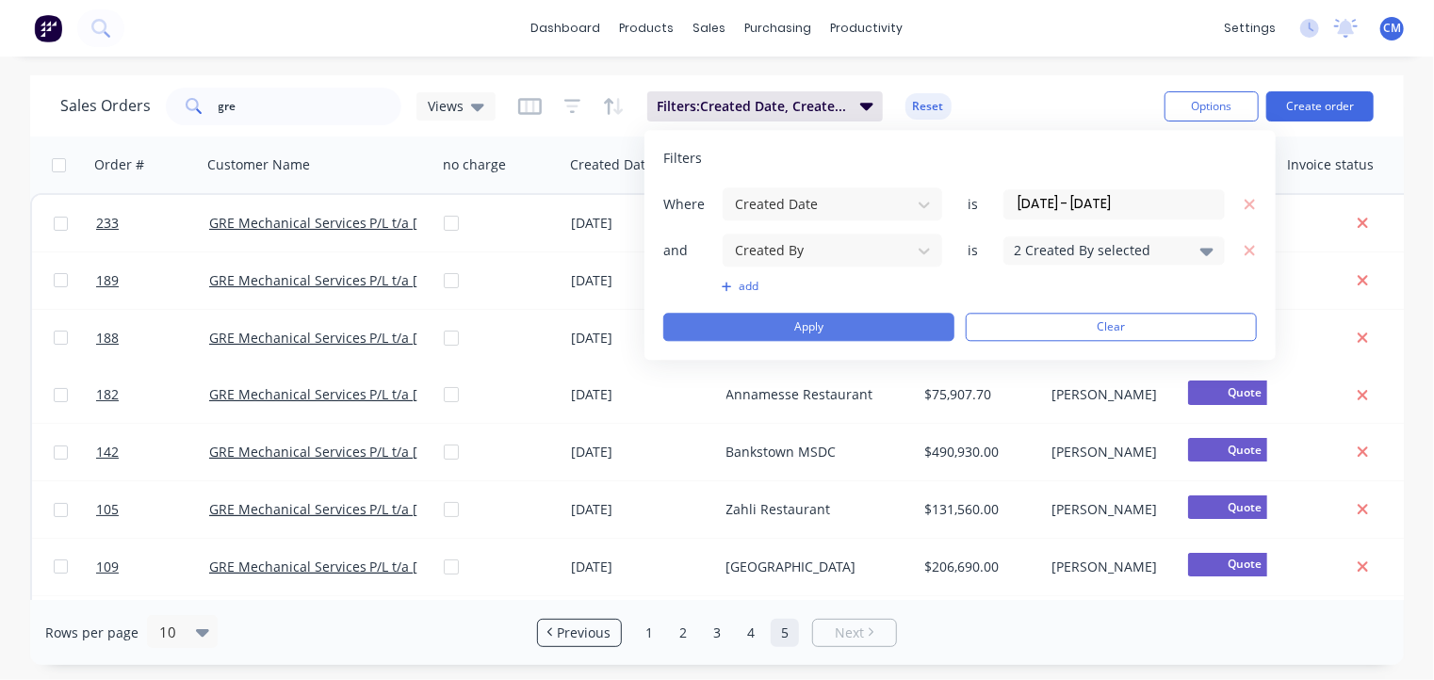
click at [913, 317] on button "Apply" at bounding box center [808, 327] width 291 height 28
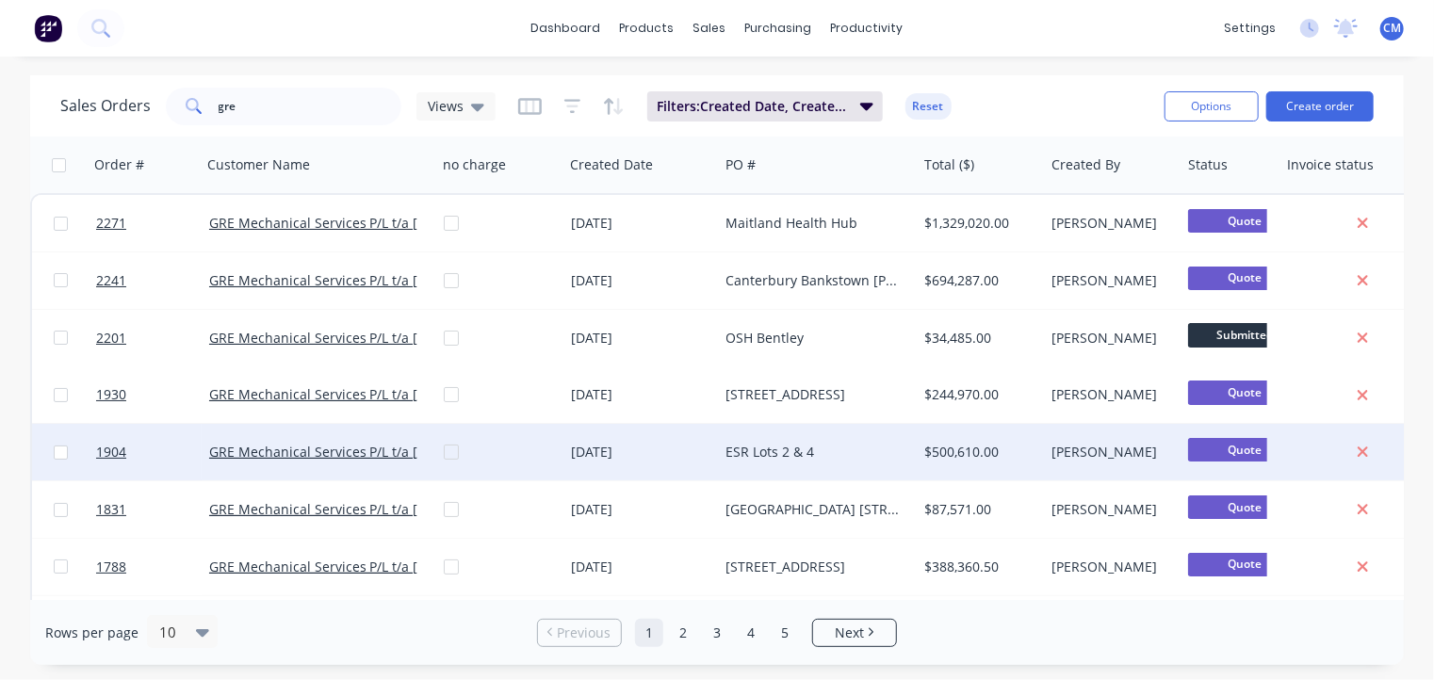
click at [1164, 434] on div "[PERSON_NAME]" at bounding box center [1112, 452] width 137 height 57
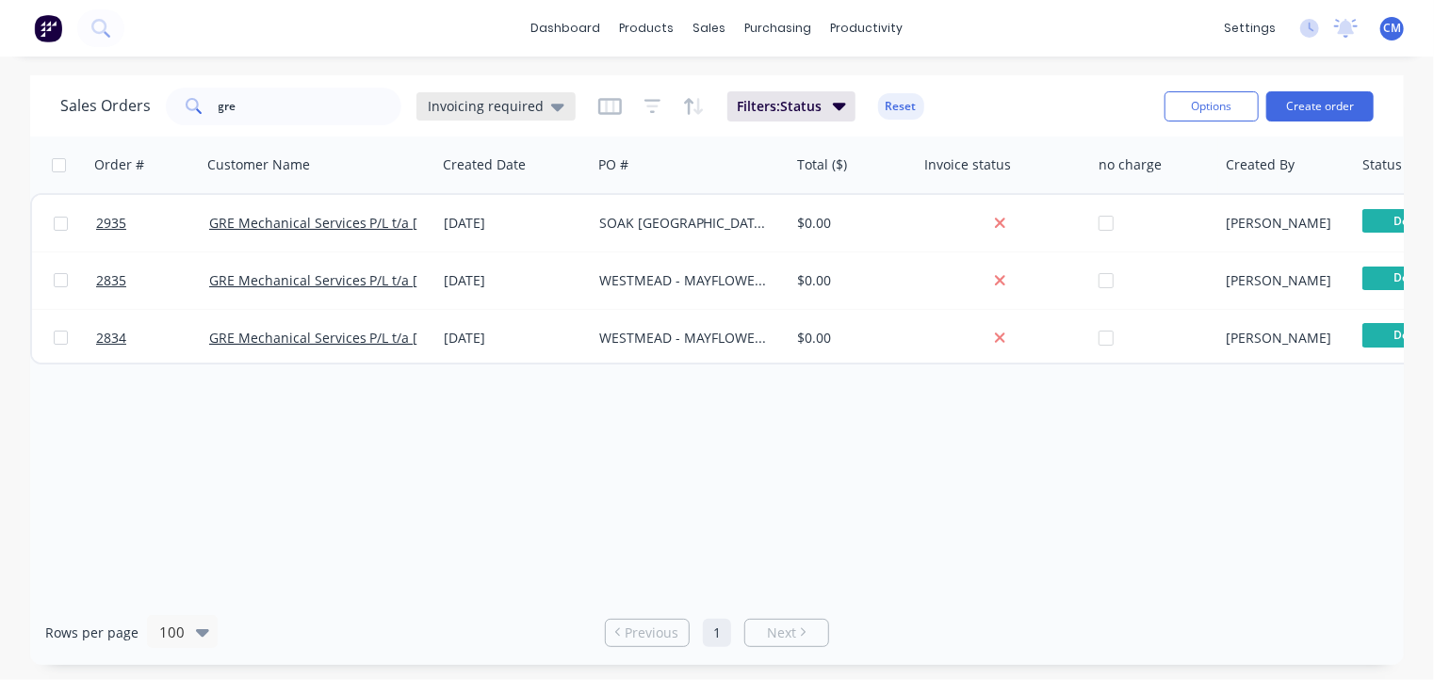
click at [554, 102] on icon at bounding box center [557, 106] width 13 height 21
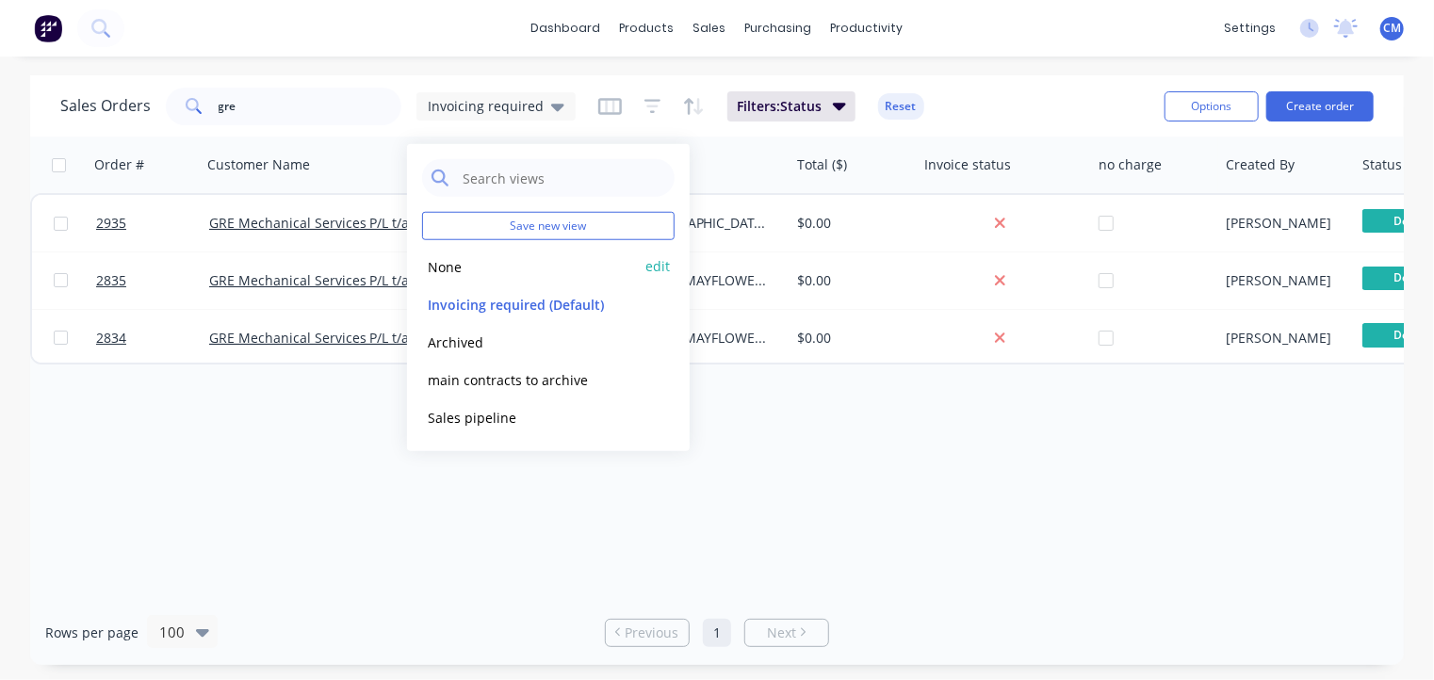
click at [474, 267] on button "None" at bounding box center [529, 266] width 215 height 22
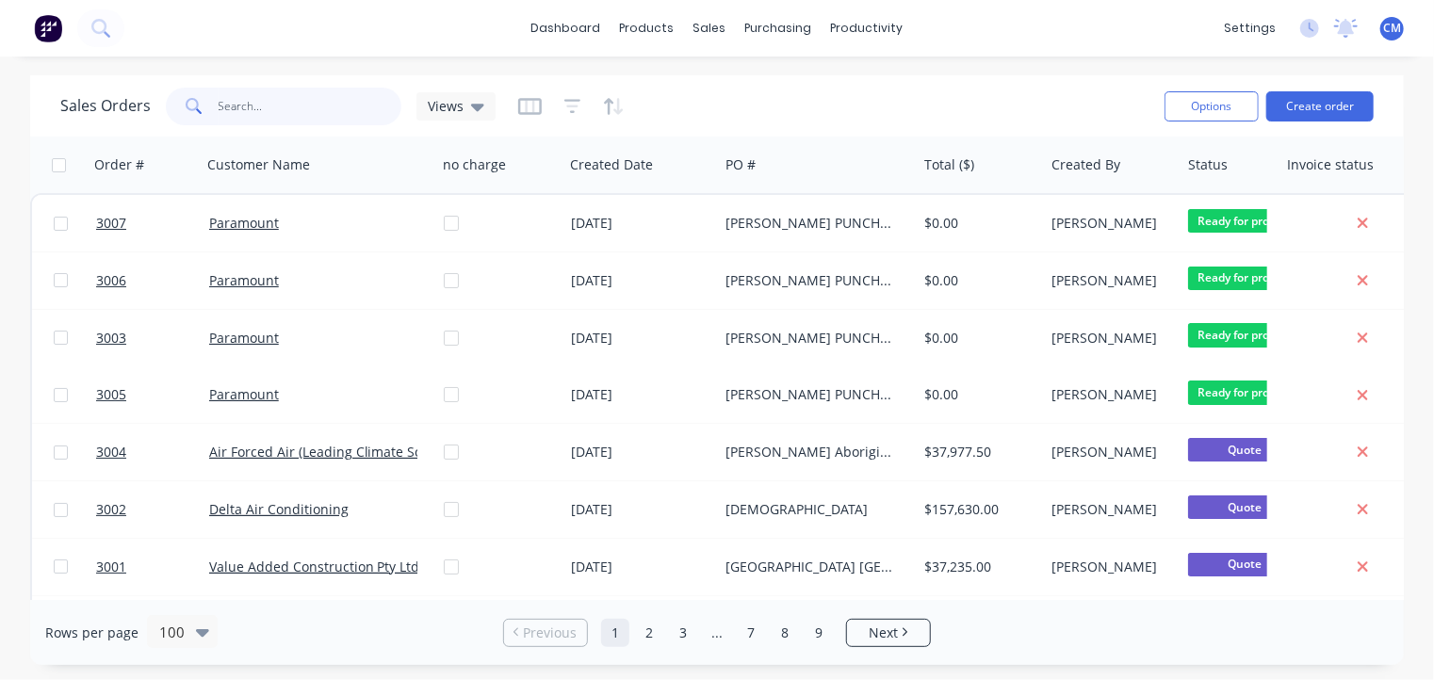
click at [301, 90] on input "gre" at bounding box center [311, 107] width 184 height 38
click at [568, 103] on icon "button" at bounding box center [572, 106] width 17 height 19
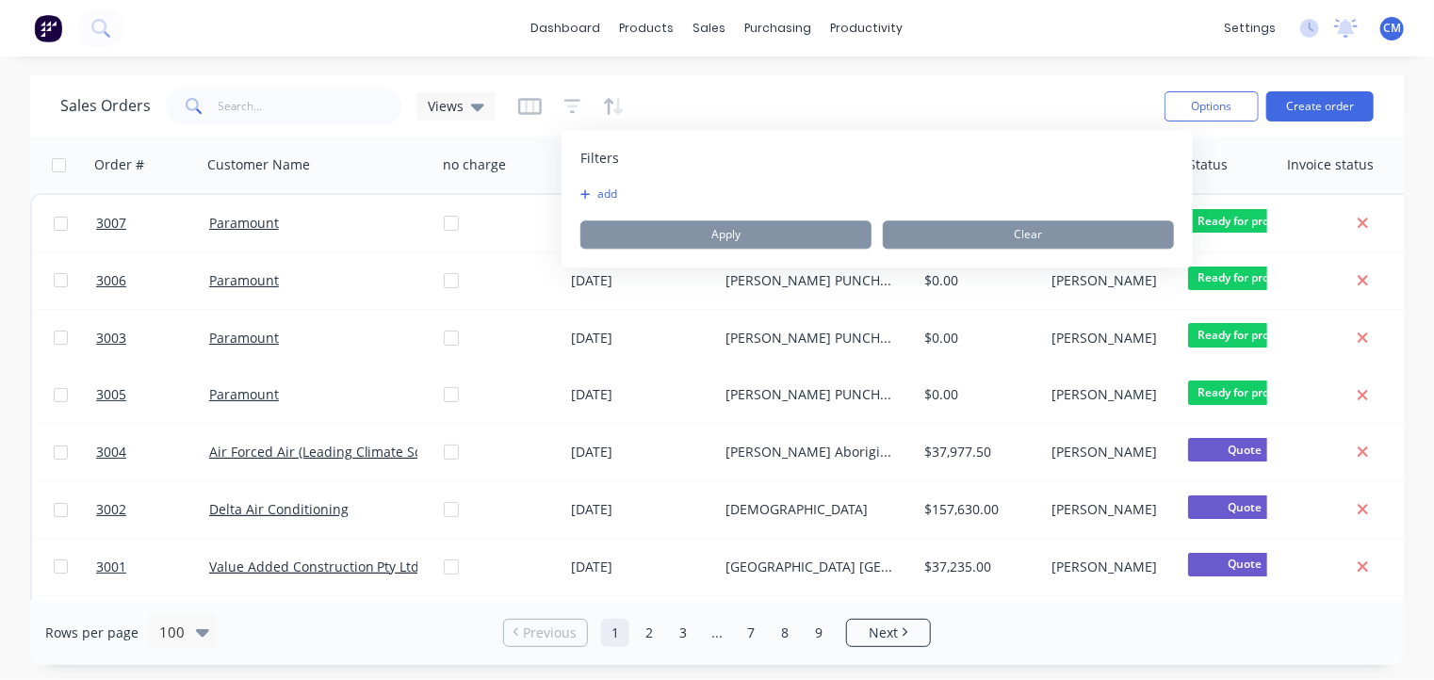
click at [596, 199] on button "add" at bounding box center [603, 194] width 47 height 15
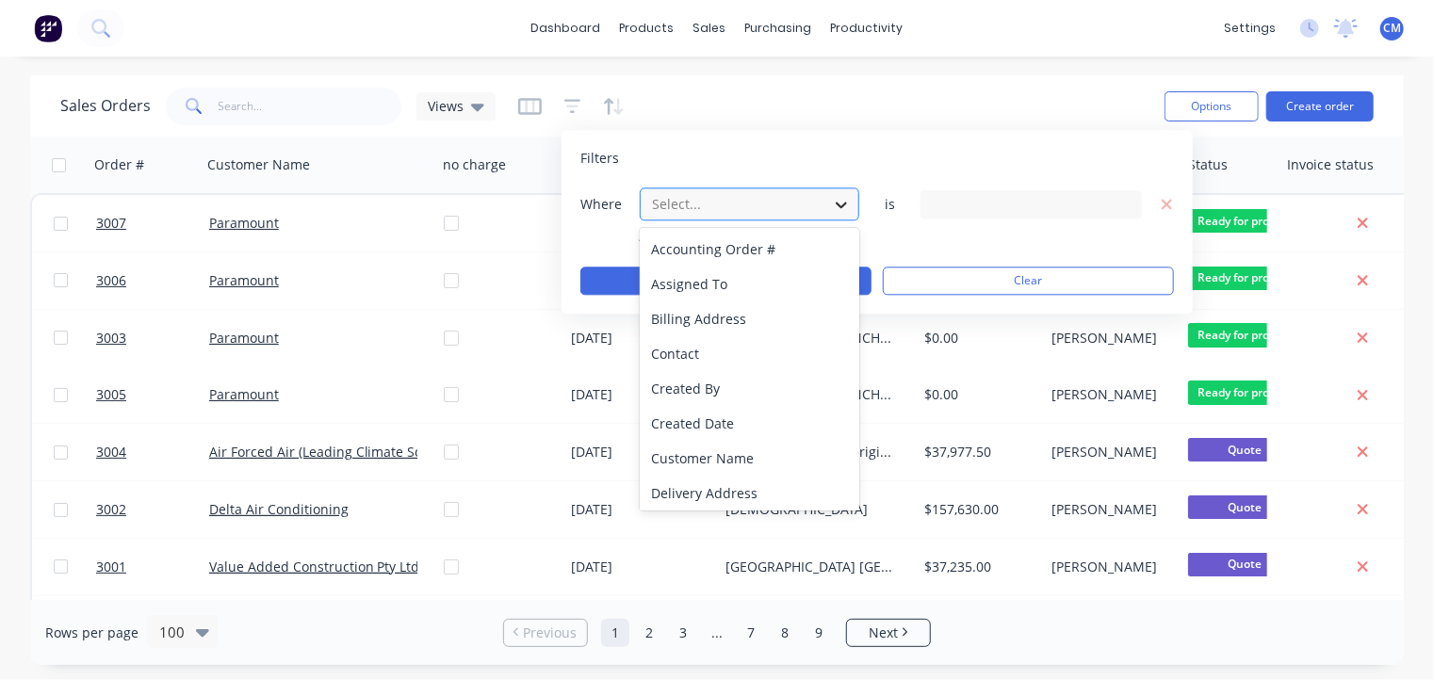
click at [838, 202] on icon at bounding box center [841, 204] width 19 height 19
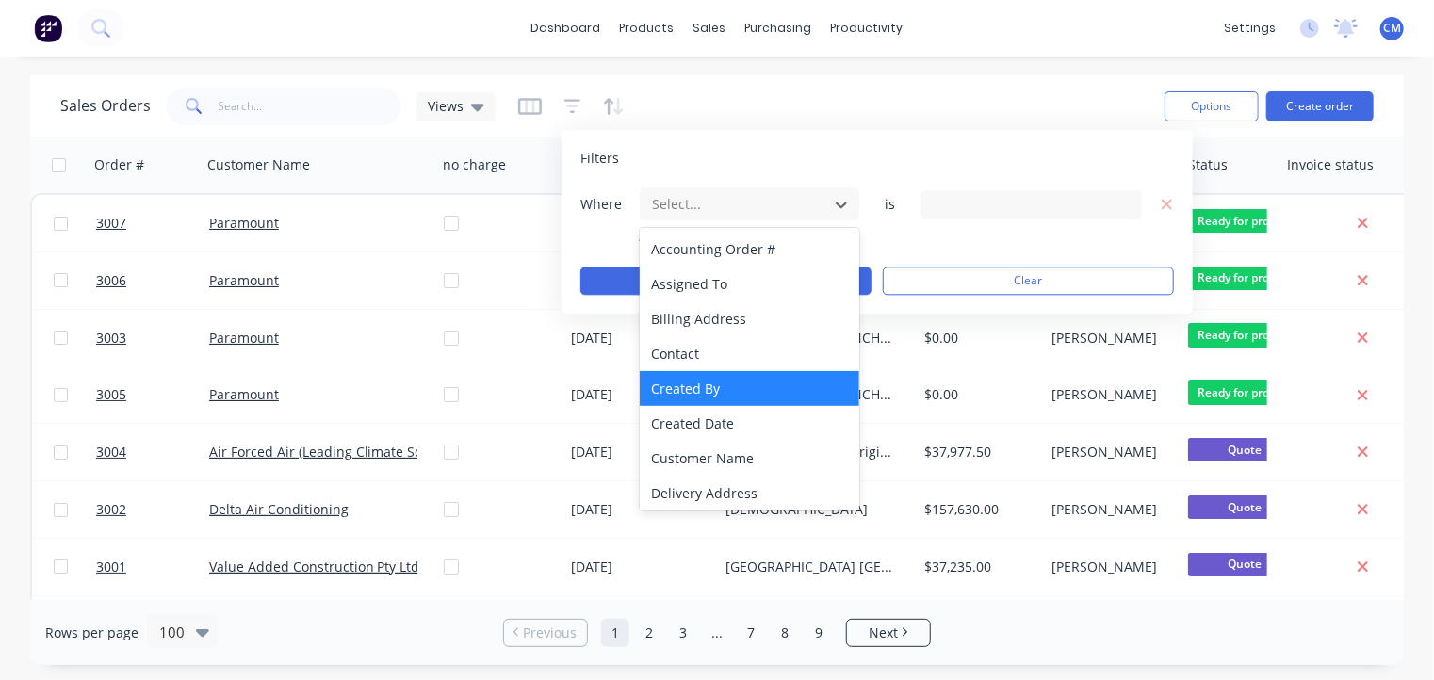
click at [788, 397] on div "Created By" at bounding box center [750, 388] width 220 height 35
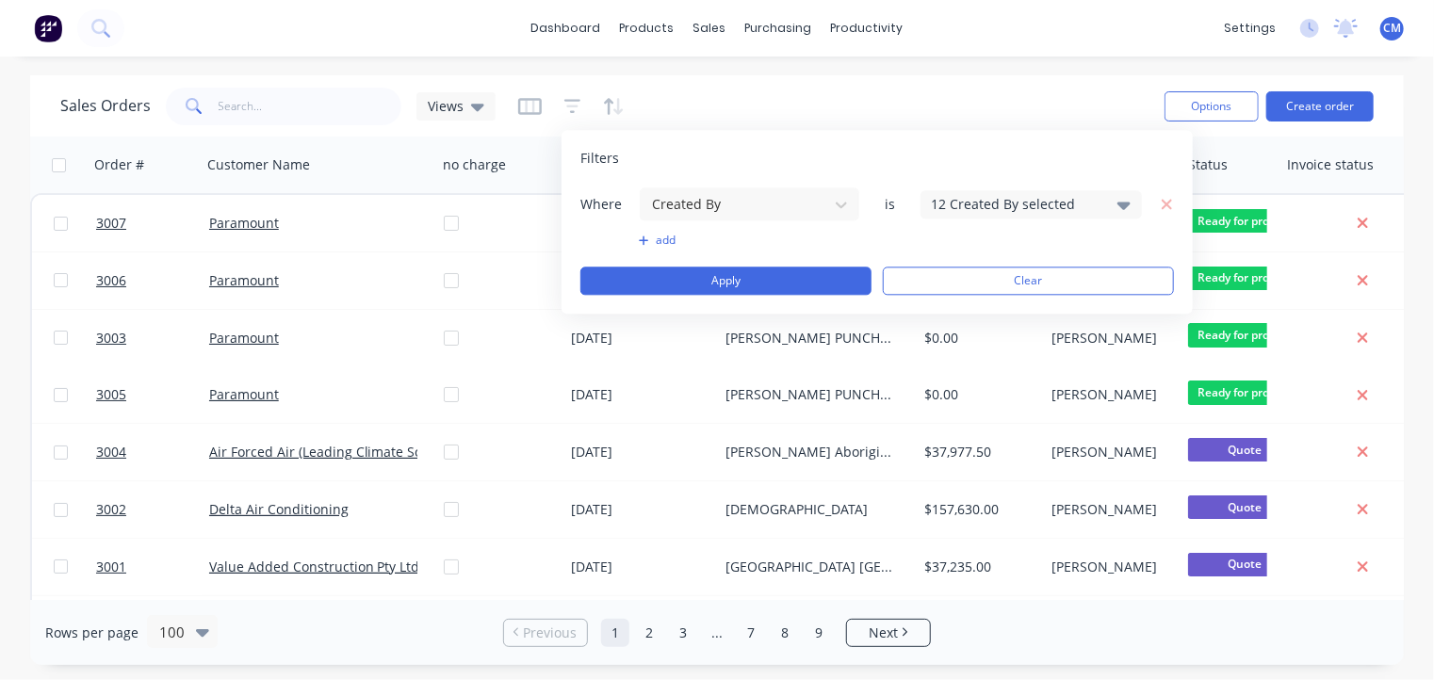
click at [1098, 195] on div "12 Created By selected" at bounding box center [1016, 204] width 171 height 20
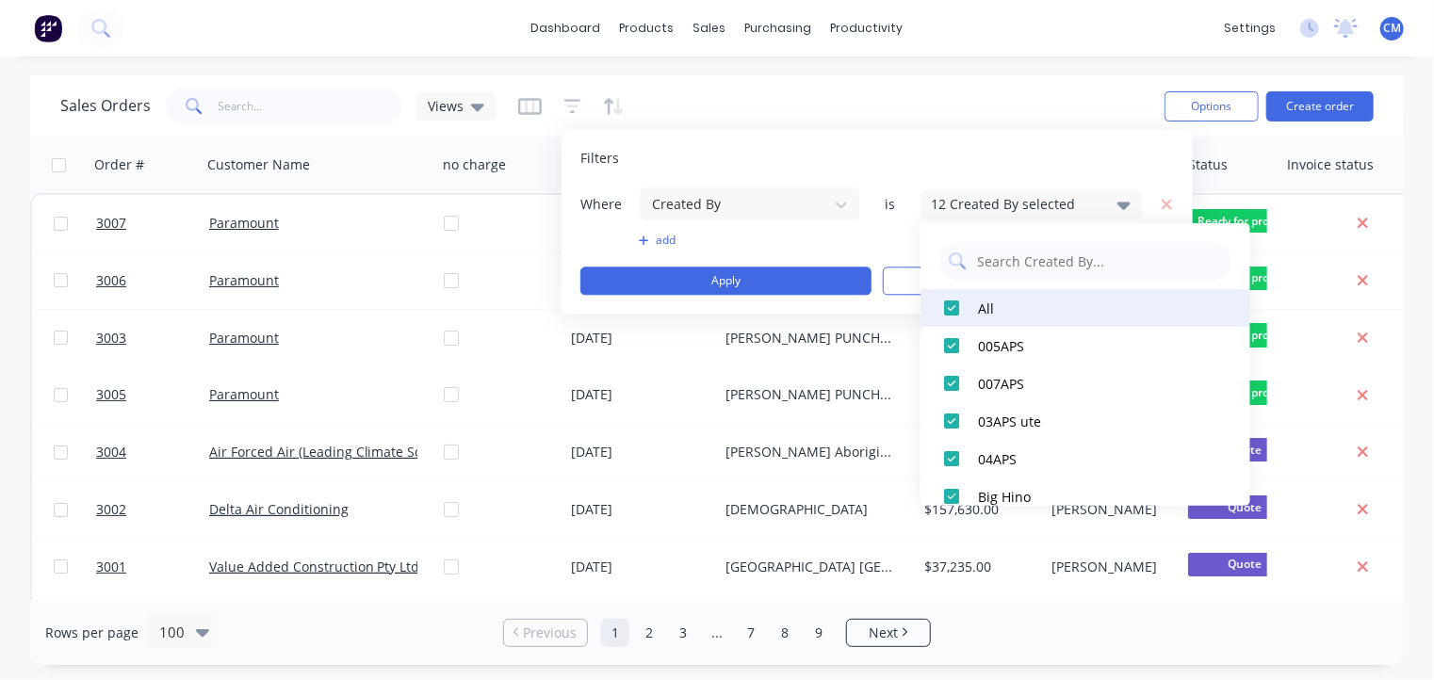
click at [957, 302] on div at bounding box center [952, 308] width 38 height 38
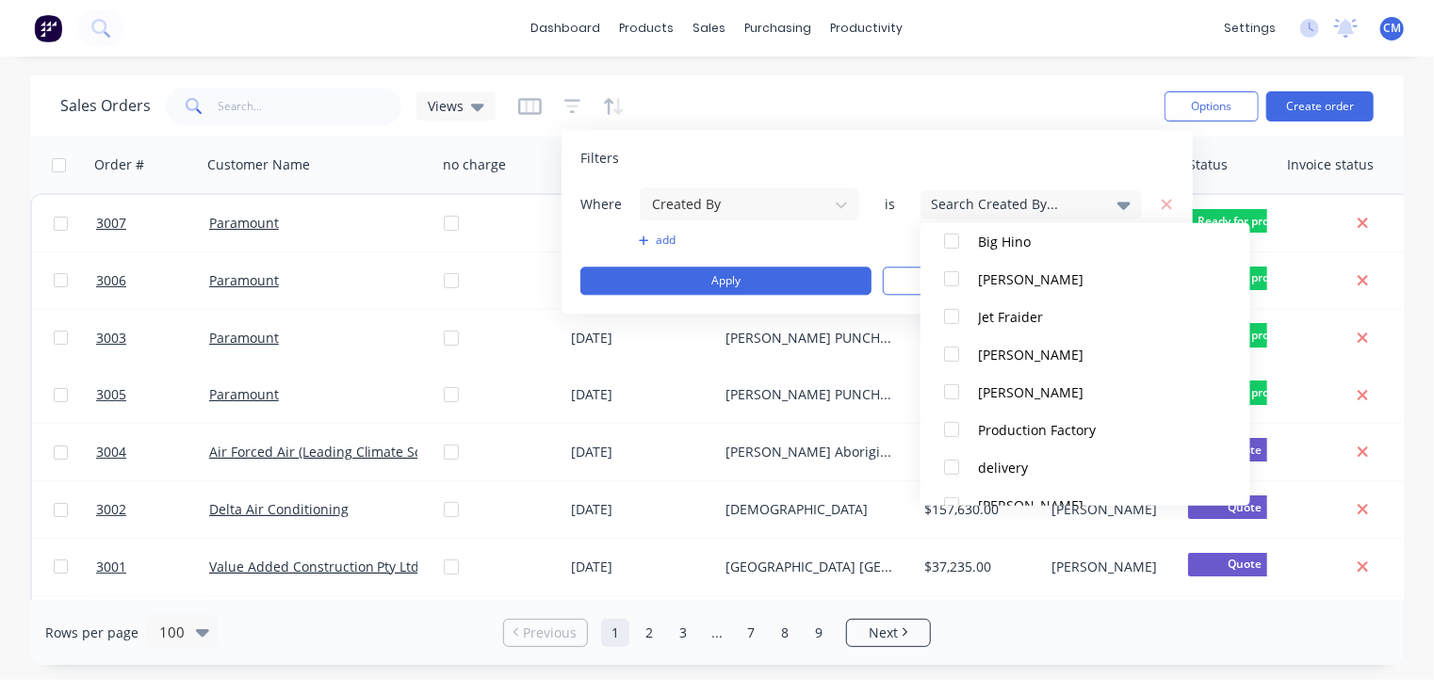
scroll to position [256, 0]
click at [953, 390] on div at bounding box center [952, 391] width 38 height 38
click at [952, 355] on div at bounding box center [952, 353] width 38 height 38
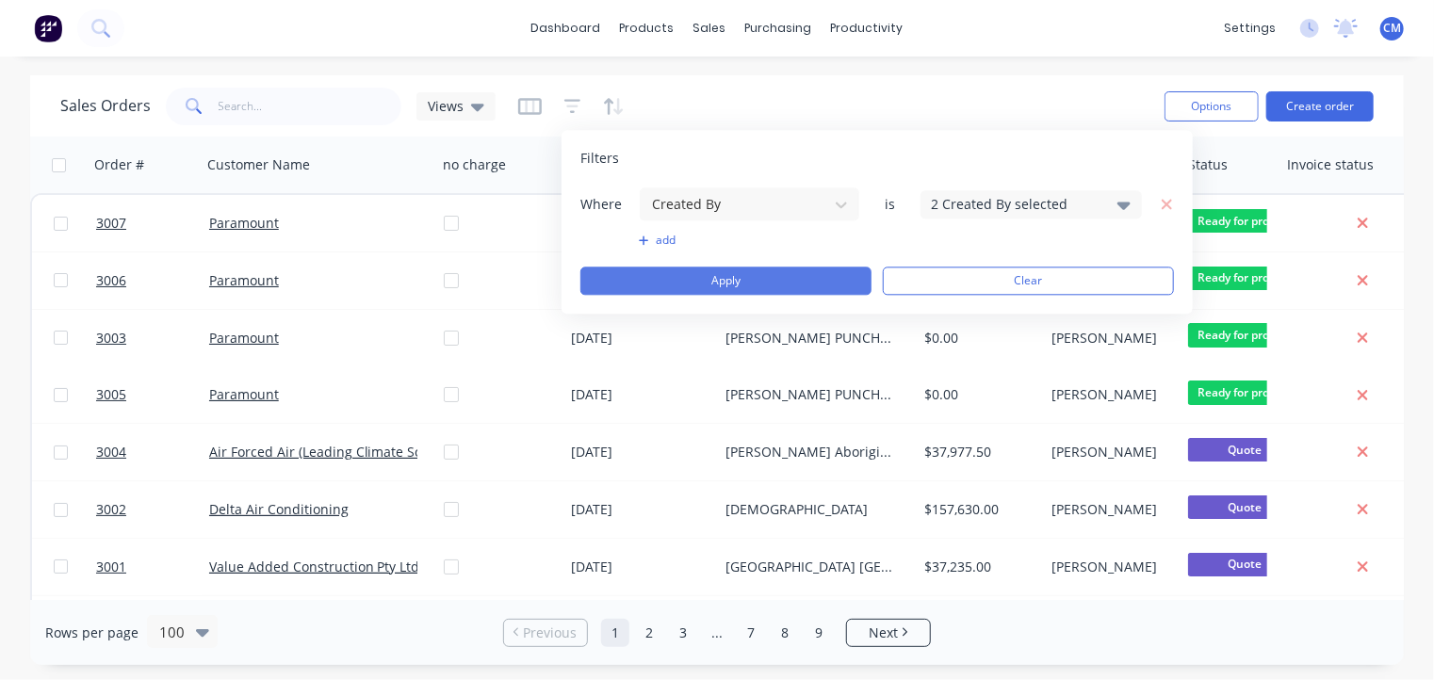
click at [754, 281] on button "Apply" at bounding box center [725, 281] width 291 height 28
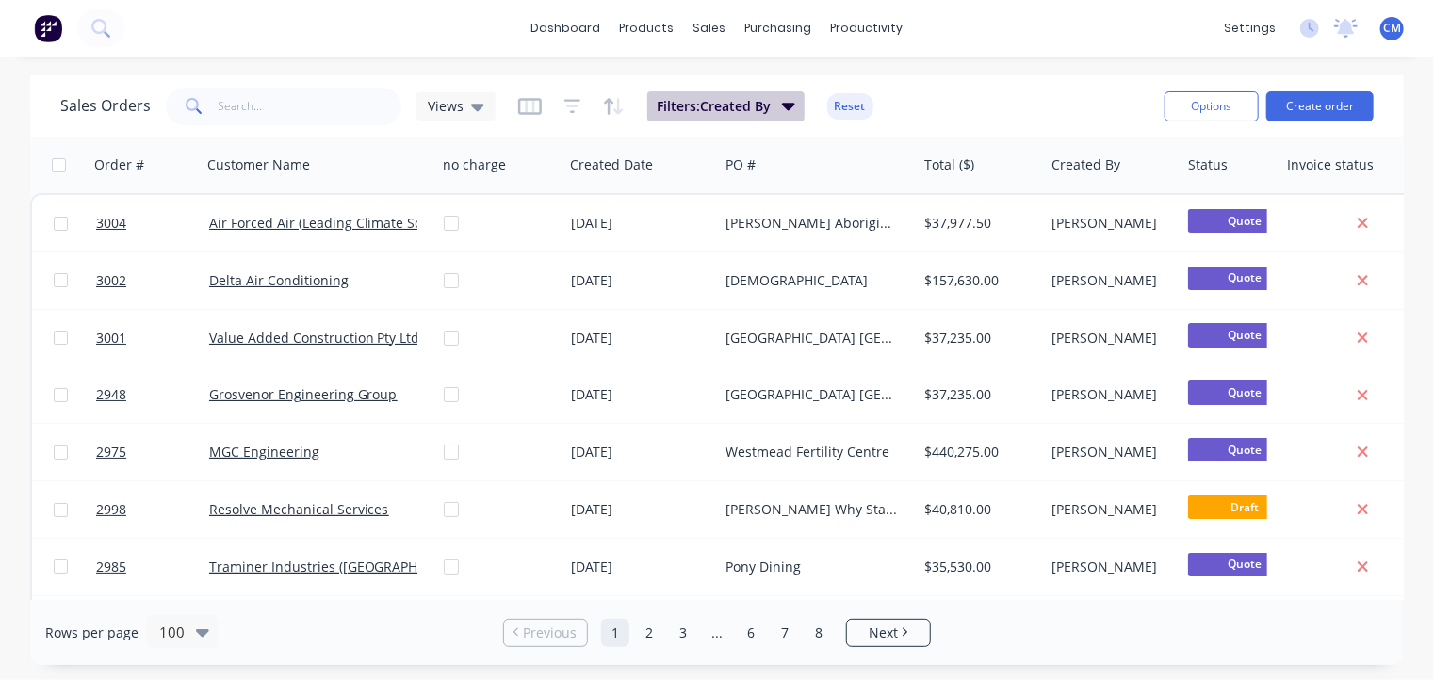
click at [686, 106] on span "Filters: Created By" at bounding box center [714, 106] width 114 height 19
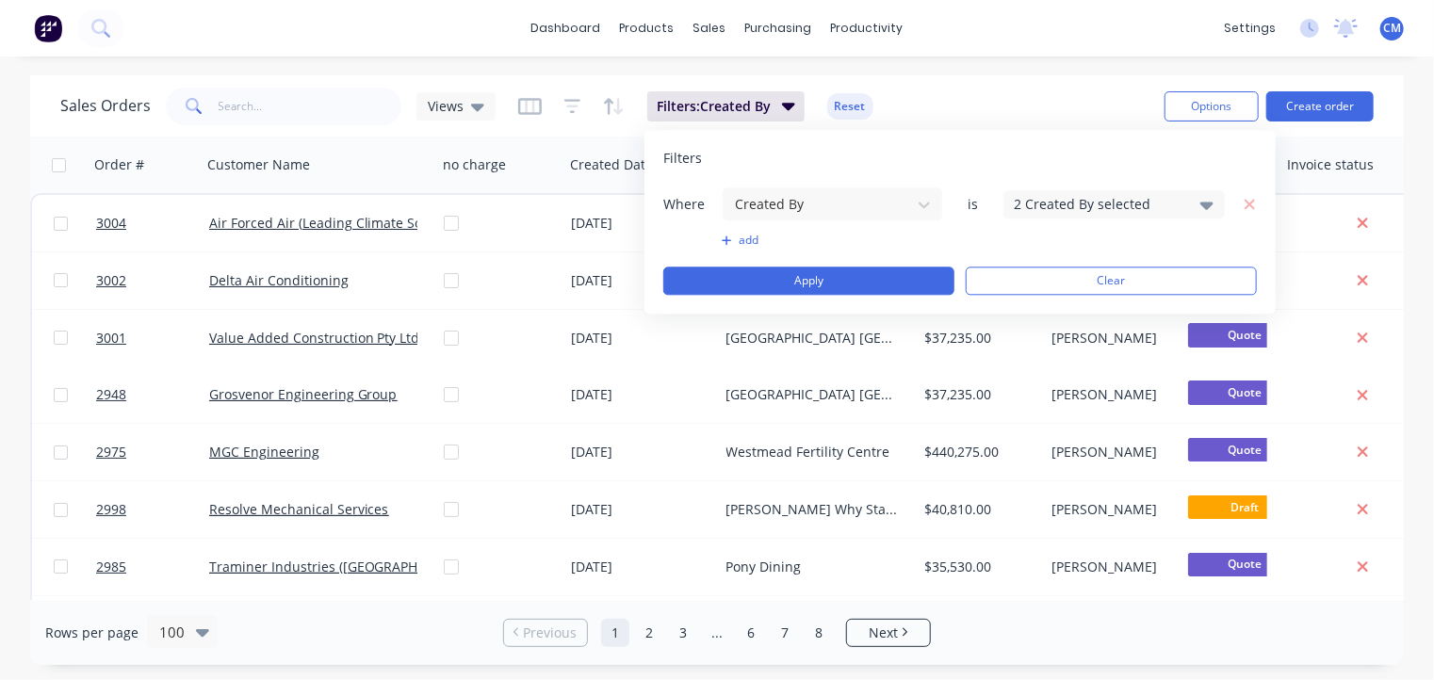
click at [741, 238] on button "add" at bounding box center [832, 240] width 221 height 15
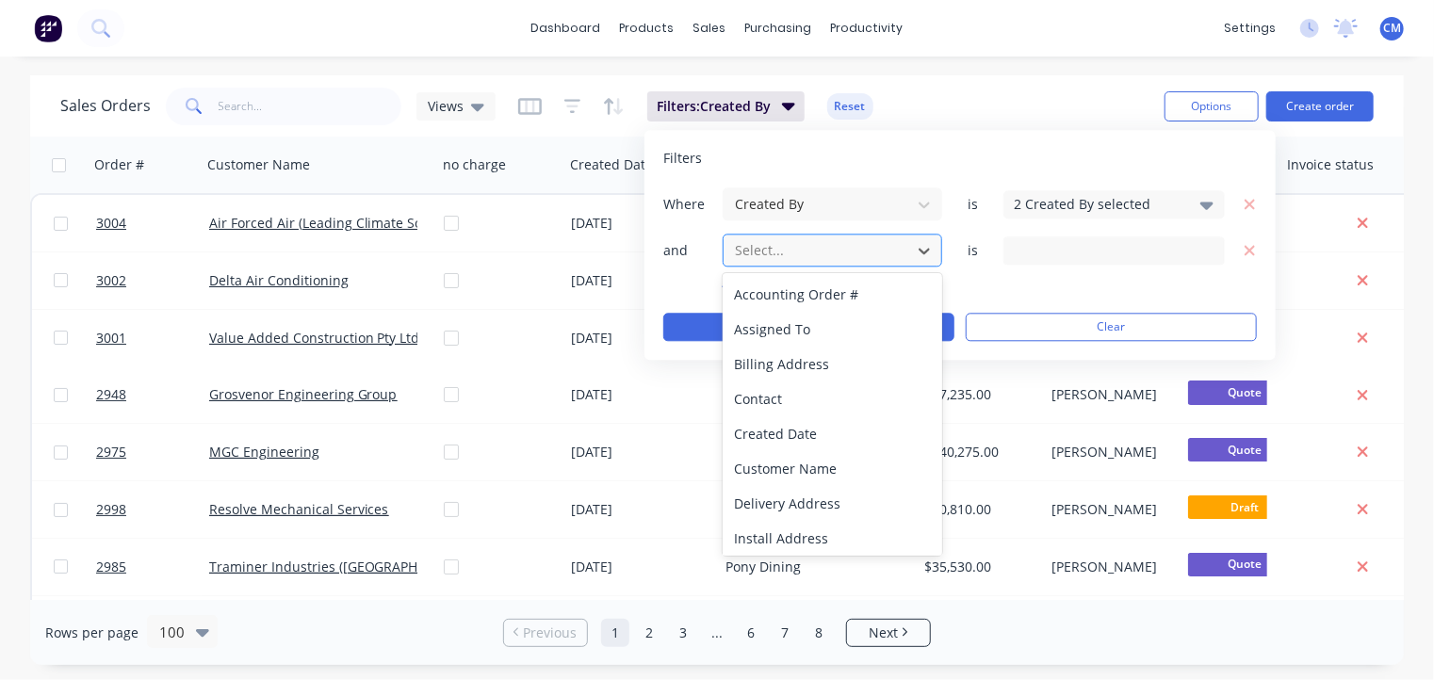
click at [761, 261] on div at bounding box center [817, 250] width 169 height 24
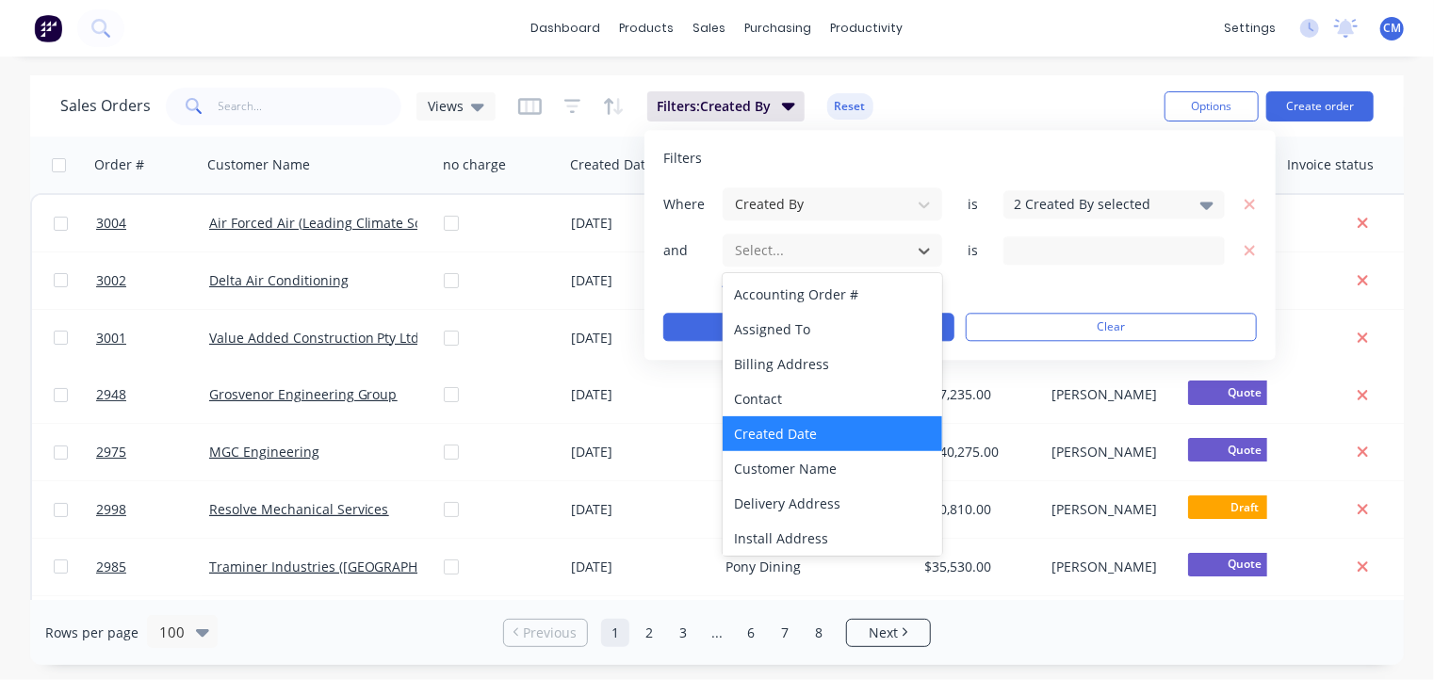
click at [810, 429] on div "Created Date" at bounding box center [833, 433] width 220 height 35
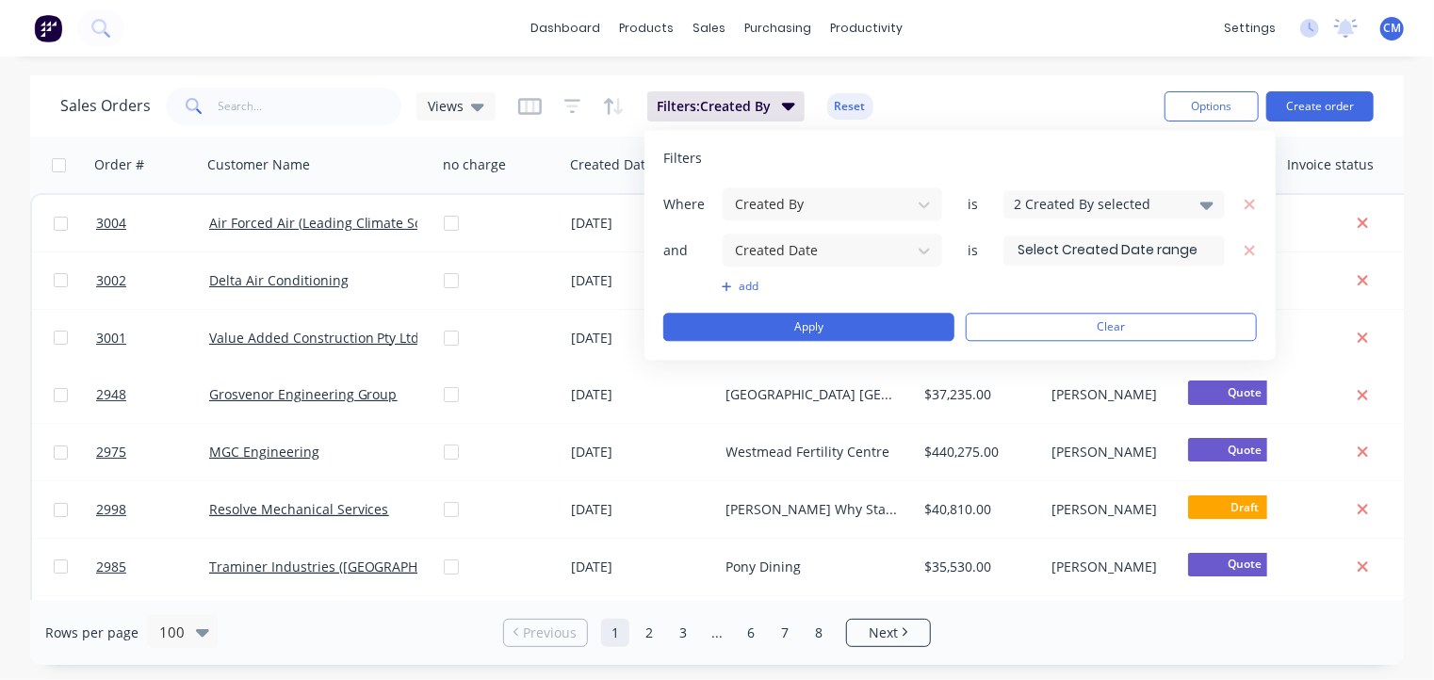
click at [1017, 253] on input at bounding box center [1114, 250] width 220 height 28
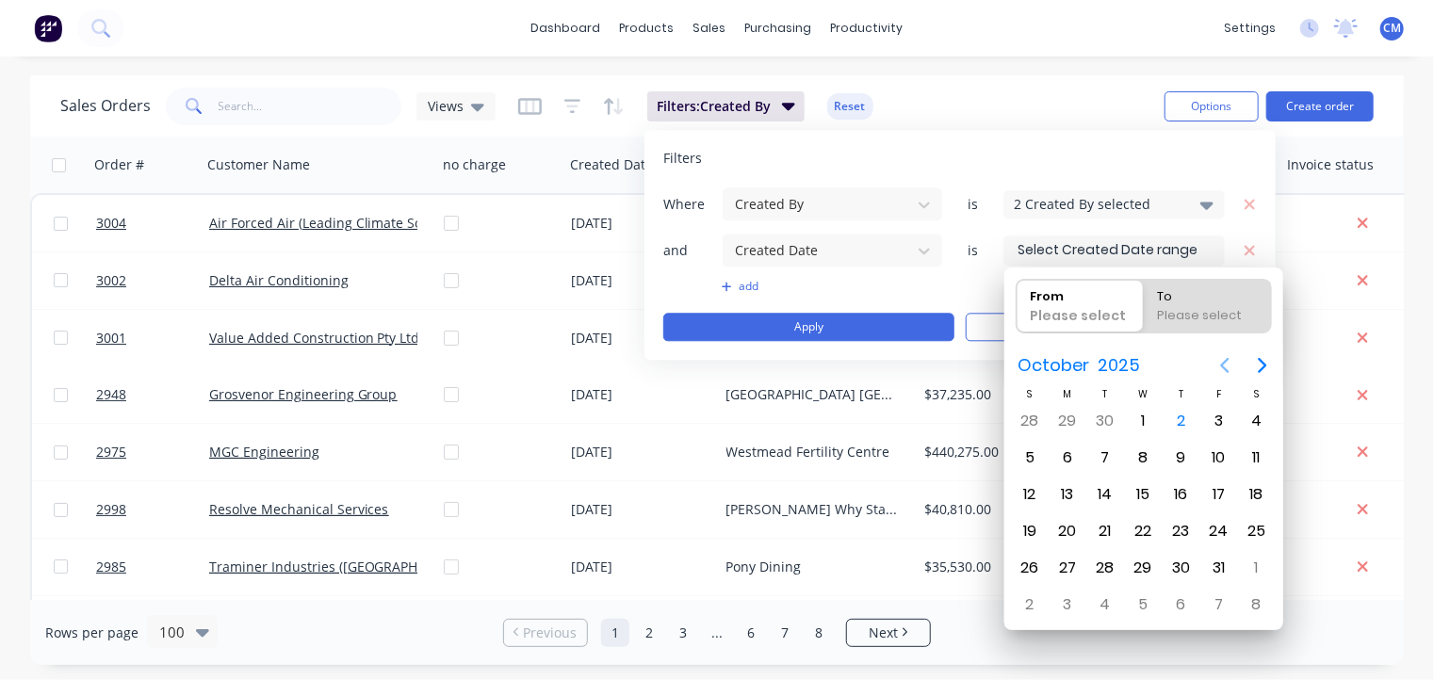
click at [1226, 370] on icon "Previous page" at bounding box center [1224, 365] width 8 height 15
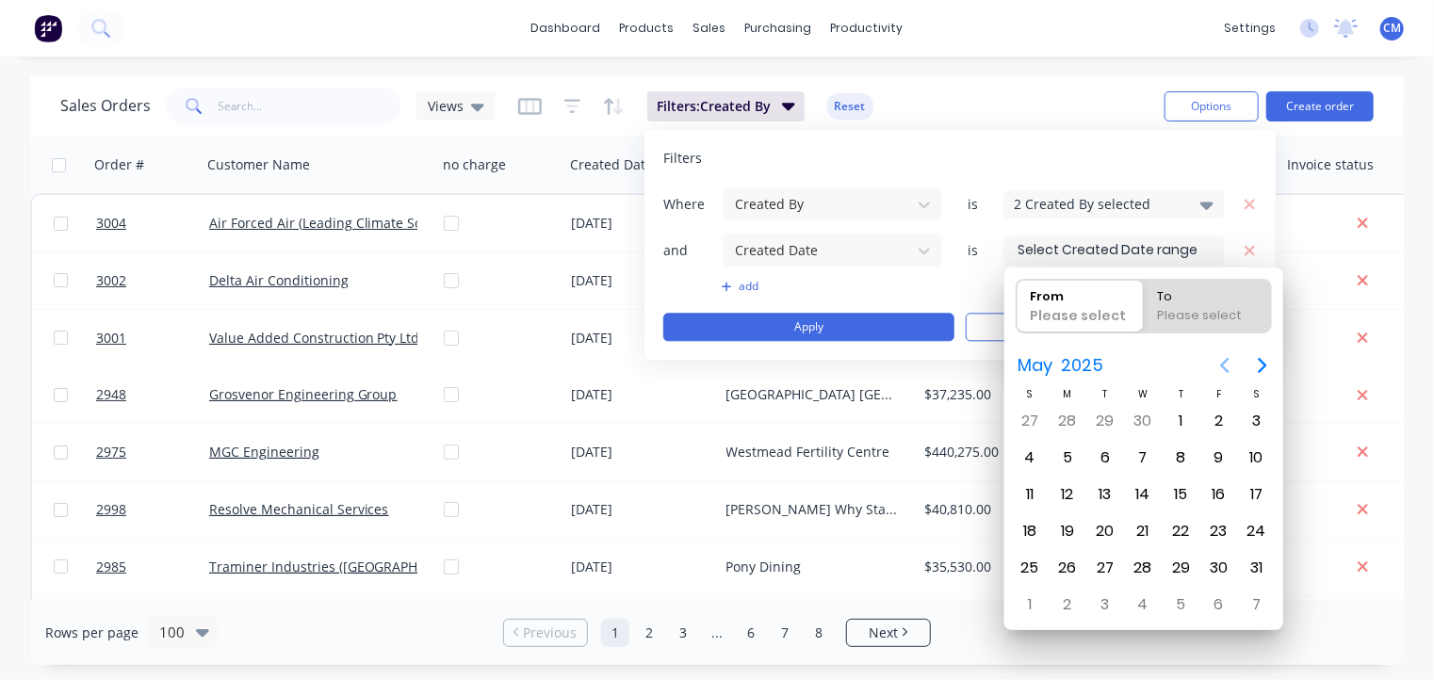
click at [1226, 370] on icon "Previous page" at bounding box center [1224, 365] width 8 height 15
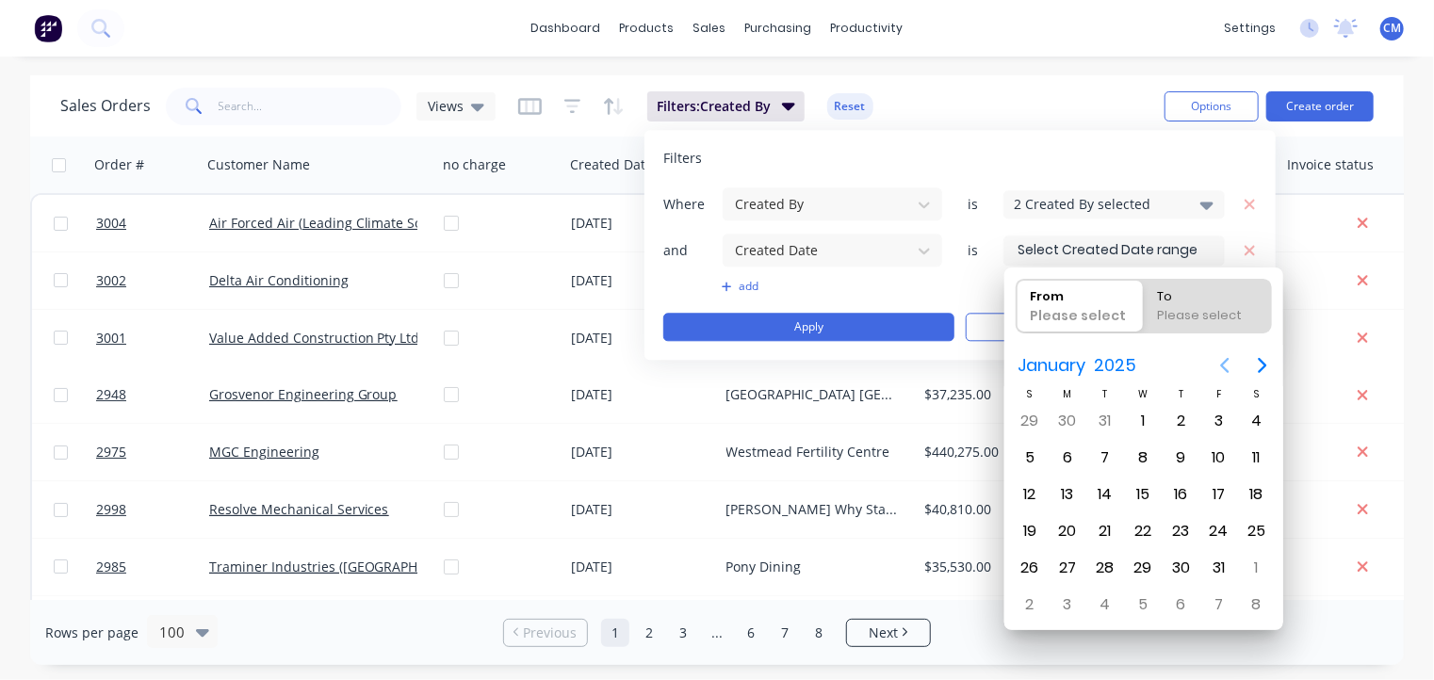
click at [1226, 370] on icon "Previous page" at bounding box center [1224, 365] width 8 height 15
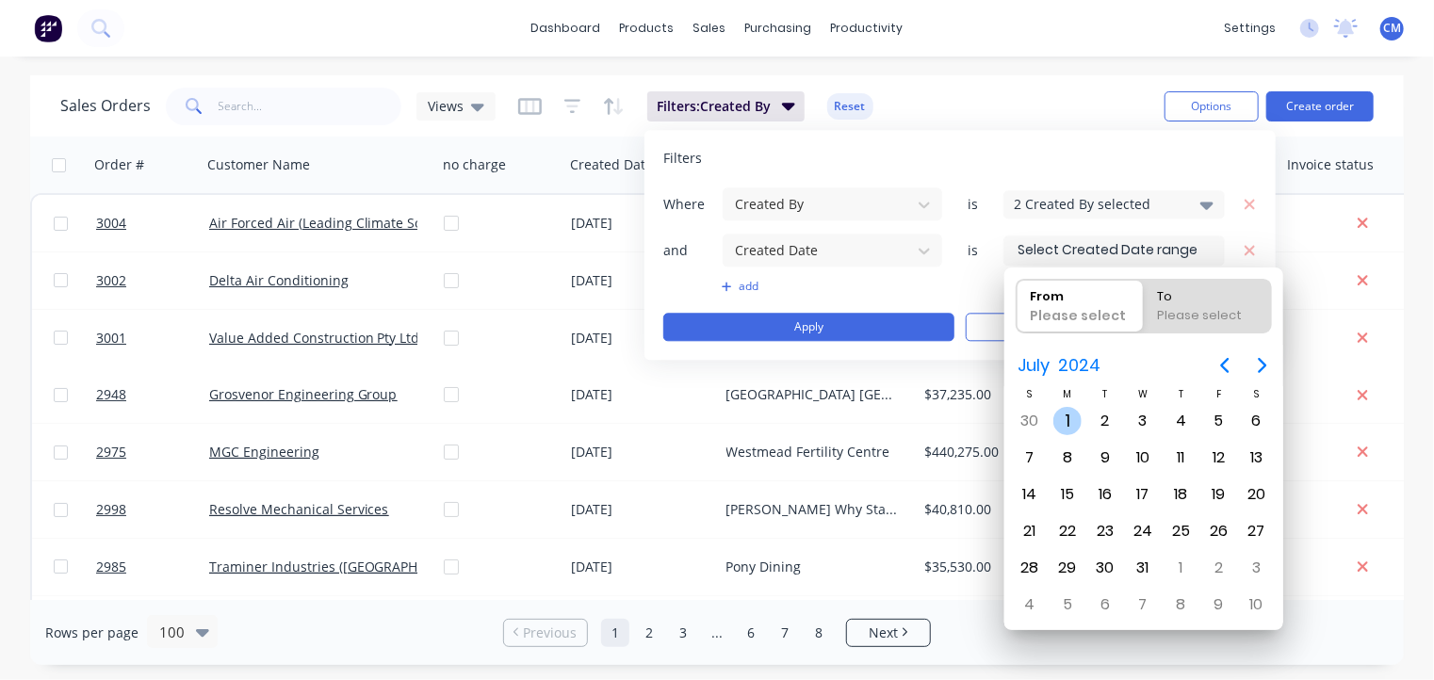
click at [1075, 420] on div "1" at bounding box center [1067, 421] width 28 height 28
type input "[DATE]"
radio input "false"
radio input "true"
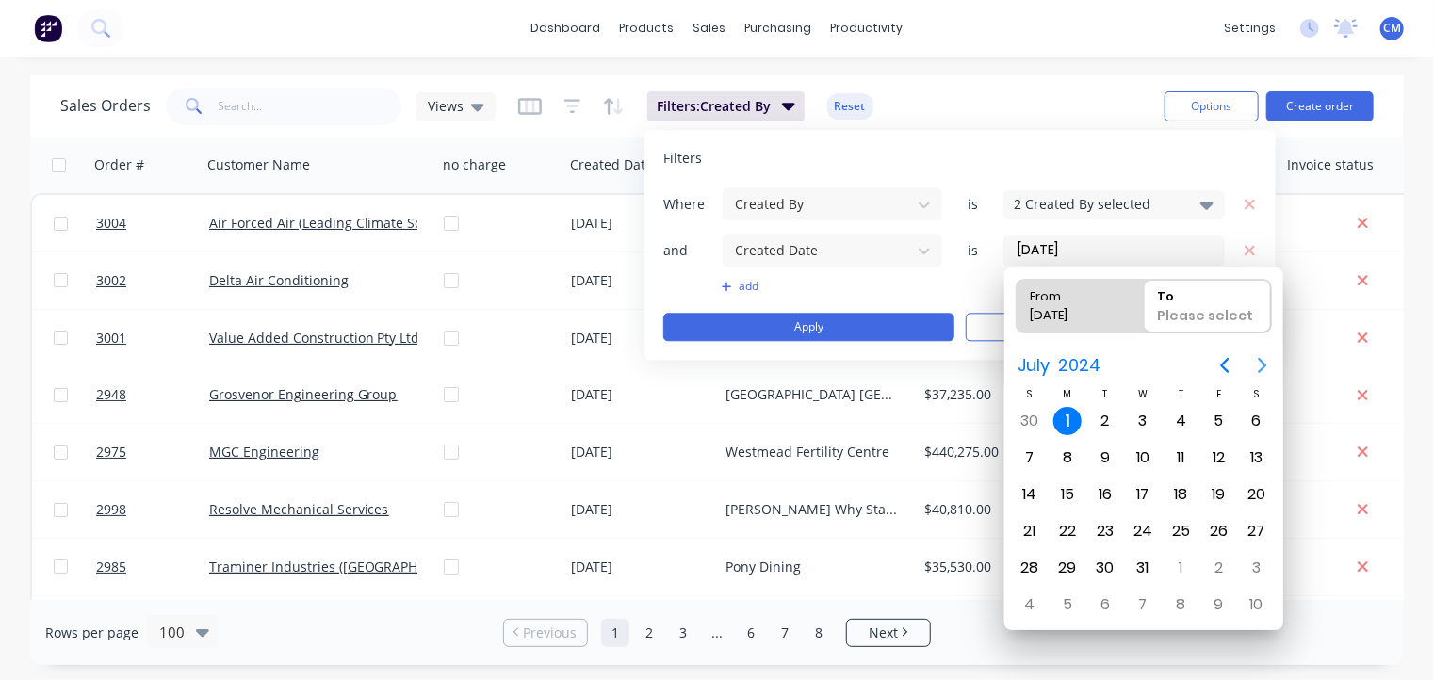
click at [1261, 359] on icon "Next page" at bounding box center [1262, 365] width 23 height 23
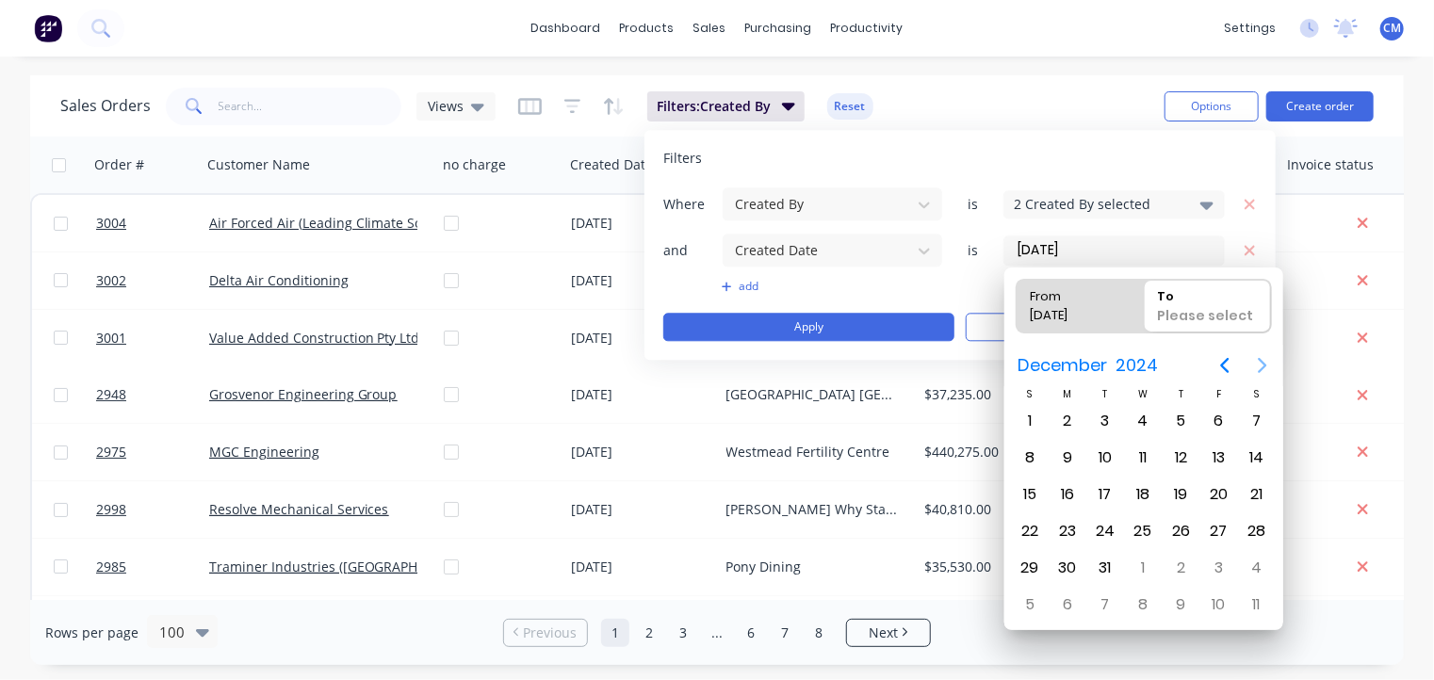
click at [1261, 359] on icon "Next page" at bounding box center [1262, 365] width 23 height 23
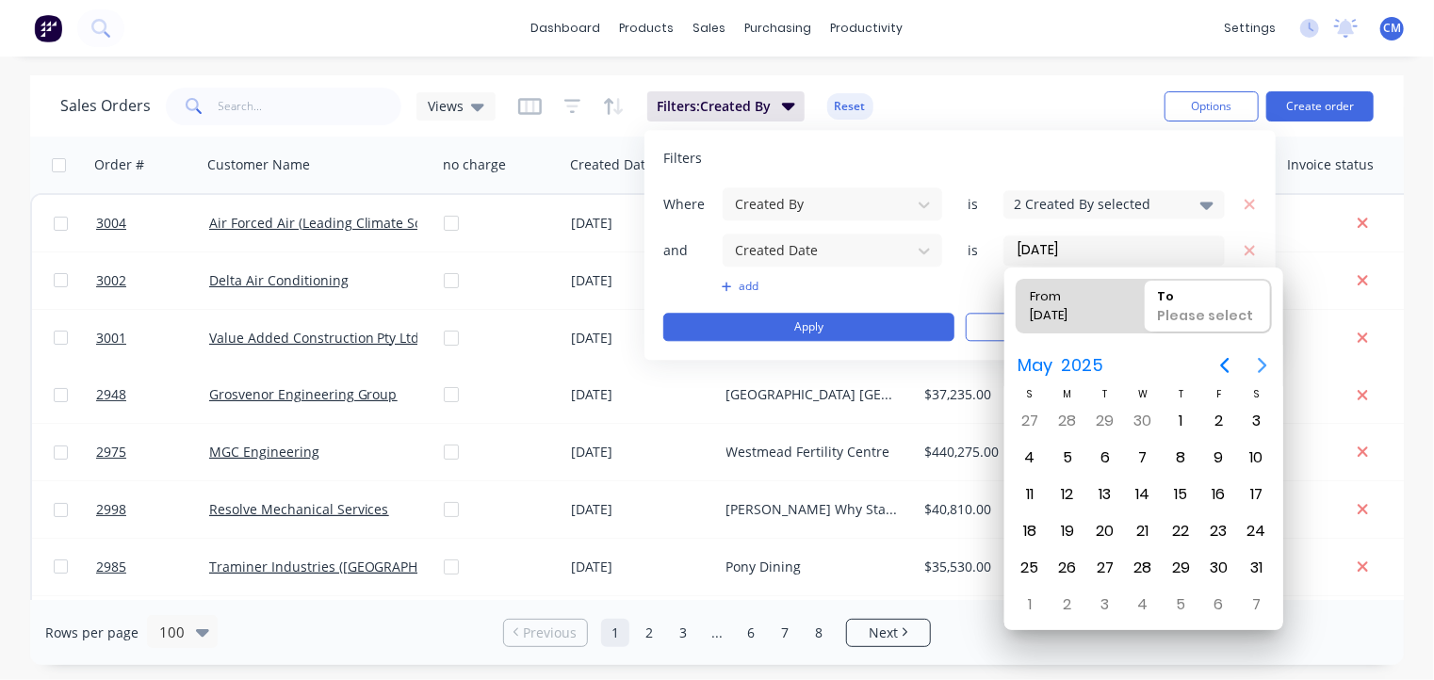
click at [1261, 359] on icon "Next page" at bounding box center [1262, 365] width 23 height 23
click at [1073, 561] on div "30" at bounding box center [1067, 568] width 28 height 28
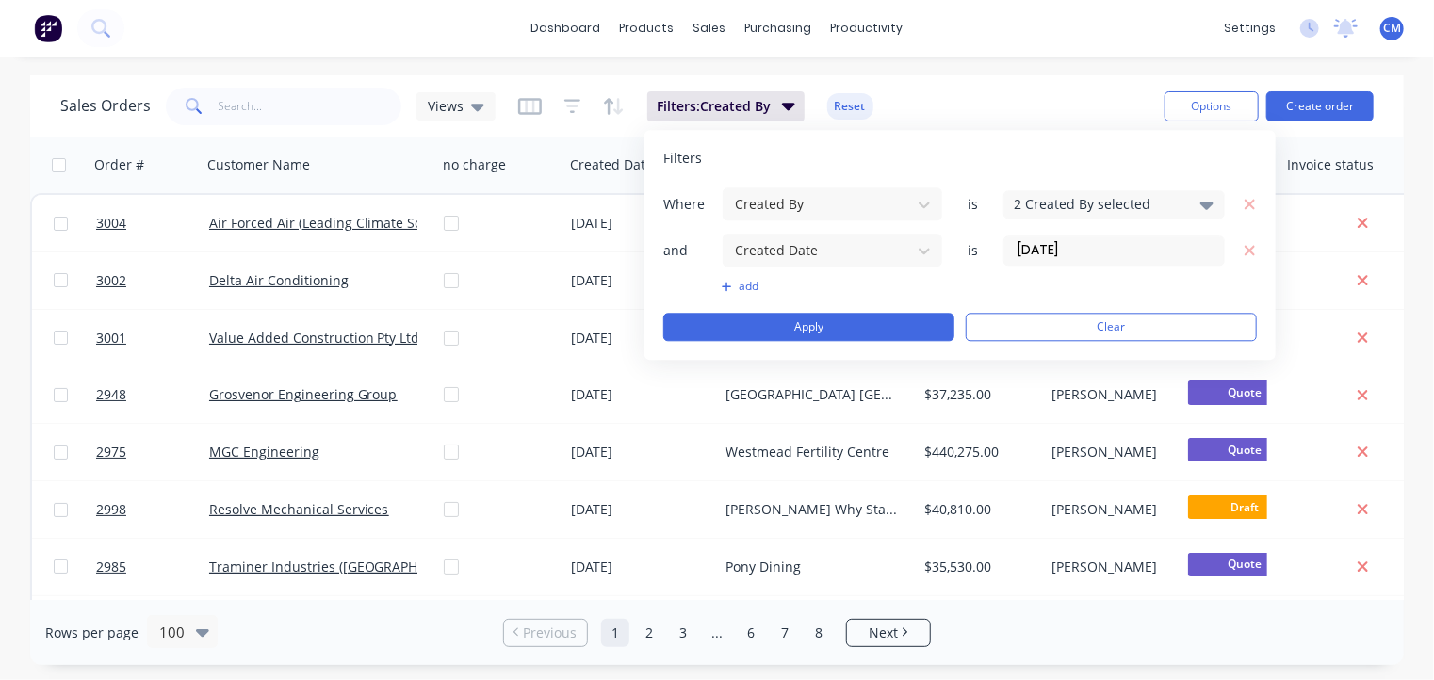
type input "[DATE] - [DATE]"
click at [846, 326] on button "Apply" at bounding box center [808, 327] width 291 height 28
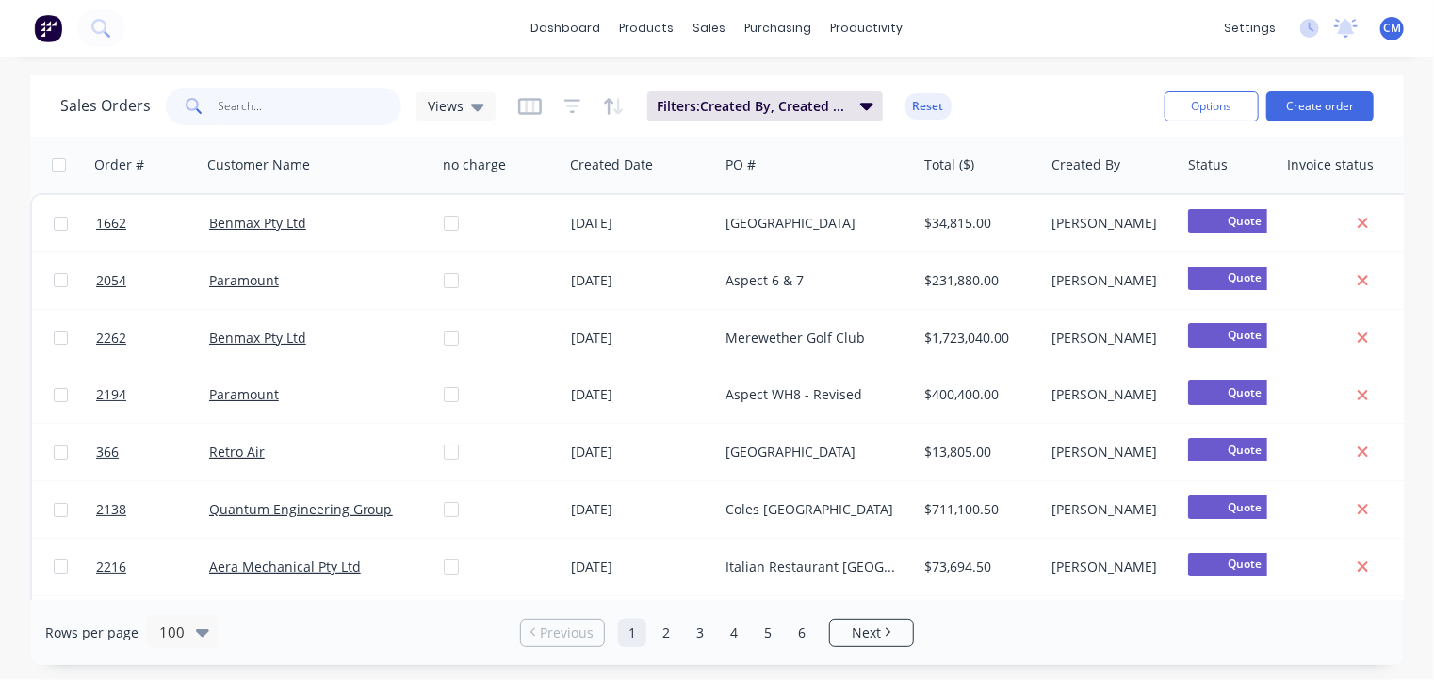
click at [237, 107] on input "text" at bounding box center [311, 107] width 184 height 38
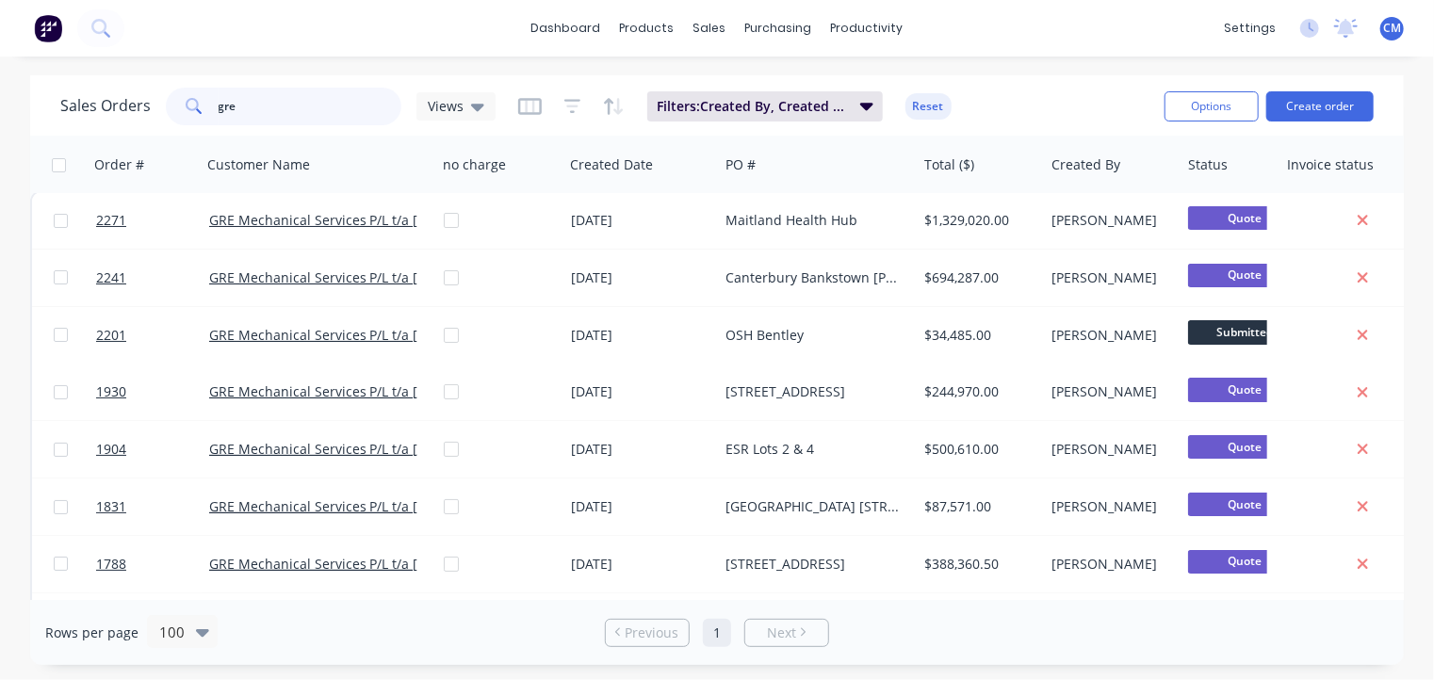
scroll to position [0, 0]
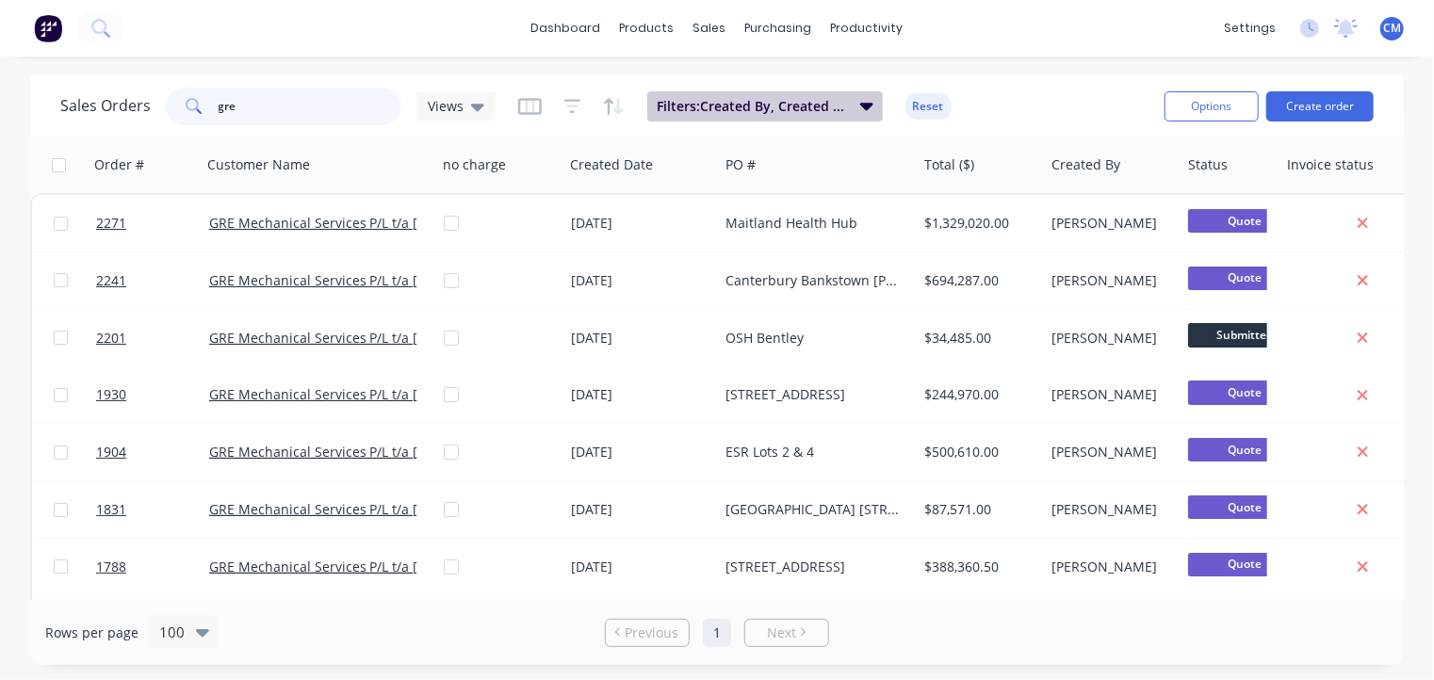
type input "gre"
click at [860, 104] on icon "button" at bounding box center [866, 107] width 13 height 8
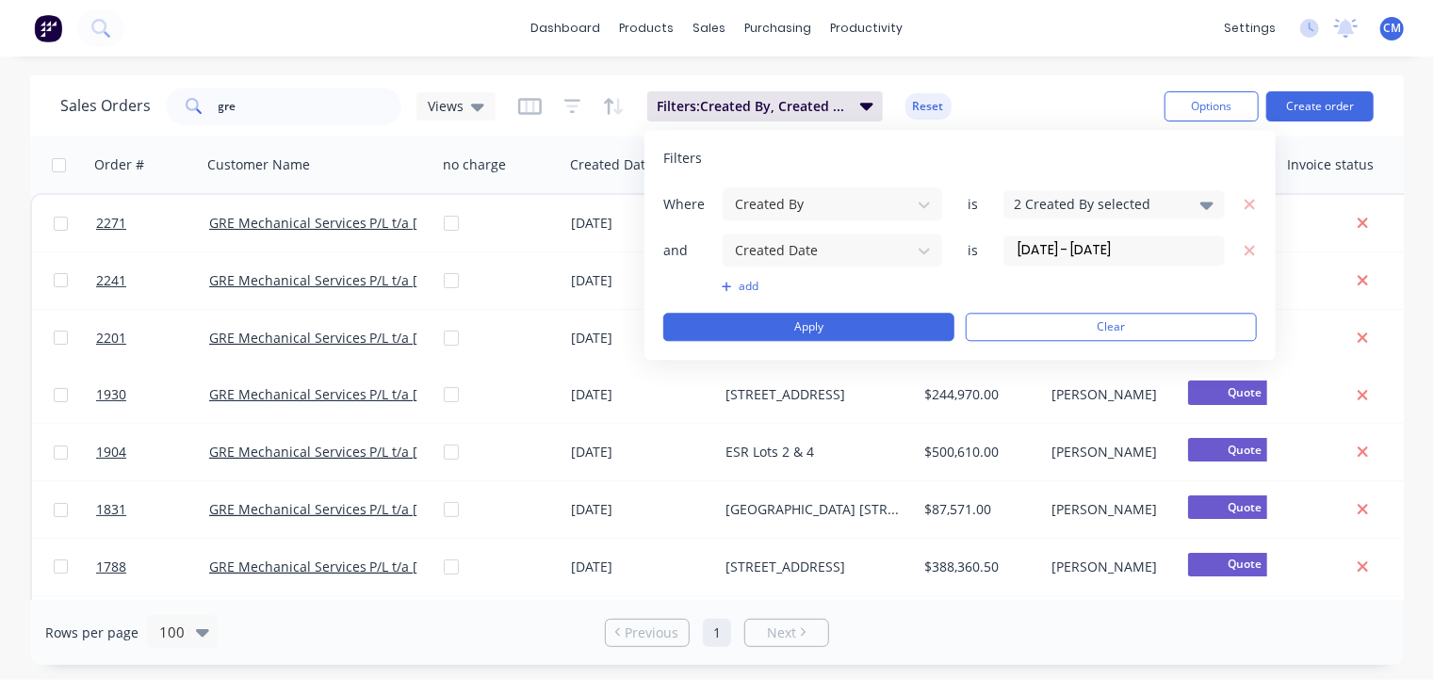
click at [751, 289] on button "add" at bounding box center [832, 286] width 221 height 15
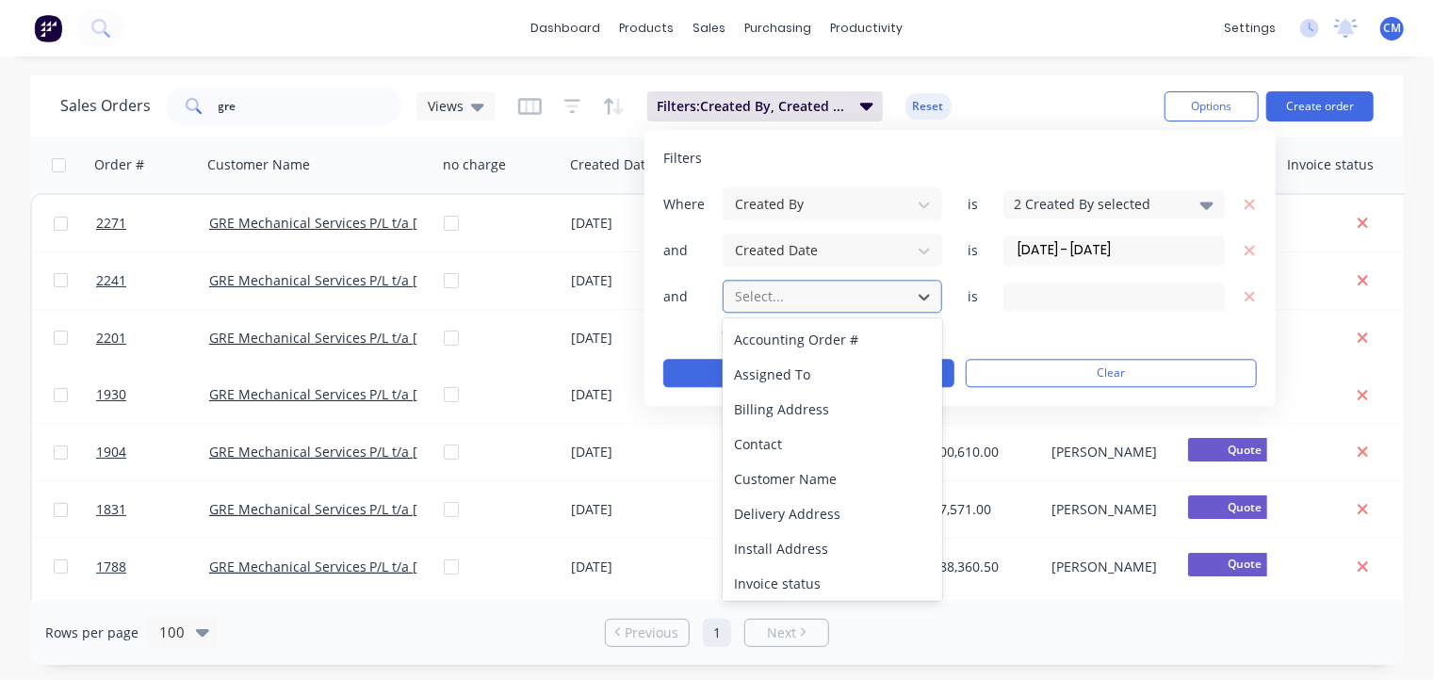
click at [761, 292] on div at bounding box center [817, 297] width 169 height 24
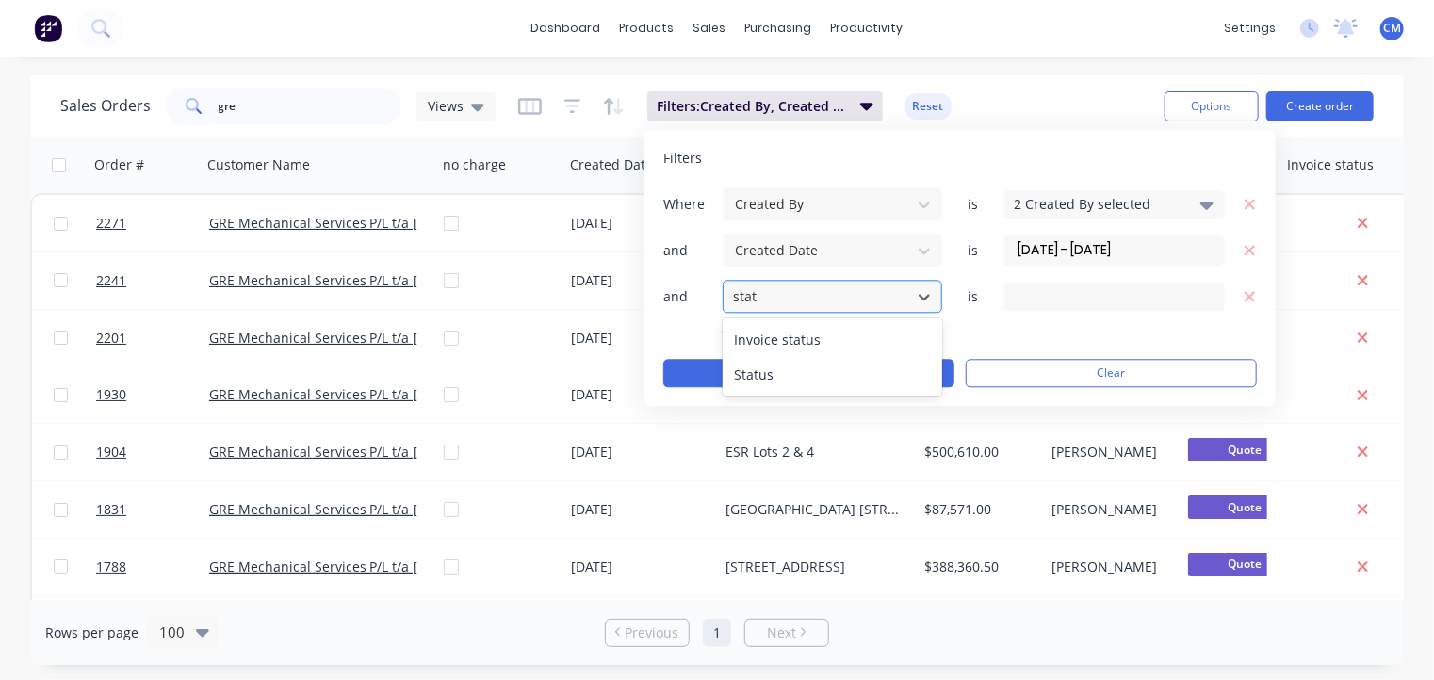
type input "statu"
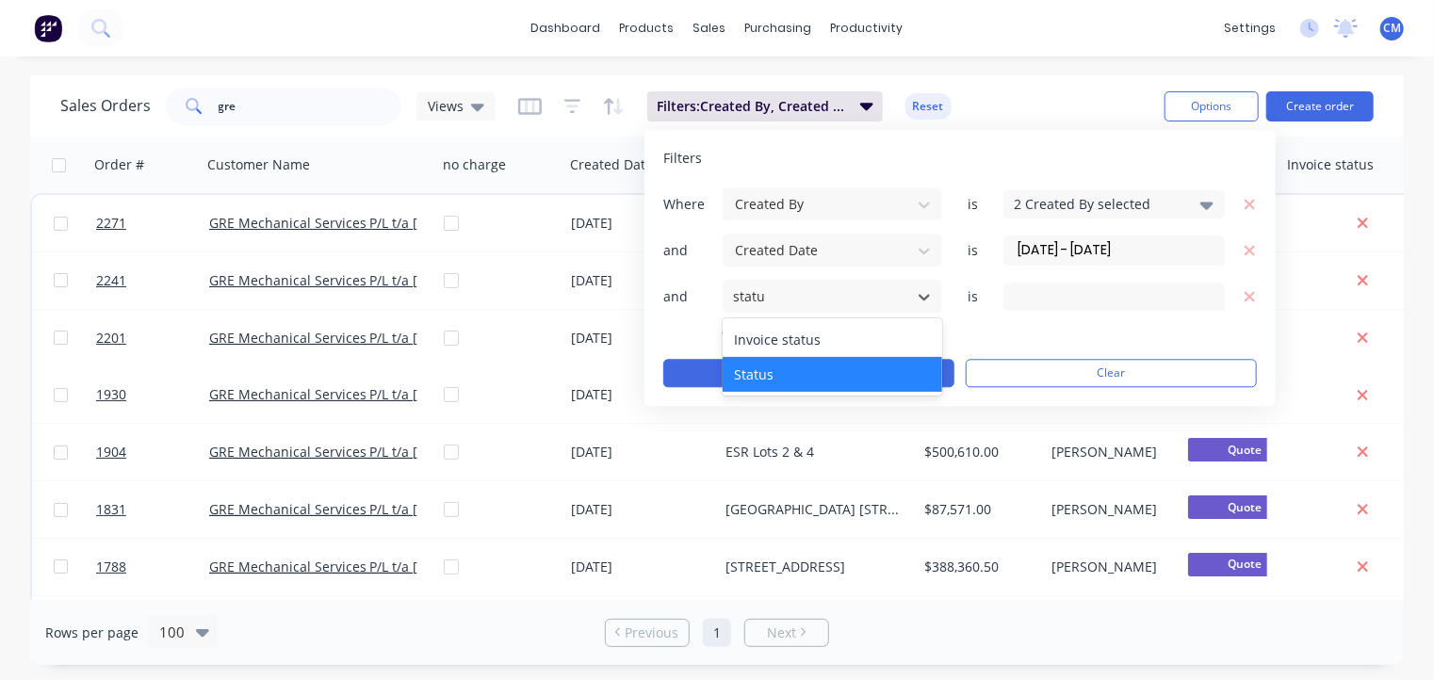
click at [771, 366] on div "Status" at bounding box center [833, 374] width 220 height 35
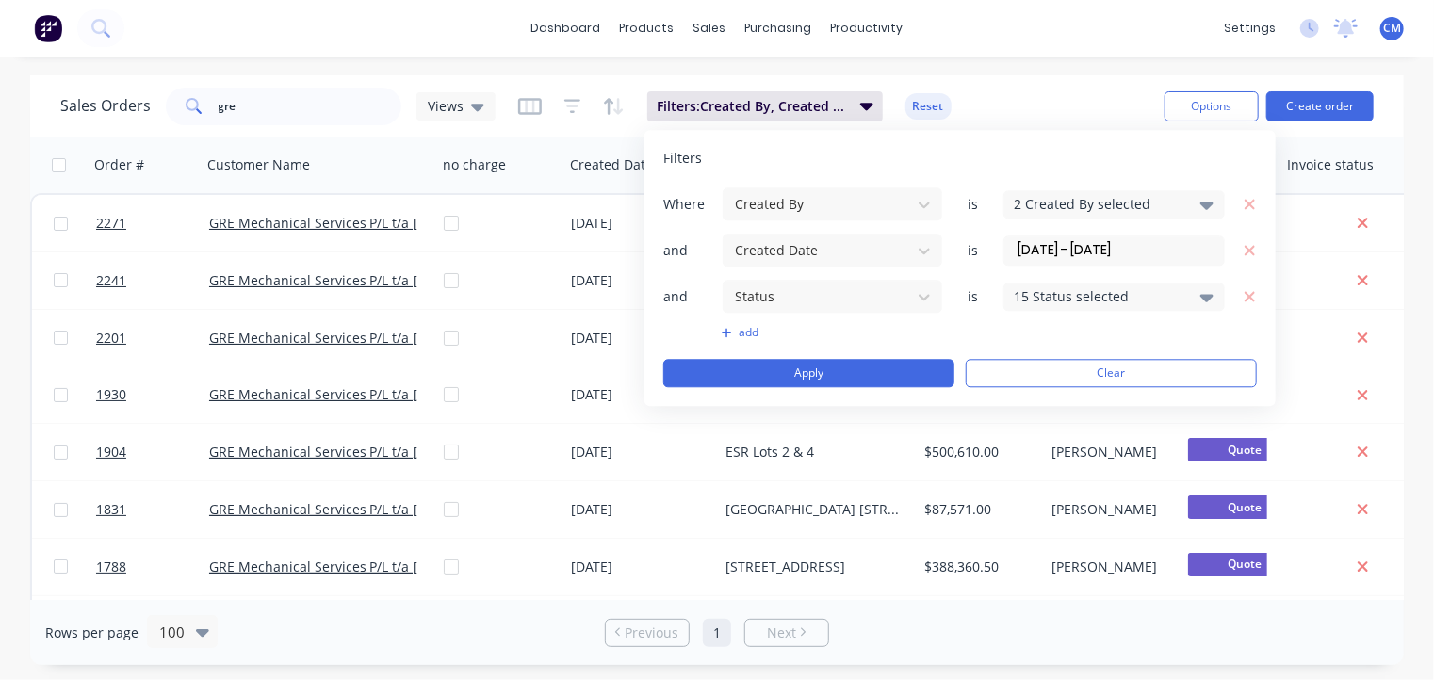
click at [1205, 299] on icon at bounding box center [1206, 296] width 13 height 21
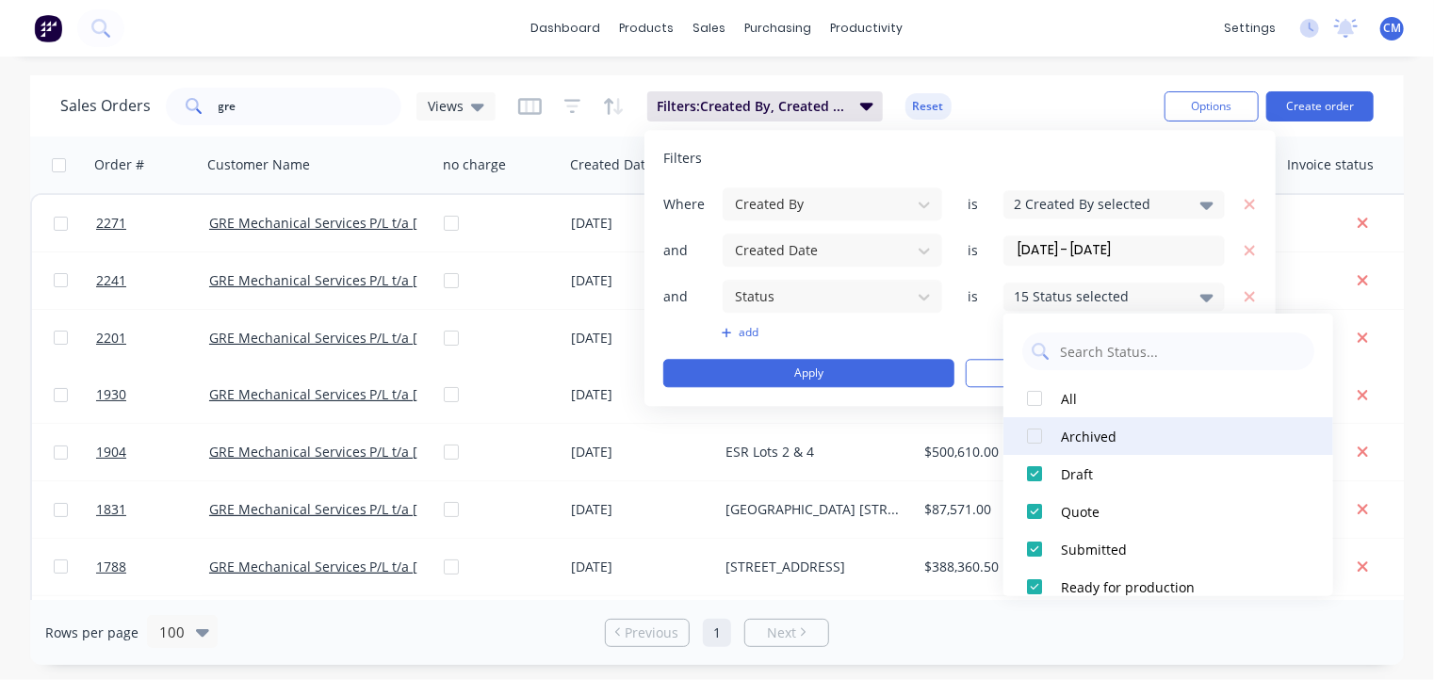
click at [1034, 441] on div at bounding box center [1035, 436] width 38 height 38
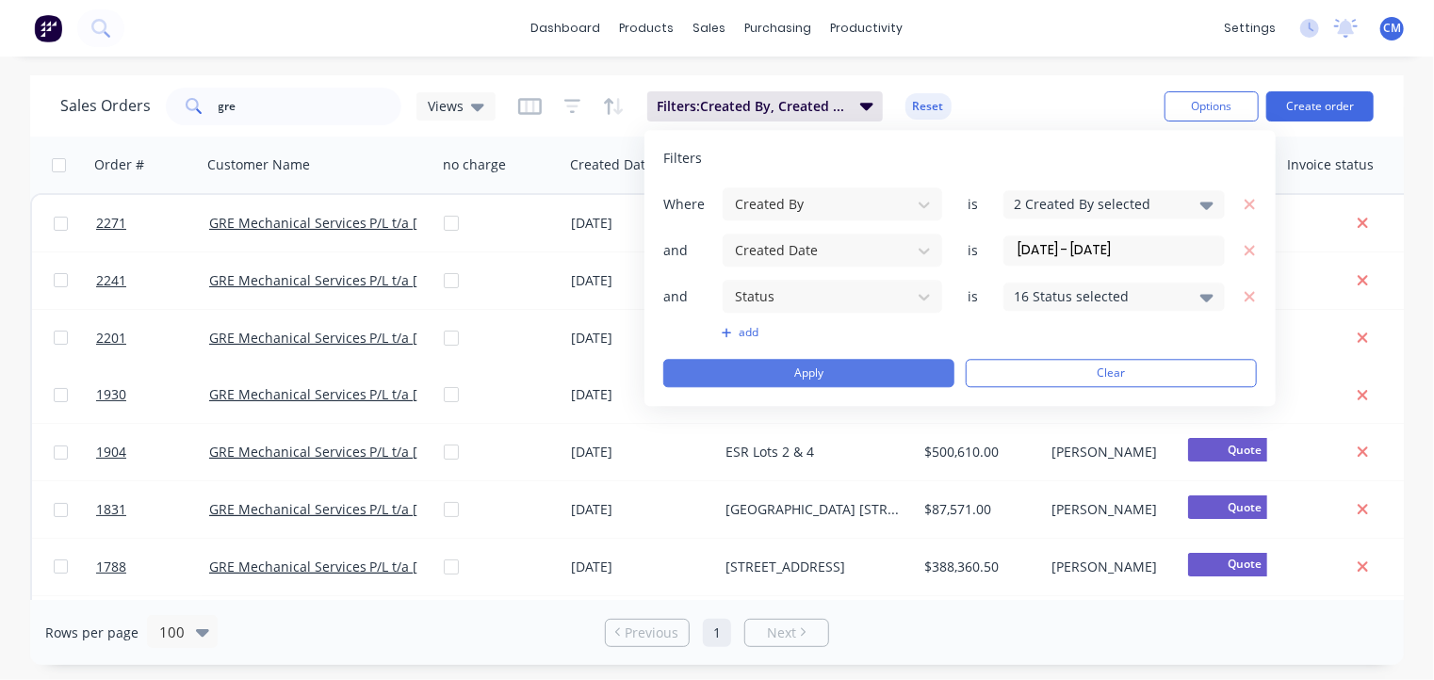
click at [886, 365] on button "Apply" at bounding box center [808, 373] width 291 height 28
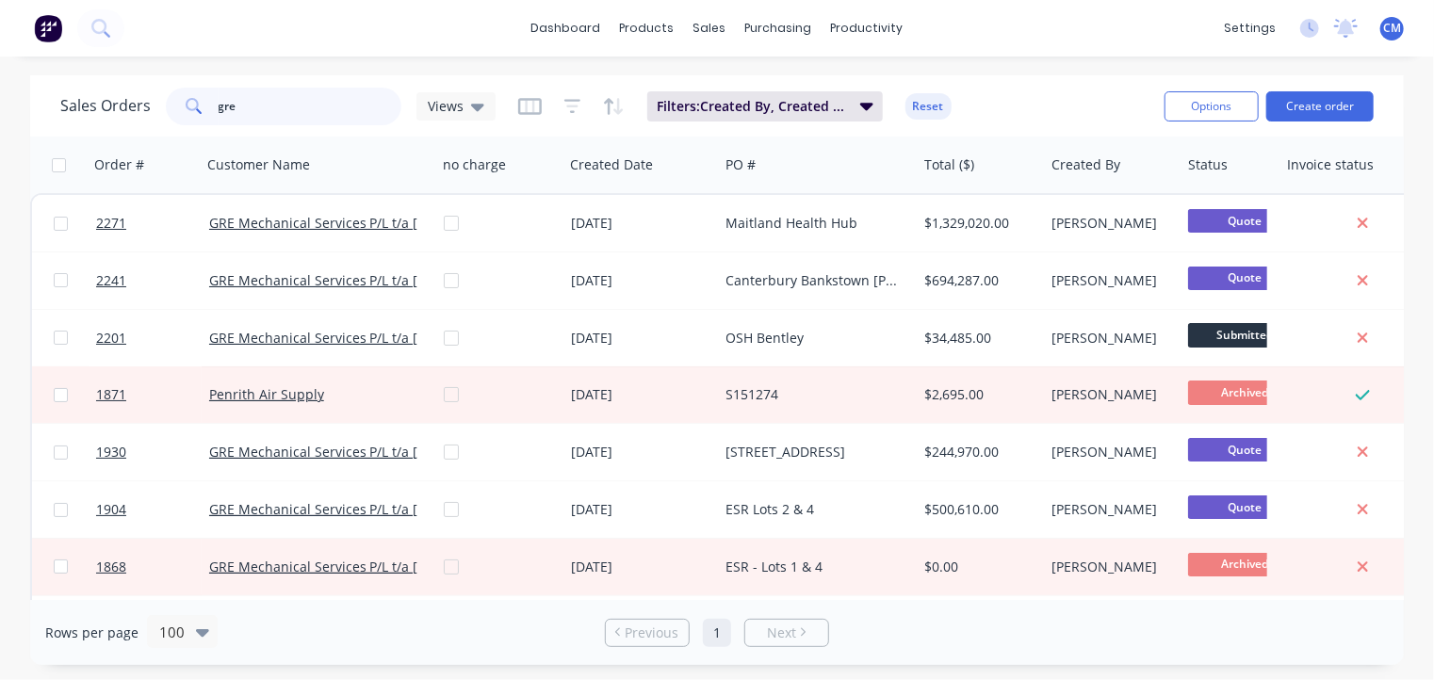
click at [280, 113] on input "gre" at bounding box center [311, 107] width 184 height 38
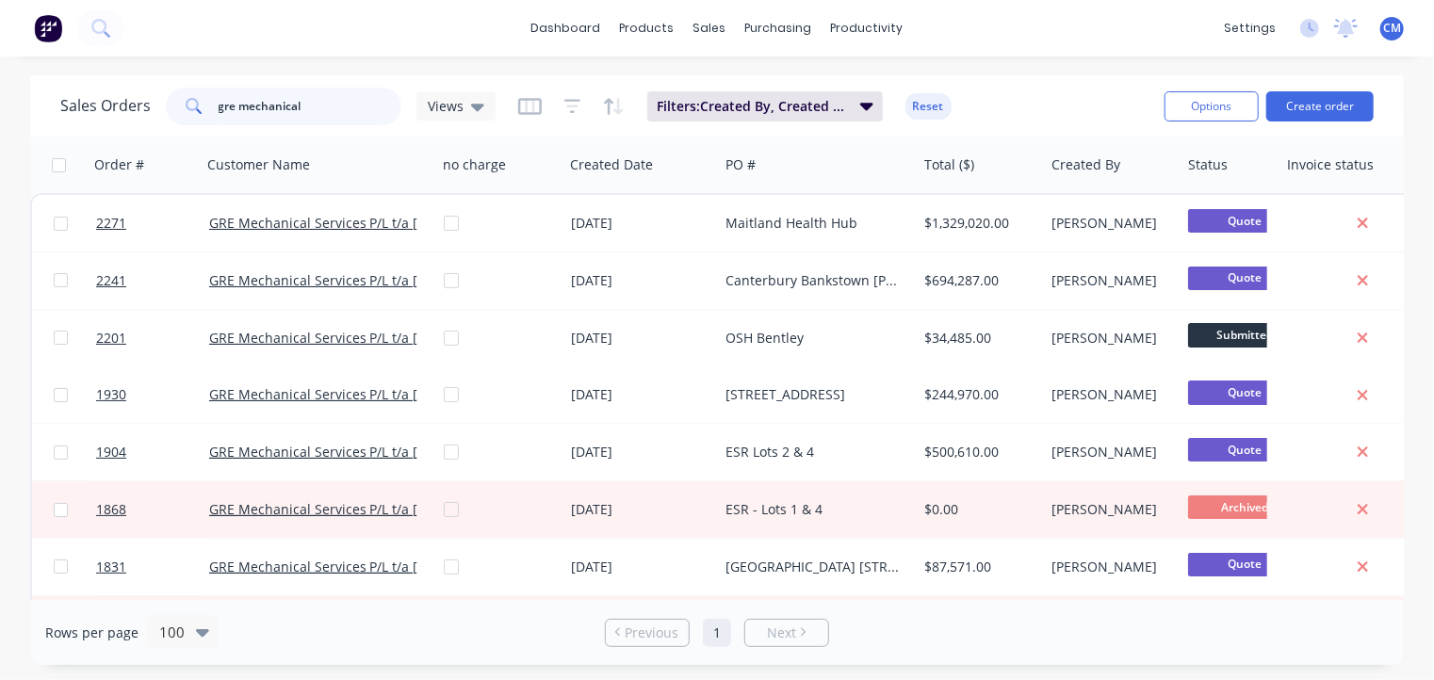
type input "gre mechanical"
